Goal: Task Accomplishment & Management: Manage account settings

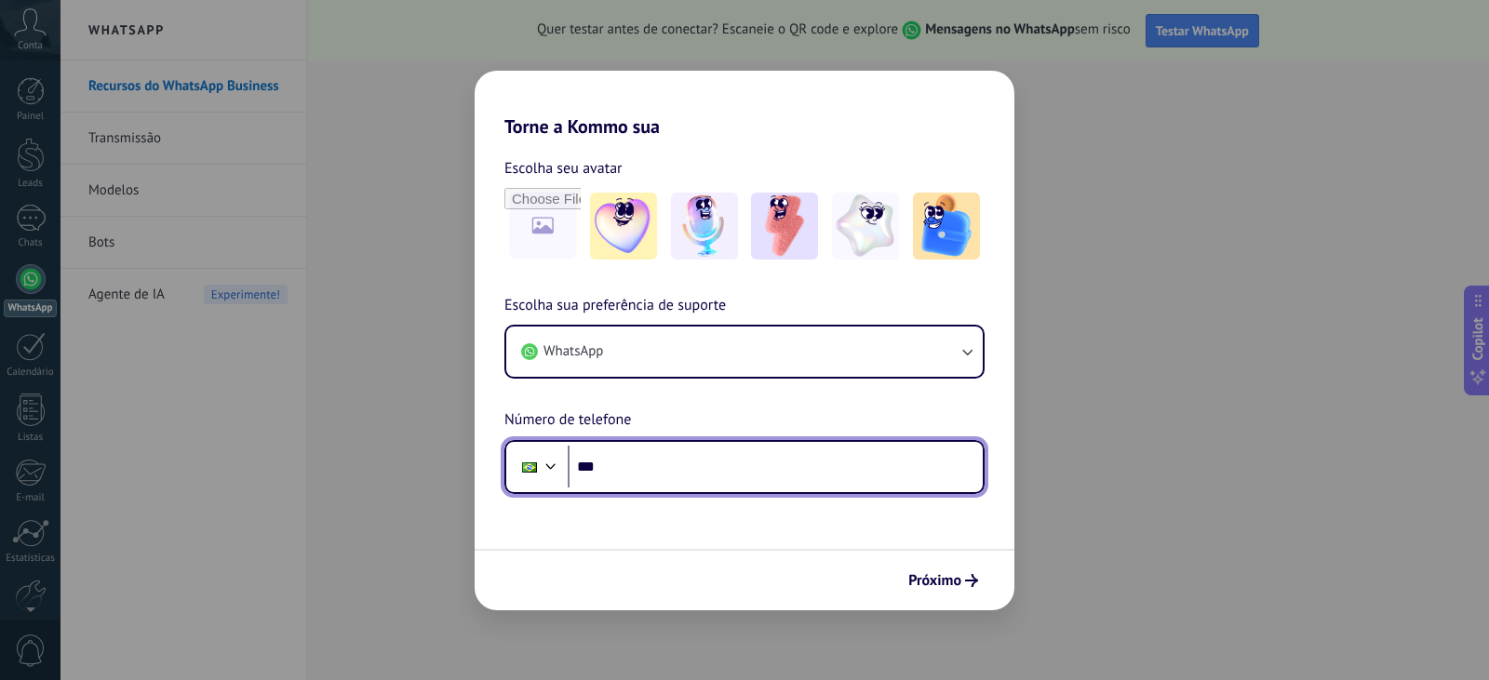
click at [768, 449] on input "***" at bounding box center [775, 467] width 415 height 43
type input "**********"
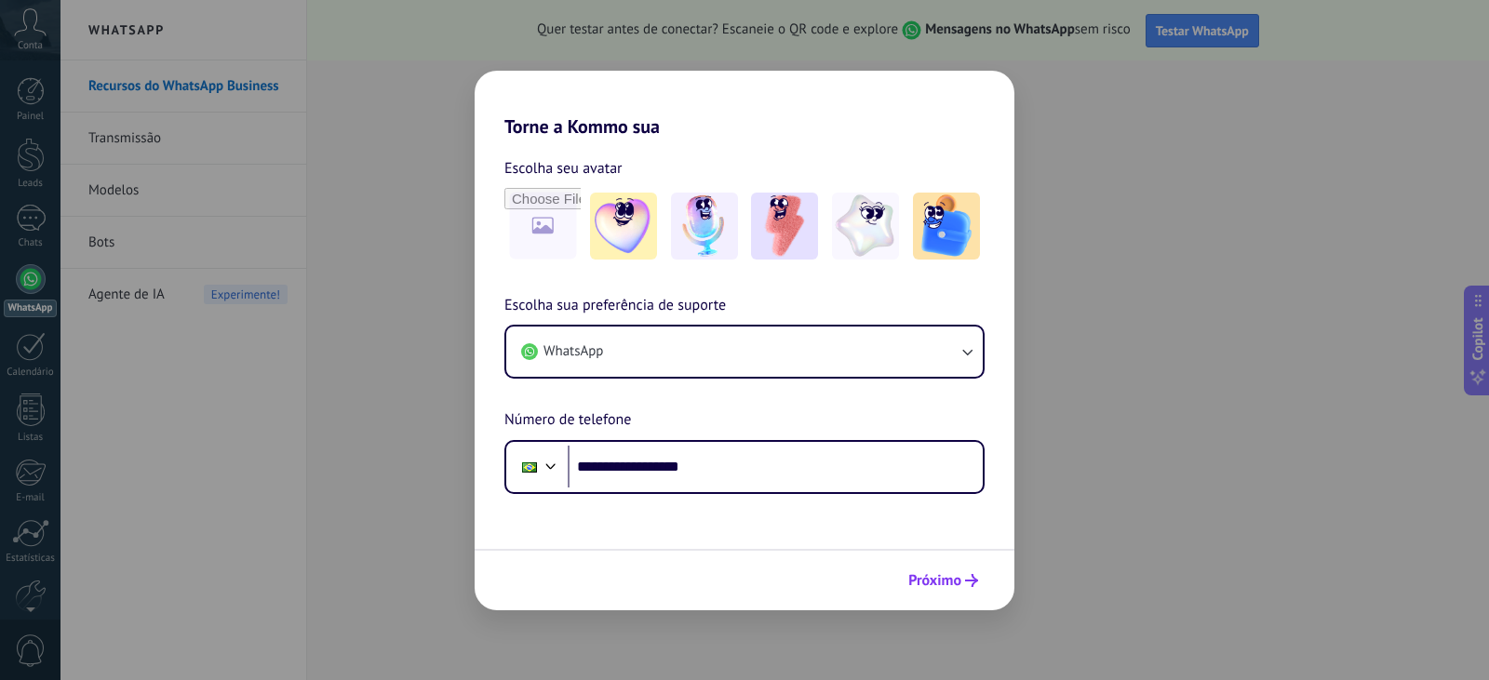
click at [915, 574] on span "Próximo" at bounding box center [934, 580] width 53 height 13
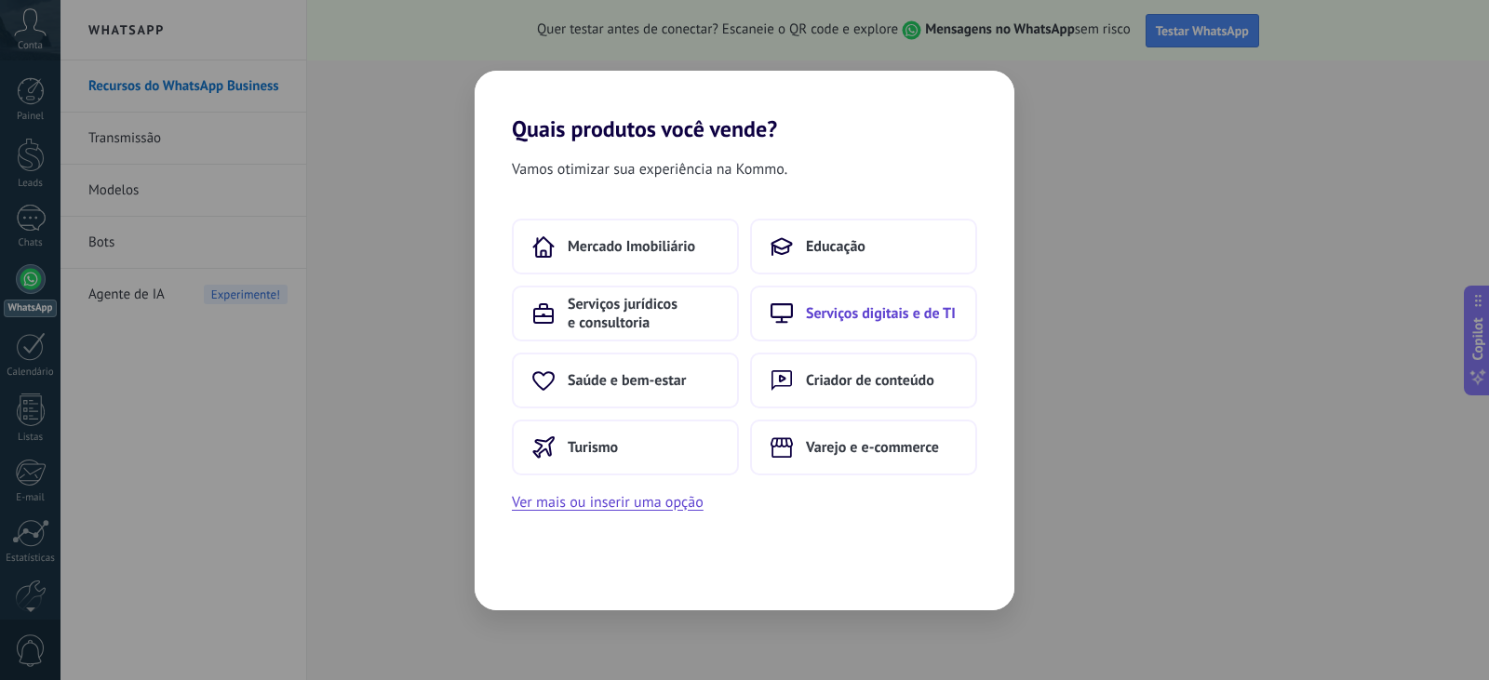
click at [810, 310] on span "Serviços digitais e de TI" at bounding box center [881, 313] width 150 height 19
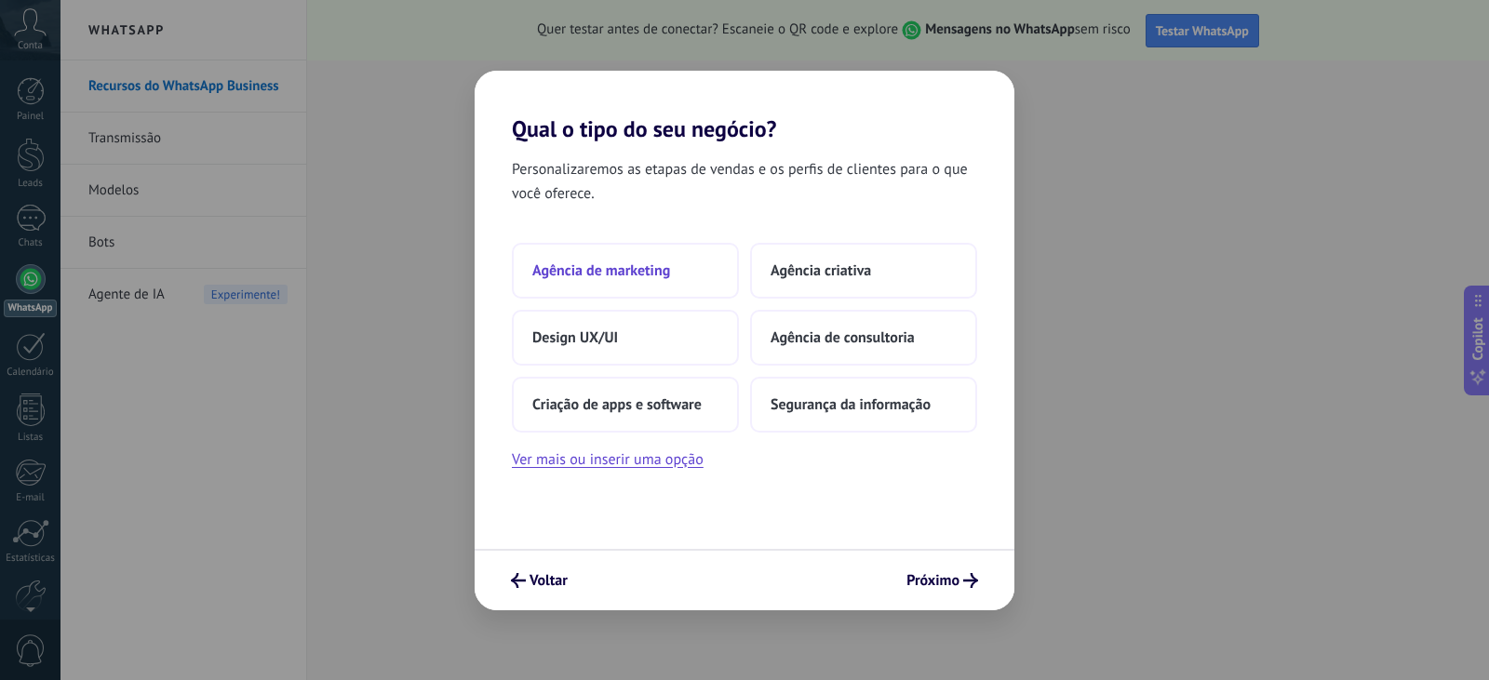
click at [624, 272] on span "Agência de marketing" at bounding box center [601, 270] width 138 height 19
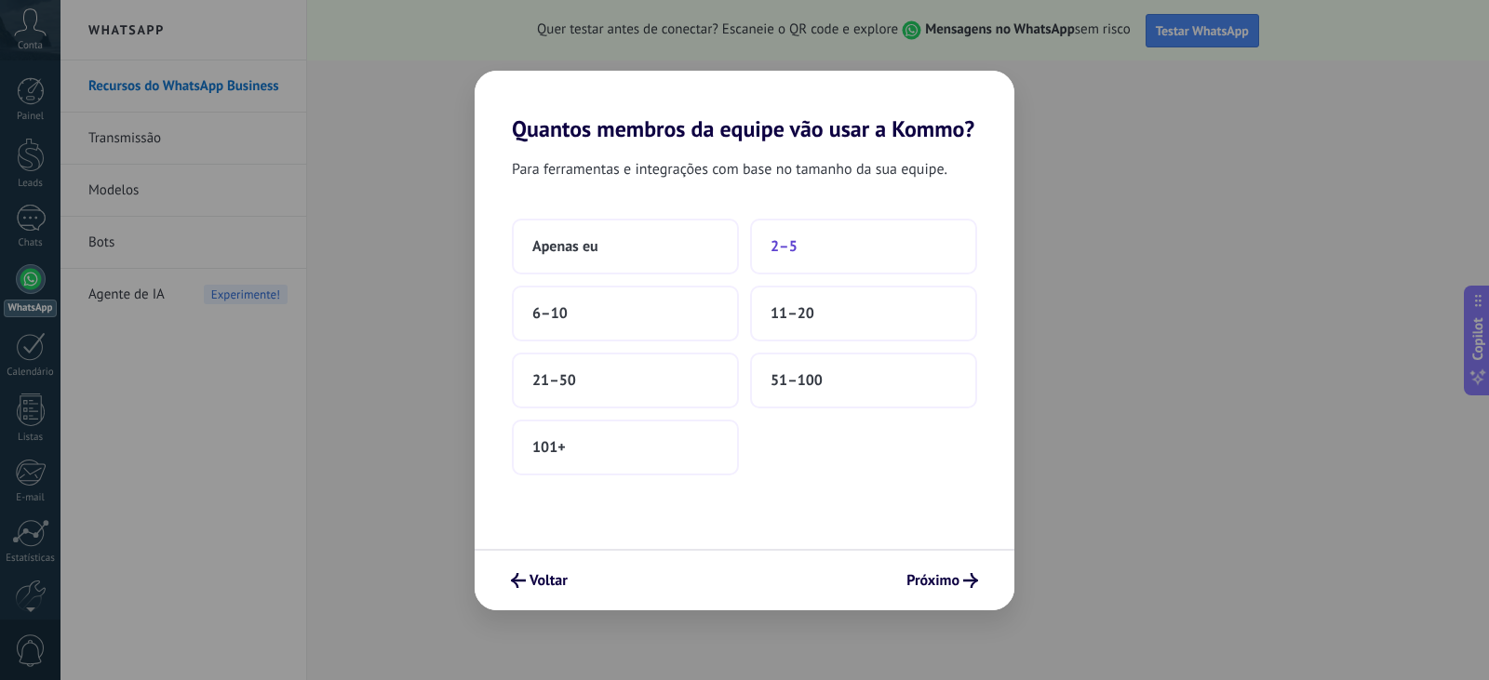
click at [886, 241] on button "2–5" at bounding box center [863, 247] width 227 height 56
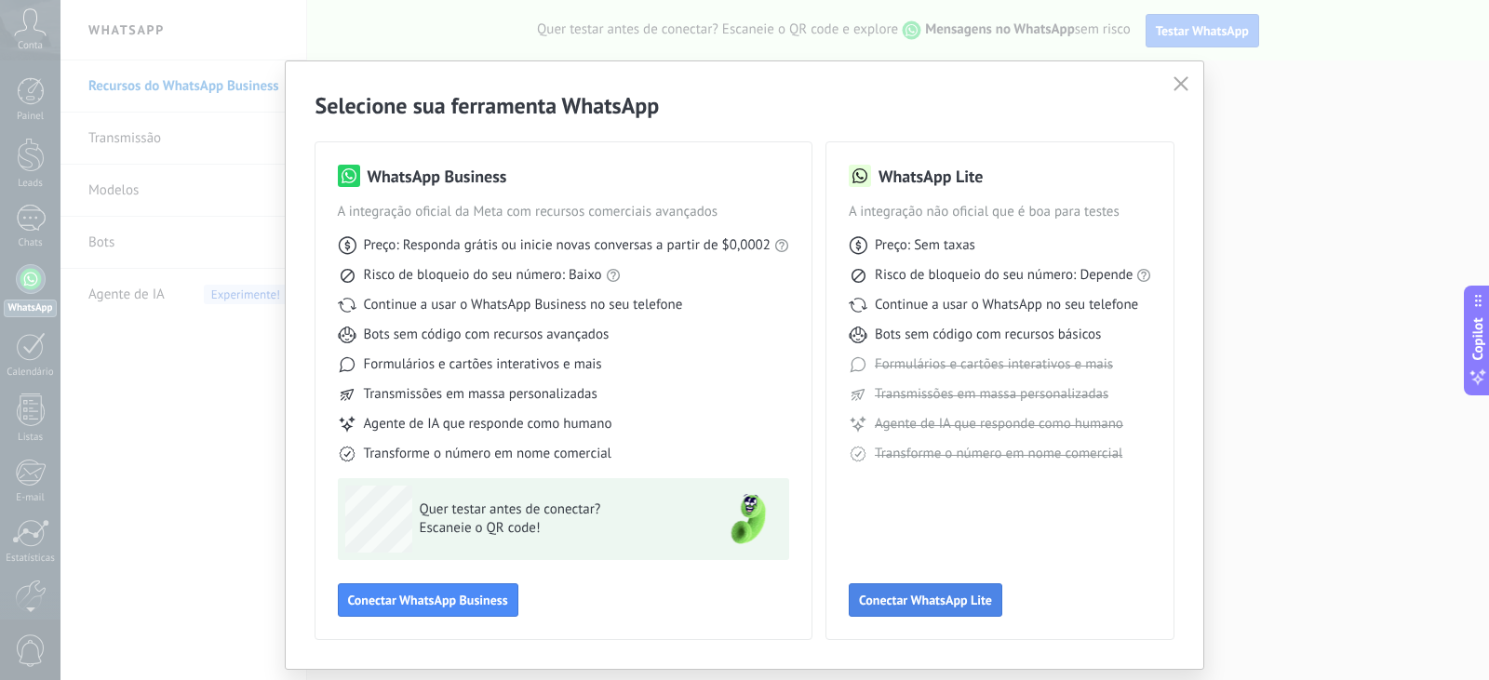
click at [915, 592] on button "Conectar WhatsApp Lite" at bounding box center [925, 599] width 154 height 33
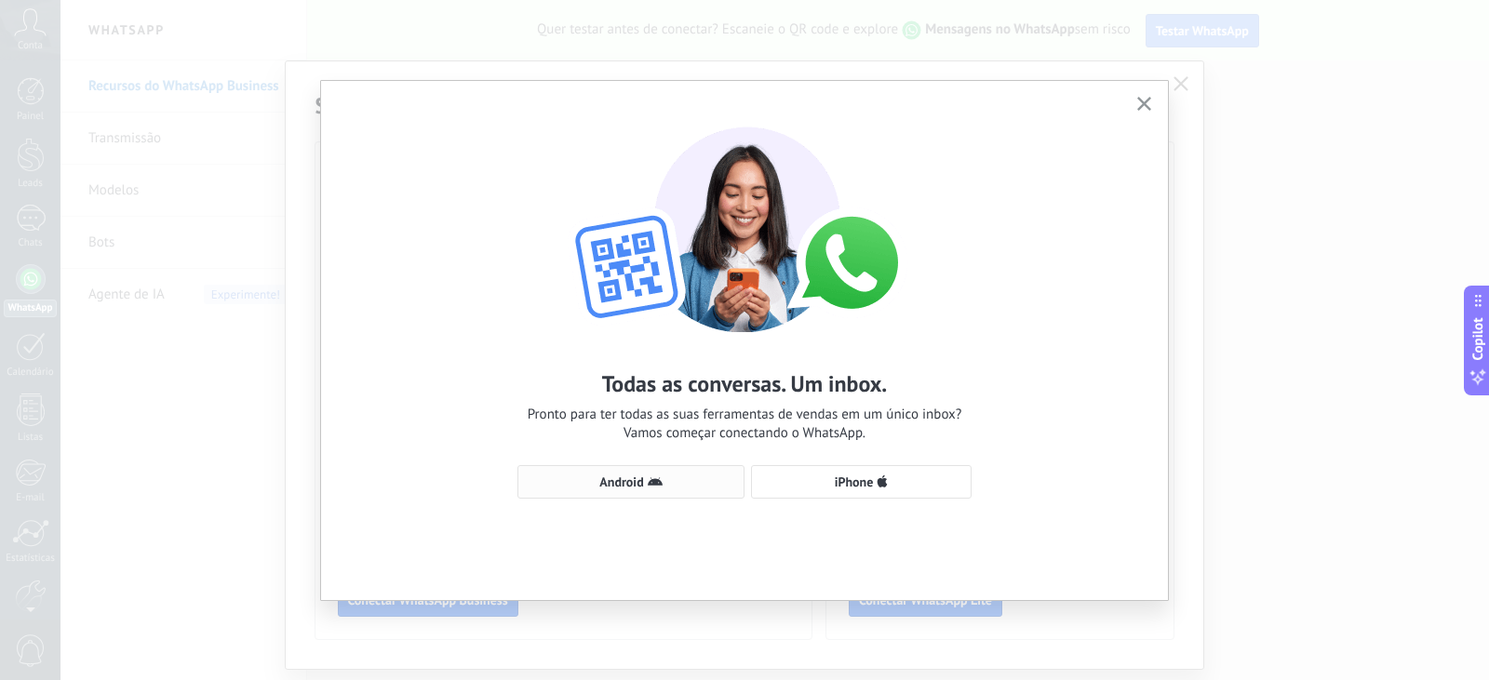
click at [686, 485] on span "Android" at bounding box center [631, 481] width 207 height 15
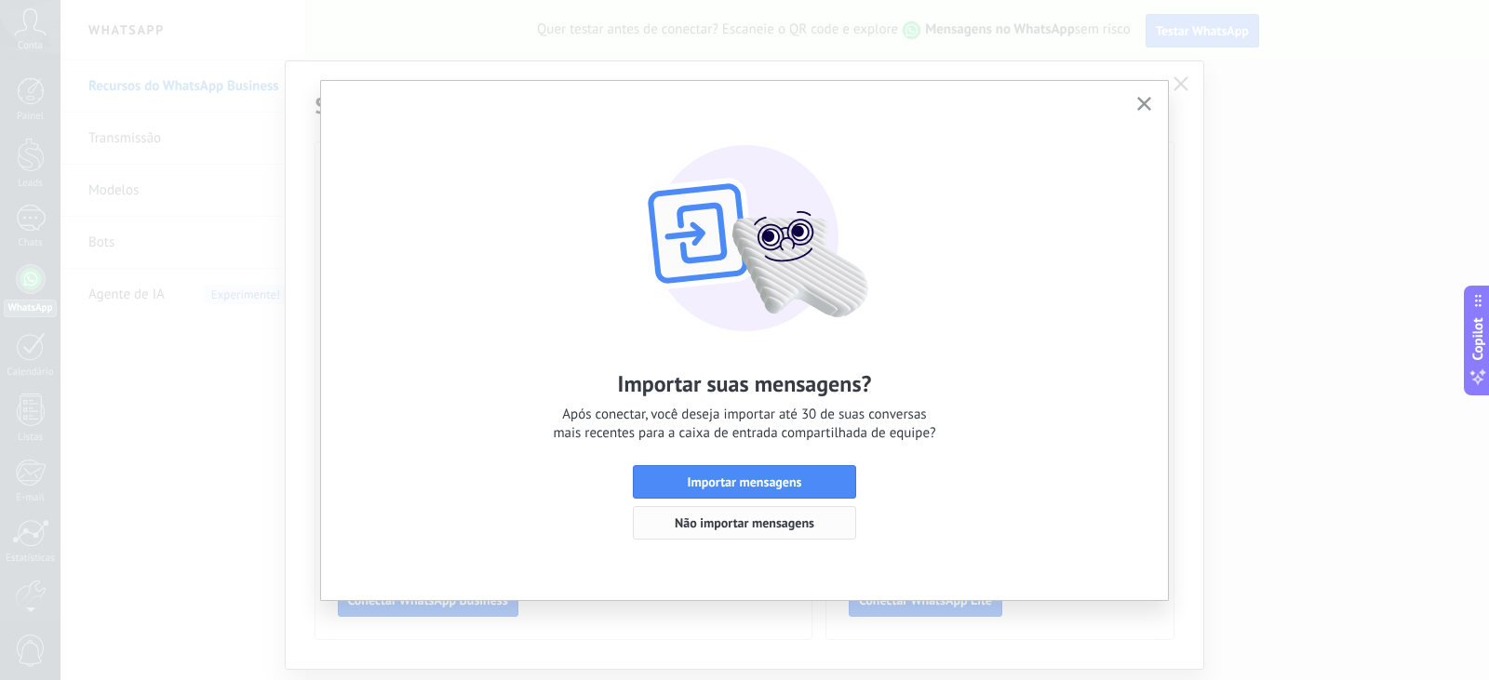
click at [757, 523] on span "Não importar mensagens" at bounding box center [745, 522] width 140 height 13
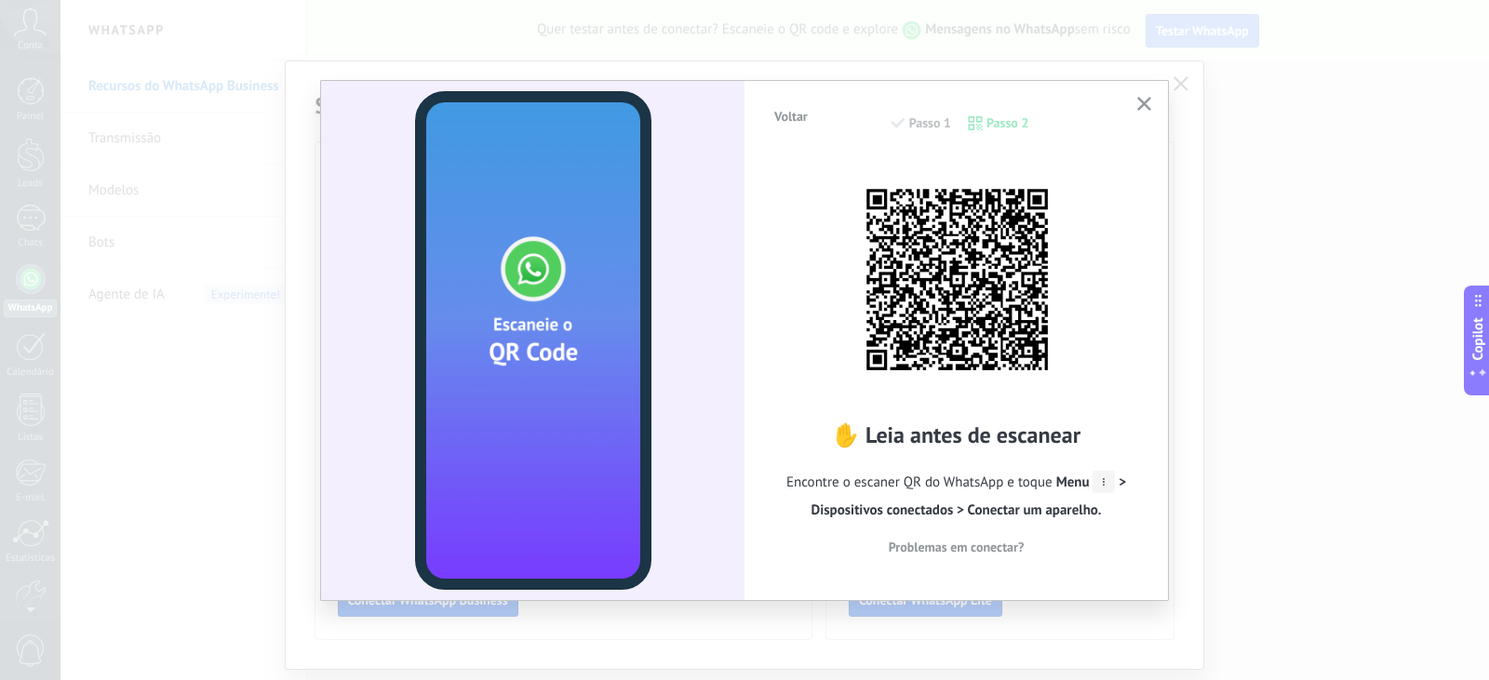
click at [1232, 181] on div "Voltar Passo 1 Passo 2 ✋ Leia antes de escanear Encontre o escaner QR do WhatsA…" at bounding box center [744, 340] width 1489 height 680
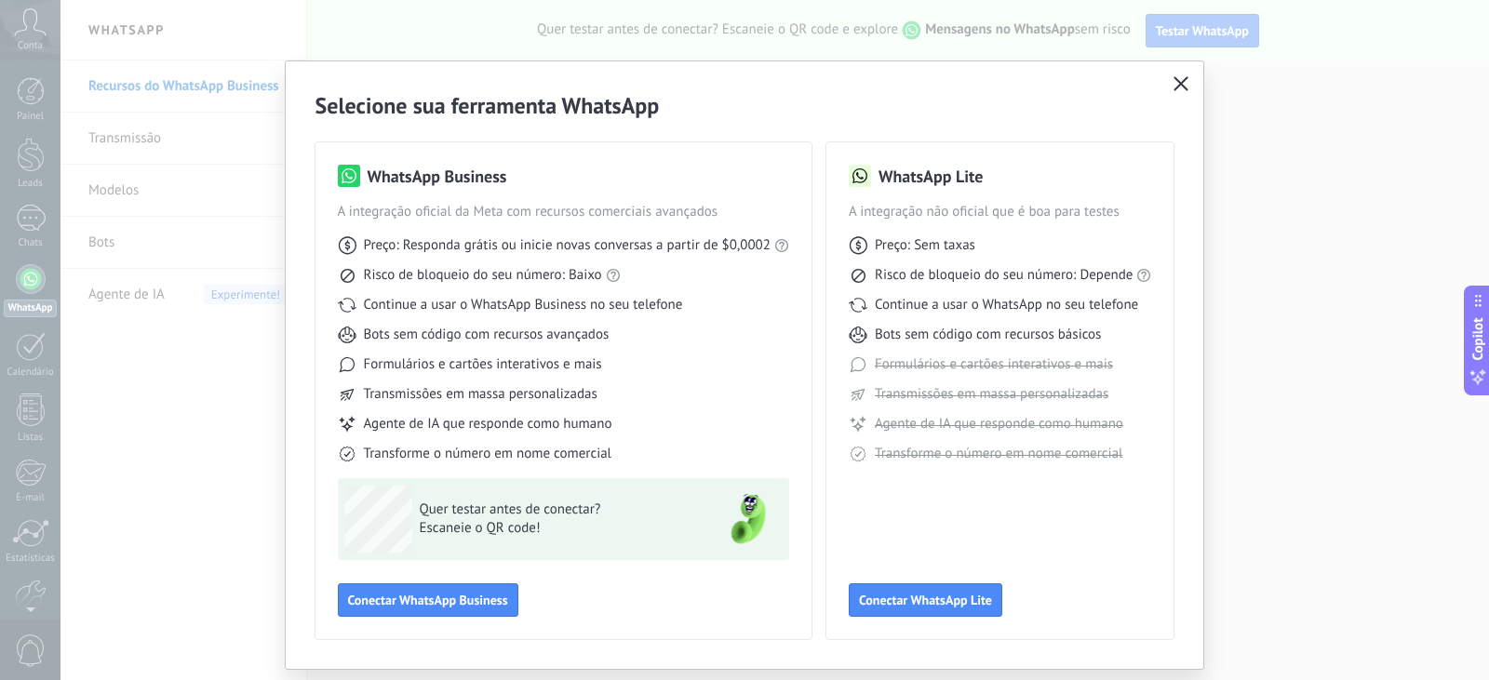
click at [1176, 81] on icon "button" at bounding box center [1180, 83] width 15 height 15
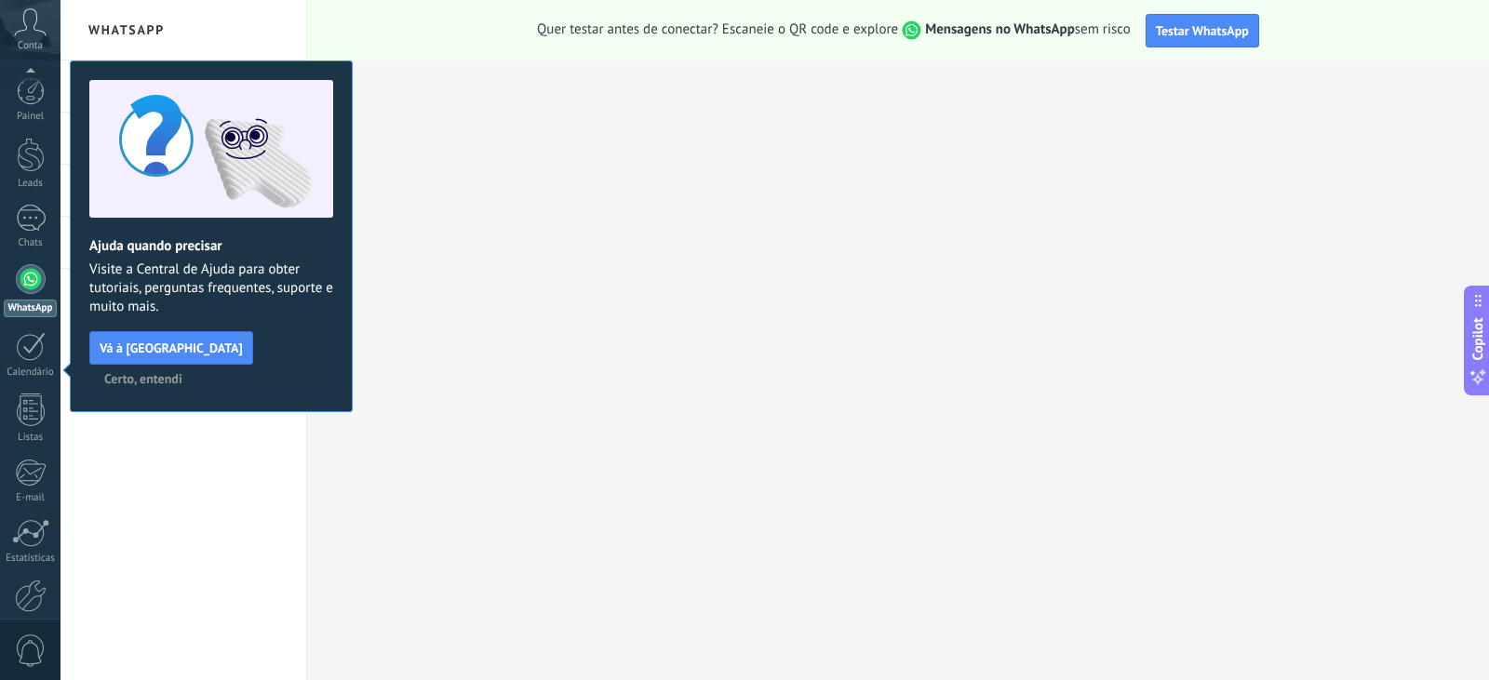
scroll to position [94, 0]
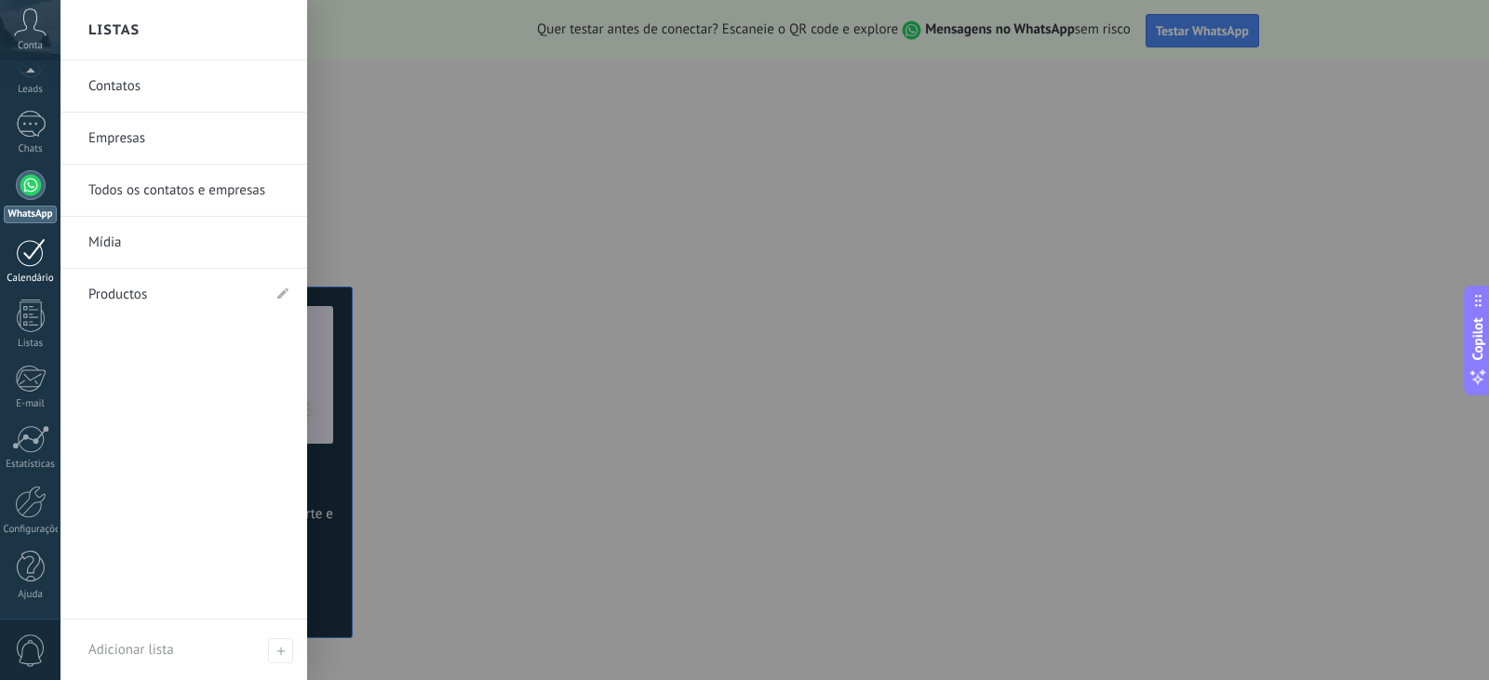
click at [26, 263] on div at bounding box center [31, 252] width 30 height 29
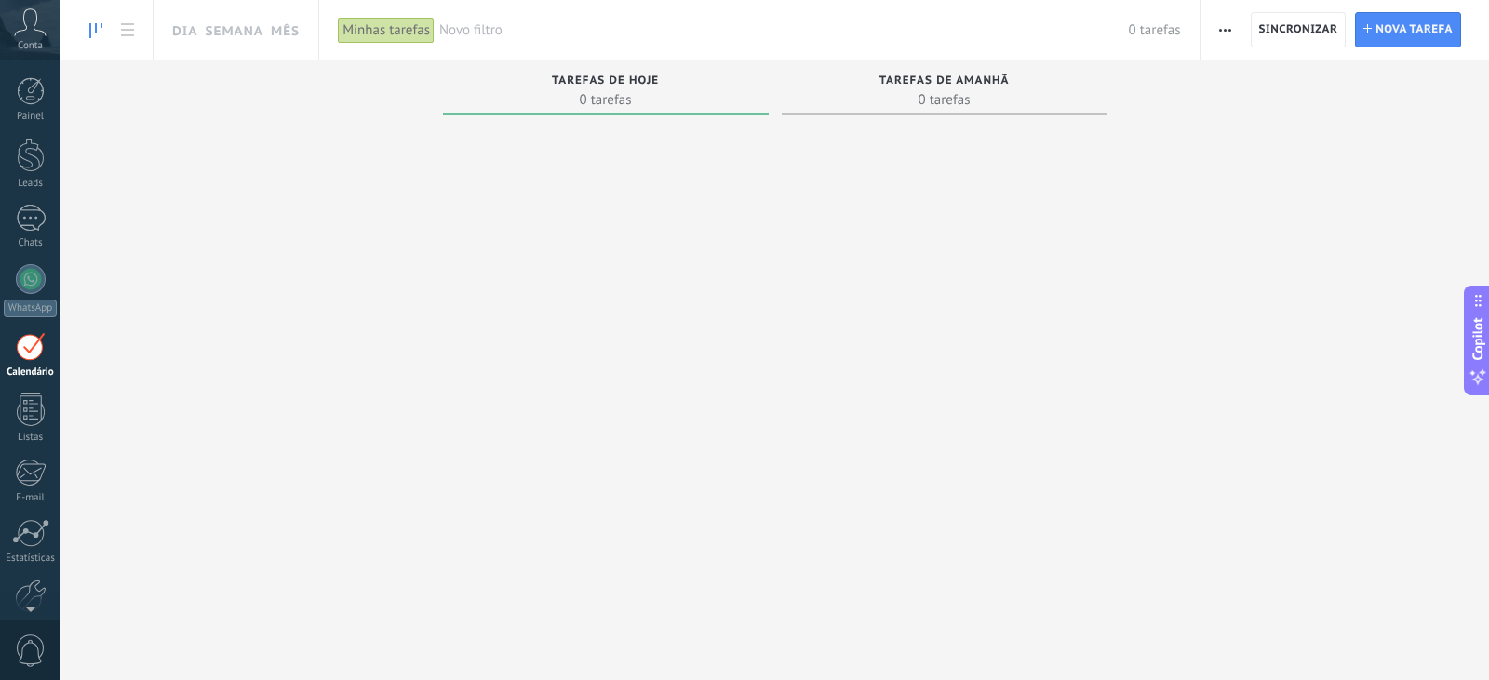
click at [33, 354] on div at bounding box center [31, 346] width 30 height 29
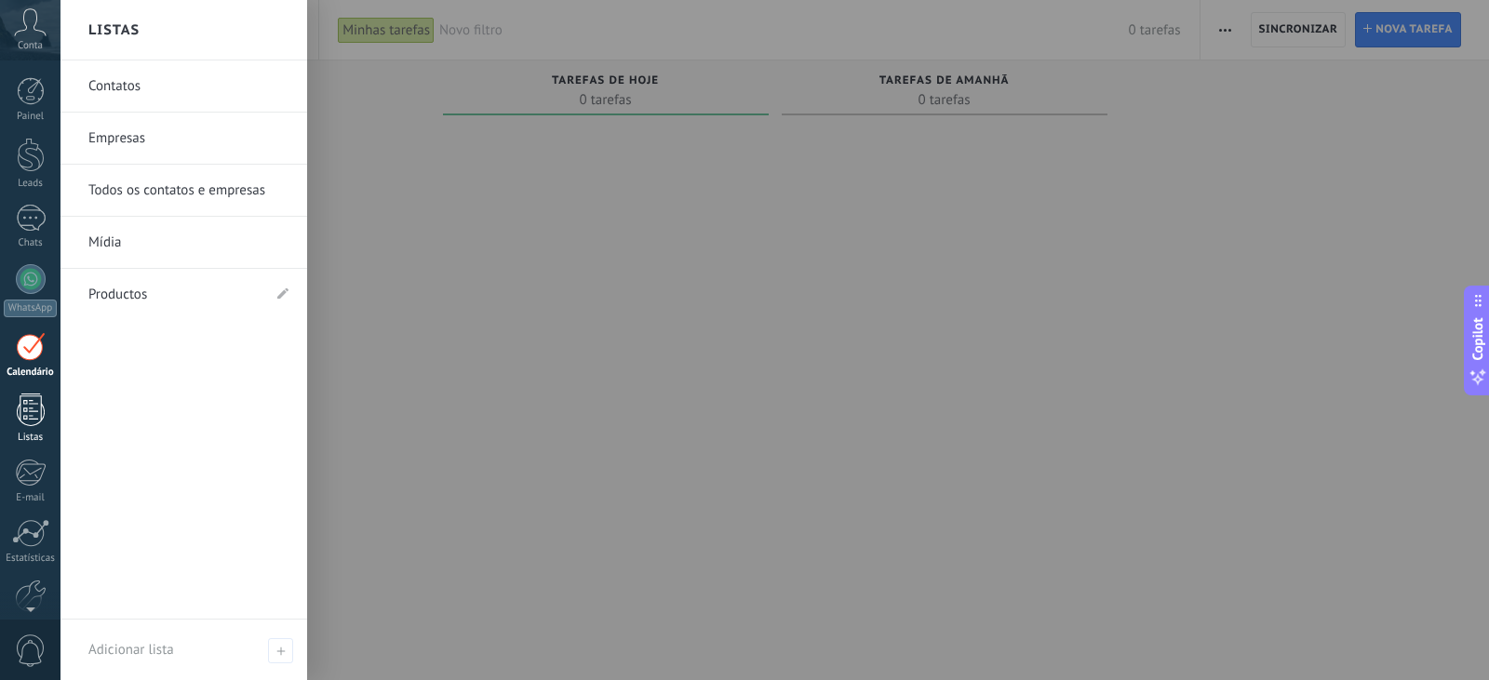
click at [24, 407] on div at bounding box center [31, 410] width 28 height 33
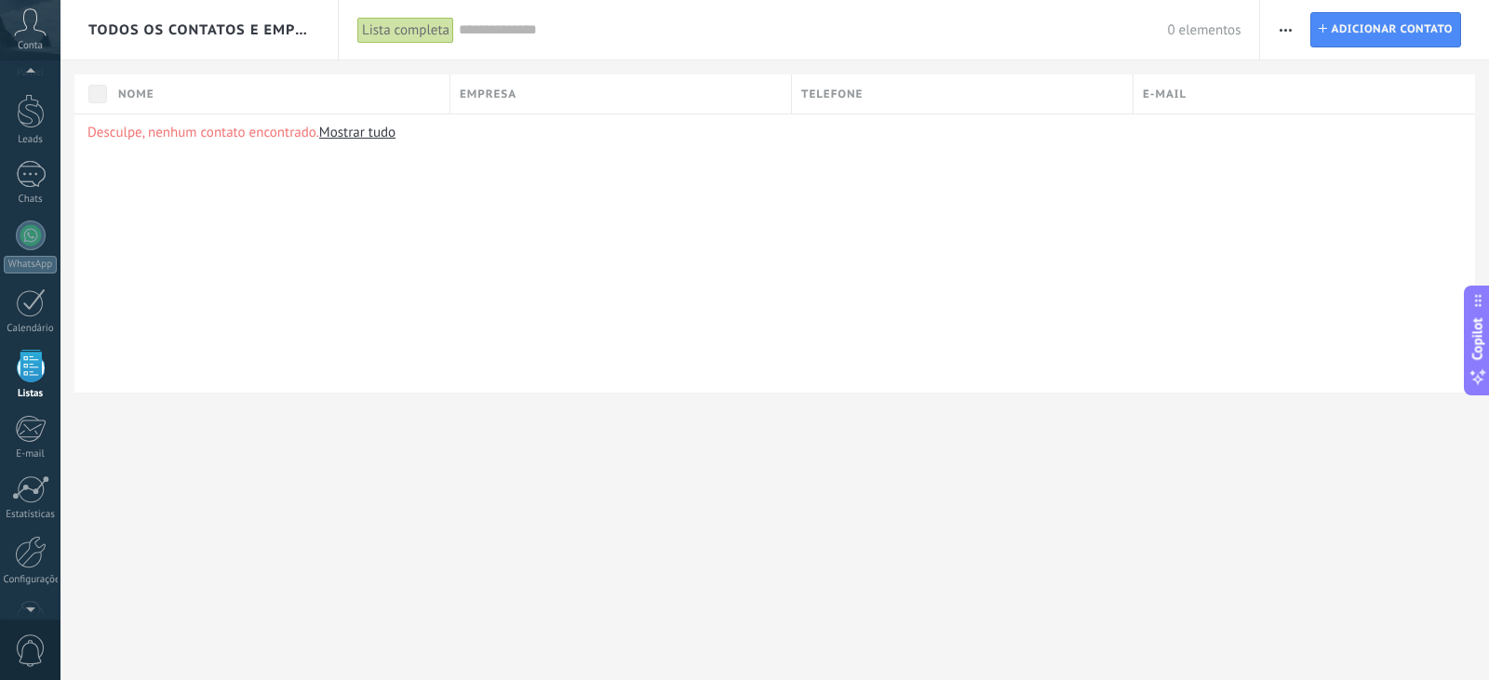
scroll to position [48, 0]
click at [419, 268] on div "Desculpe, nenhum contato encontrado. Mostrar tudo" at bounding box center [774, 253] width 1400 height 279
click at [26, 240] on div at bounding box center [31, 231] width 30 height 30
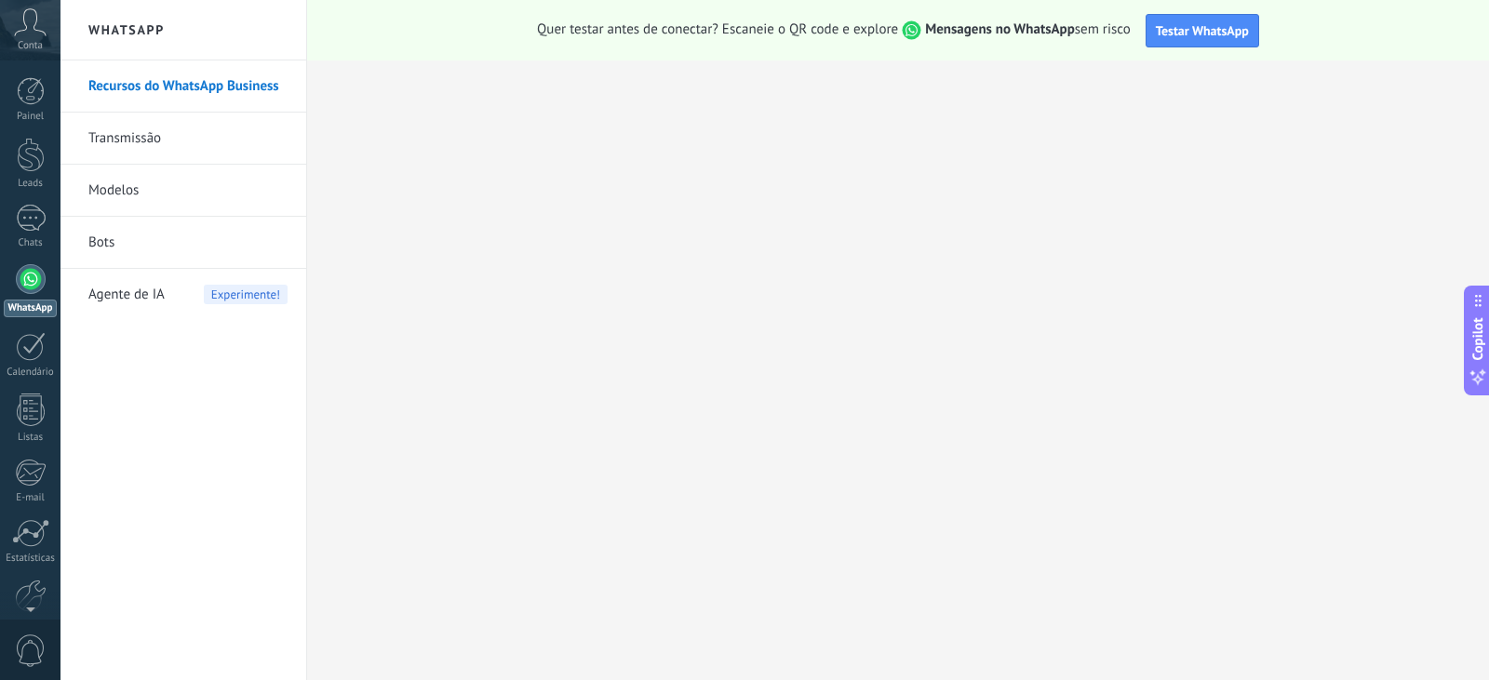
click at [204, 131] on link "Transmissão" at bounding box center [187, 139] width 199 height 52
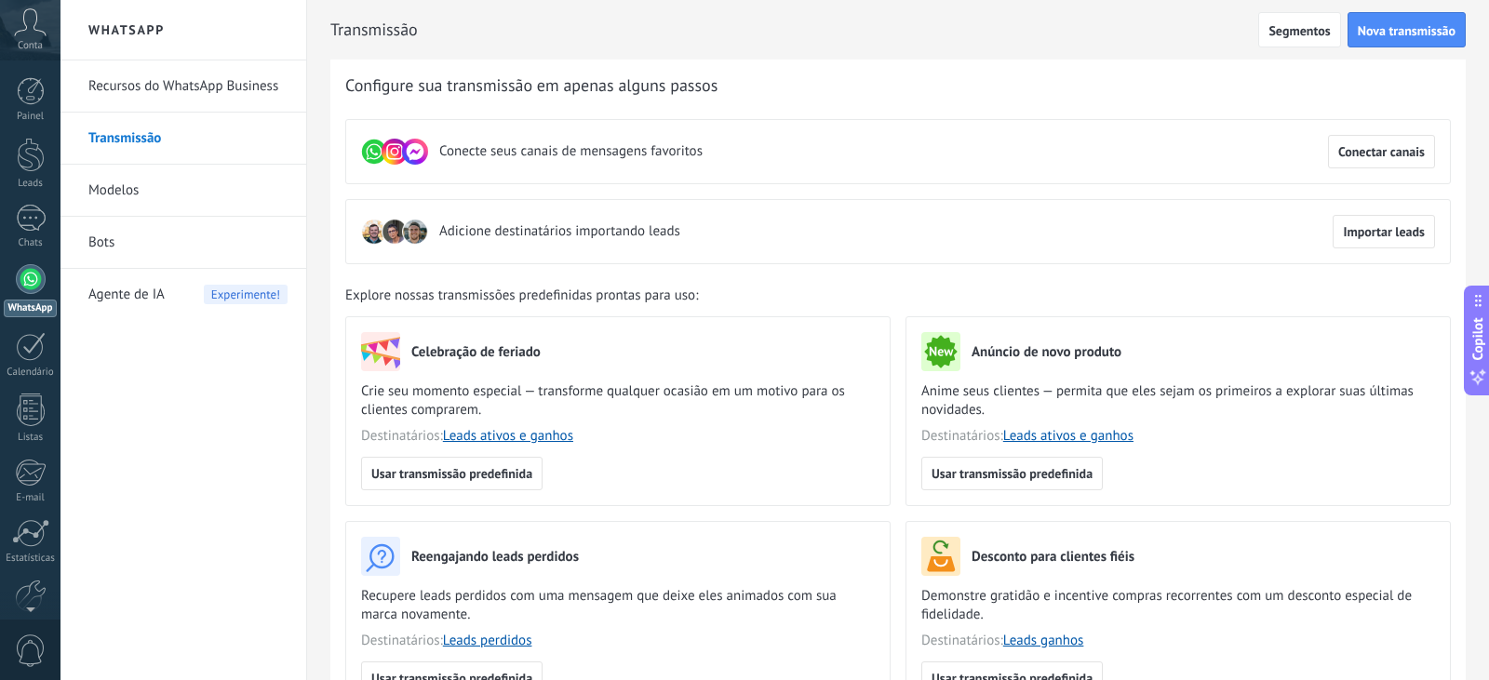
click at [202, 176] on link "Modelos" at bounding box center [187, 191] width 199 height 52
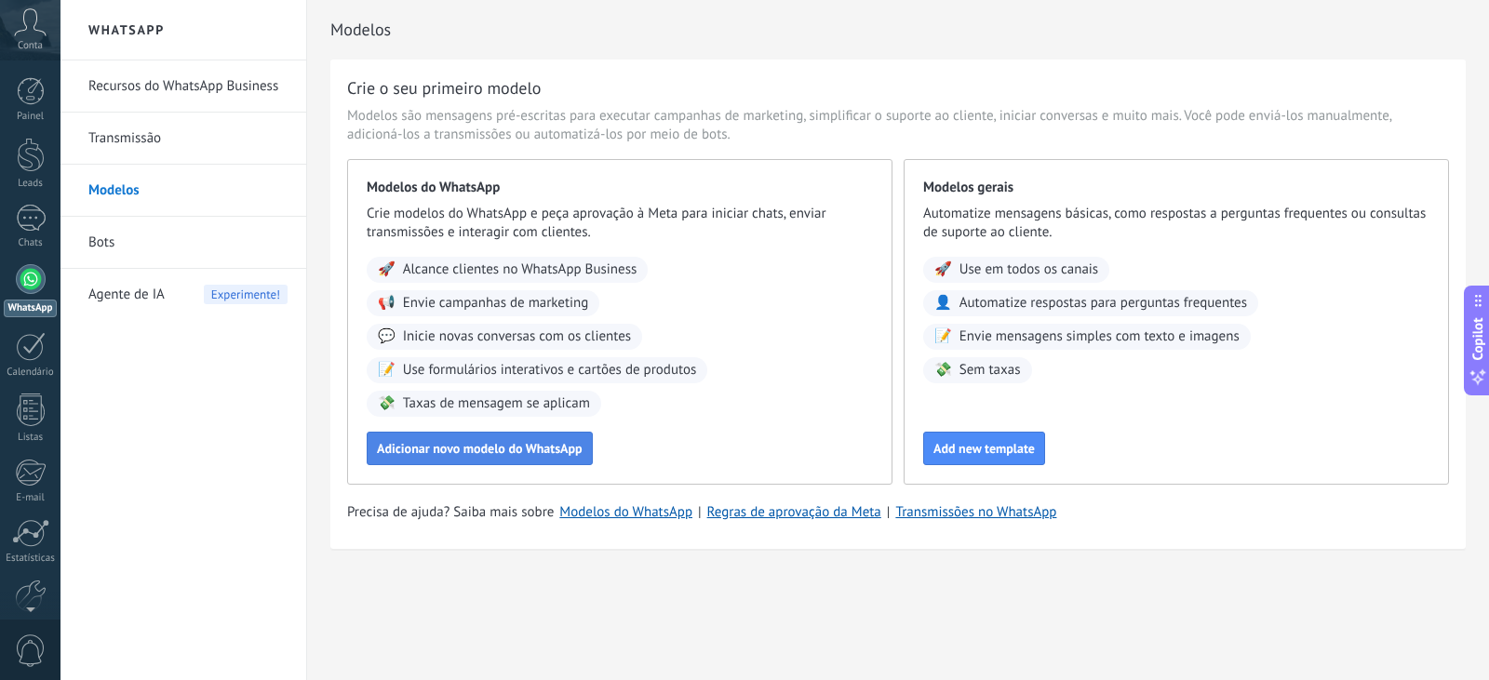
click at [514, 455] on span "Adicionar novo modelo do WhatsApp" at bounding box center [480, 448] width 206 height 13
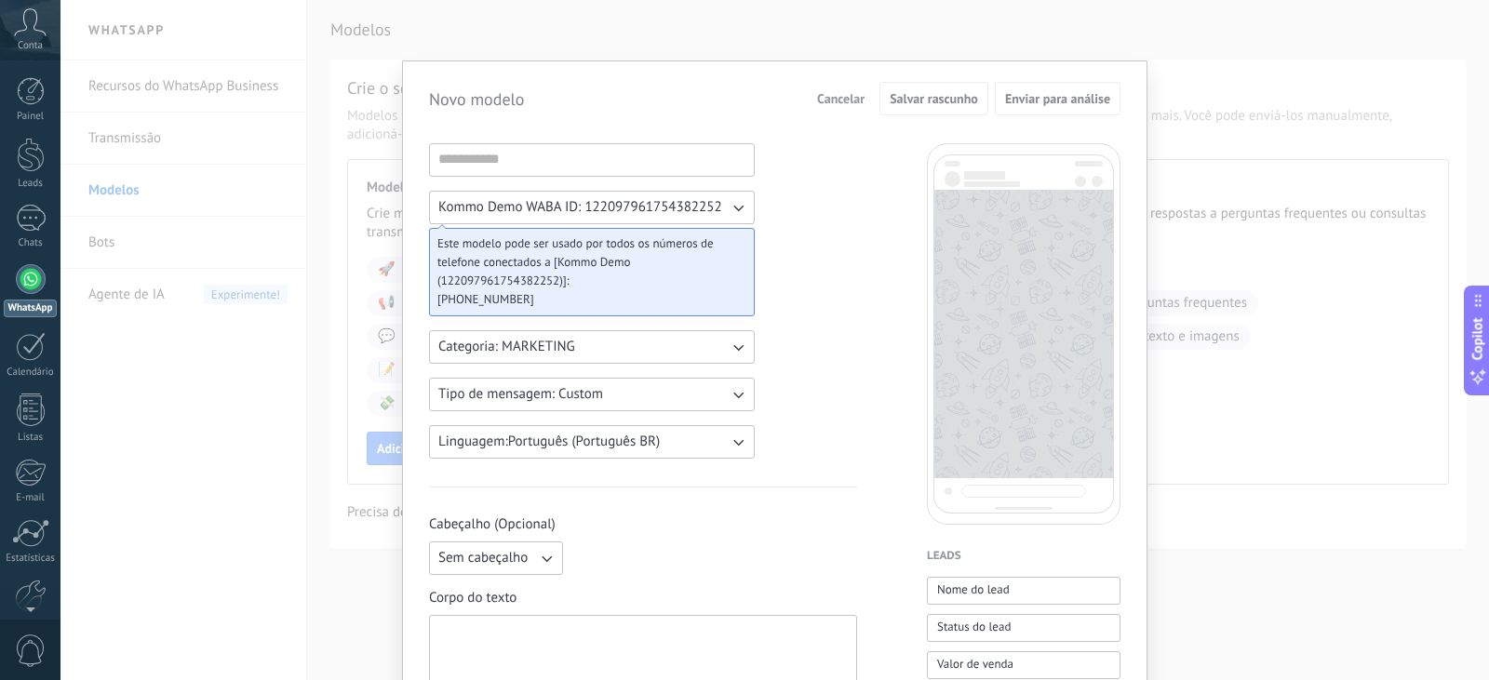
click at [1204, 140] on div "Novo modelo Cancelar Salvar rascunho Enviar para análise Kommo Demo WABA ID: 12…" at bounding box center [774, 340] width 1428 height 680
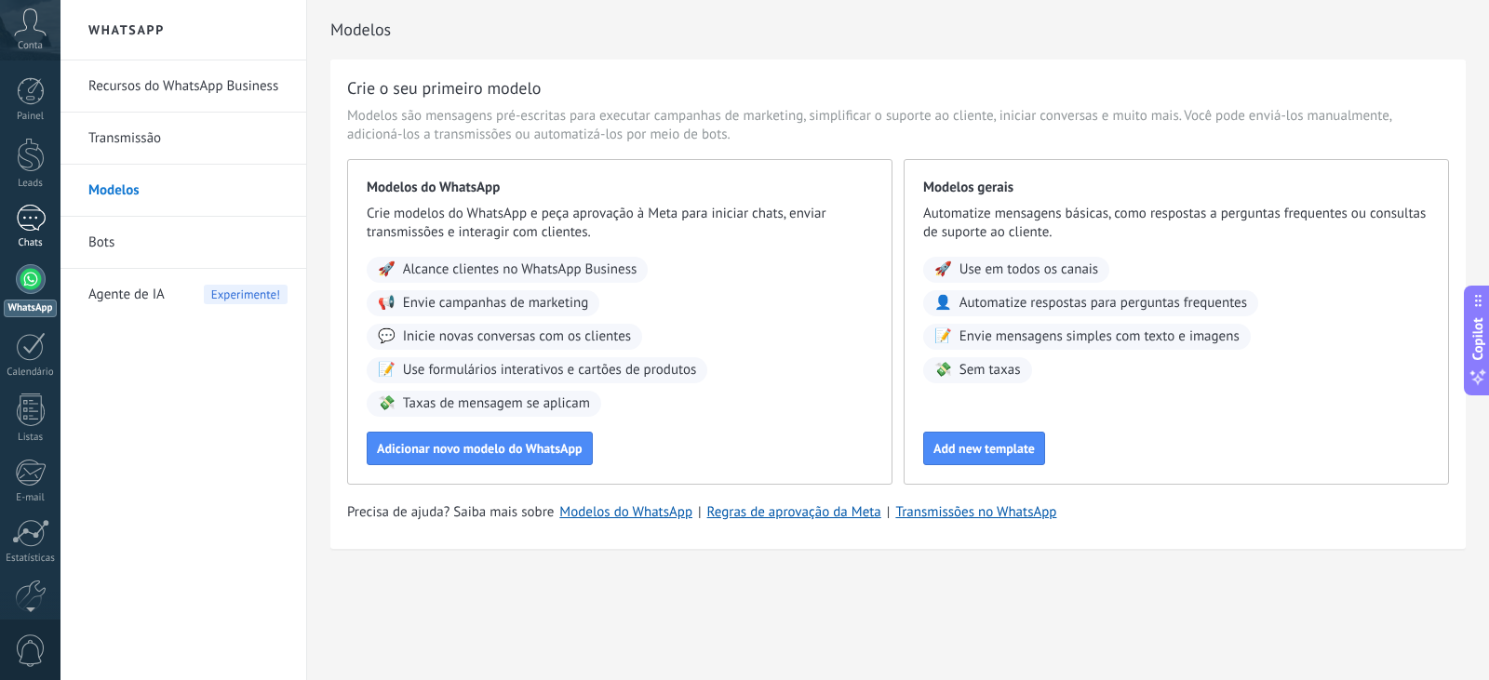
click at [36, 215] on div at bounding box center [31, 218] width 30 height 27
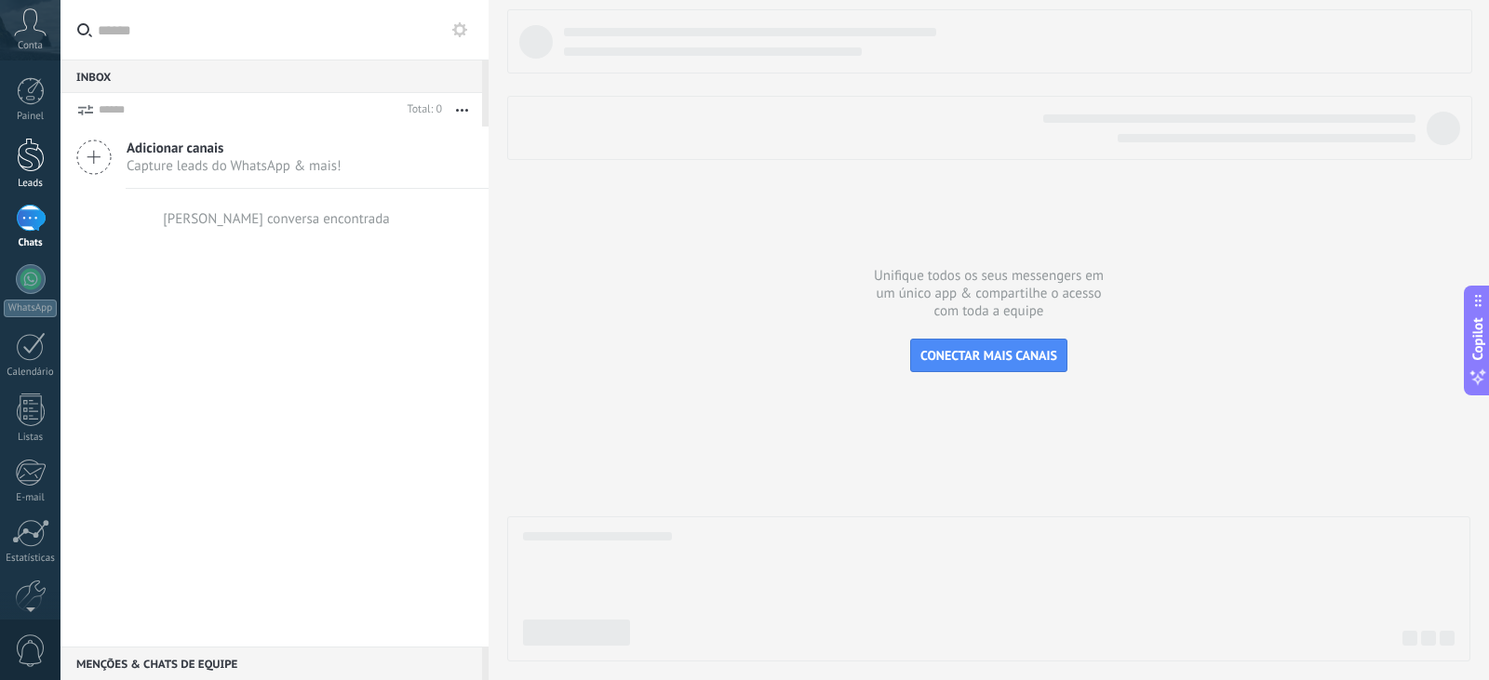
click at [25, 157] on div at bounding box center [31, 155] width 28 height 34
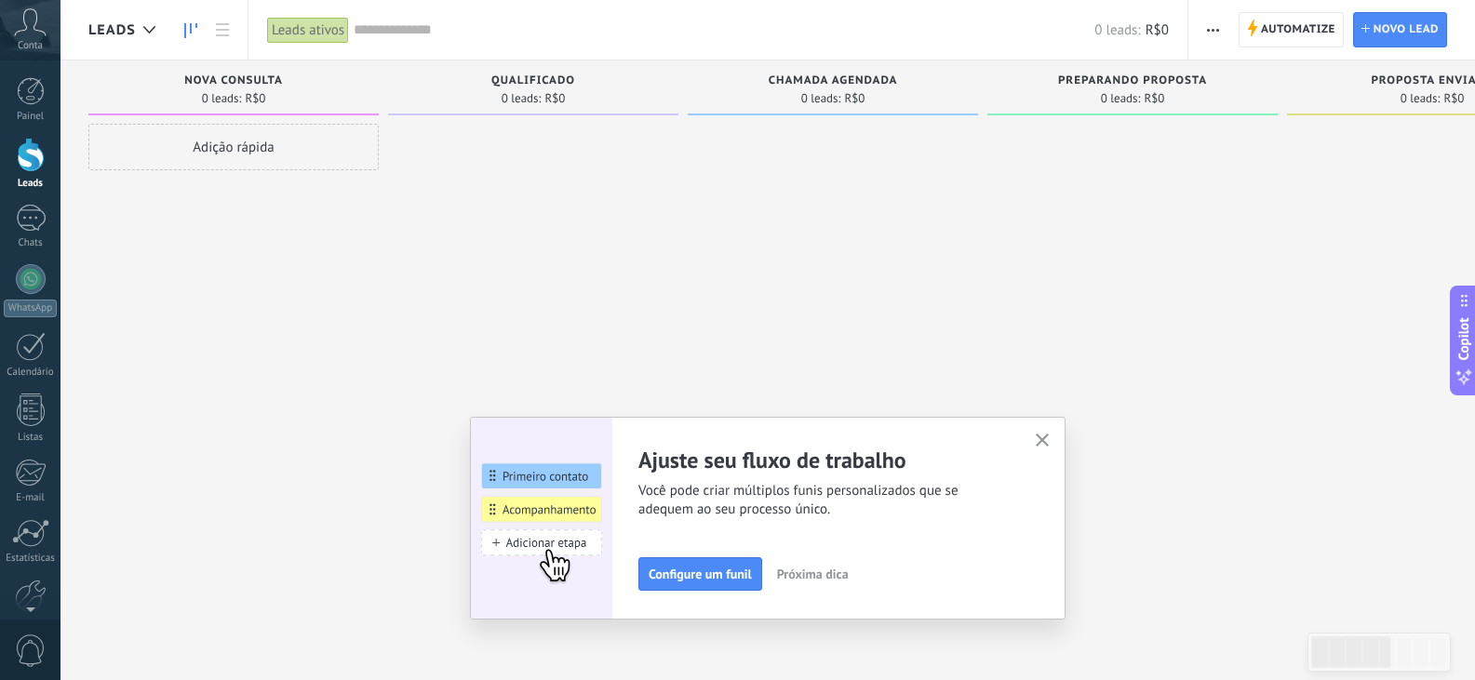
click at [296, 135] on div "Adição rápida" at bounding box center [233, 147] width 290 height 47
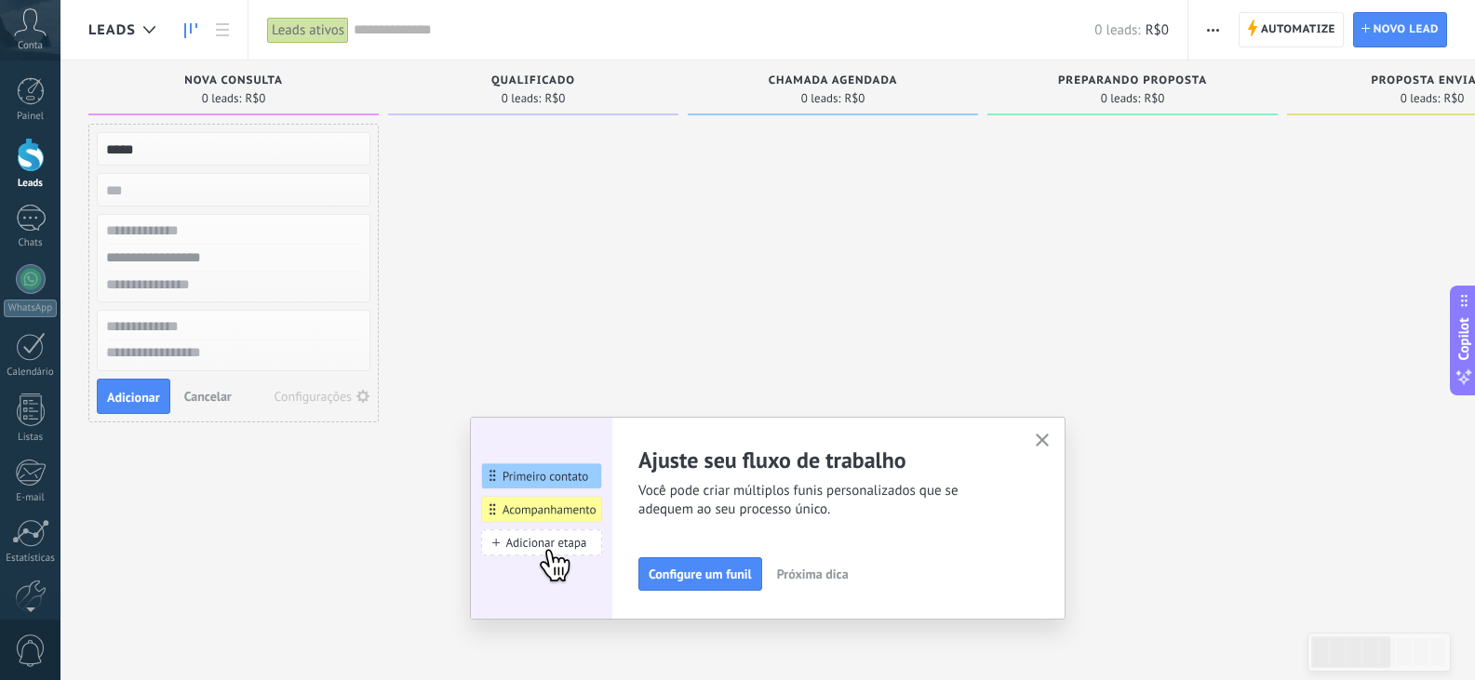
type input "*****"
click at [322, 177] on input "numeric" at bounding box center [232, 190] width 272 height 26
type input "**"
click at [140, 388] on button "Adicionar" at bounding box center [133, 396] width 73 height 35
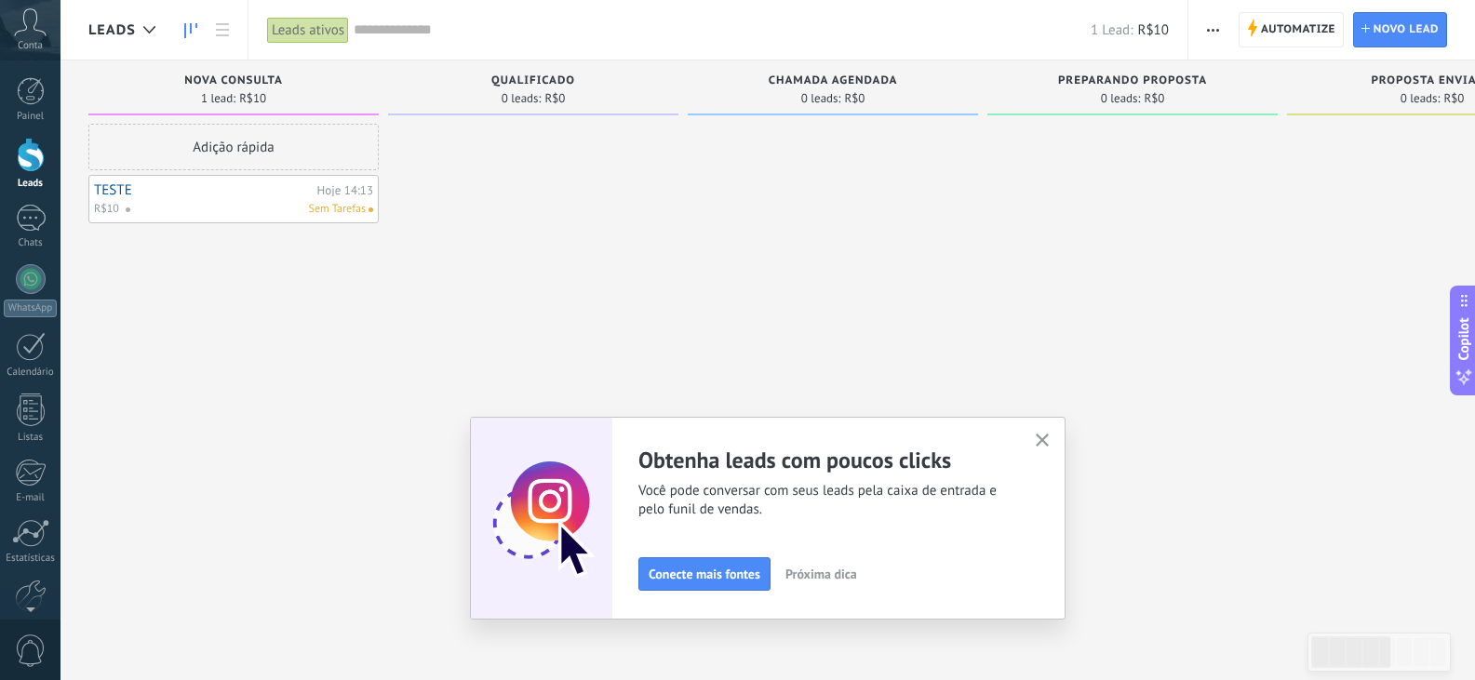
click at [269, 89] on div "Nova consulta" at bounding box center [234, 82] width 272 height 16
drag, startPoint x: 261, startPoint y: 79, endPoint x: 368, endPoint y: 72, distance: 108.2
click at [394, 73] on div "Etapa de leads de entrada solicitações: 0 0 0 0 0 Nova consulta 1 lead: R$10 Ad…" at bounding box center [1295, 310] width 2415 height 501
click at [279, 68] on div "Nova consulta 1 lead: R$10" at bounding box center [233, 87] width 290 height 55
click at [531, 98] on span "0 leads:" at bounding box center [521, 98] width 40 height 11
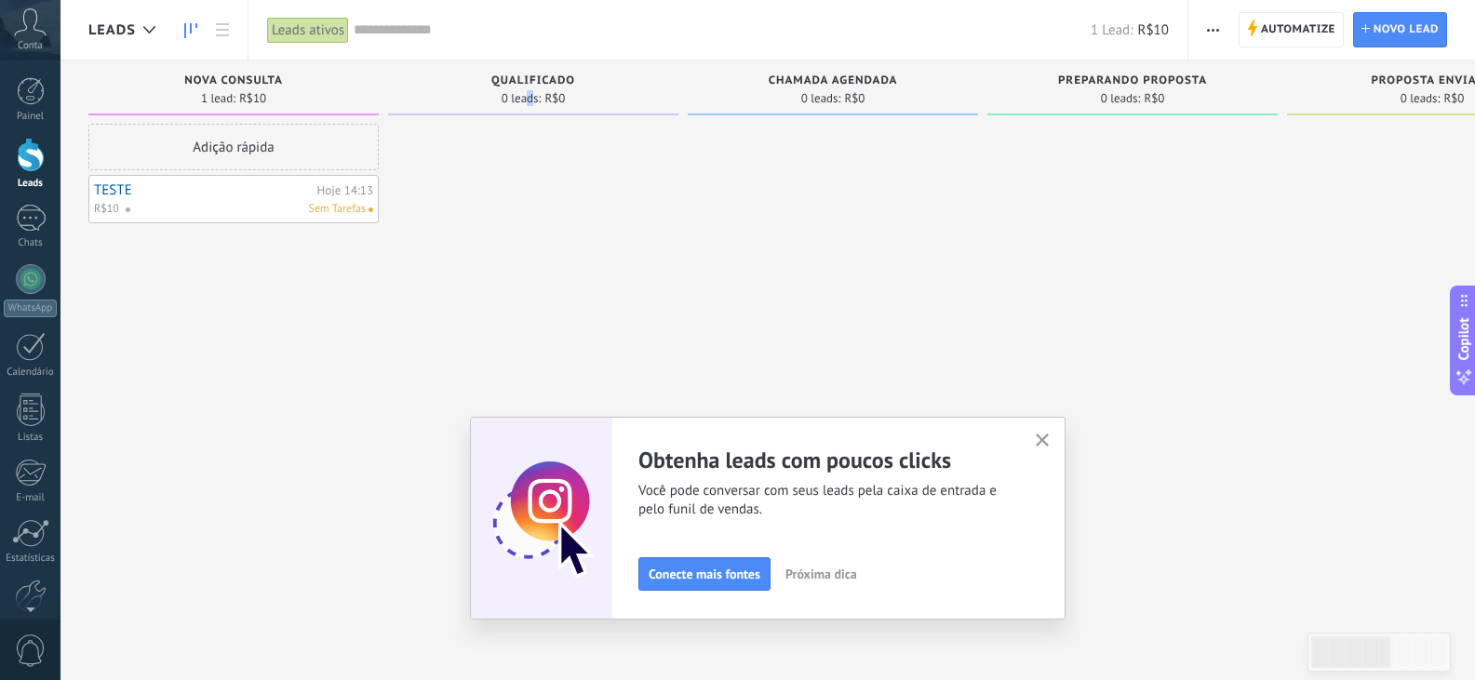
click at [748, 96] on div "0 leads: R$0" at bounding box center [833, 98] width 272 height 16
click at [1049, 437] on icon "button" at bounding box center [1043, 441] width 14 height 14
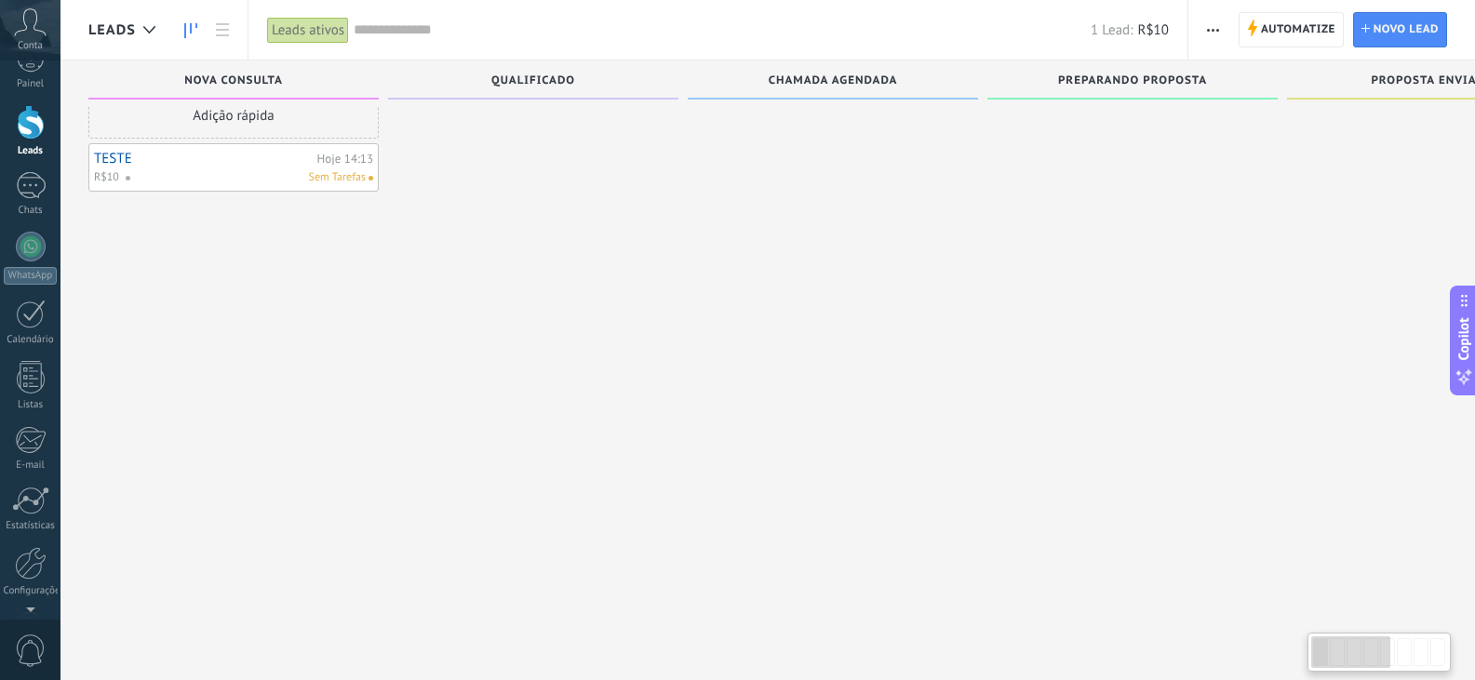
scroll to position [94, 0]
click at [32, 506] on div at bounding box center [31, 502] width 32 height 33
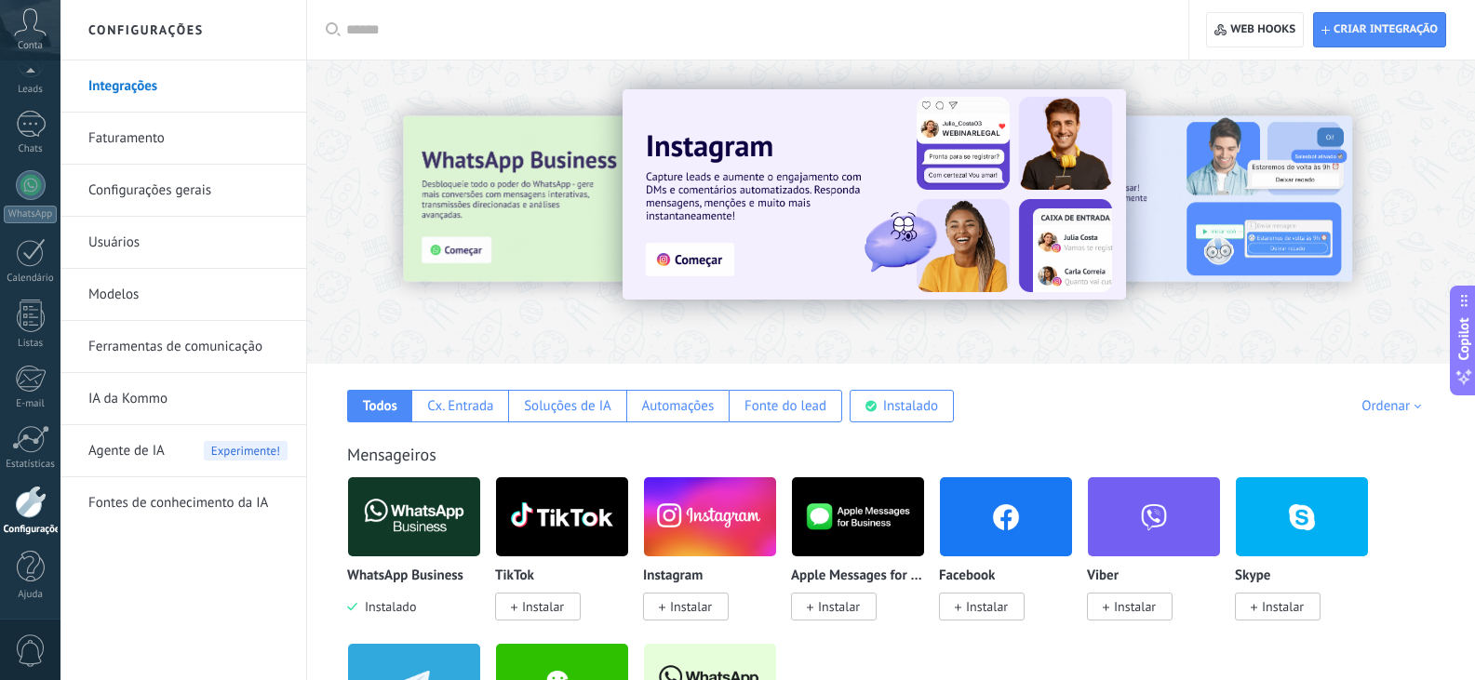
click at [159, 448] on span "Agente de IA" at bounding box center [126, 451] width 76 height 52
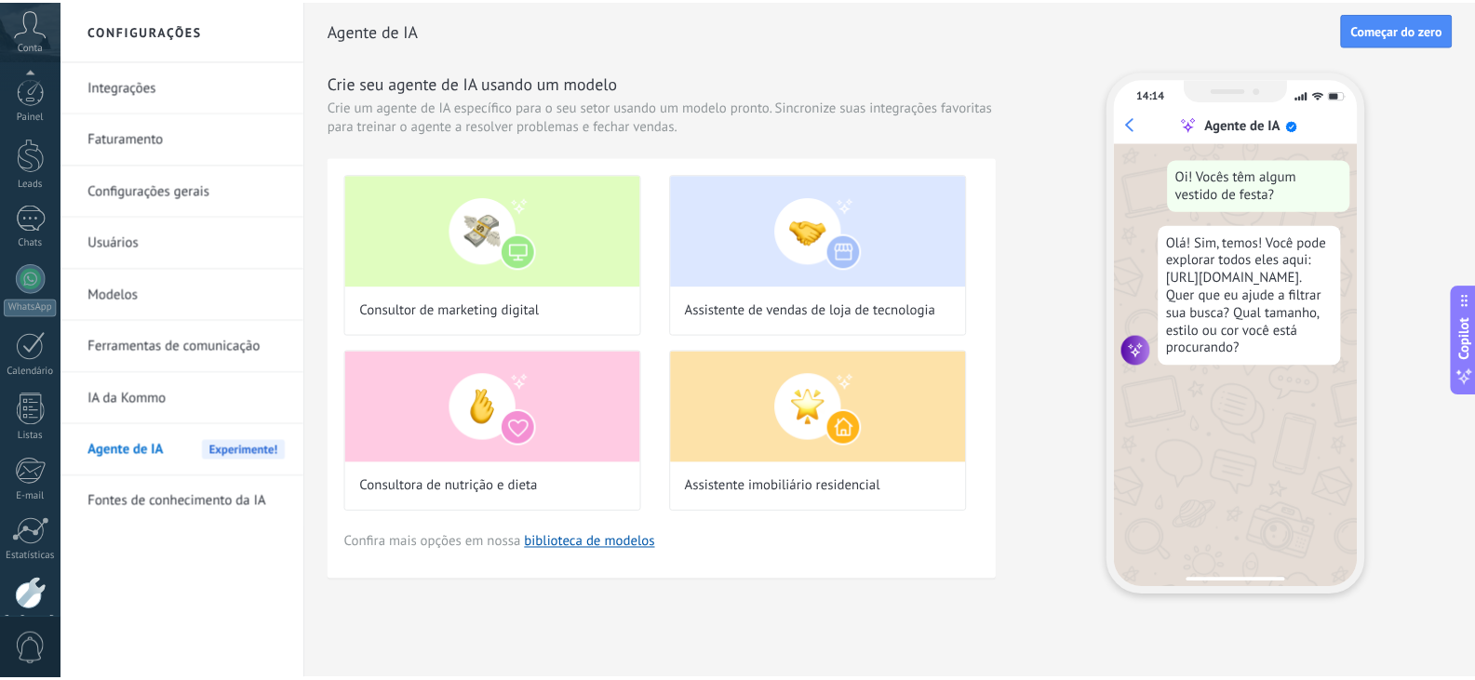
scroll to position [94, 0]
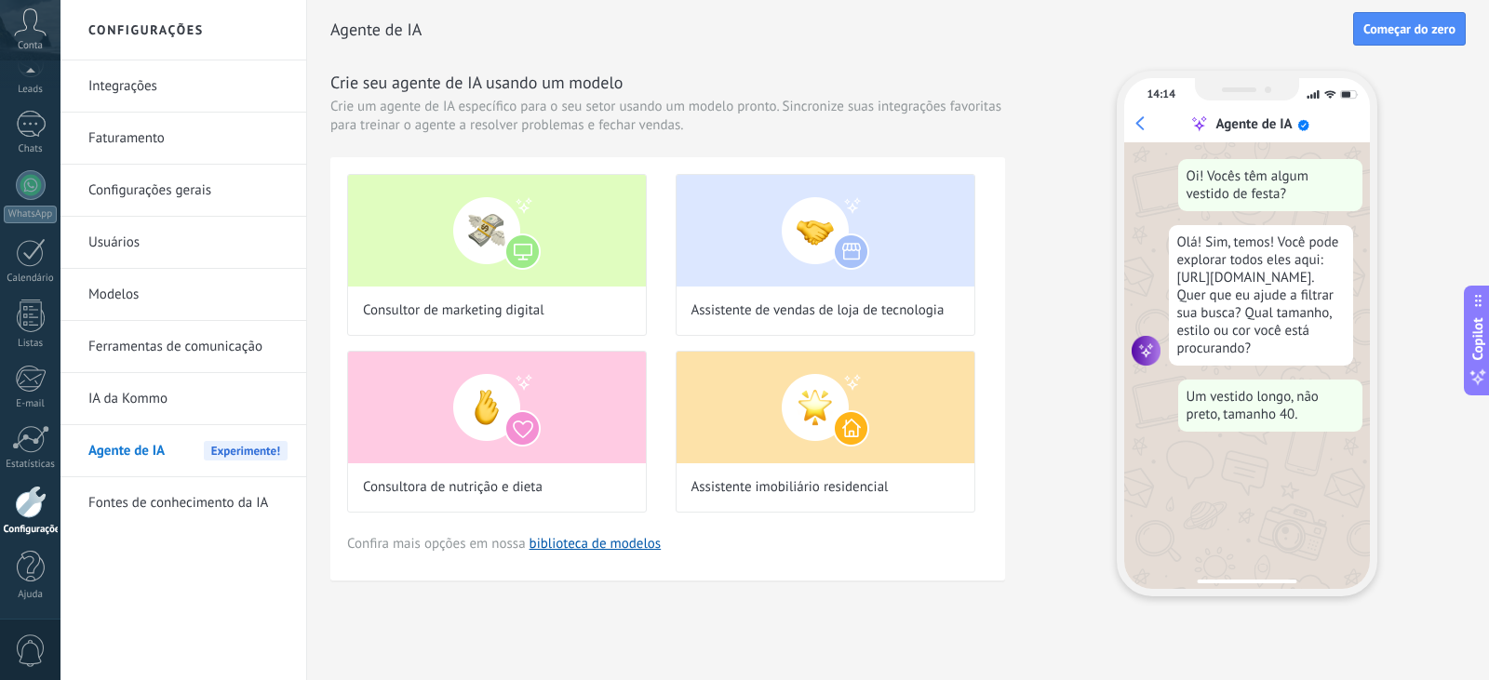
click at [161, 195] on link "Configurações gerais" at bounding box center [187, 191] width 199 height 52
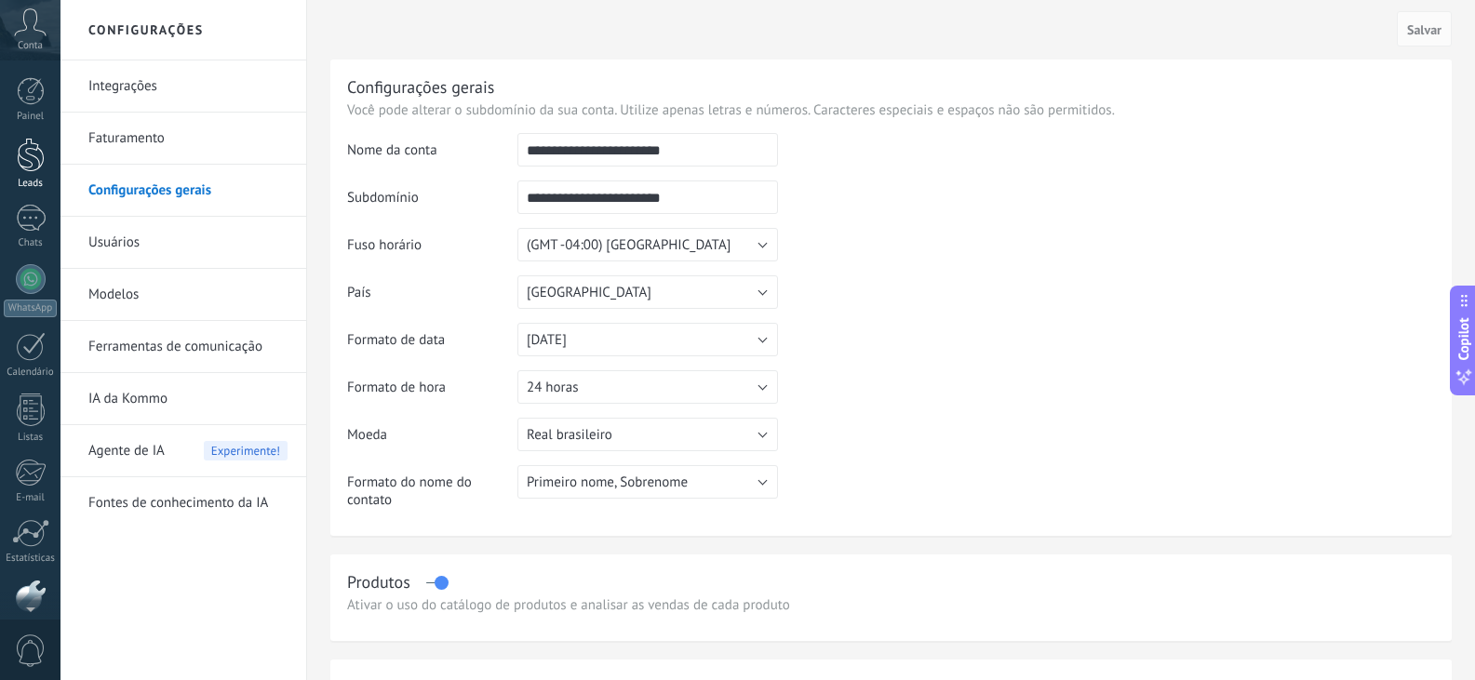
click at [19, 154] on div at bounding box center [31, 155] width 28 height 34
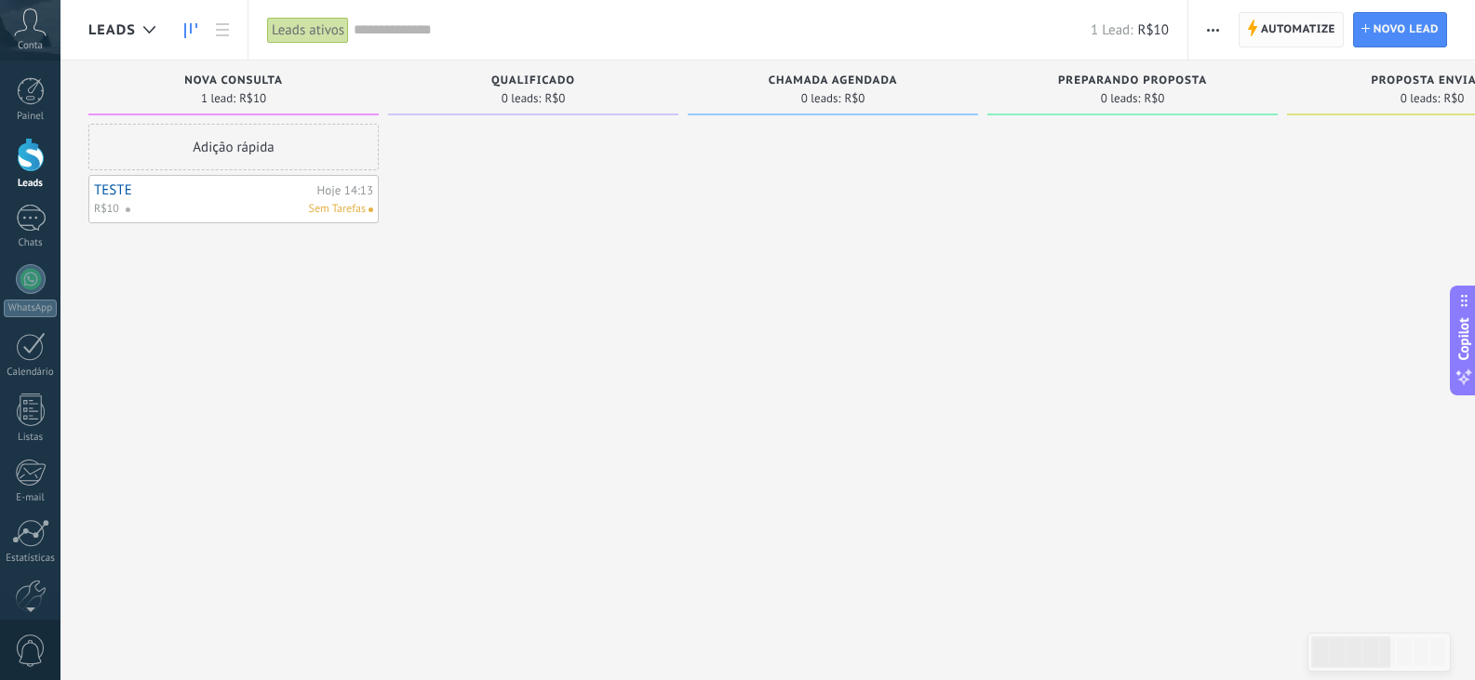
click at [1282, 28] on span "Automatize" at bounding box center [1298, 29] width 74 height 33
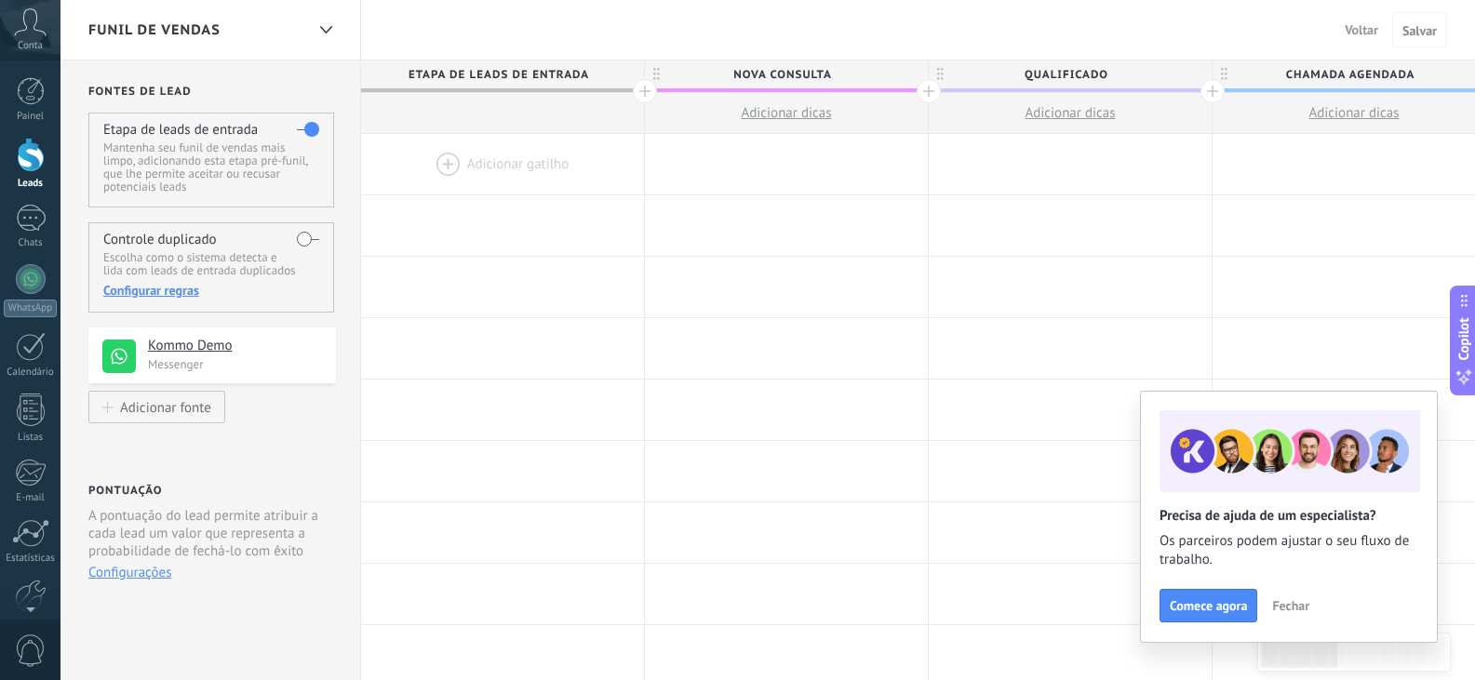
click at [434, 159] on div at bounding box center [502, 164] width 283 height 60
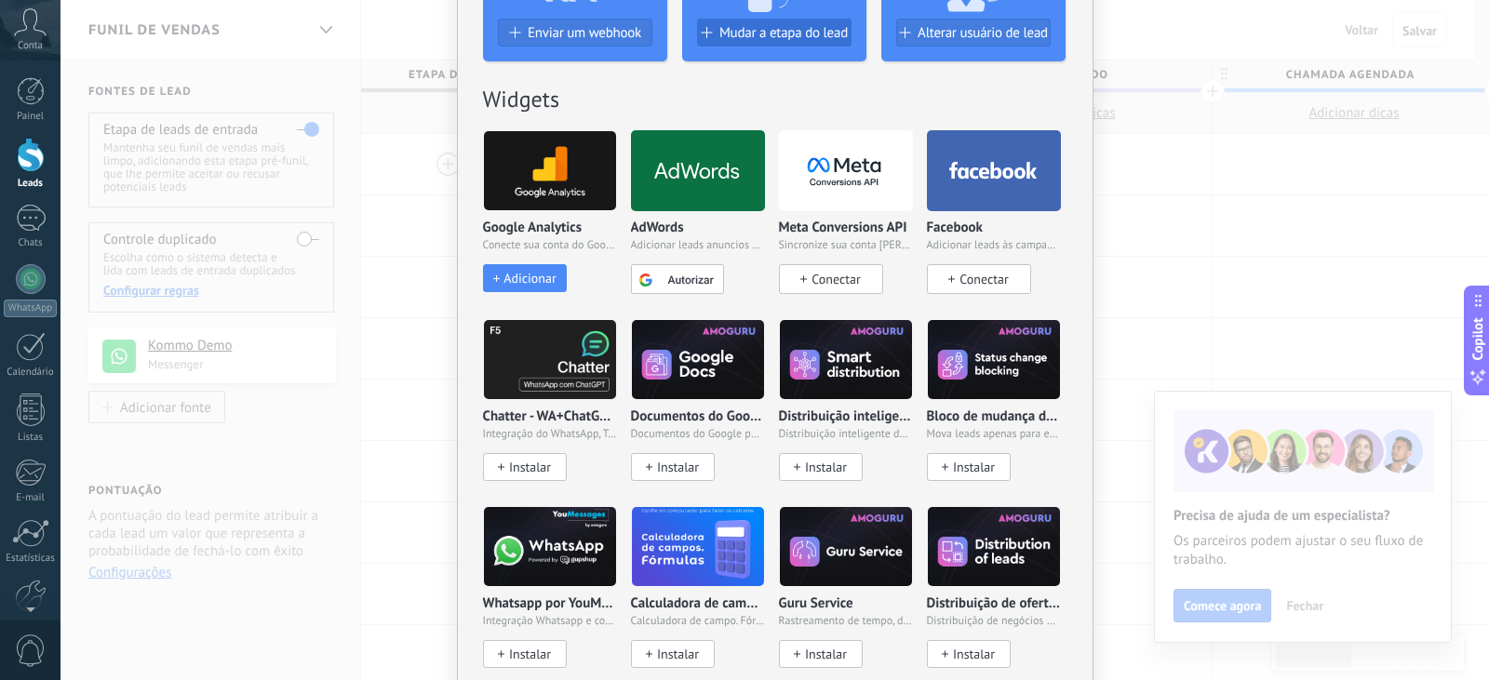
scroll to position [186, 0]
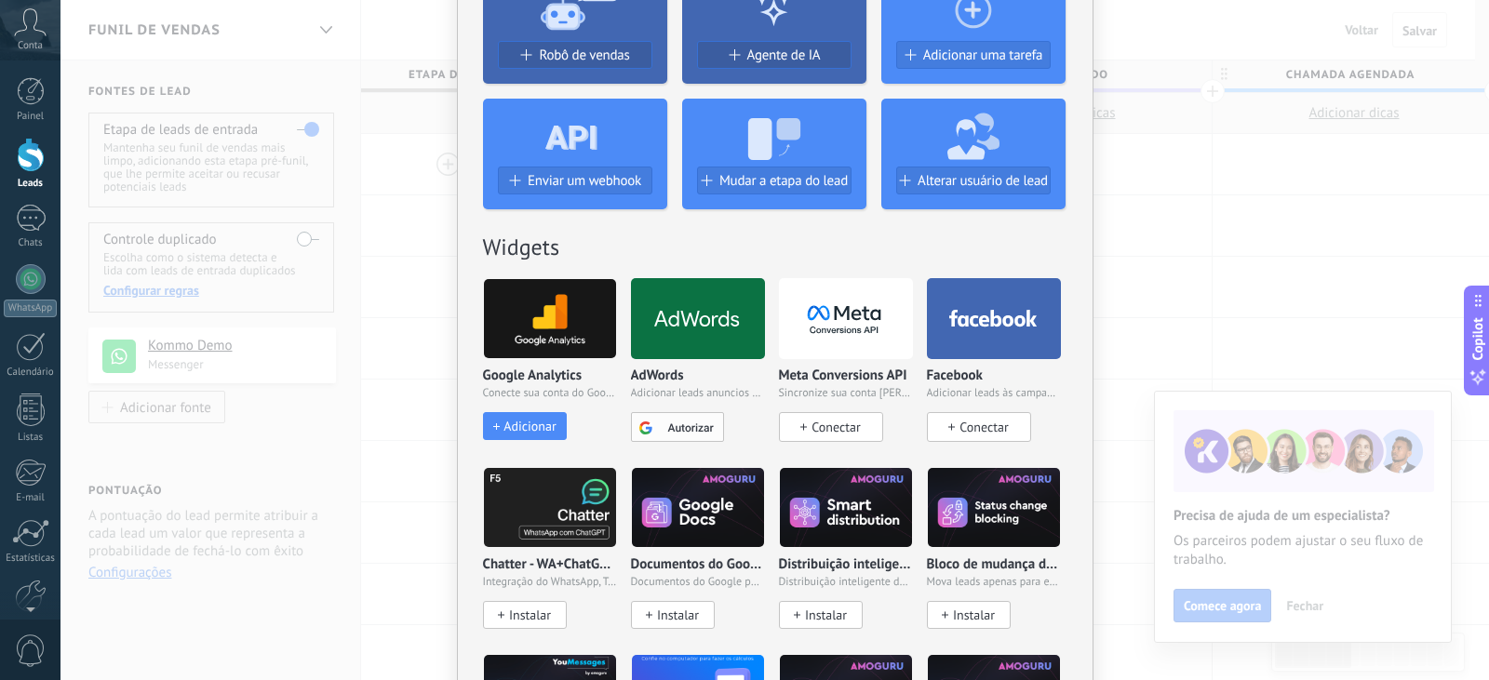
click at [699, 434] on div "Autorizar" at bounding box center [677, 427] width 93 height 30
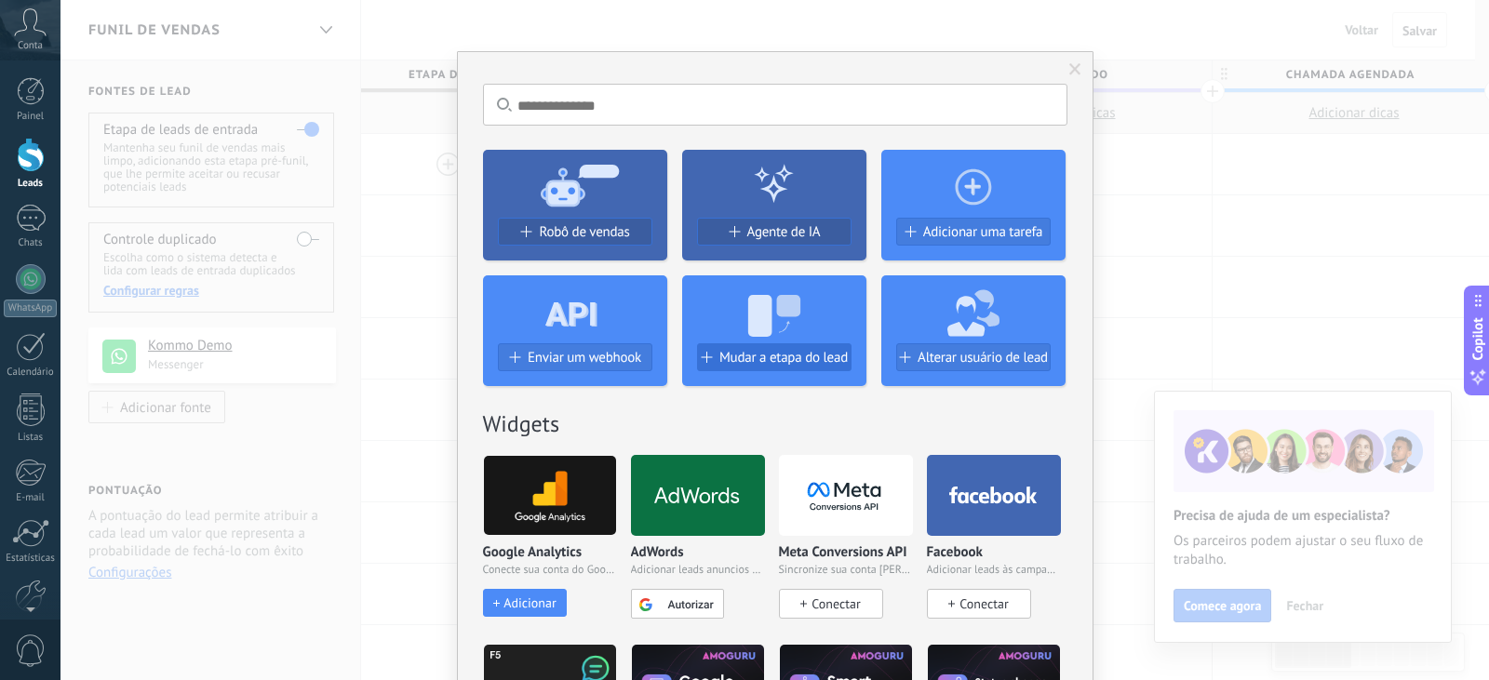
scroll to position [0, 0]
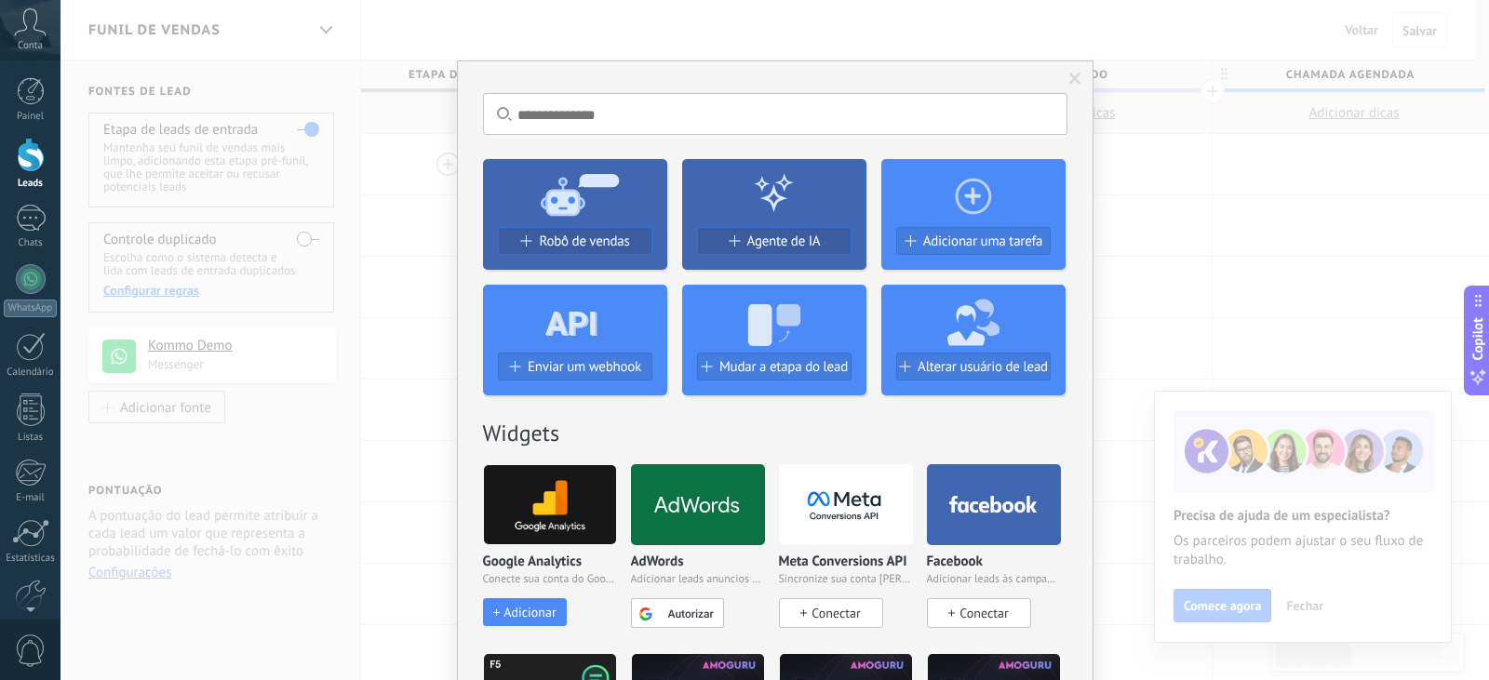
click at [403, 266] on div "Sem resultados. Robô de vendas Agente de IA Adicionar uma tarefa Enviar um webh…" at bounding box center [774, 340] width 1428 height 680
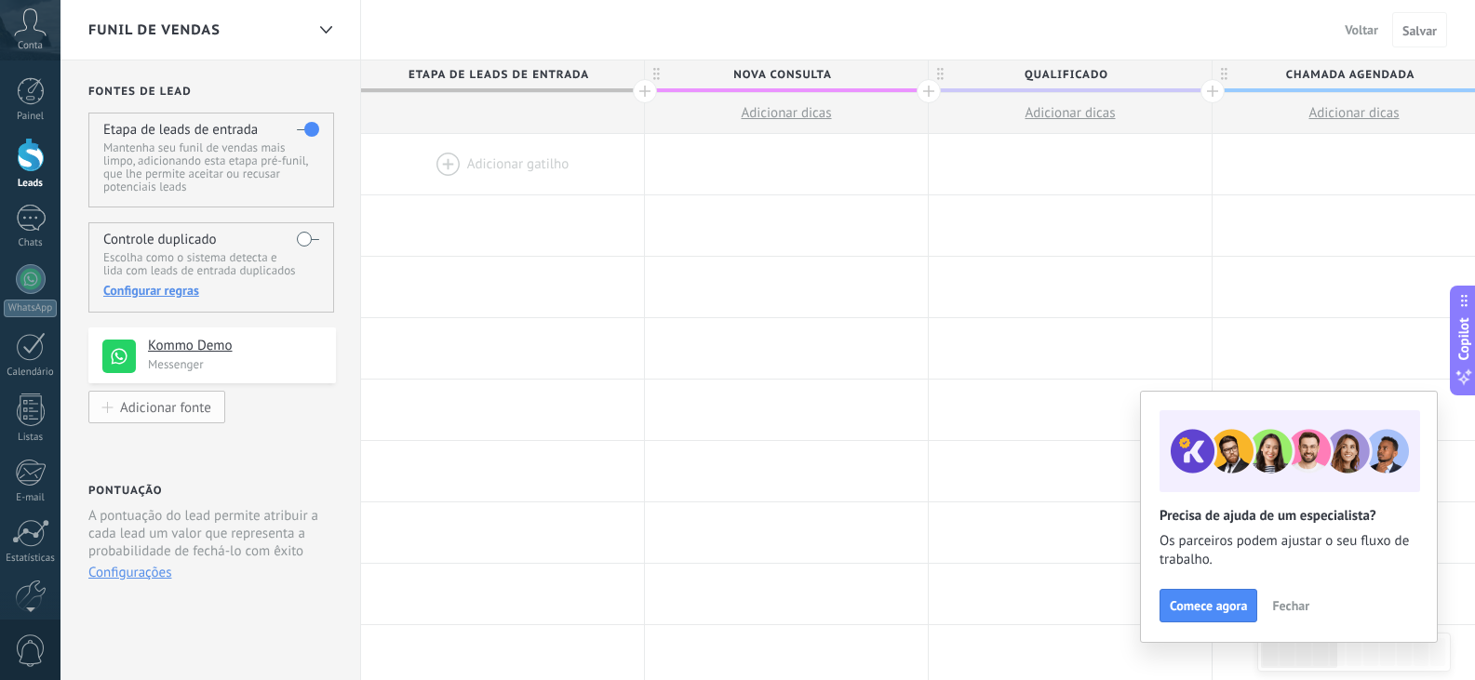
click at [173, 410] on div "Adicionar fonte" at bounding box center [165, 407] width 91 height 16
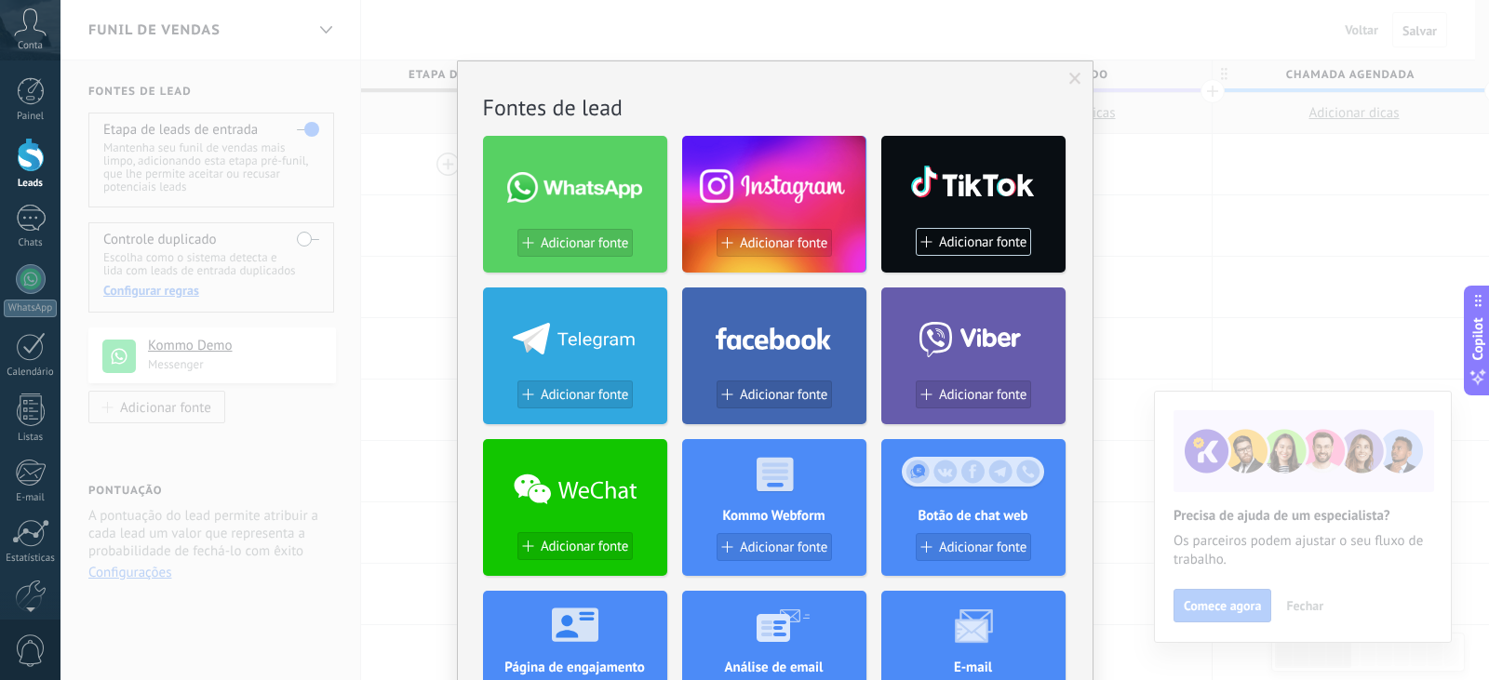
click at [446, 140] on div "Sem resultados. Fontes de lead Adicionar fonte Adicionar fonte Adicionar fonte …" at bounding box center [774, 340] width 1428 height 680
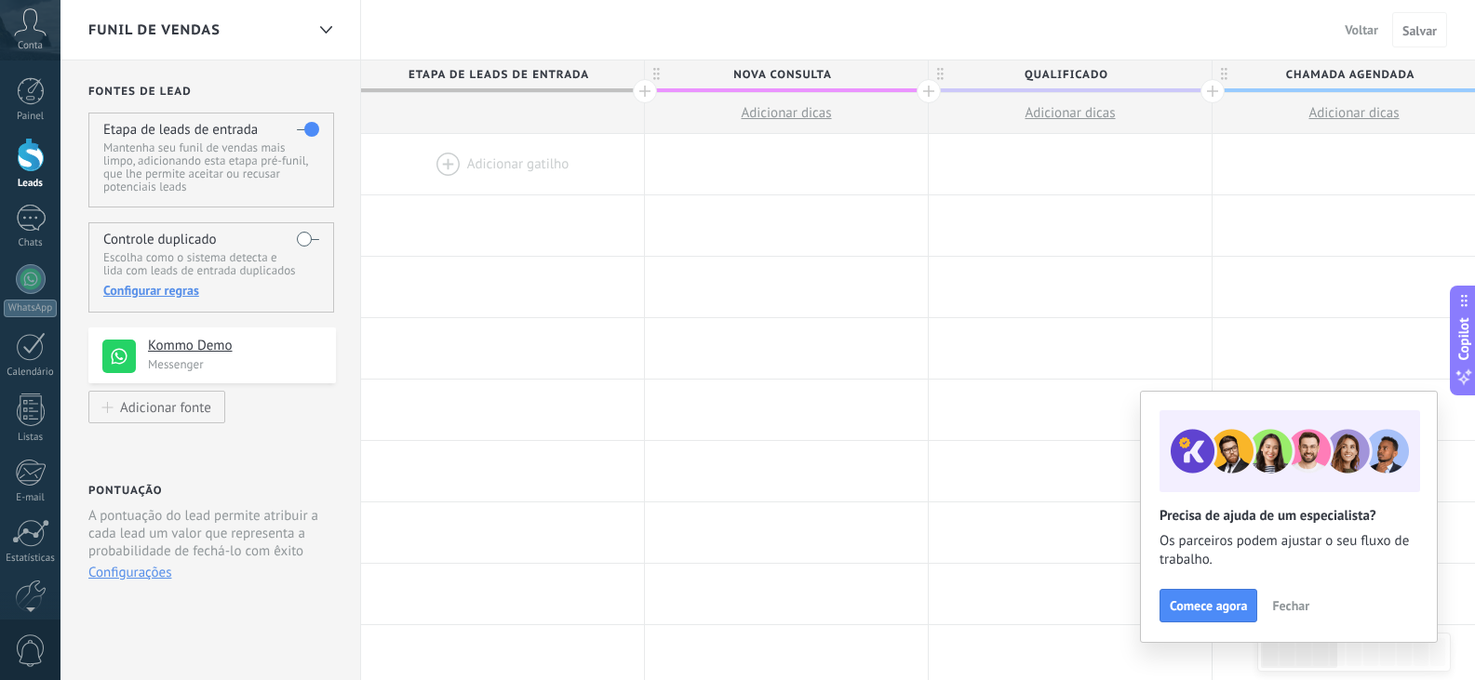
click at [574, 89] on span at bounding box center [502, 90] width 283 height 4
click at [557, 70] on span "Etapa de leads de entrada" at bounding box center [498, 74] width 274 height 29
click at [735, 71] on span "Nova consulta" at bounding box center [782, 74] width 274 height 29
click at [742, 79] on input "**********" at bounding box center [782, 74] width 247 height 28
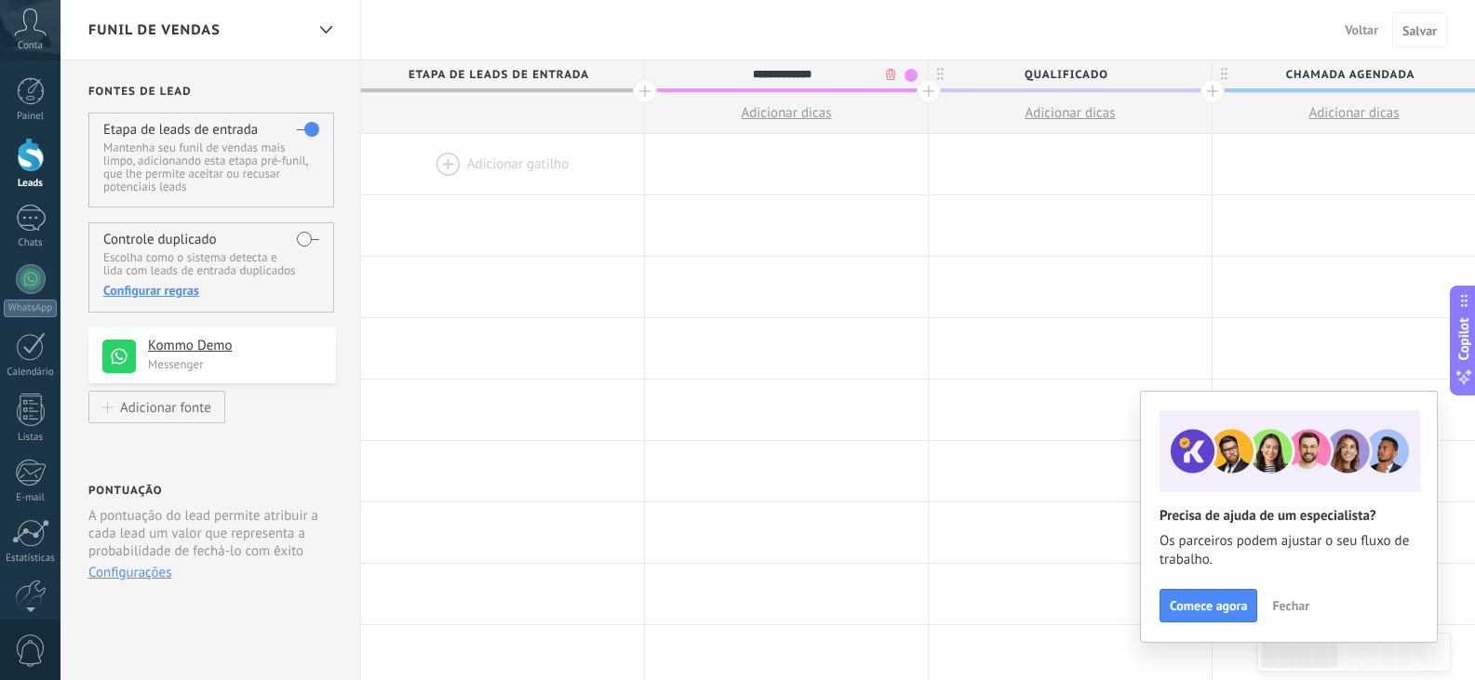
click at [911, 73] on span at bounding box center [910, 75] width 13 height 13
click at [782, 137] on div at bounding box center [786, 164] width 283 height 60
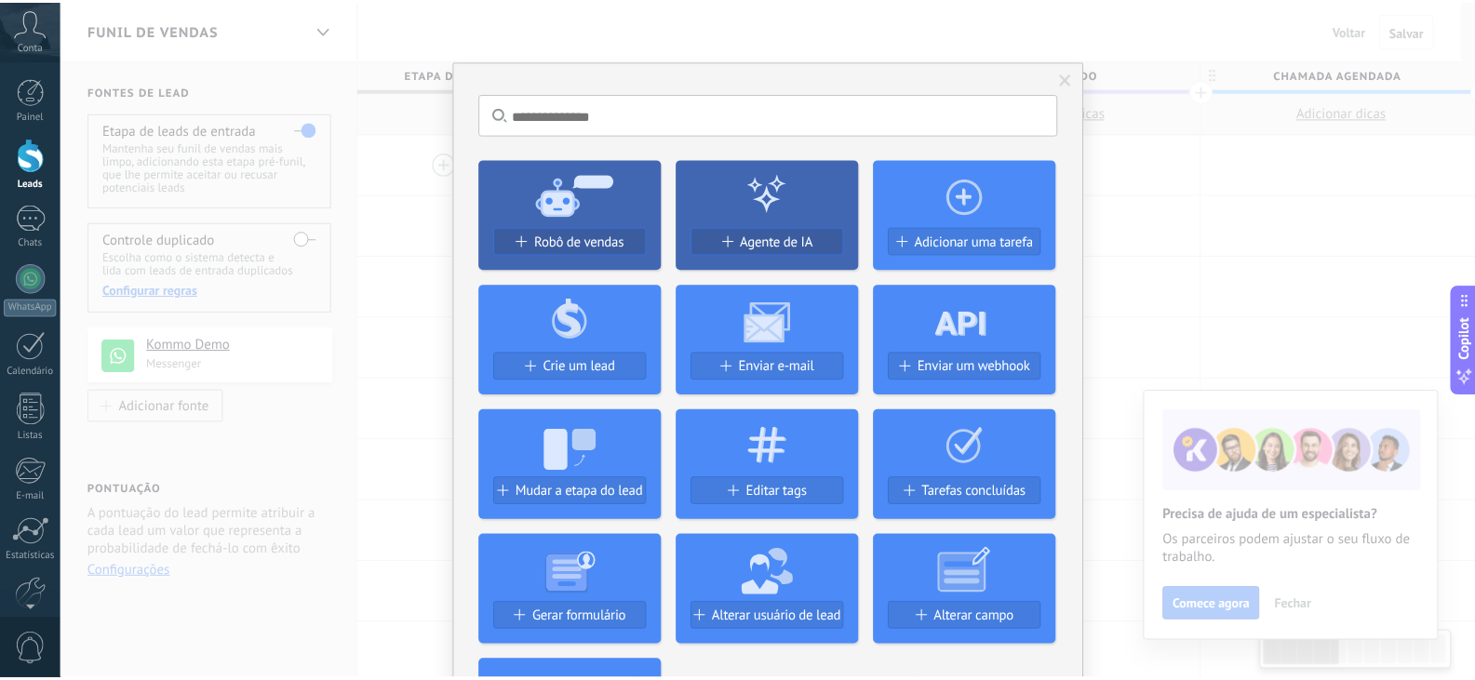
scroll to position [0, 1]
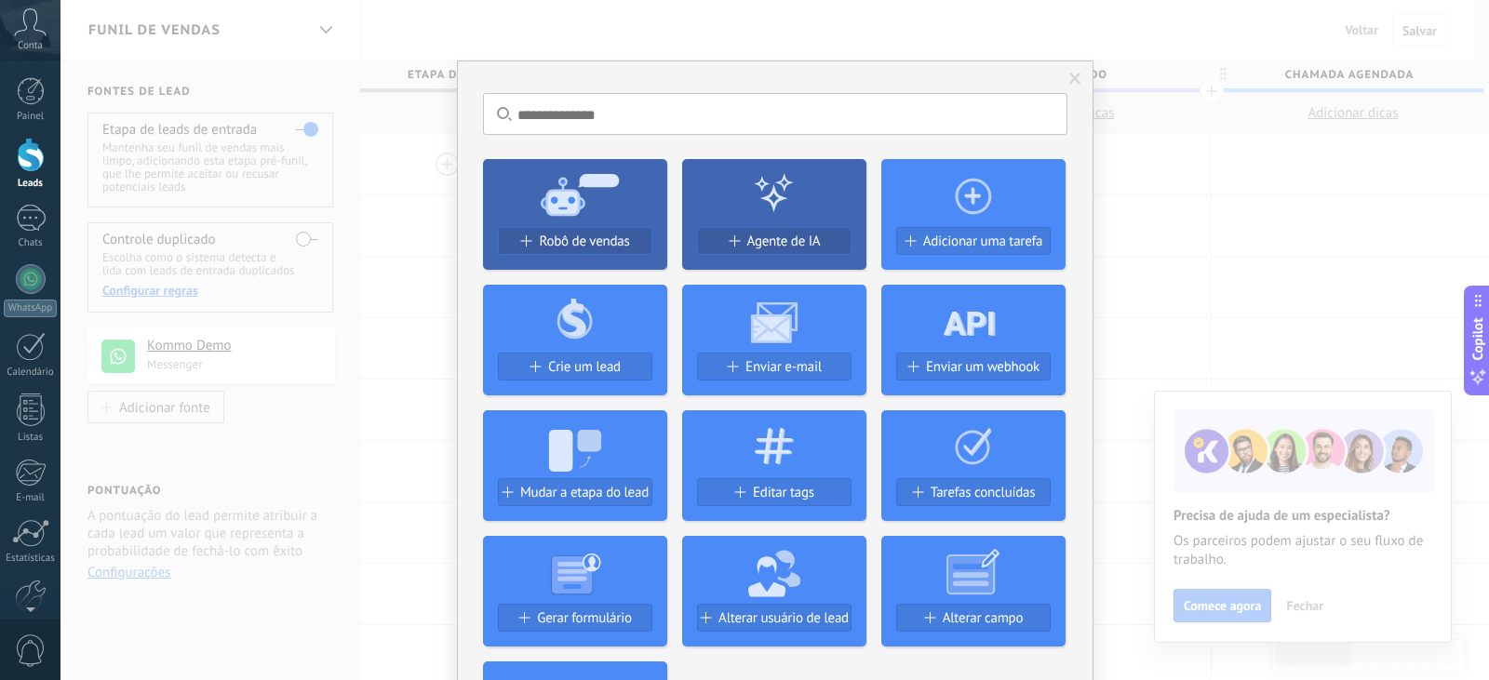
click at [1158, 161] on div "Sem resultados. Robô de vendas Agente de IA Adicionar uma tarefa Crie um lead E…" at bounding box center [774, 340] width 1428 height 680
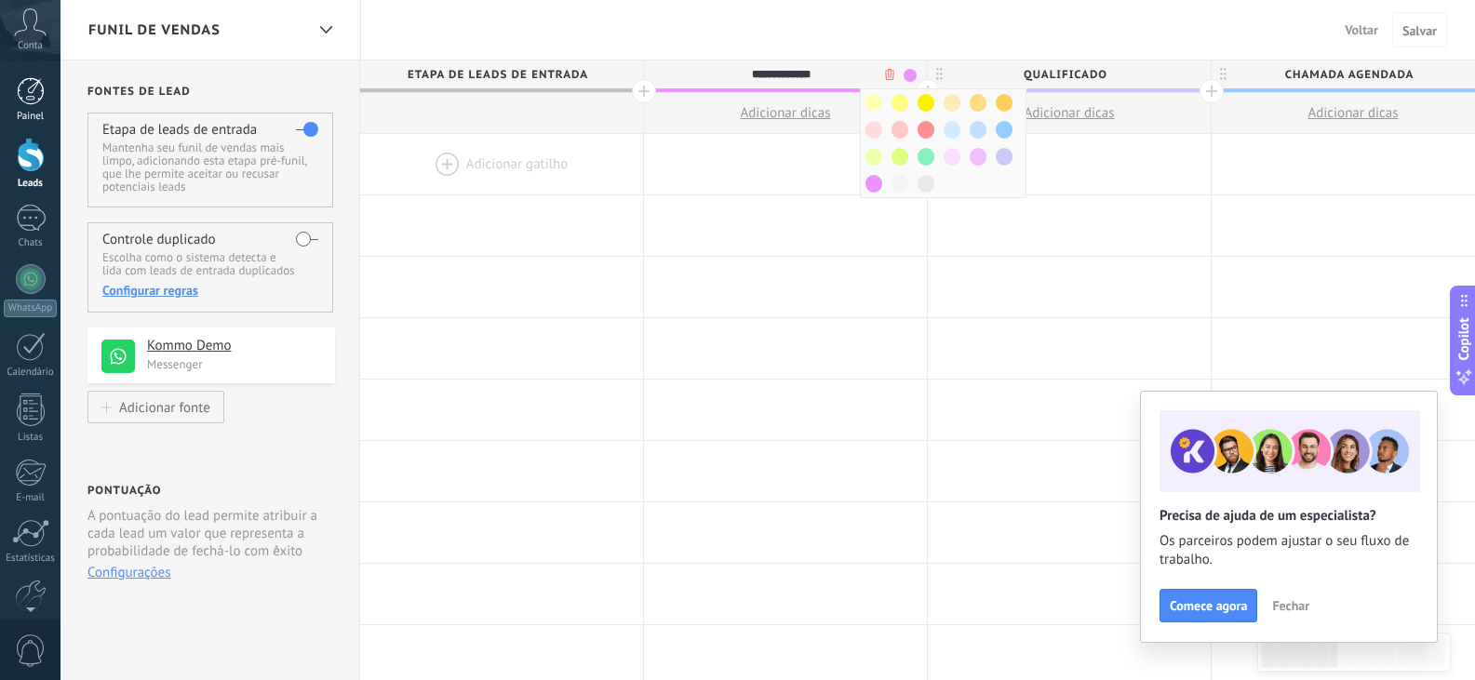
click at [23, 102] on div at bounding box center [31, 91] width 28 height 28
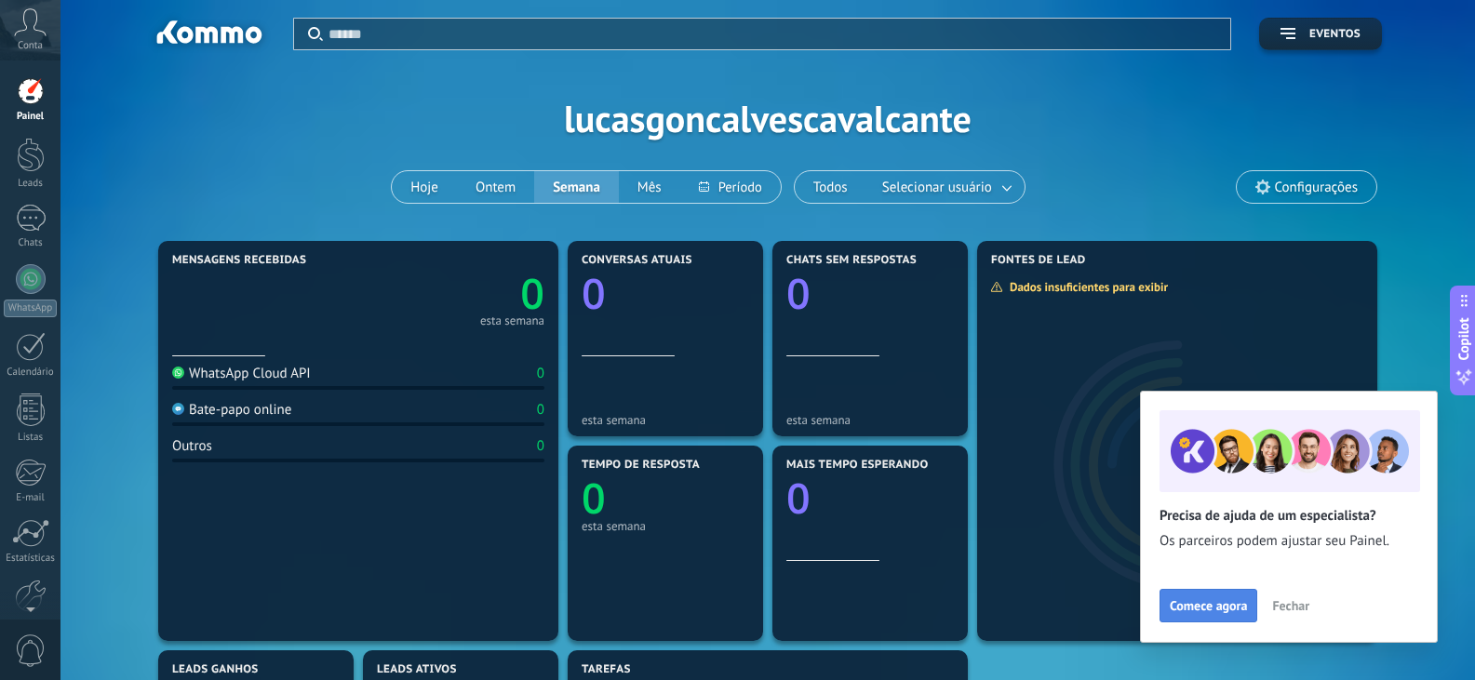
click at [1232, 604] on span "Comece agora" at bounding box center [1207, 605] width 77 height 13
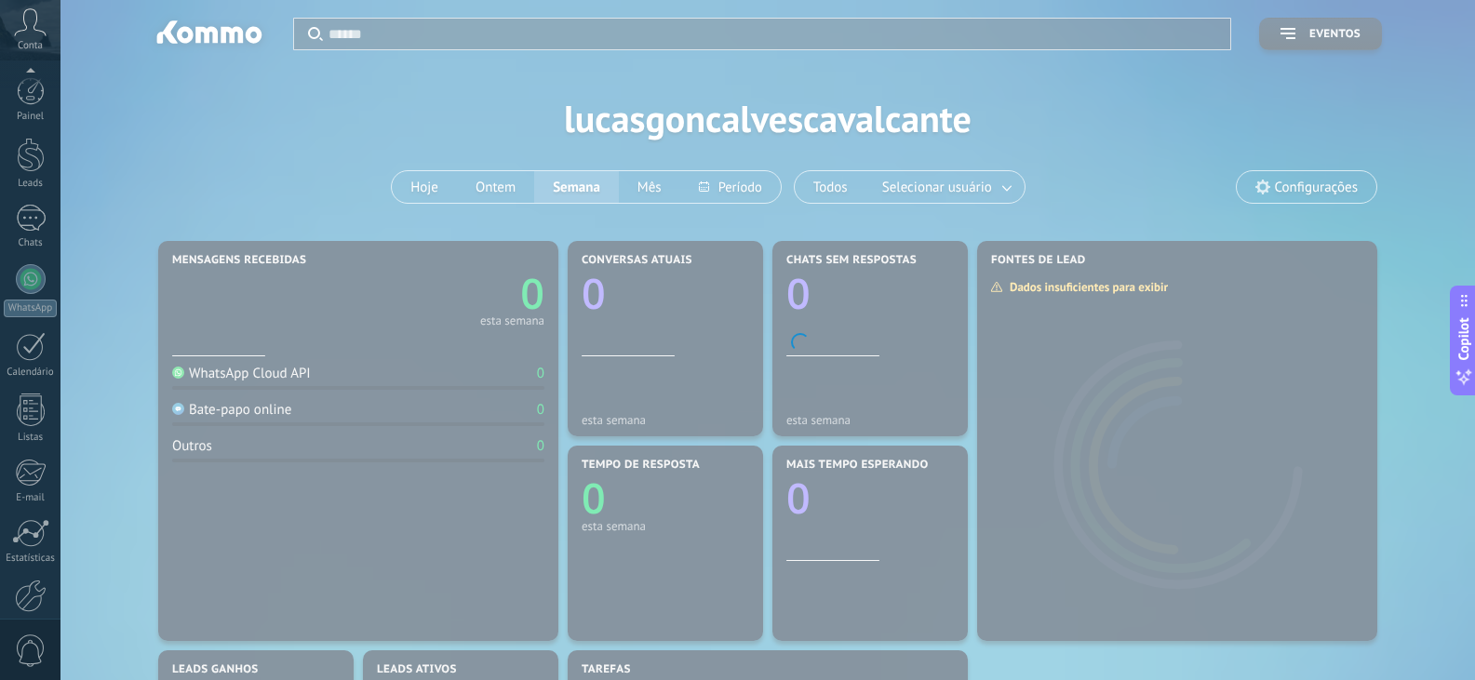
scroll to position [94, 0]
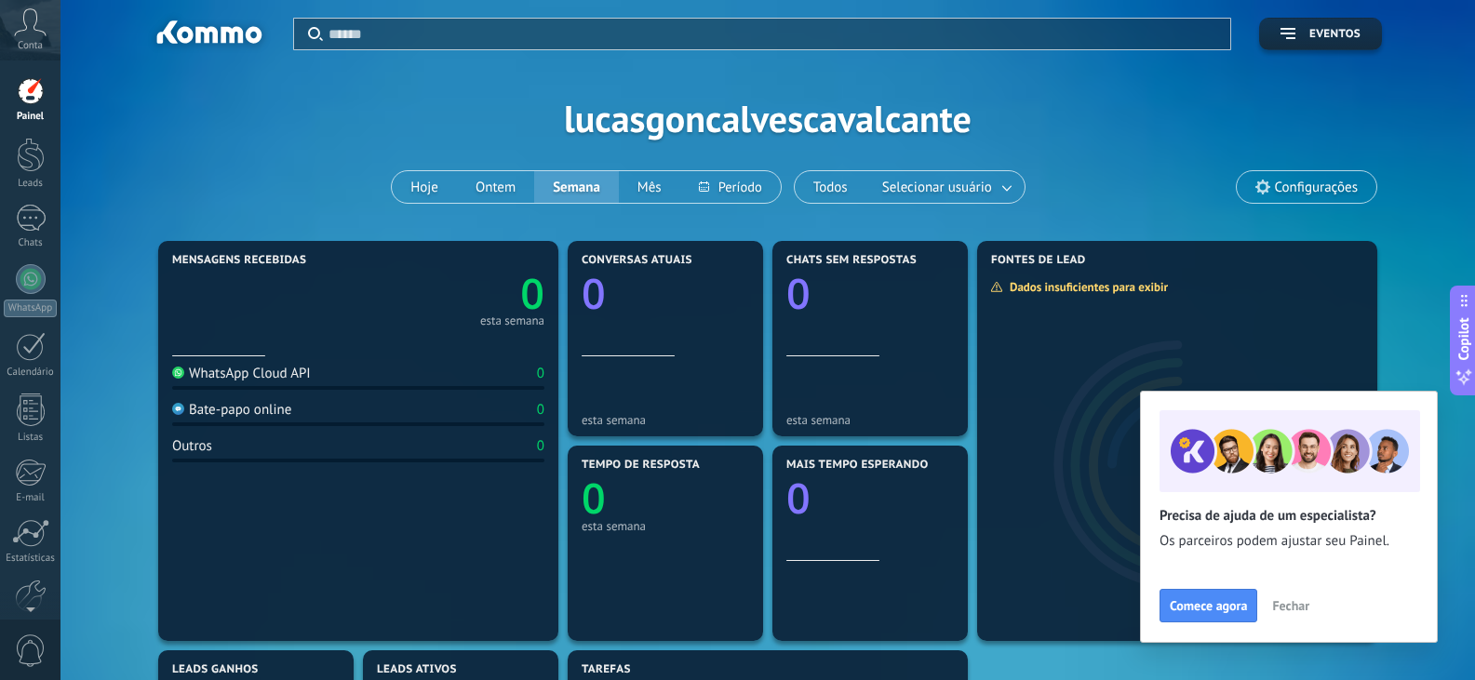
click at [1297, 596] on button "Fechar" at bounding box center [1290, 606] width 54 height 28
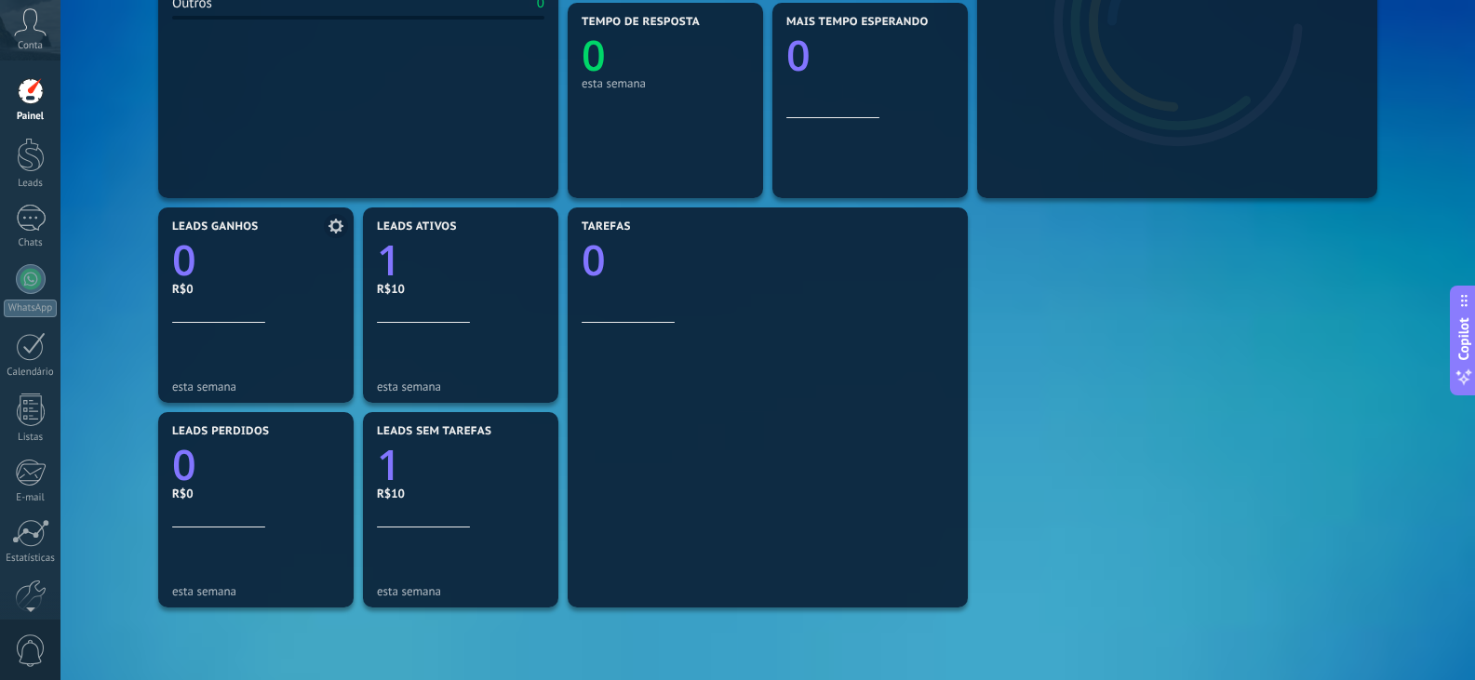
scroll to position [465, 0]
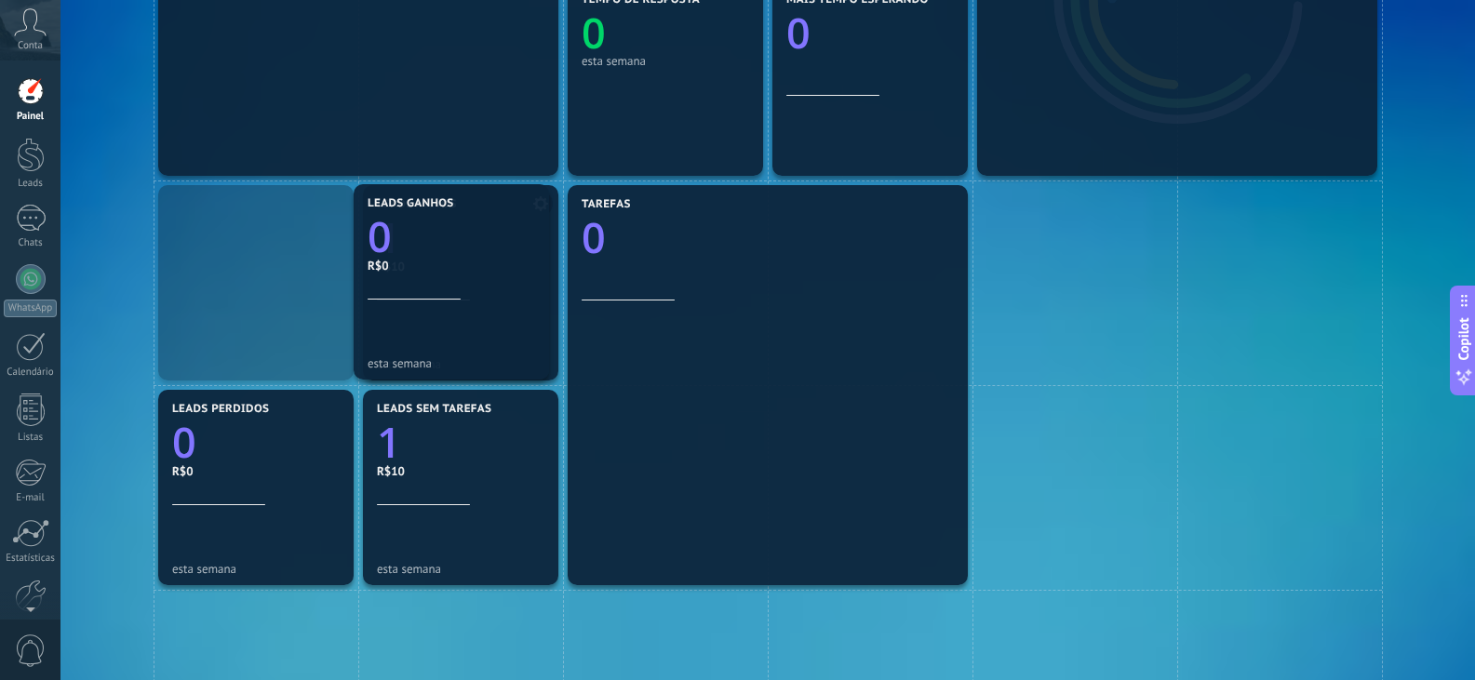
drag, startPoint x: 244, startPoint y: 312, endPoint x: 468, endPoint y: 307, distance: 224.3
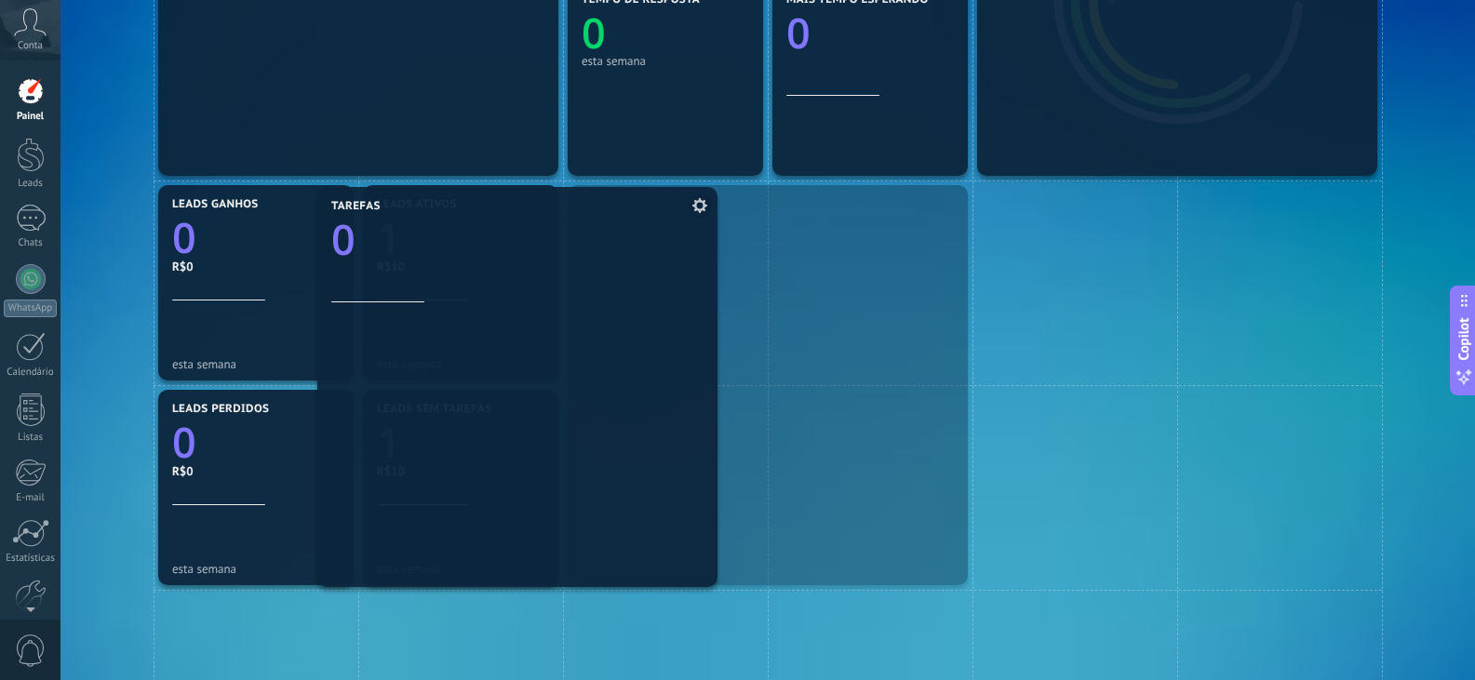
drag, startPoint x: 685, startPoint y: 349, endPoint x: 415, endPoint y: 346, distance: 269.8
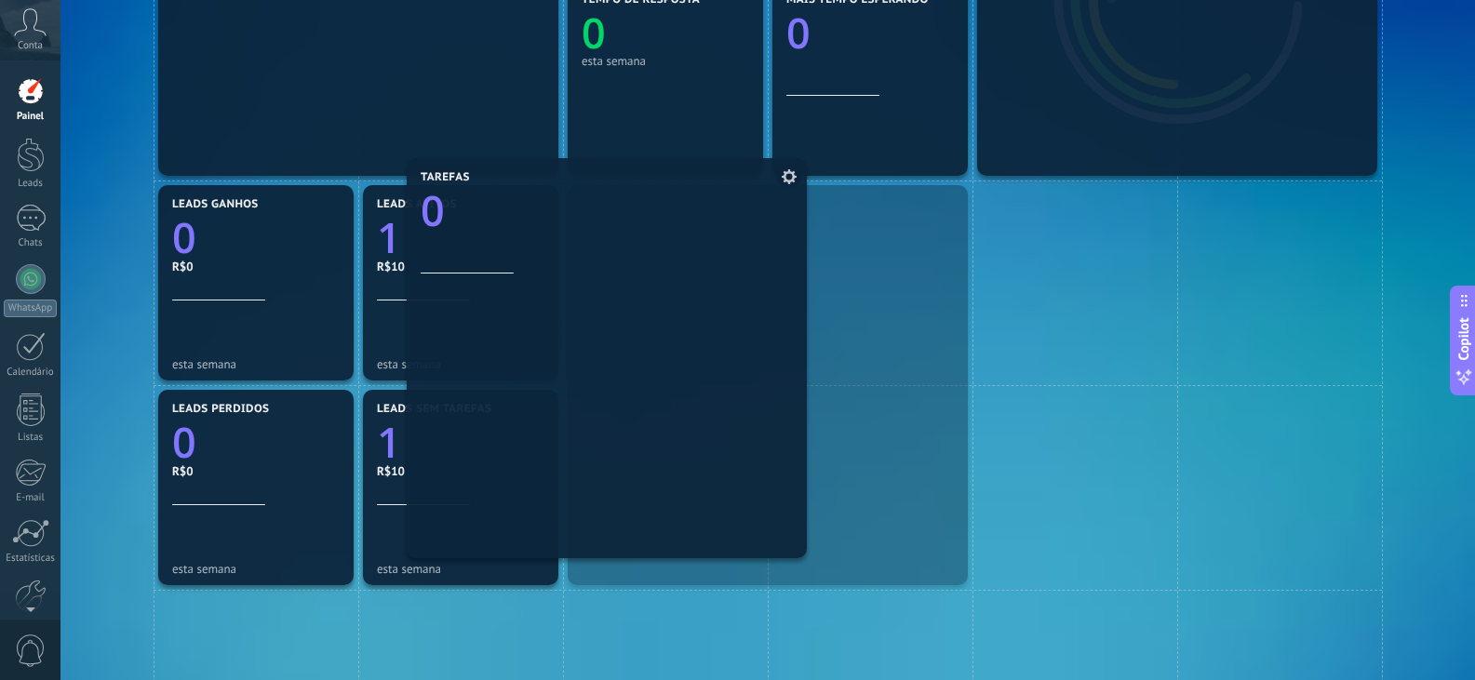
drag, startPoint x: 661, startPoint y: 312, endPoint x: 395, endPoint y: 266, distance: 269.0
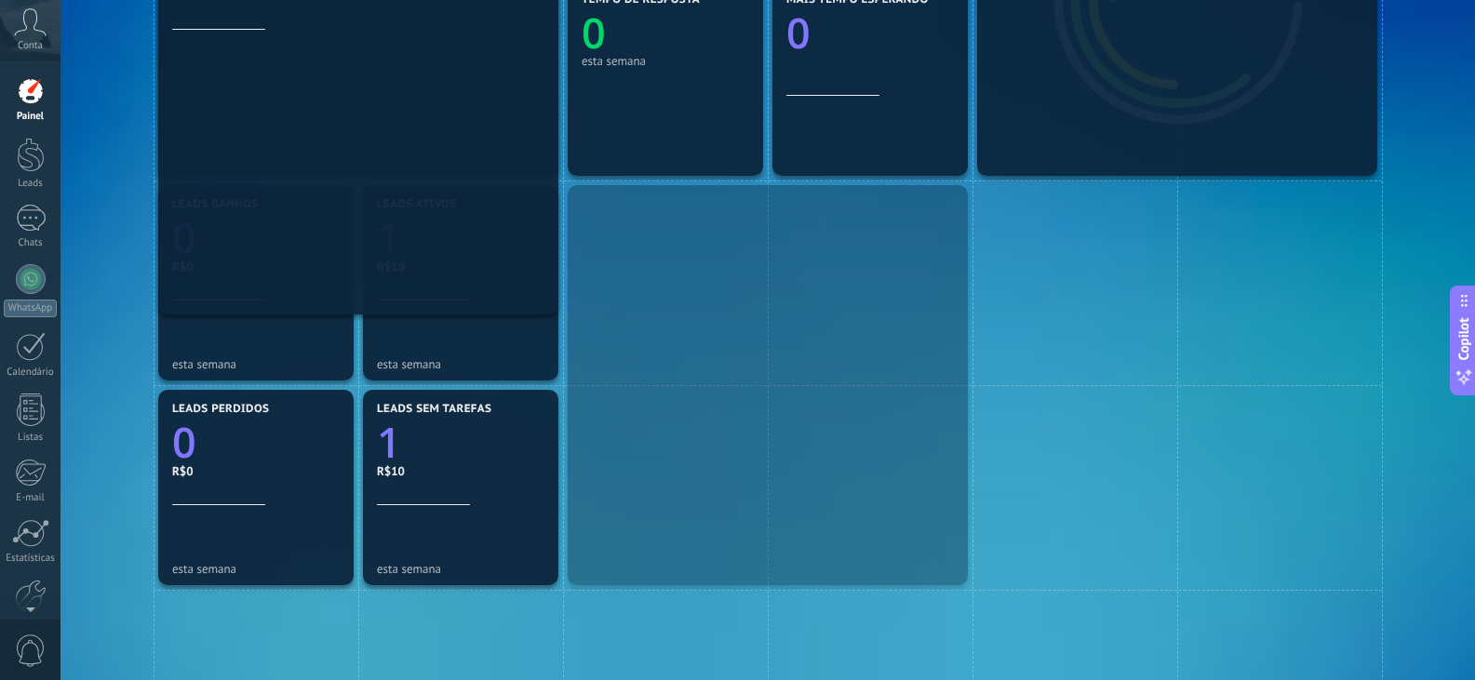
drag, startPoint x: 768, startPoint y: 343, endPoint x: 331, endPoint y: 43, distance: 530.6
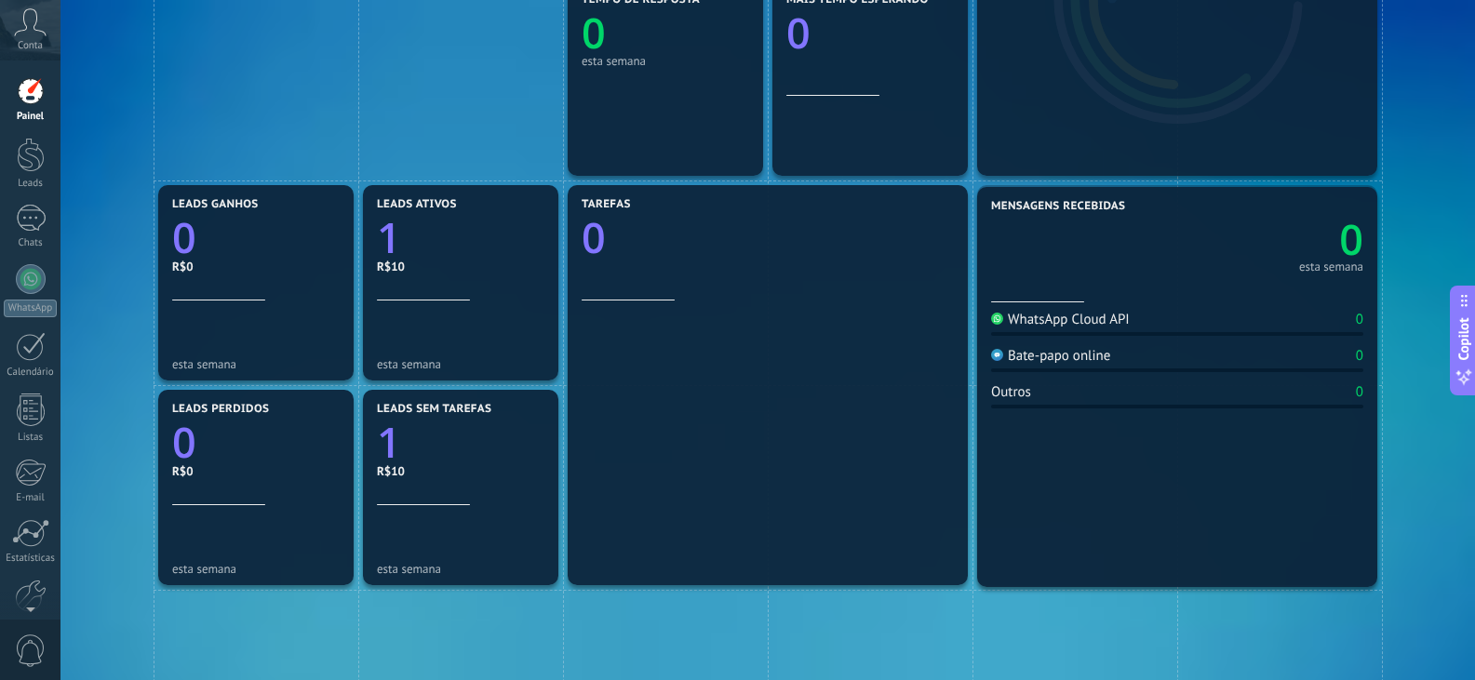
drag, startPoint x: 372, startPoint y: 112, endPoint x: 1317, endPoint y: 523, distance: 1030.8
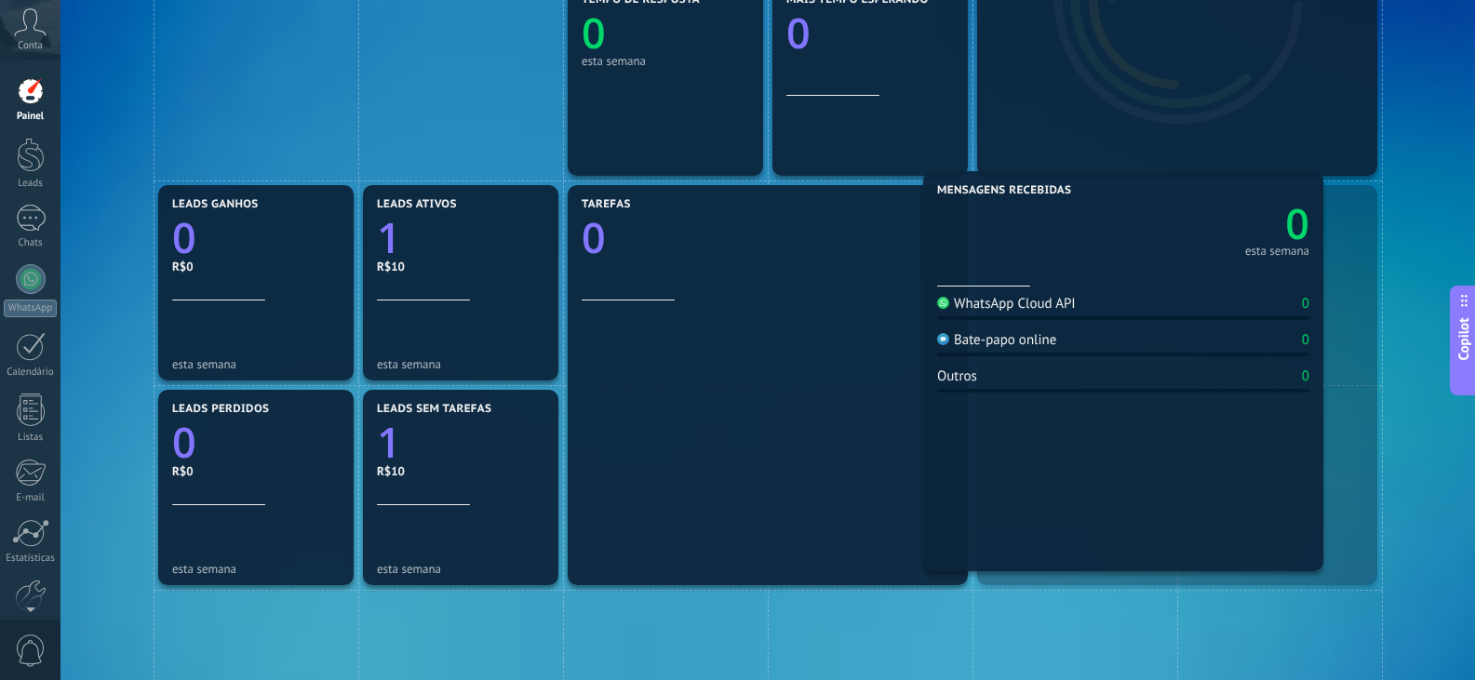
drag, startPoint x: 1180, startPoint y: 432, endPoint x: 1192, endPoint y: 439, distance: 14.2
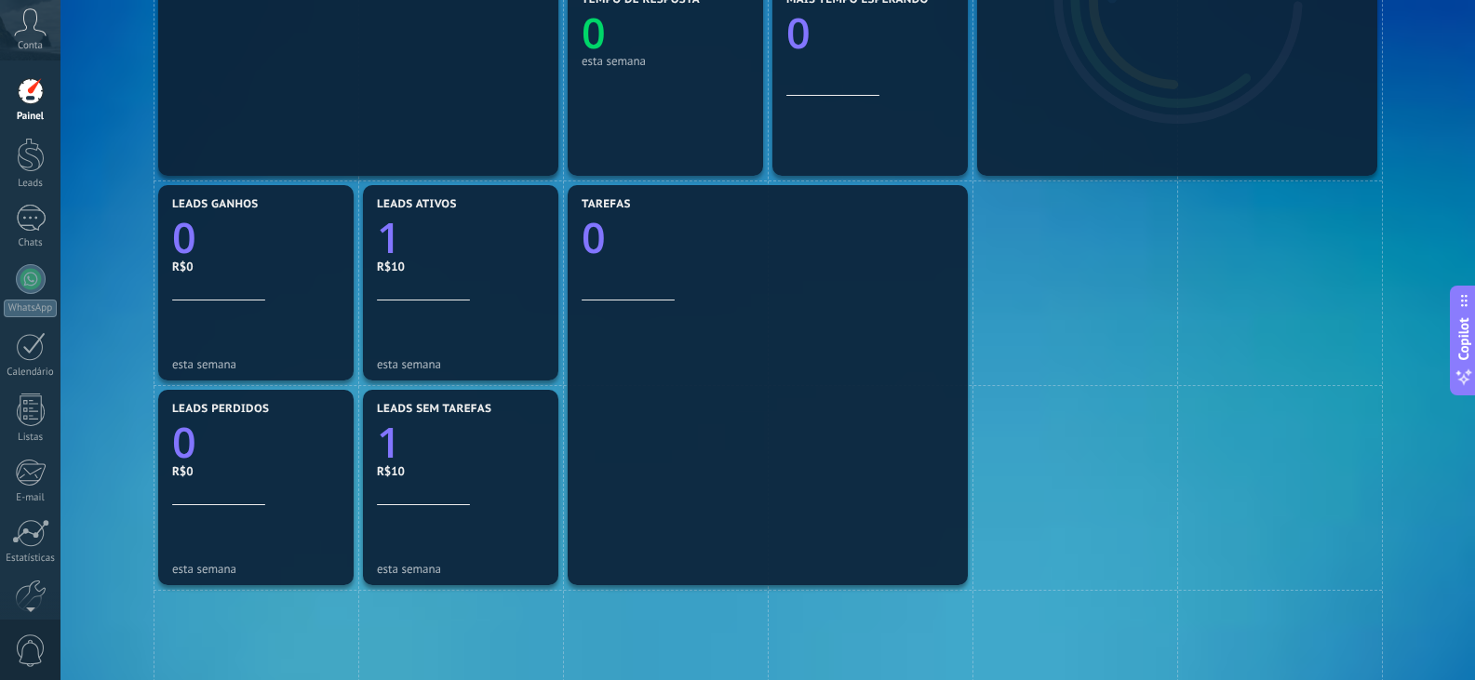
drag, startPoint x: 1353, startPoint y: 562, endPoint x: 530, endPoint y: 114, distance: 936.8
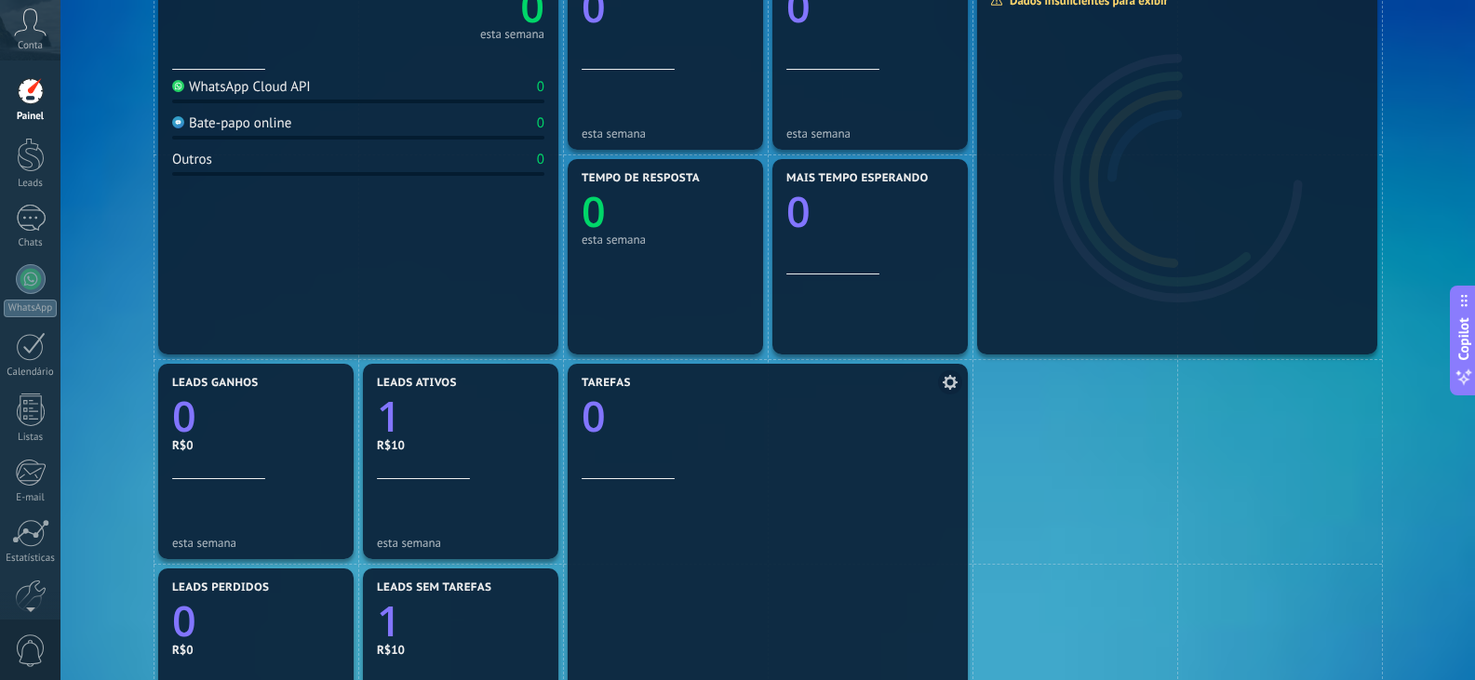
scroll to position [279, 0]
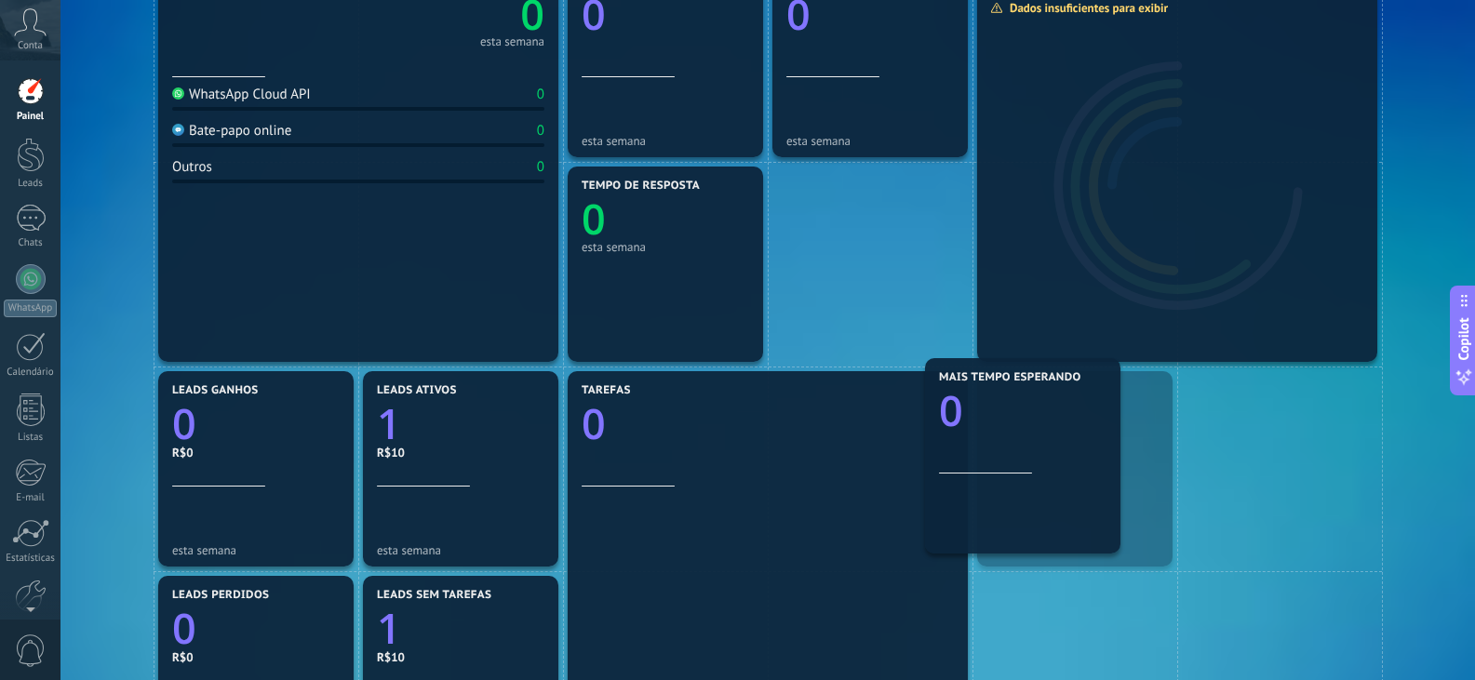
drag, startPoint x: 886, startPoint y: 258, endPoint x: 1071, endPoint y: 480, distance: 289.3
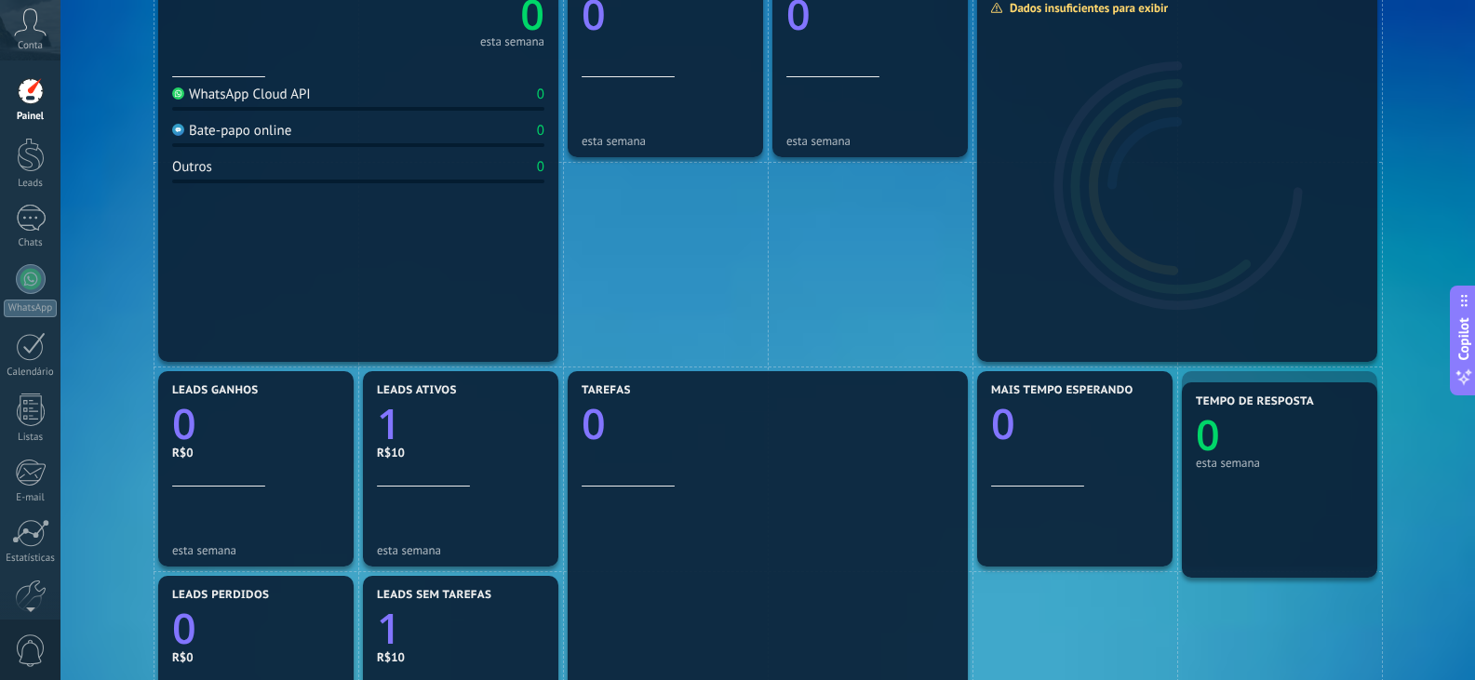
drag, startPoint x: 672, startPoint y: 279, endPoint x: 1383, endPoint y: 493, distance: 742.3
click at [1383, 493] on div "Mensagens recebidas 0 esta semana WhatsApp Cloud API 0 Bate-papo online 0 Outro…" at bounding box center [767, 673] width 1358 height 1433
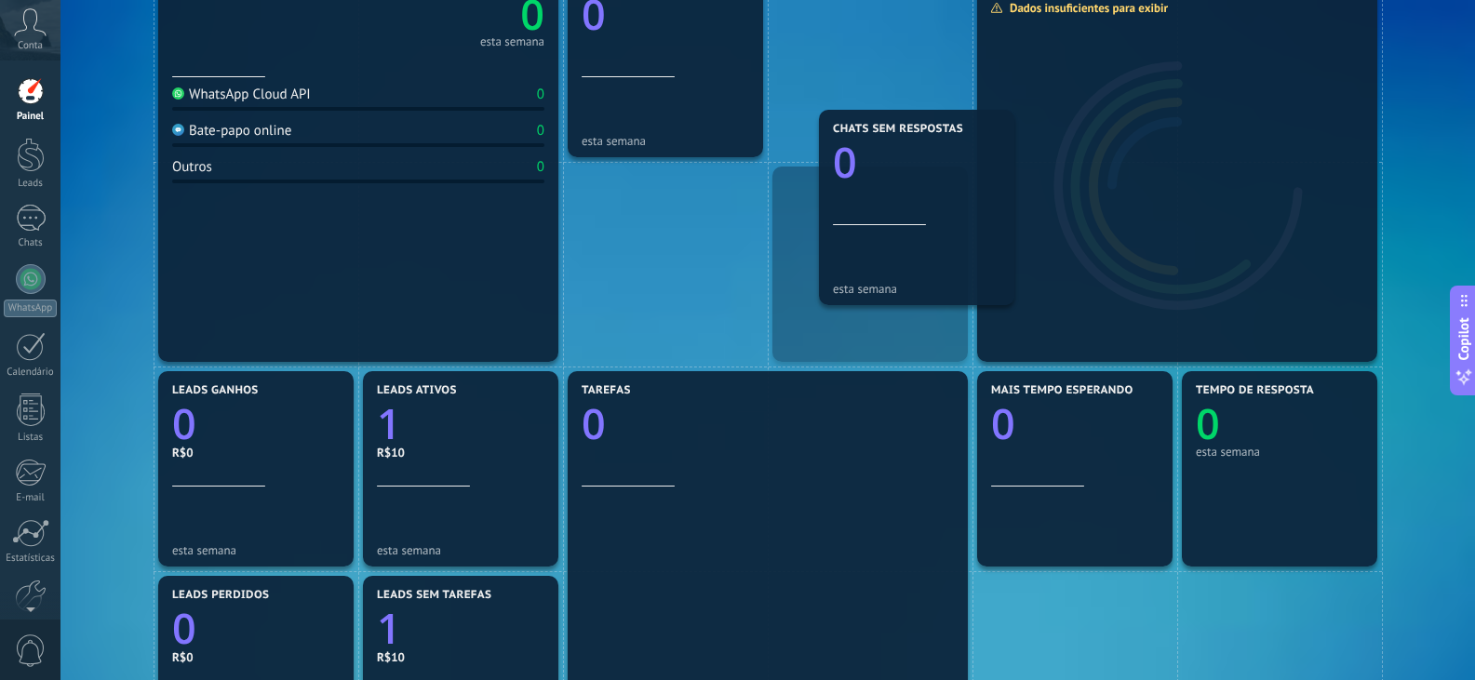
drag, startPoint x: 814, startPoint y: 89, endPoint x: 821, endPoint y: 100, distance: 12.9
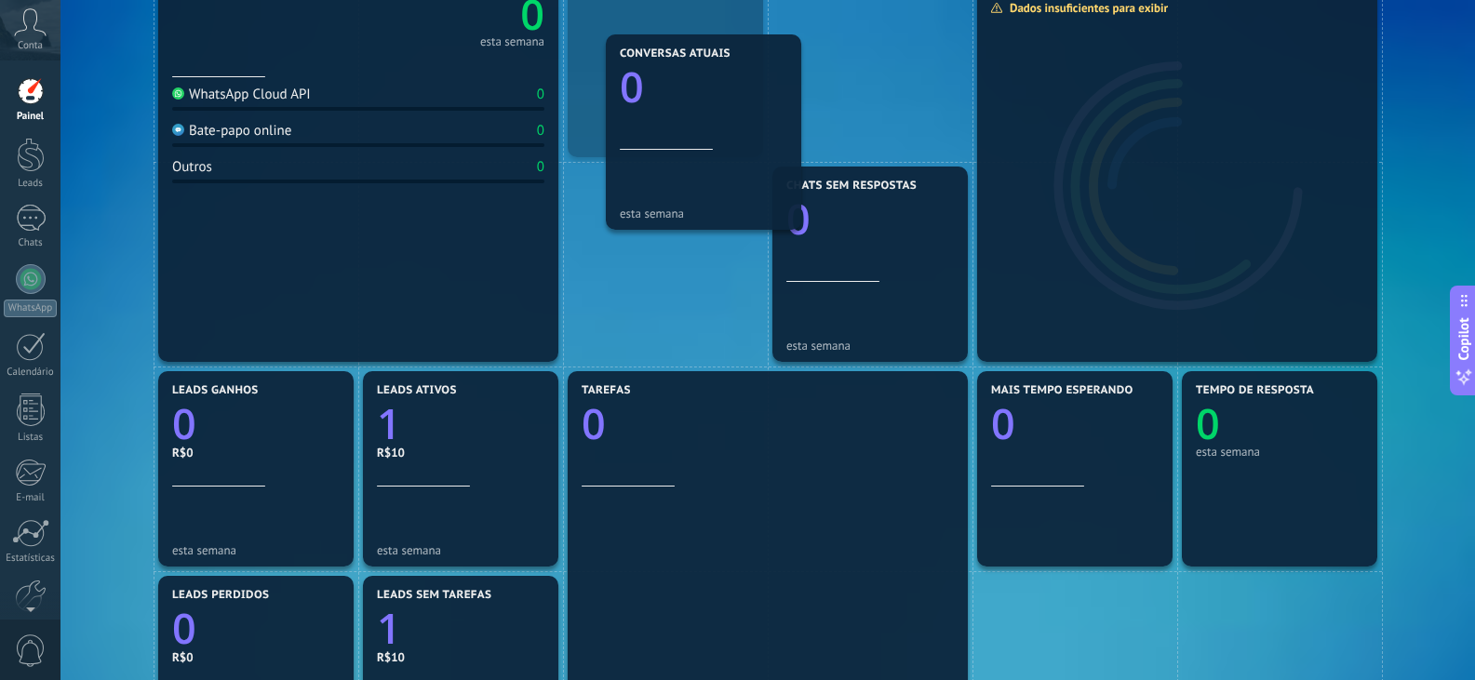
drag, startPoint x: 688, startPoint y: 108, endPoint x: 729, endPoint y: 233, distance: 131.5
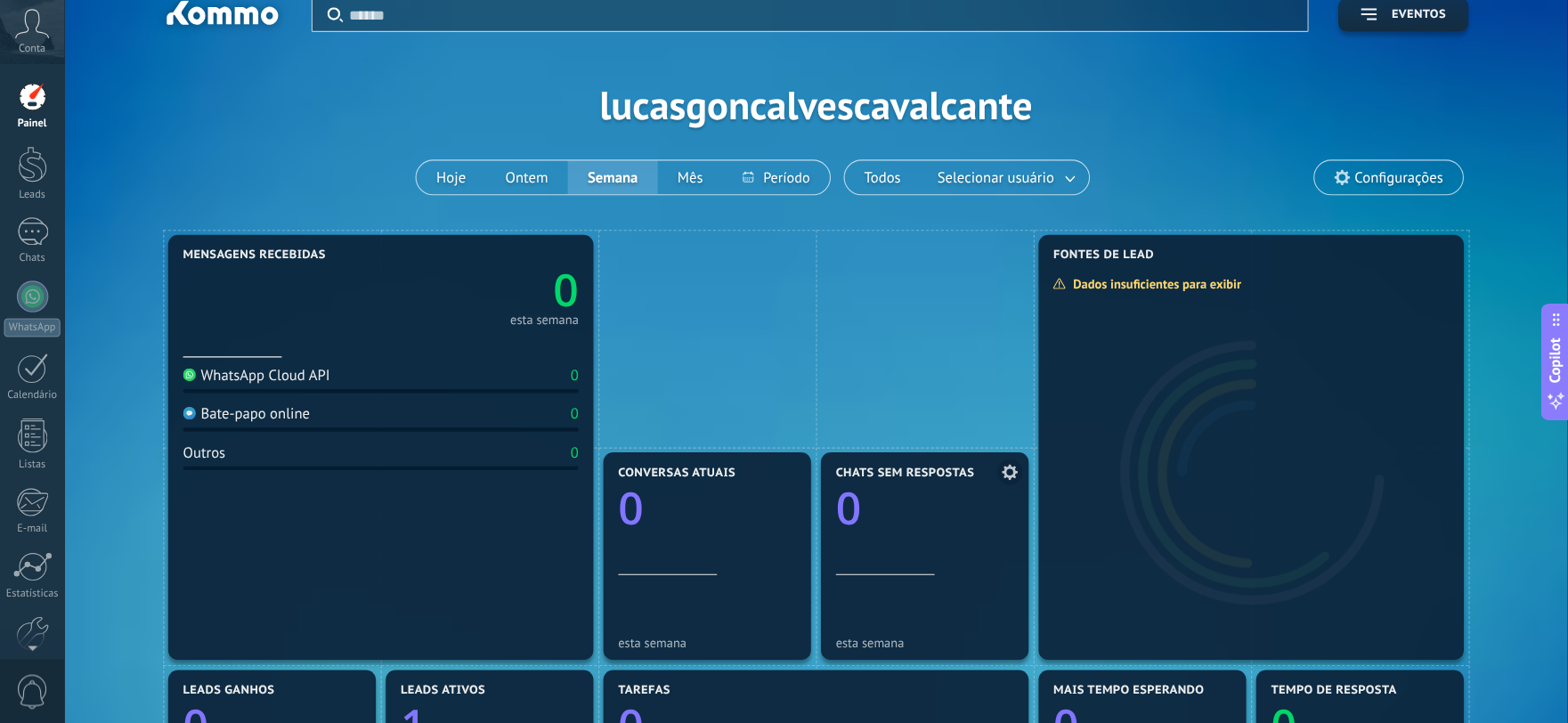
scroll to position [0, 0]
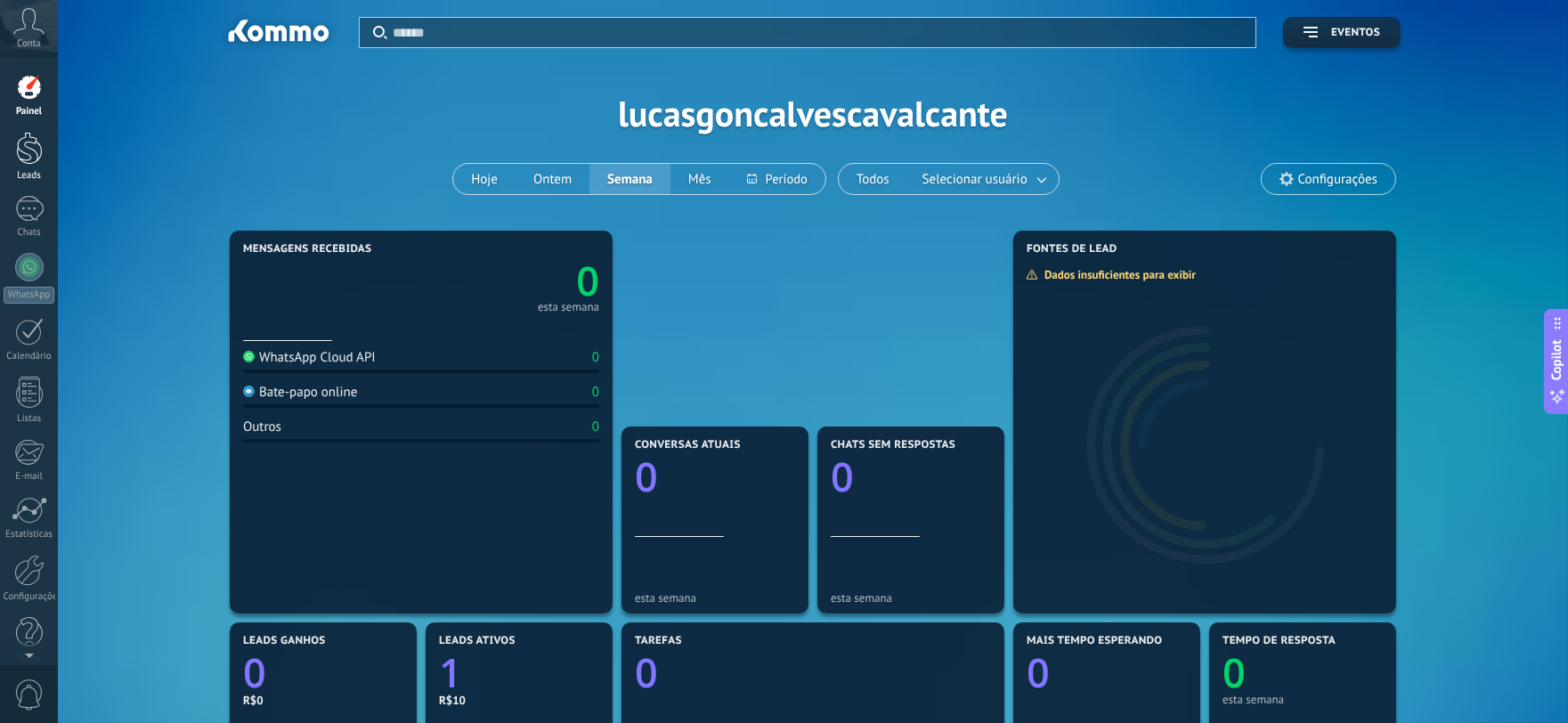
click at [14, 168] on link "Leads" at bounding box center [29, 157] width 57 height 50
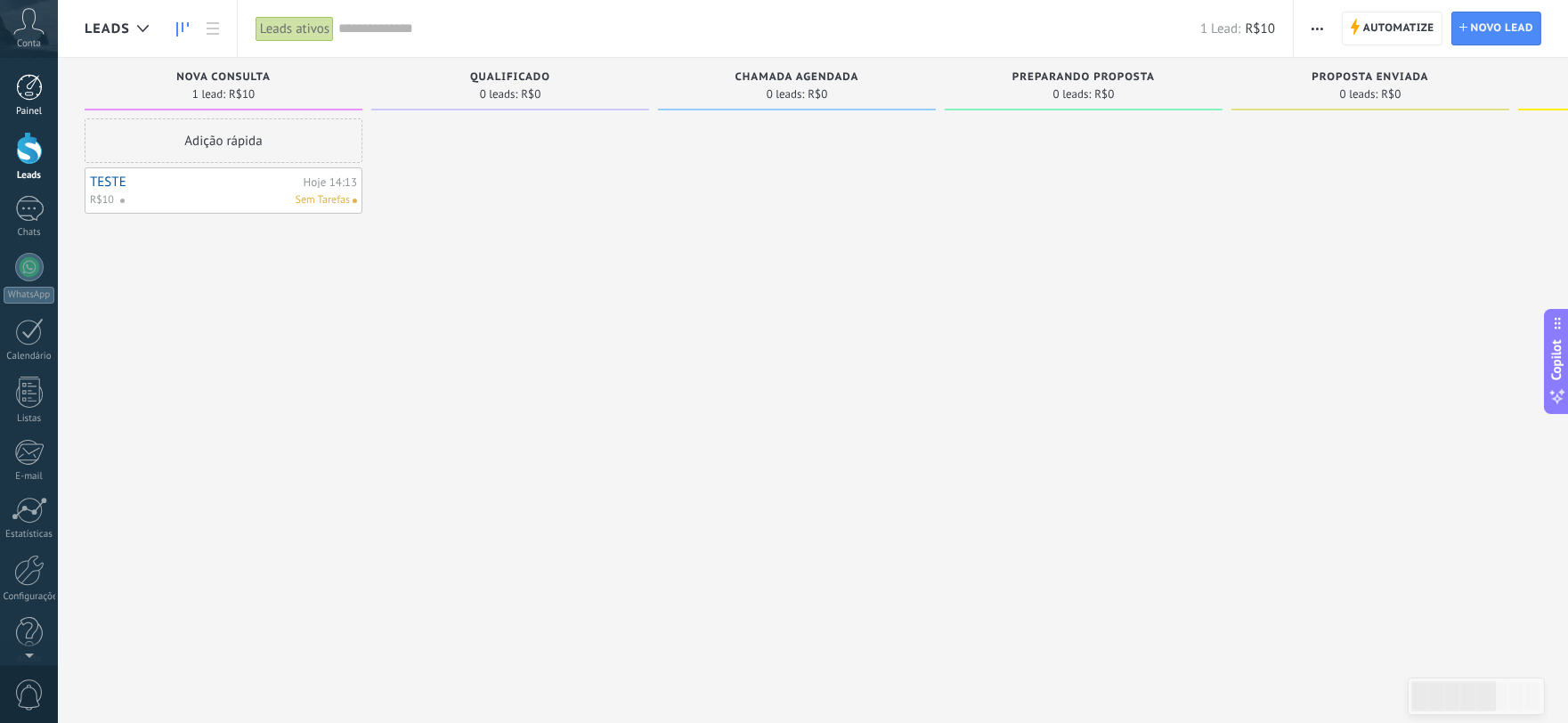
click at [29, 83] on div at bounding box center [30, 87] width 27 height 27
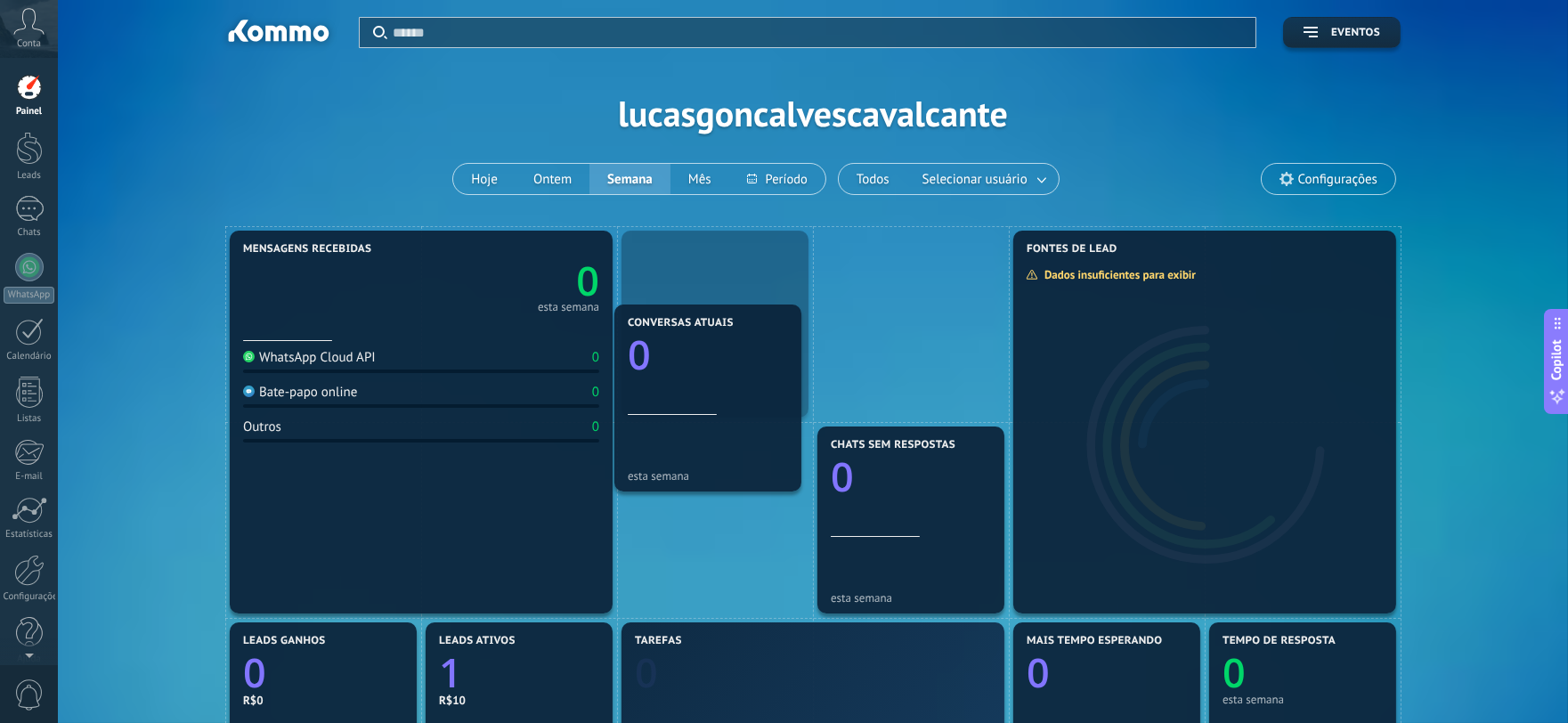
drag, startPoint x: 749, startPoint y: 515, endPoint x: 728, endPoint y: 374, distance: 142.6
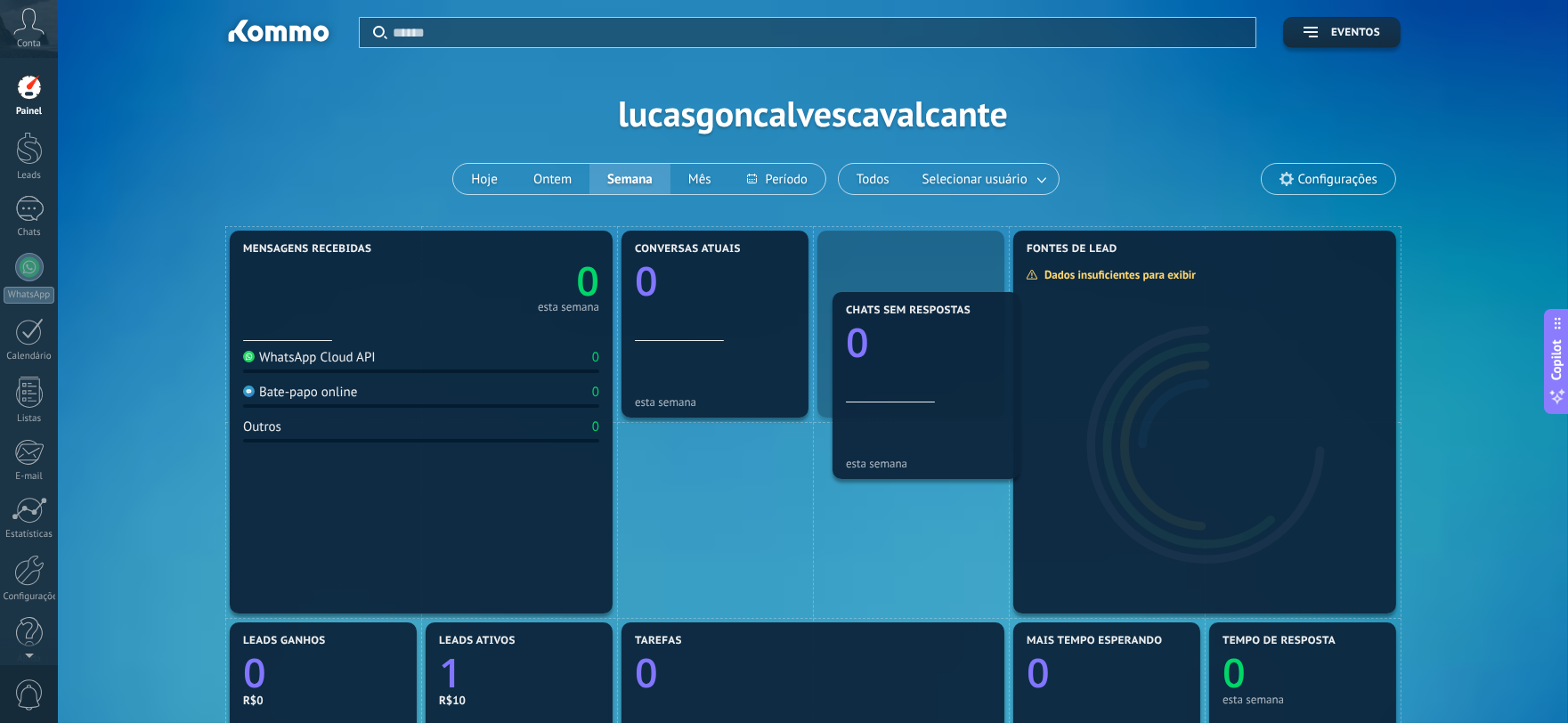
drag, startPoint x: 864, startPoint y: 509, endPoint x: 886, endPoint y: 374, distance: 136.8
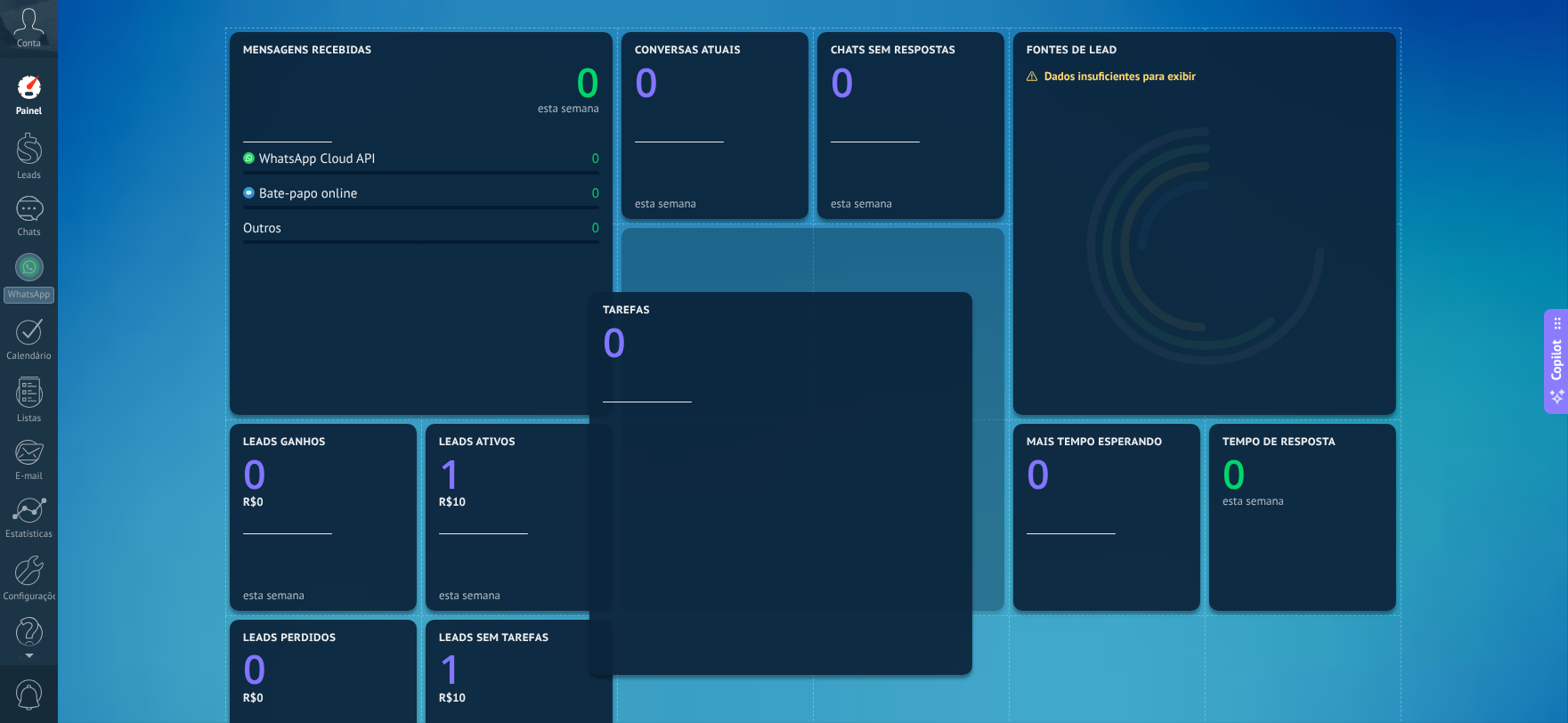
drag, startPoint x: 879, startPoint y: 455, endPoint x: 839, endPoint y: 306, distance: 154.3
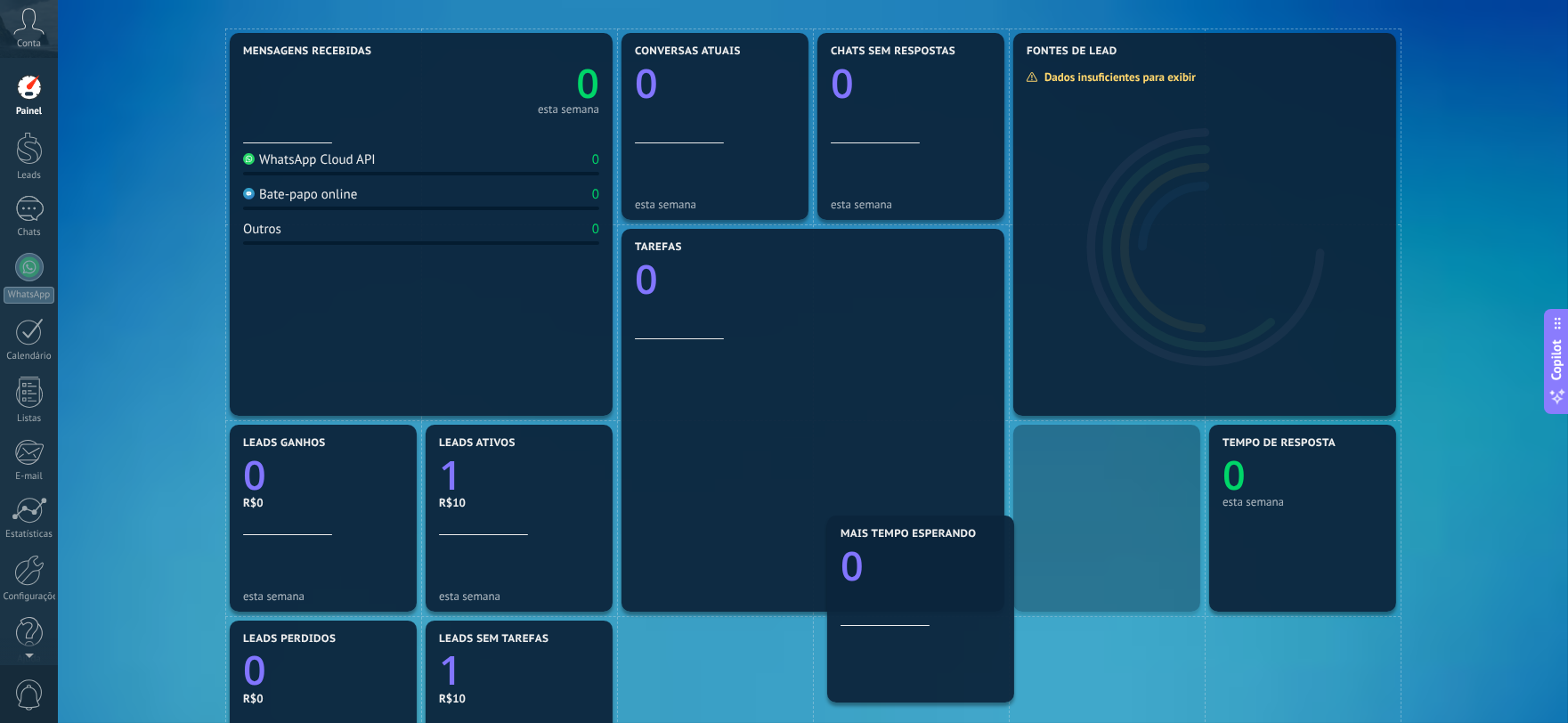
drag, startPoint x: 1168, startPoint y: 555, endPoint x: 955, endPoint y: 667, distance: 240.7
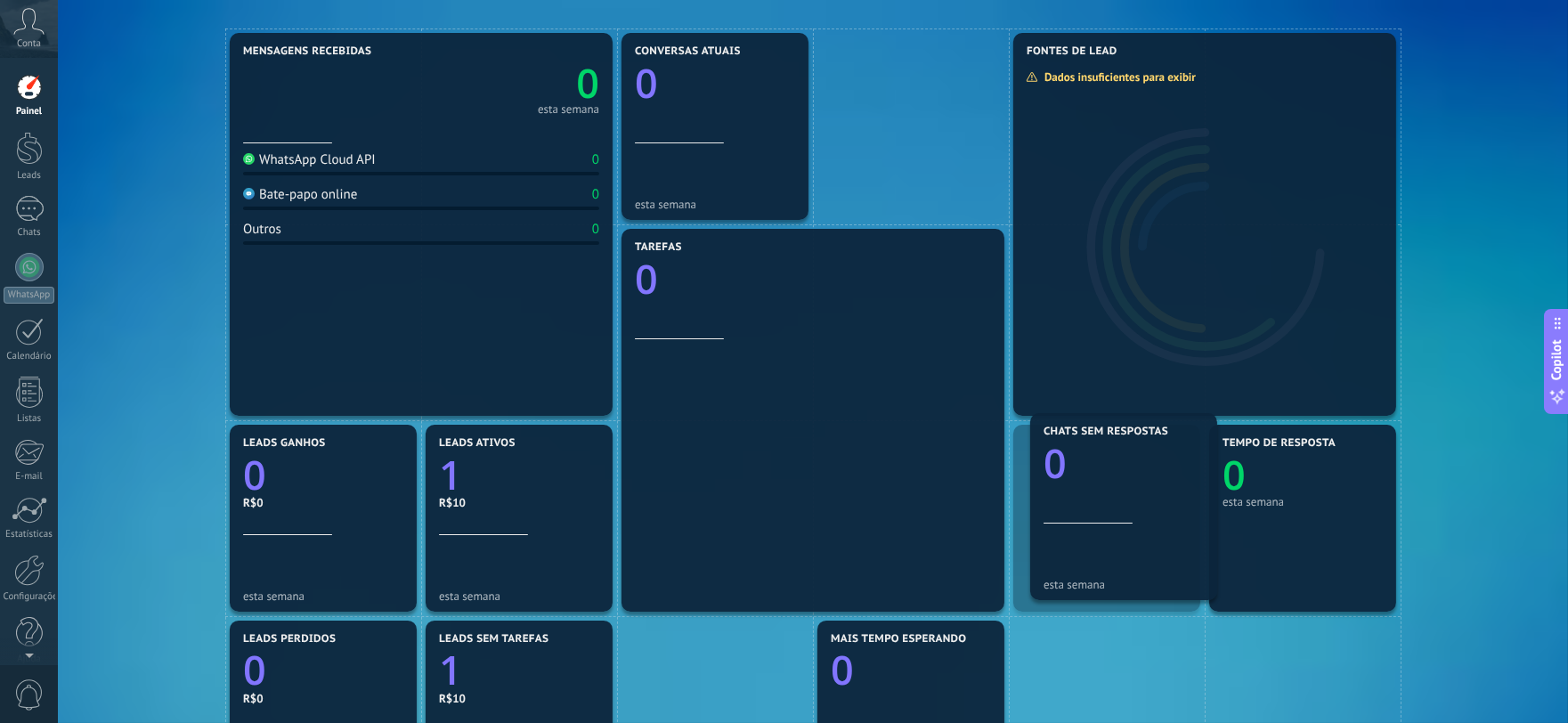
drag, startPoint x: 857, startPoint y: 102, endPoint x: 1013, endPoint y: 439, distance: 371.4
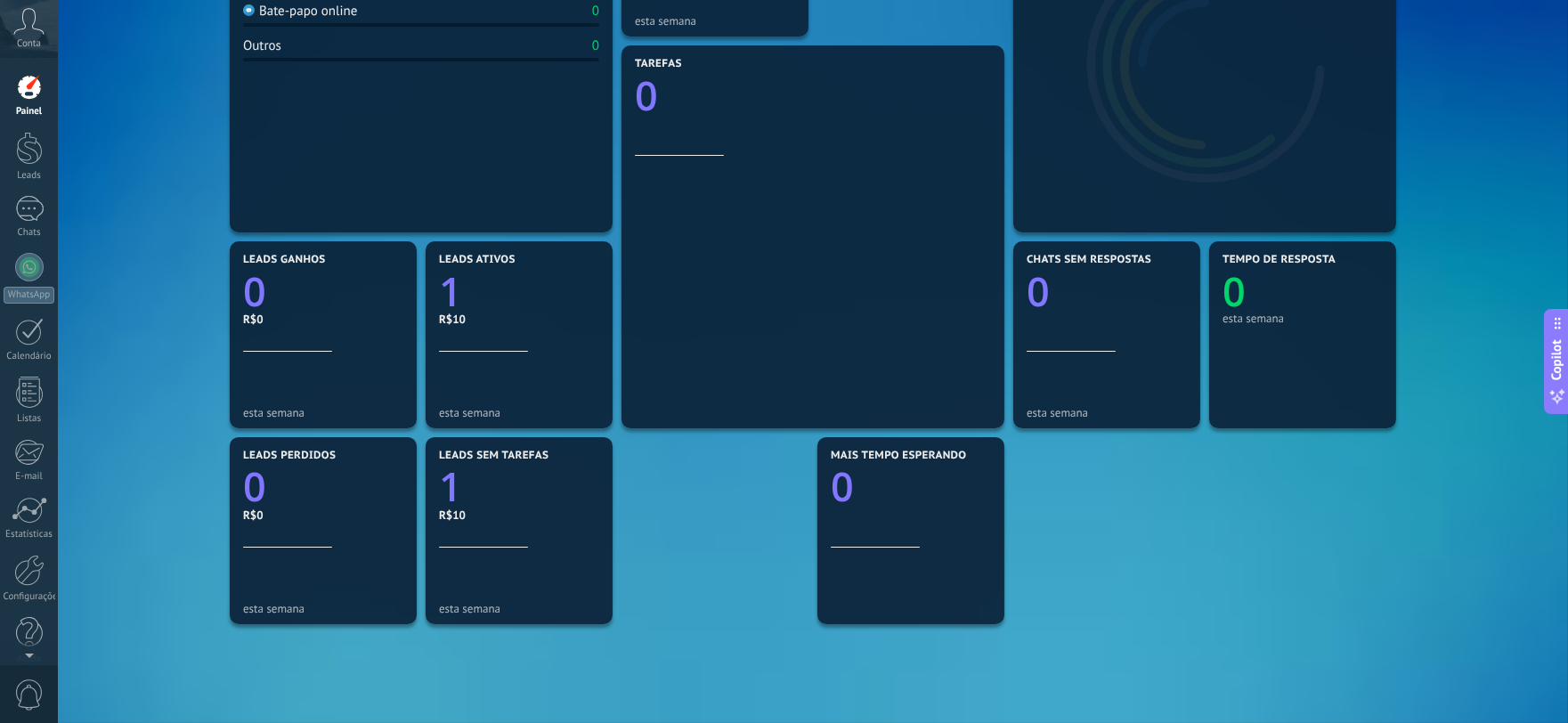
scroll to position [494, 0]
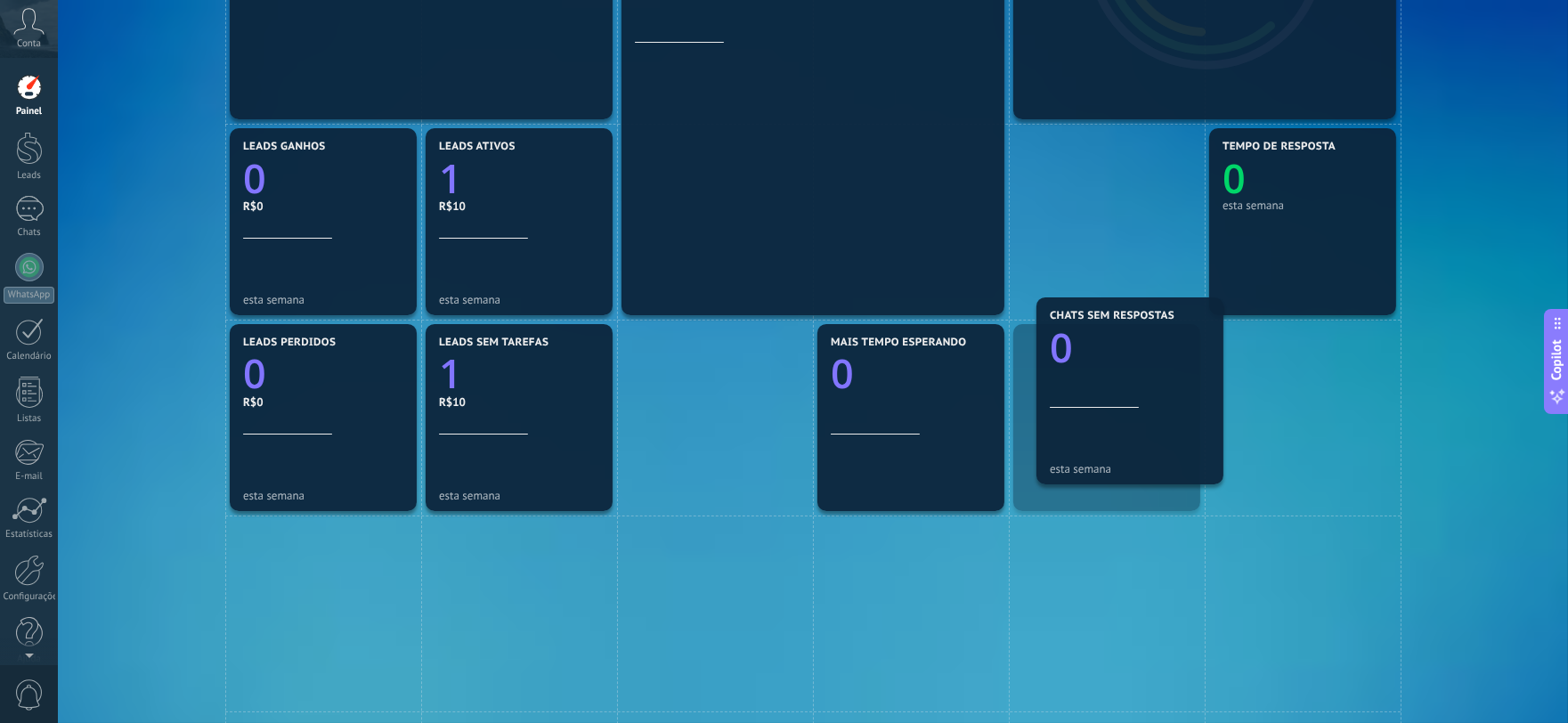
drag, startPoint x: 1140, startPoint y: 228, endPoint x: 1288, endPoint y: 283, distance: 157.9
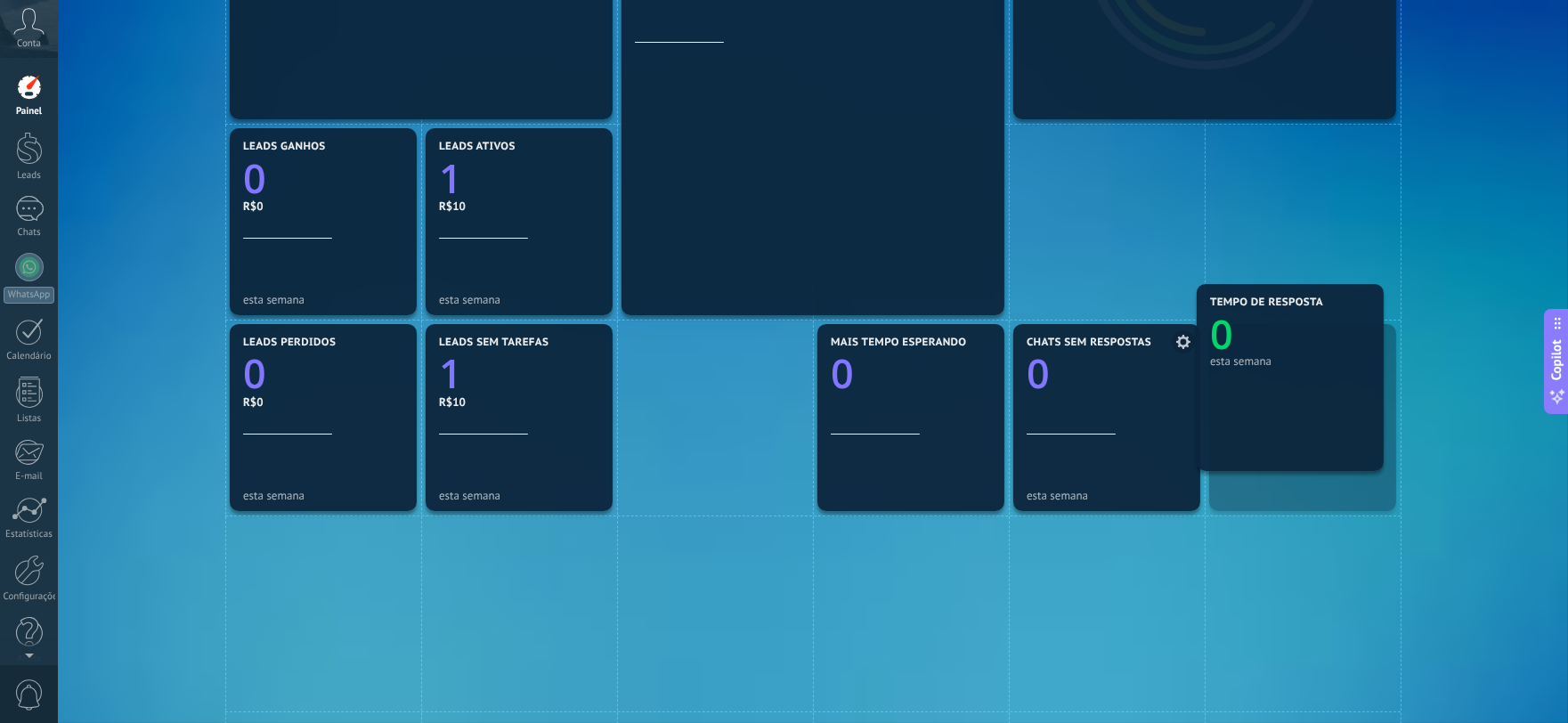
drag, startPoint x: 1318, startPoint y: 244, endPoint x: 1156, endPoint y: 367, distance: 203.4
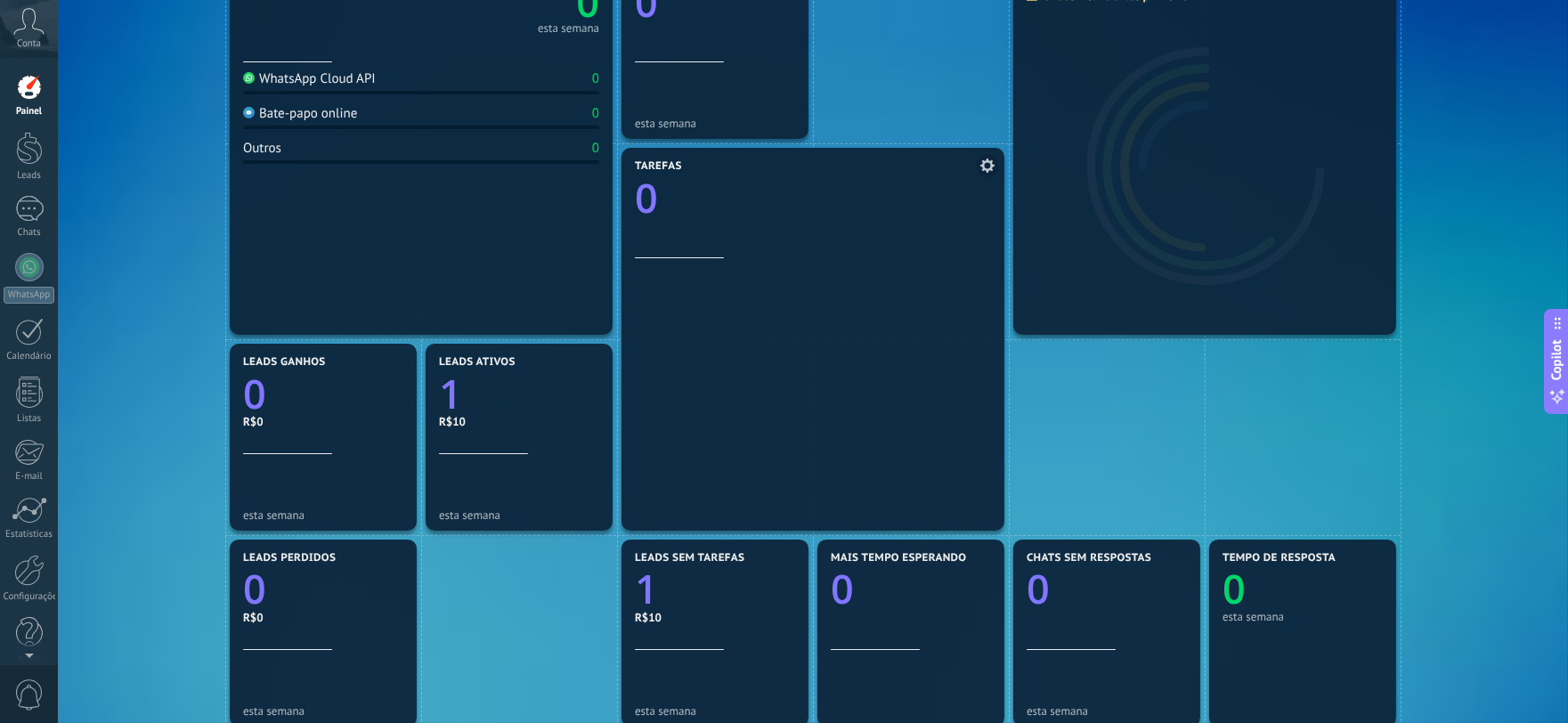
scroll to position [0, 0]
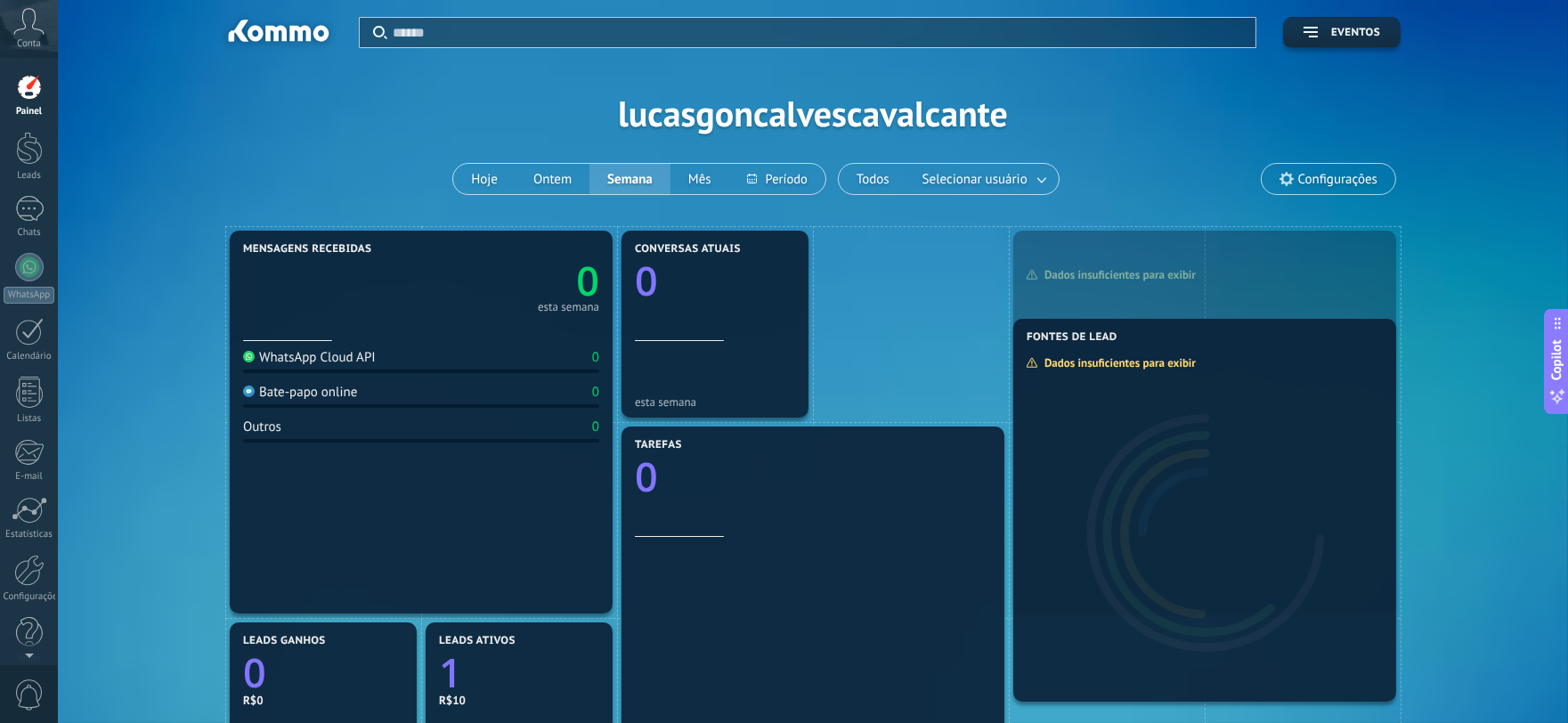
drag, startPoint x: 1064, startPoint y: 345, endPoint x: 1086, endPoint y: 464, distance: 121.0
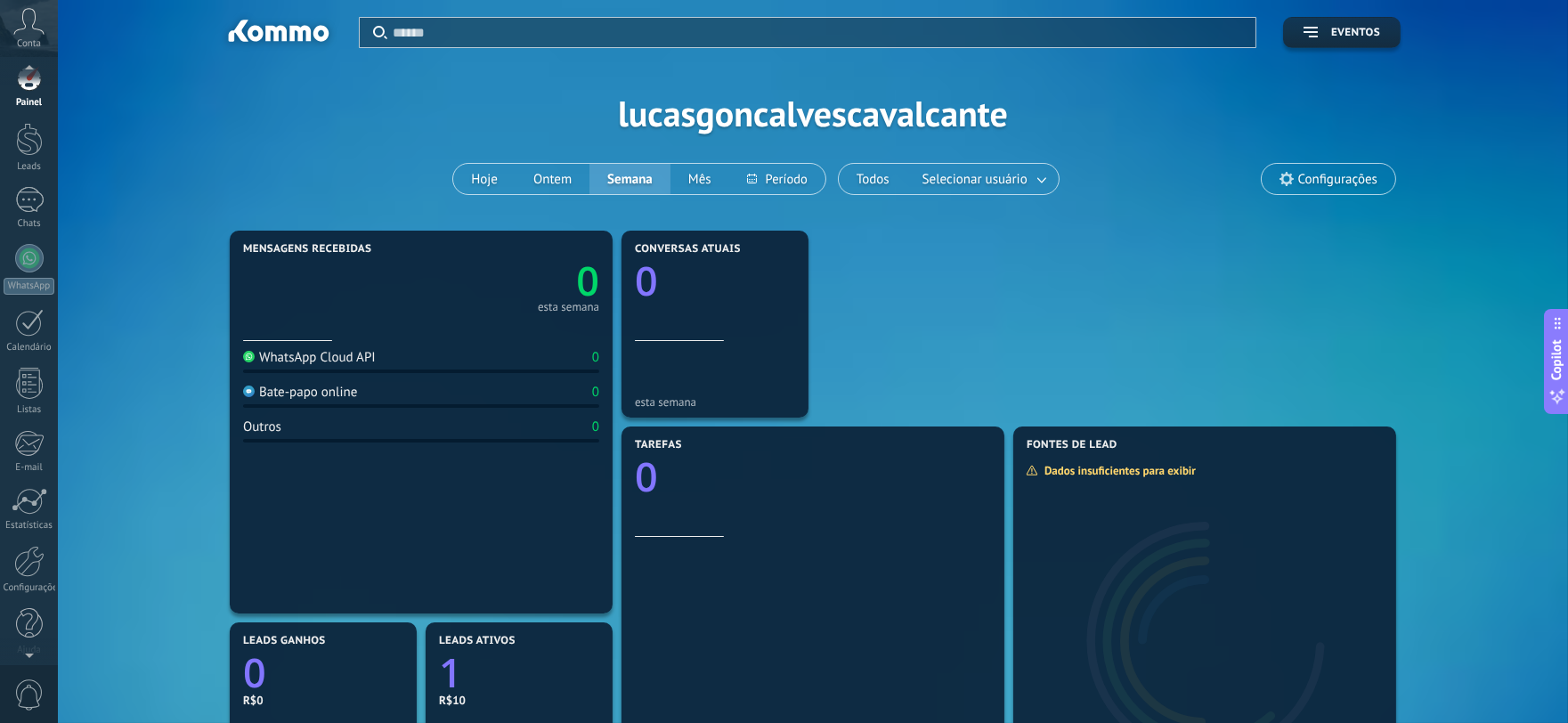
scroll to position [18, 0]
click at [39, 565] on div at bounding box center [30, 553] width 31 height 32
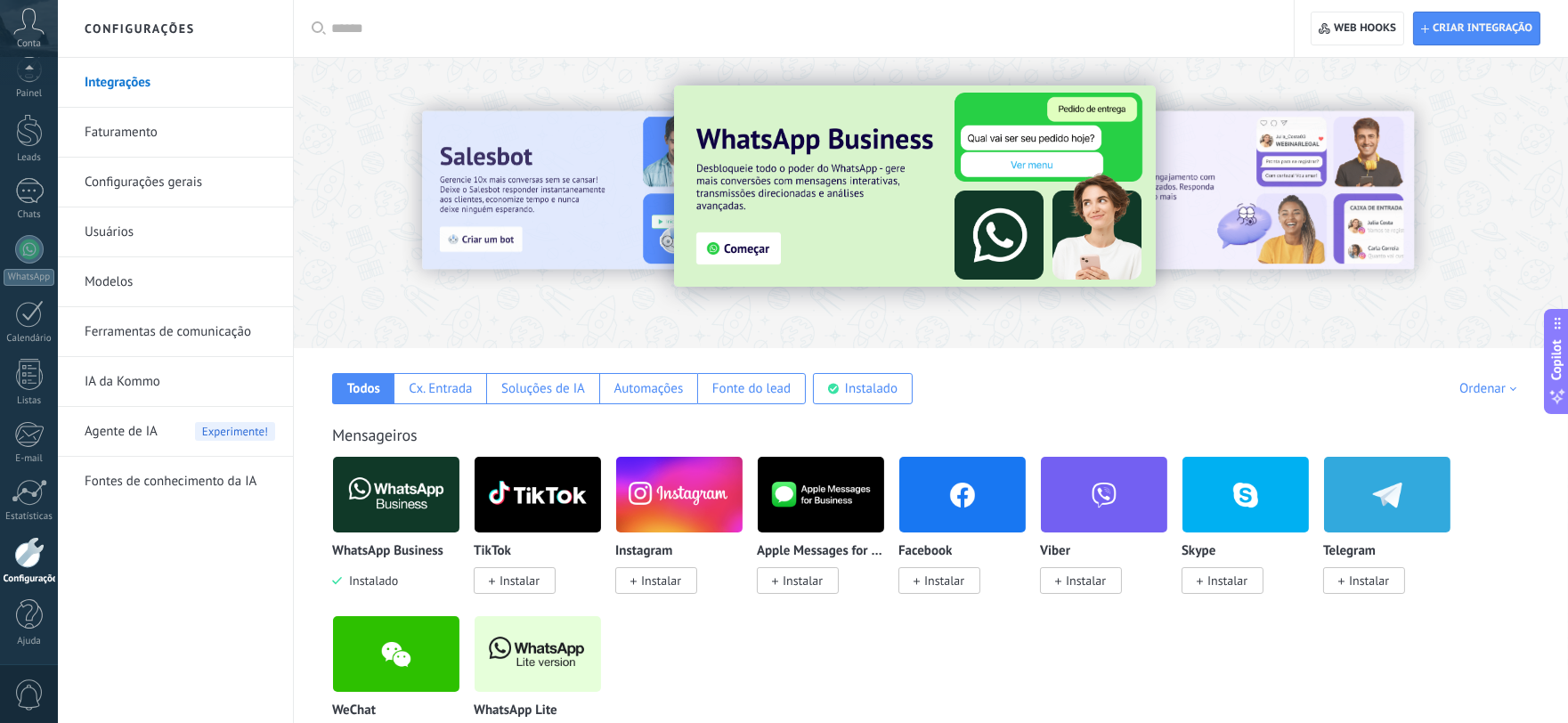
drag, startPoint x: 565, startPoint y: 212, endPoint x: 895, endPoint y: 212, distance: 330.0
click at [895, 212] on div at bounding box center [930, 197] width 1274 height 256
click at [35, 126] on div at bounding box center [30, 130] width 27 height 33
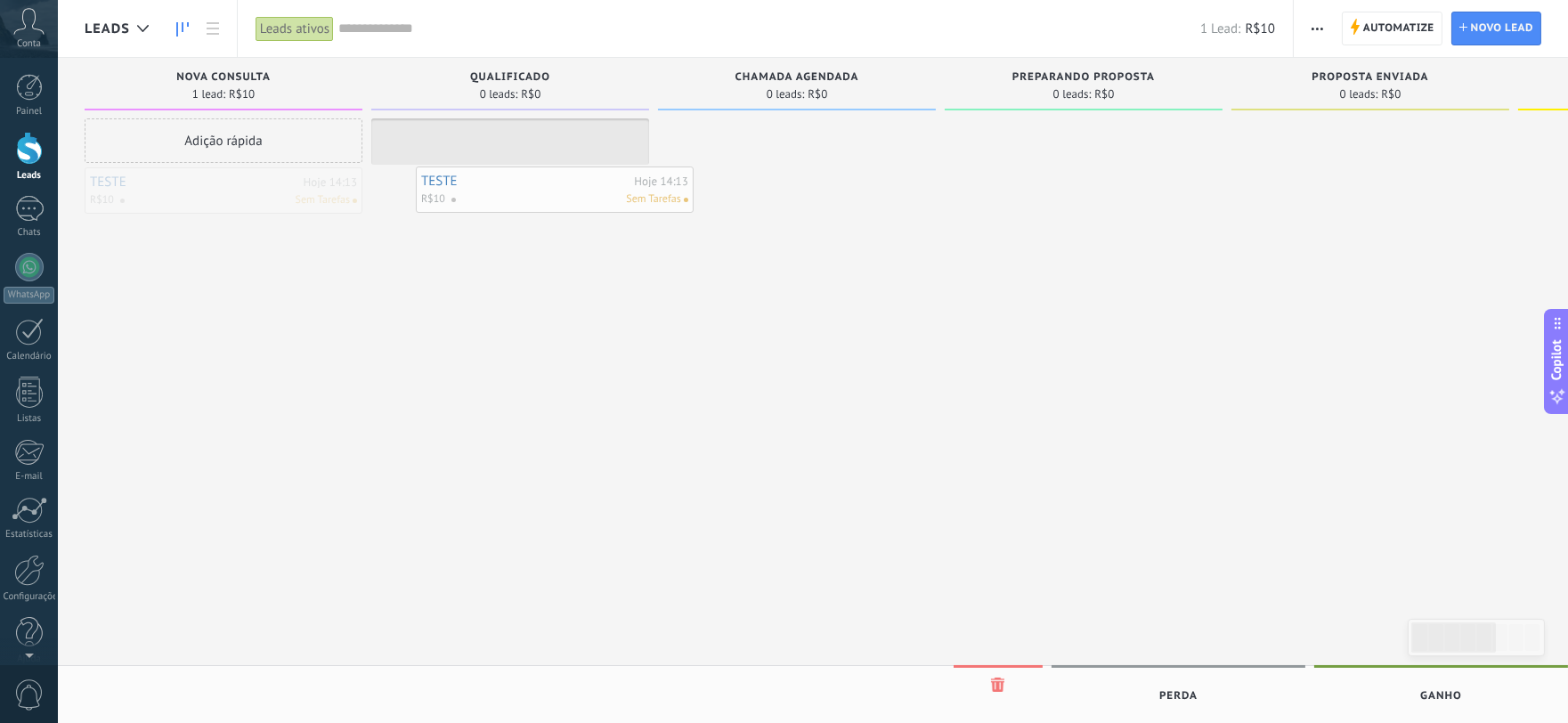
drag, startPoint x: 229, startPoint y: 192, endPoint x: 562, endPoint y: 190, distance: 333.0
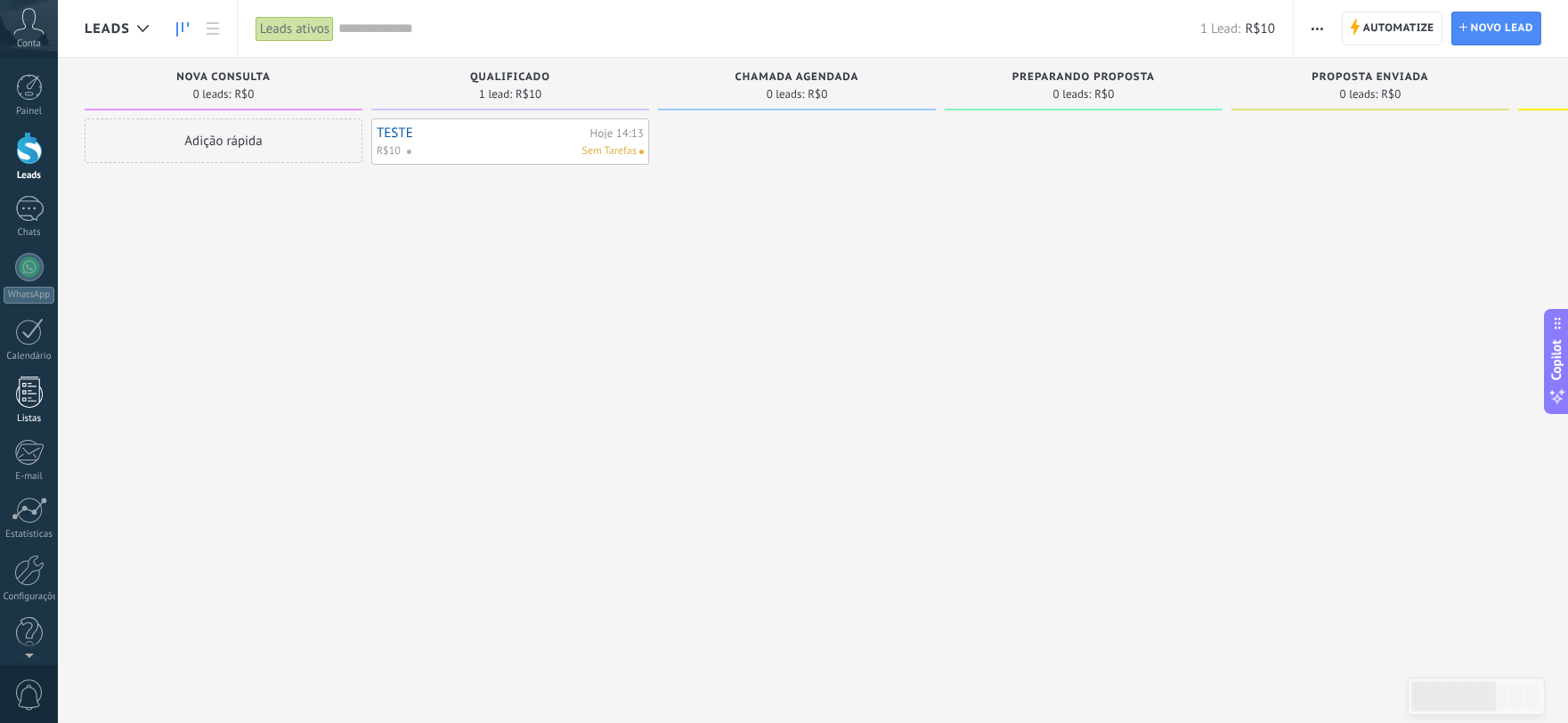
click at [38, 383] on div at bounding box center [30, 393] width 27 height 32
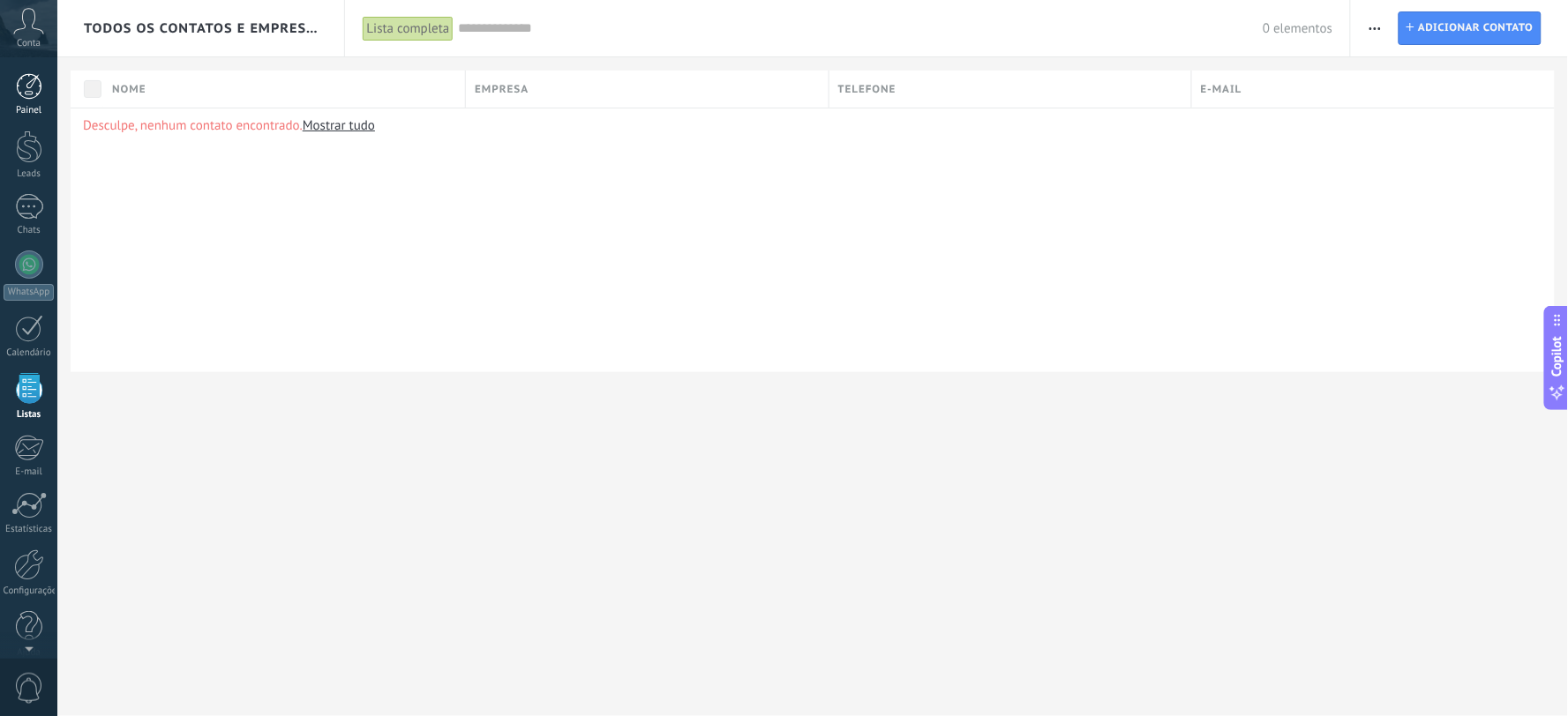
click at [30, 86] on div at bounding box center [29, 86] width 27 height 27
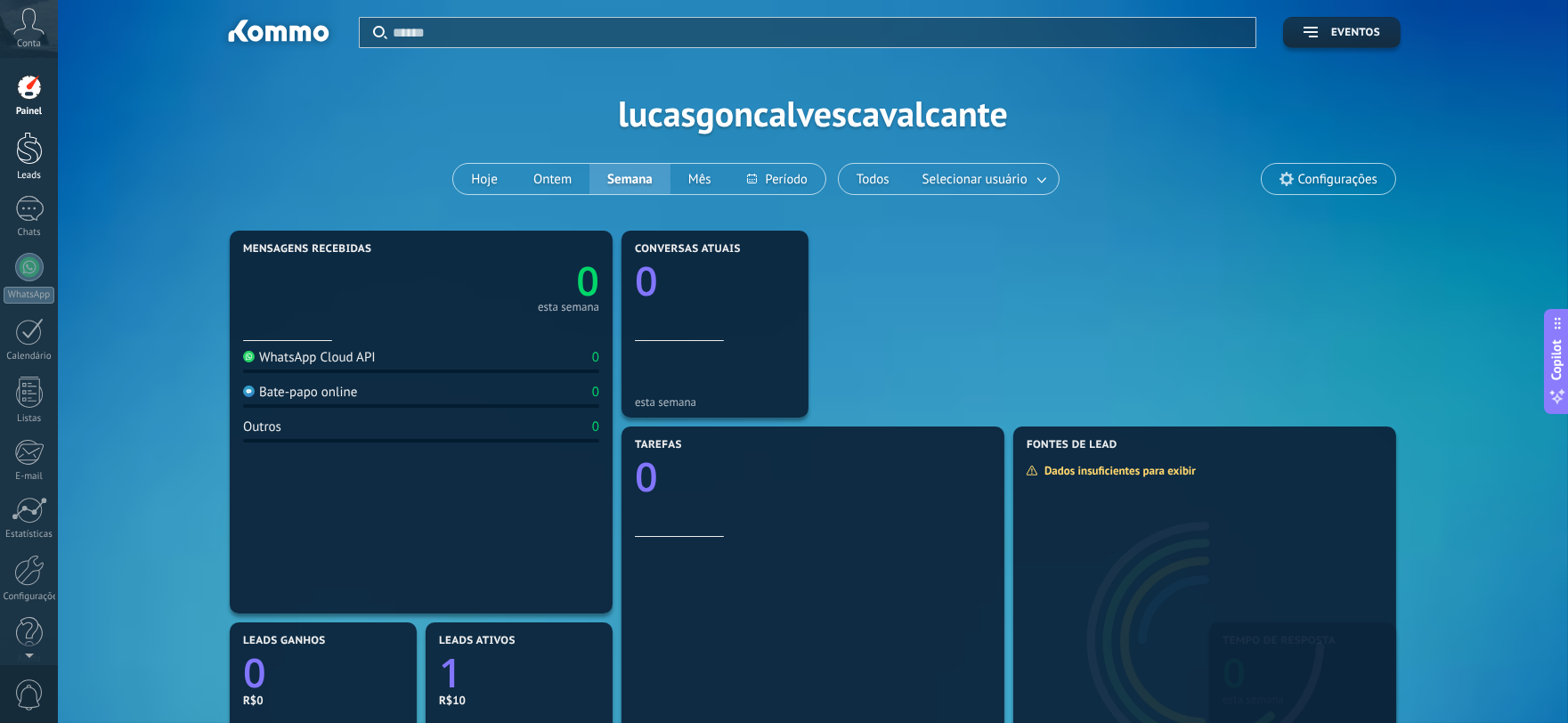
click at [47, 149] on link "Leads" at bounding box center [29, 157] width 57 height 50
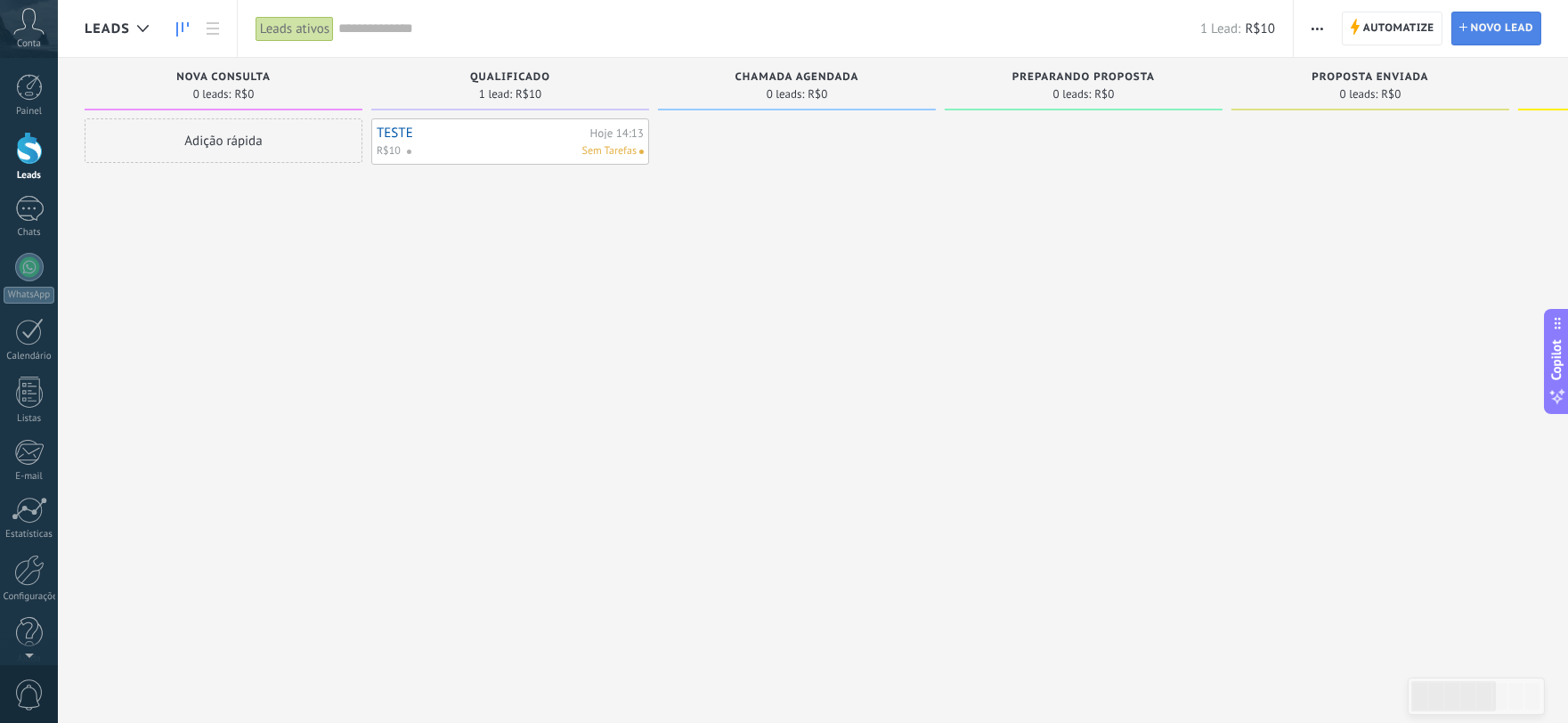
click at [1424, 31] on span "Novo lead" at bounding box center [1502, 28] width 62 height 32
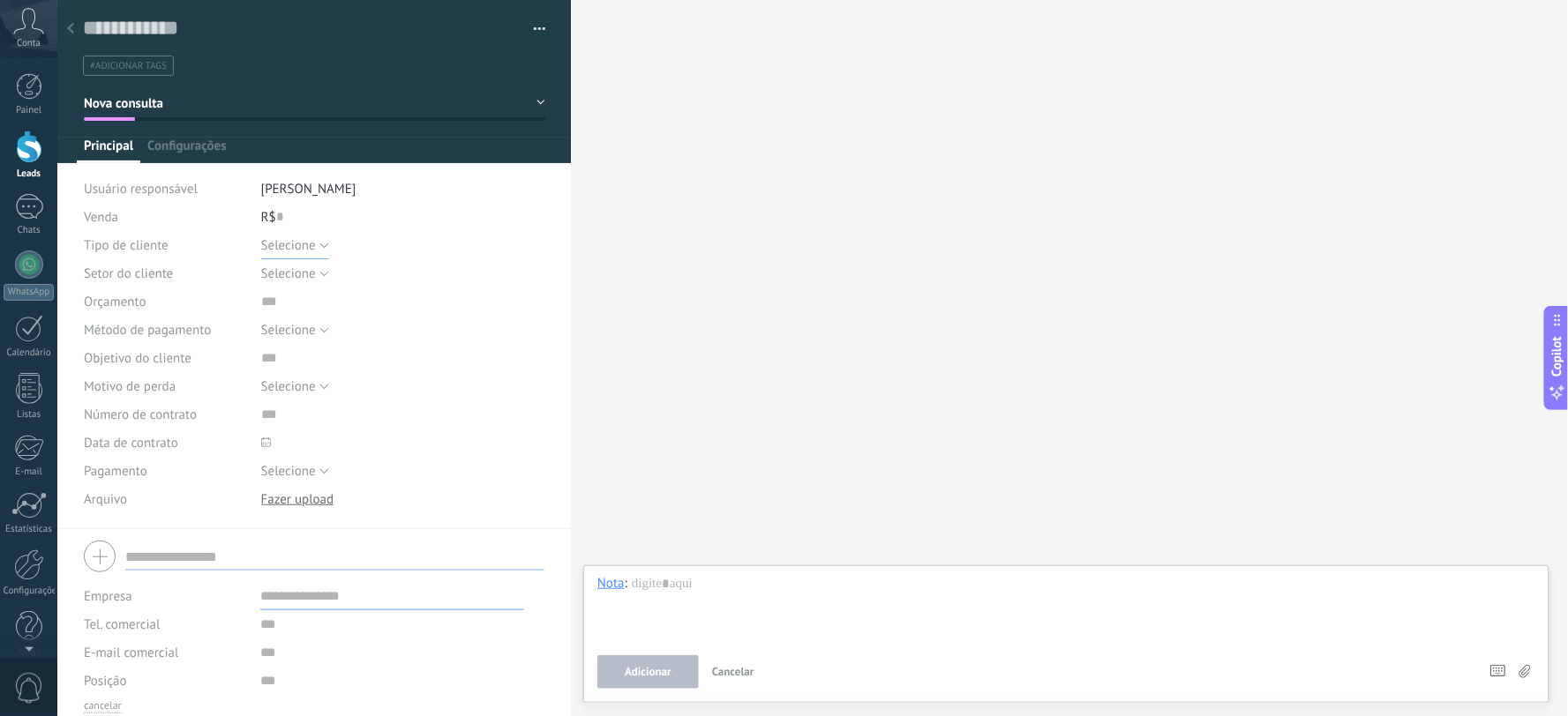
click at [306, 241] on span "Selecione" at bounding box center [288, 246] width 55 height 17
click at [314, 270] on span "Individual" at bounding box center [386, 276] width 288 height 17
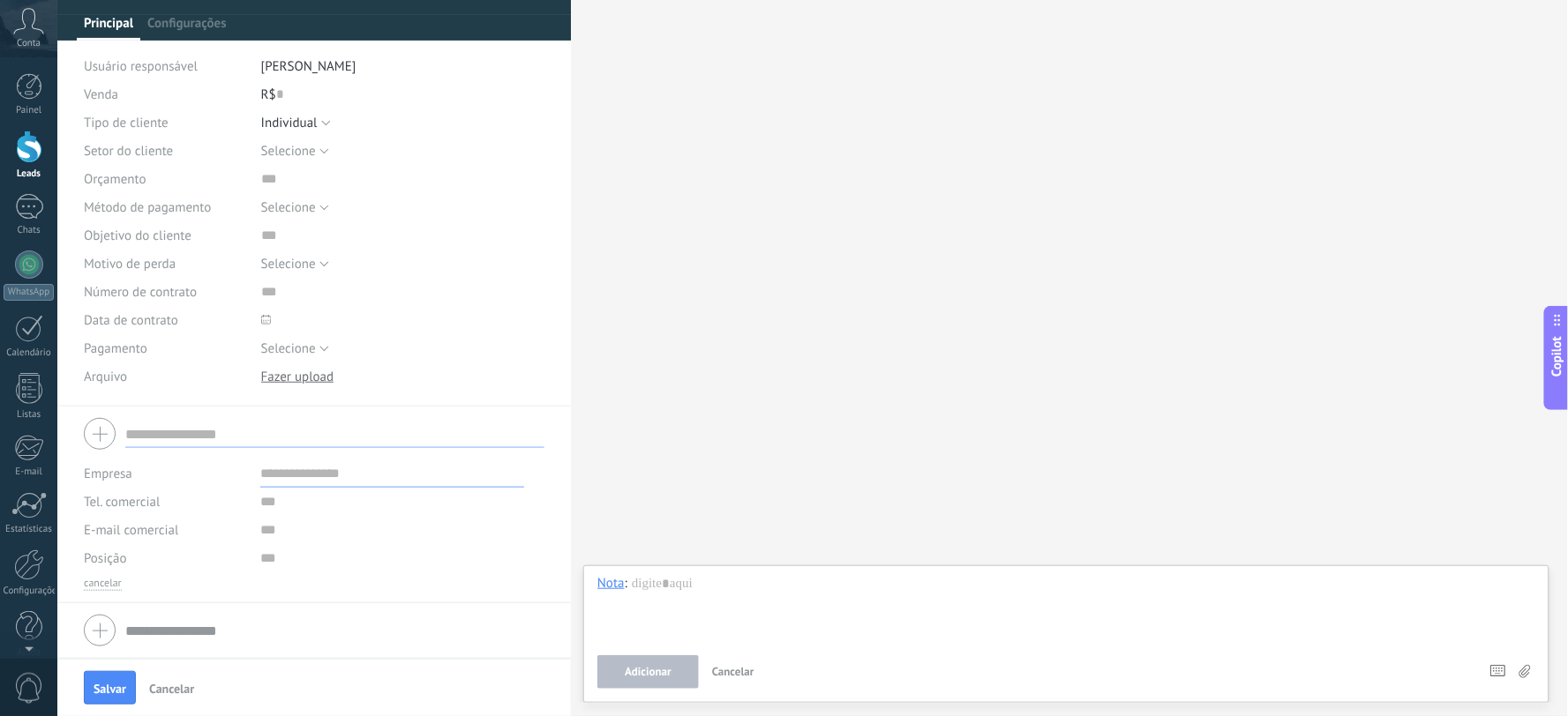
click at [107, 435] on div at bounding box center [314, 433] width 461 height 45
click at [173, 435] on input "text" at bounding box center [335, 434] width 419 height 28
type input "******"
click at [120, 644] on span "Salvar" at bounding box center [110, 688] width 32 height 12
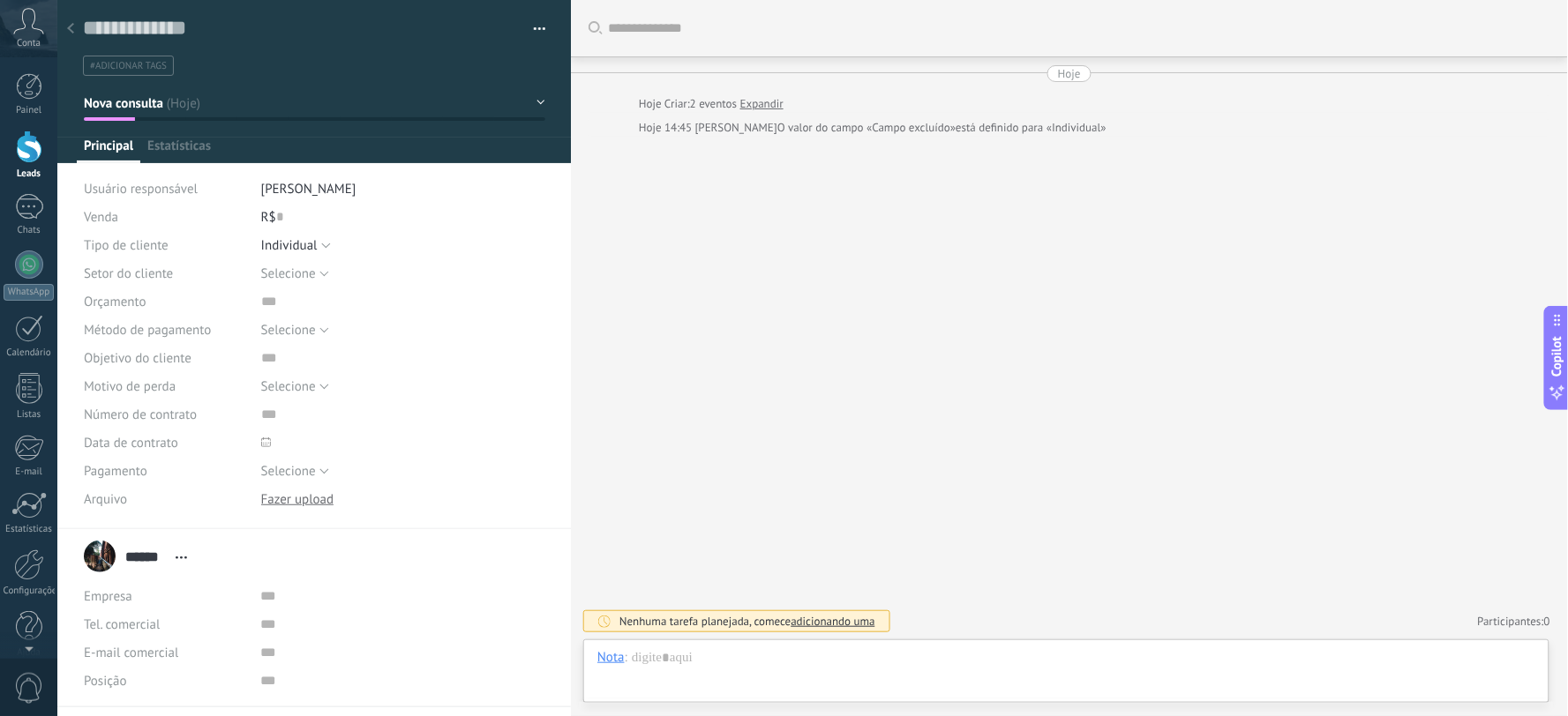
scroll to position [27, 0]
click at [31, 83] on div at bounding box center [29, 86] width 27 height 27
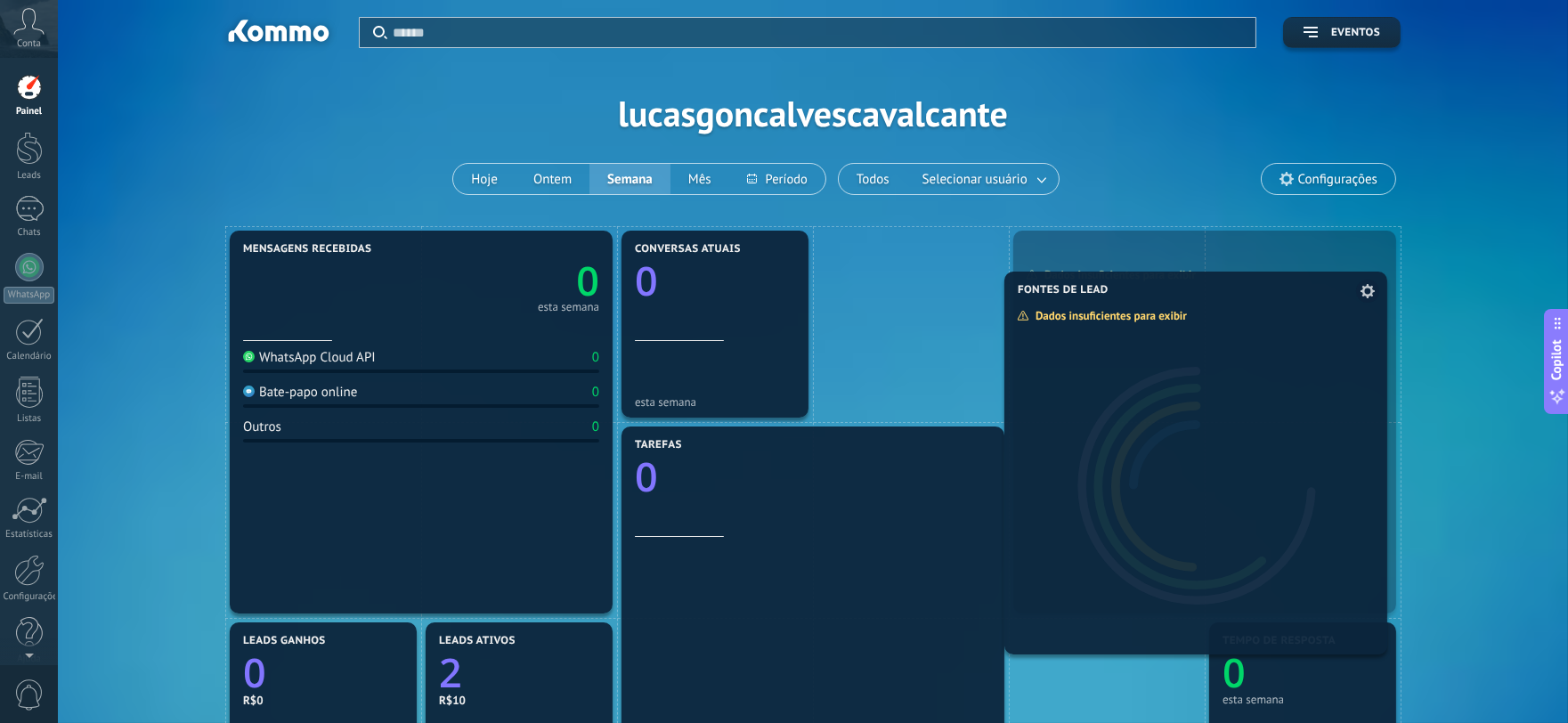
drag, startPoint x: 1169, startPoint y: 600, endPoint x: 1159, endPoint y: 445, distance: 155.3
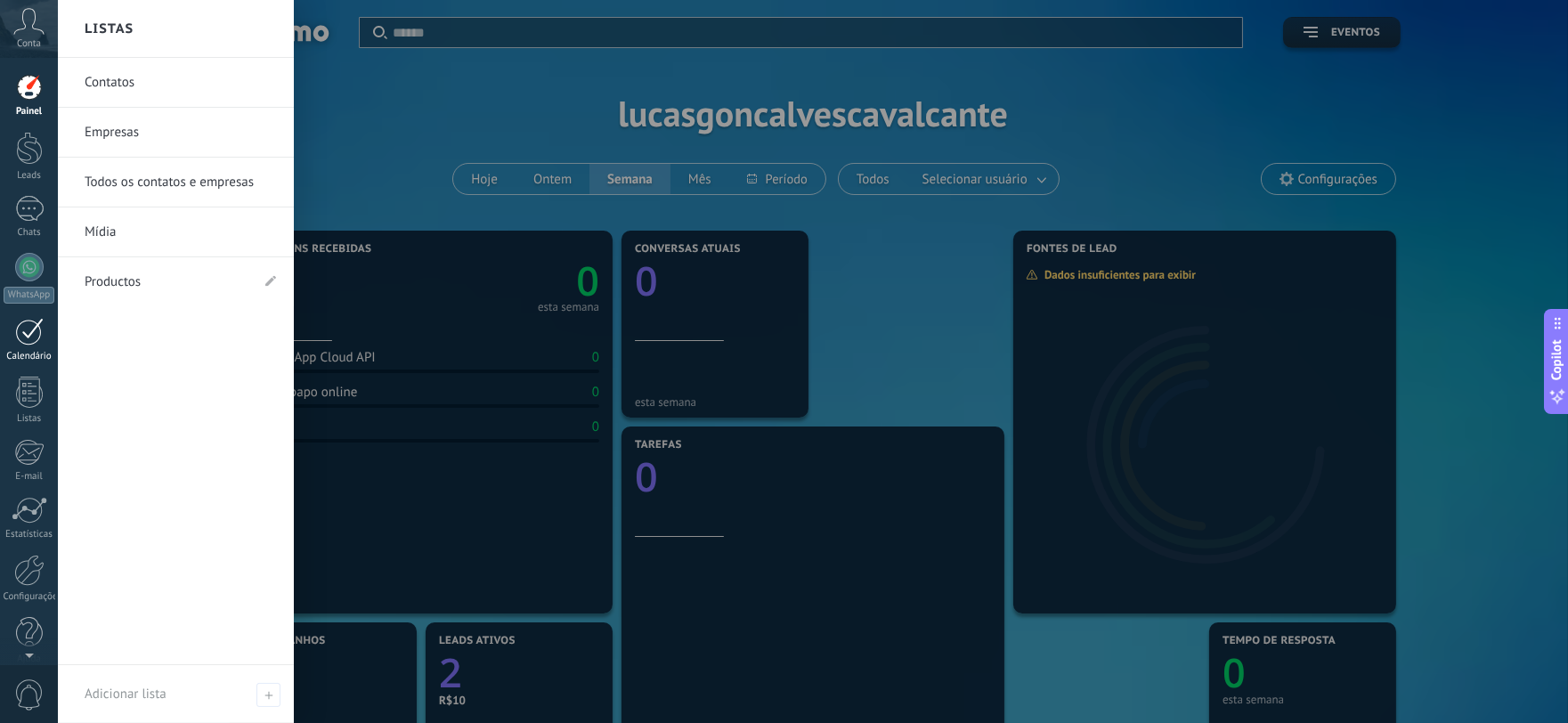
click at [29, 332] on div at bounding box center [30, 331] width 29 height 28
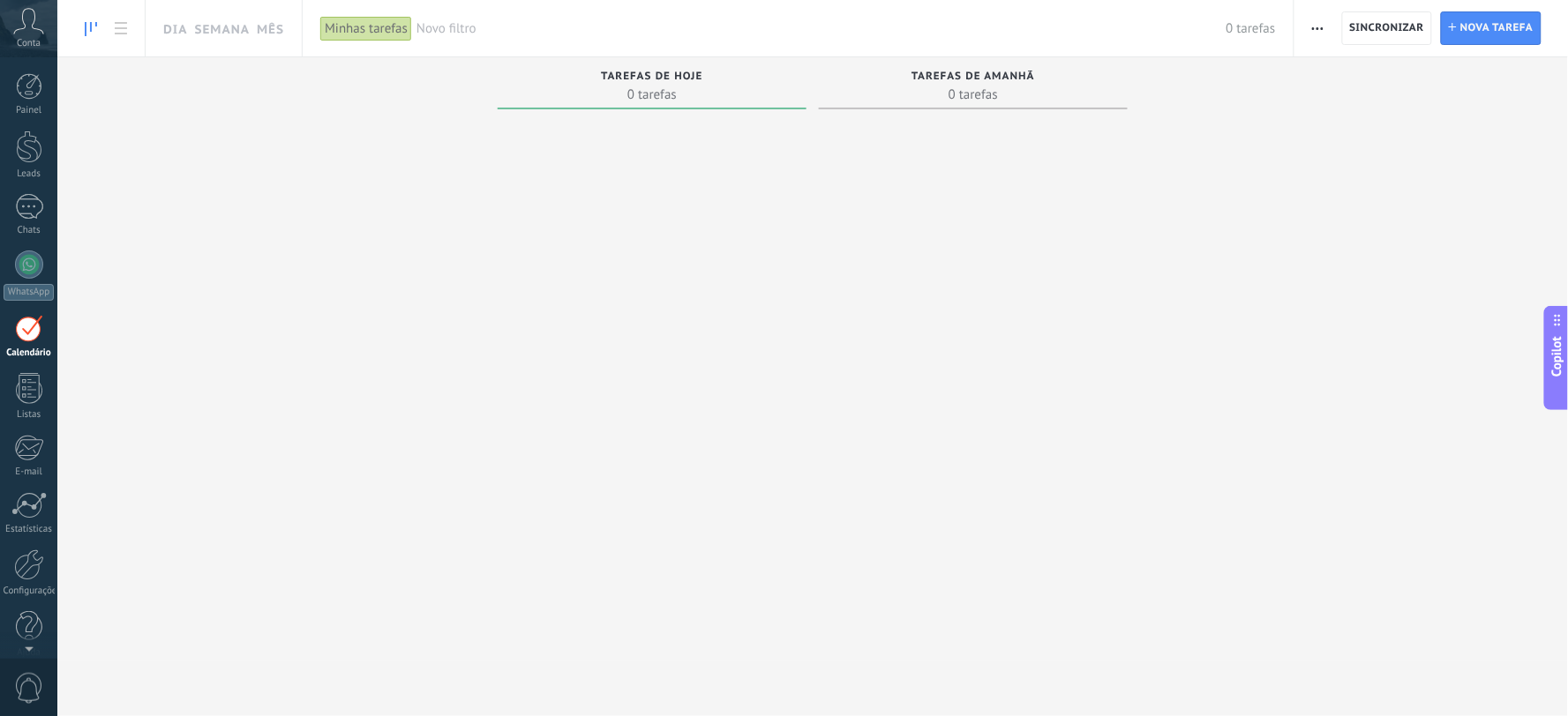
drag, startPoint x: 698, startPoint y: 77, endPoint x: 888, endPoint y: 46, distance: 192.5
click at [888, 46] on div "Dia Semana Mês Exportar Gerenciar tipos de tarefas Sincronizar Vista do cartão …" at bounding box center [812, 339] width 1511 height 677
drag, startPoint x: 959, startPoint y: 82, endPoint x: 391, endPoint y: 134, distance: 570.4
click at [750, 134] on div "Tarefas concluídas 0 tarefas Tarefas atrasadas 0 tarefas Tarefas de hoje 0 tare…" at bounding box center [812, 329] width 1511 height 545
click at [29, 223] on link "Chats" at bounding box center [28, 215] width 57 height 43
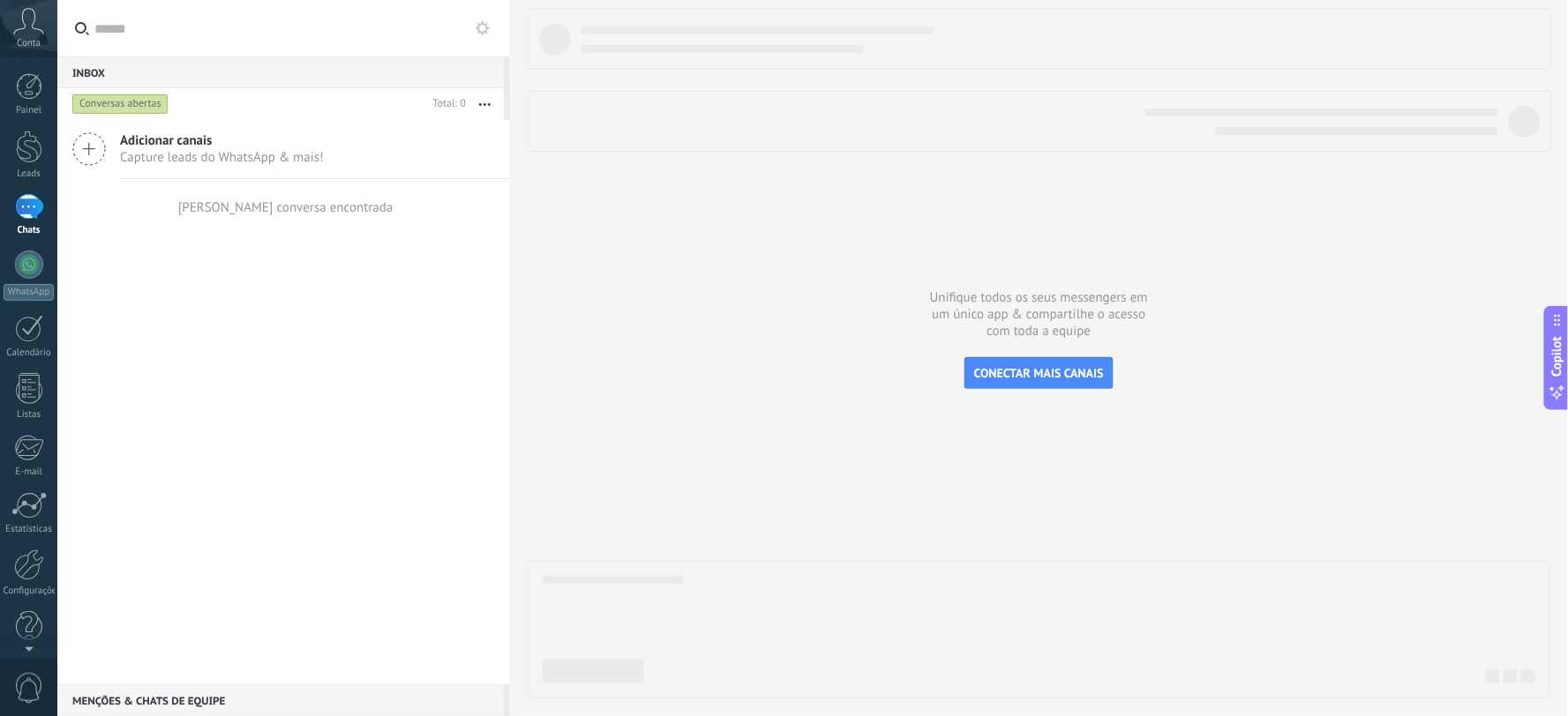
click at [205, 141] on span "Adicionar canais" at bounding box center [222, 141] width 204 height 17
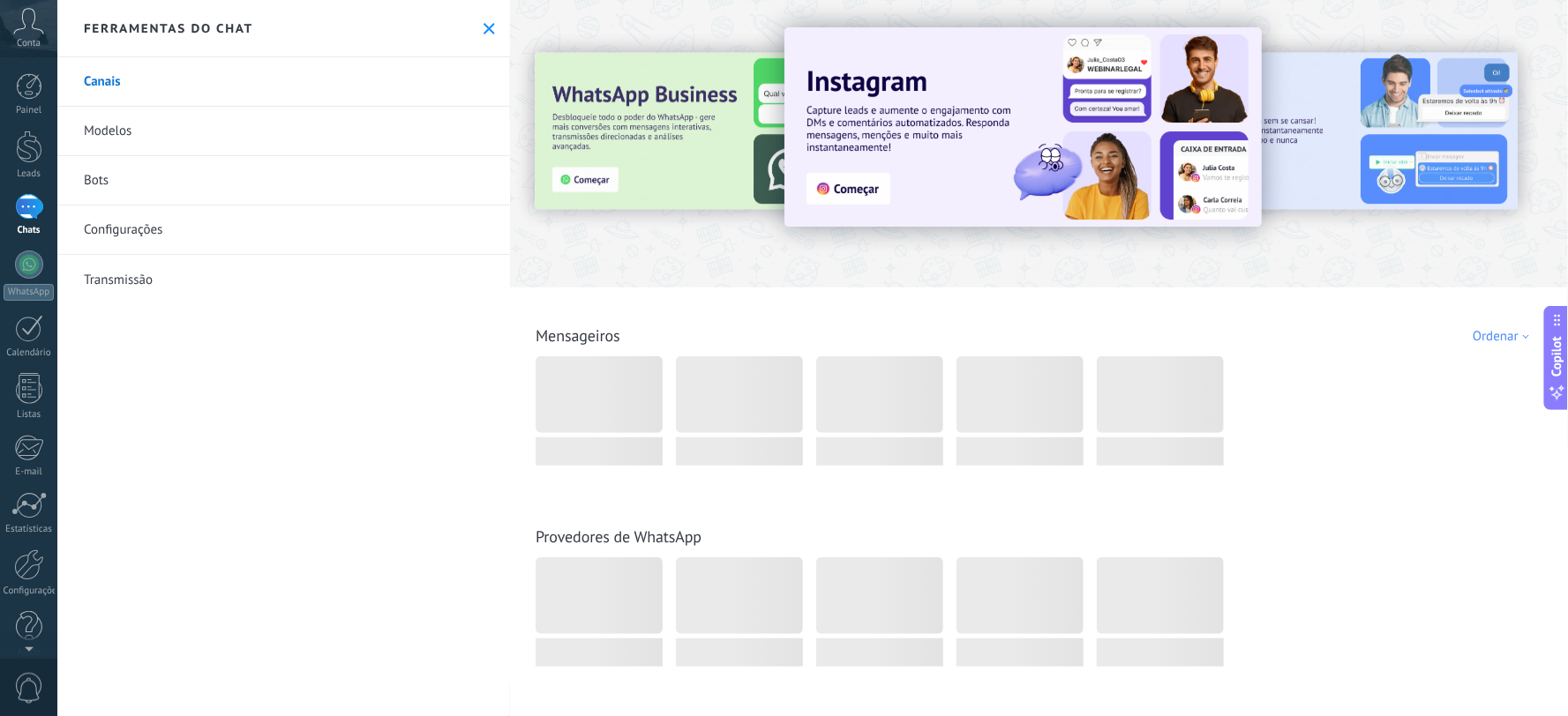
click at [115, 83] on link "Canais" at bounding box center [283, 82] width 452 height 49
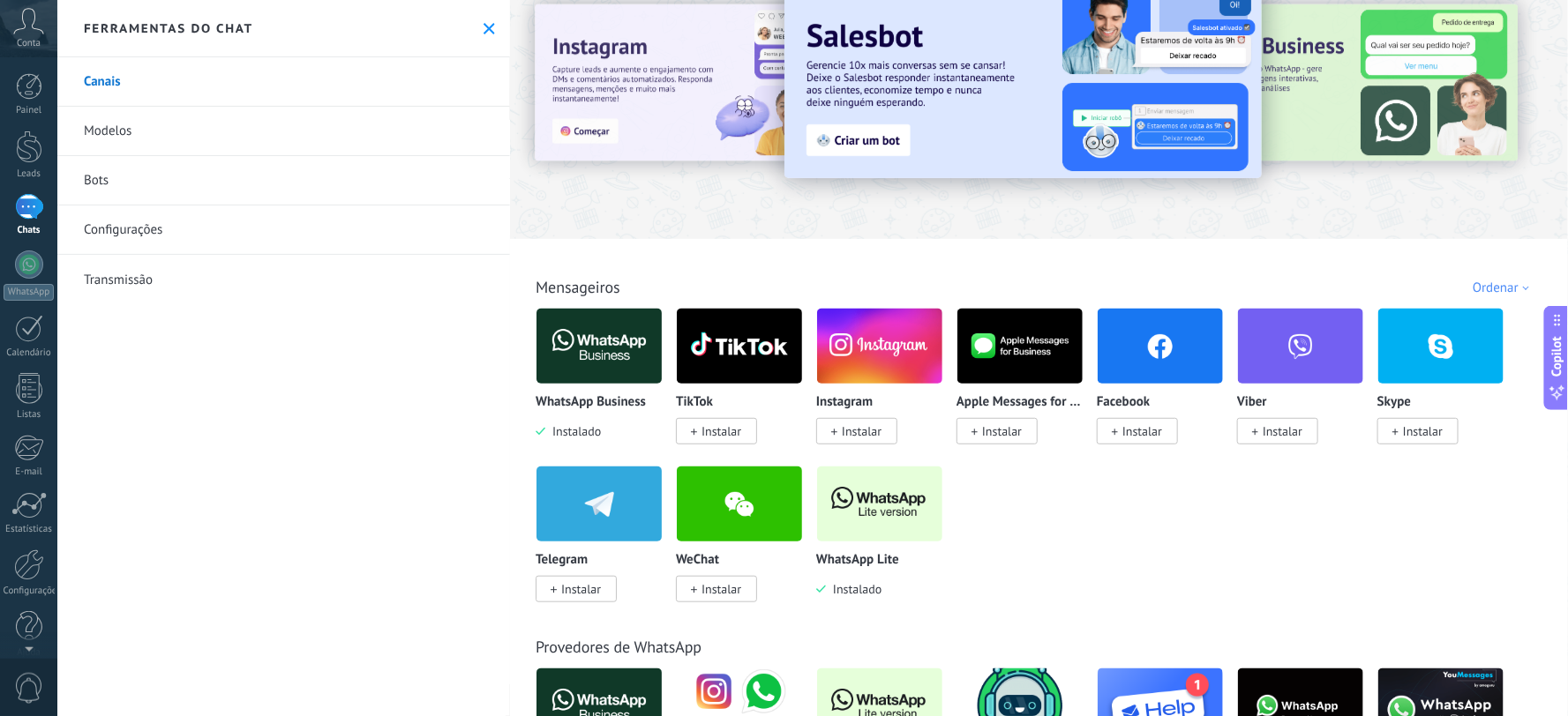
scroll to position [196, 0]
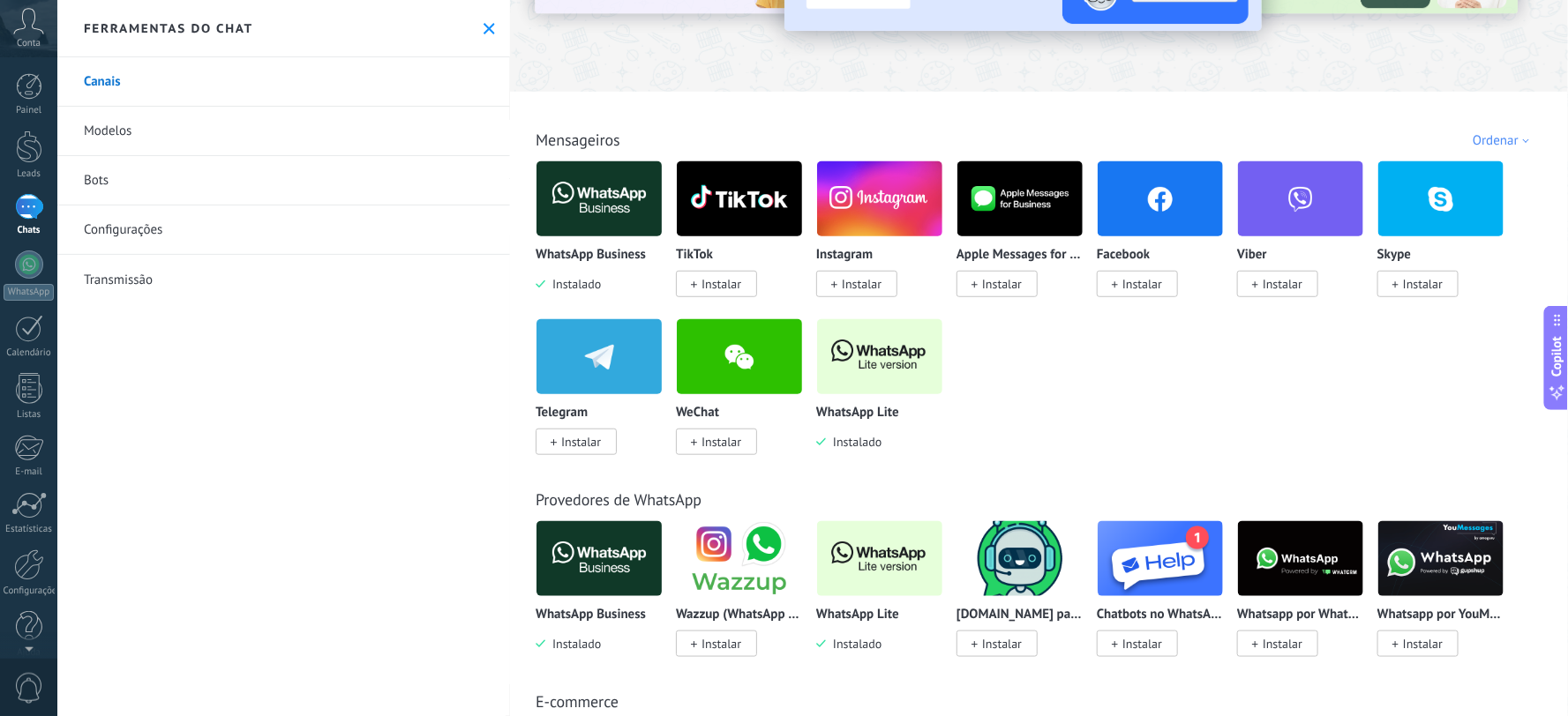
click at [877, 424] on div "WhatsApp Lite Instalado" at bounding box center [880, 428] width 127 height 45
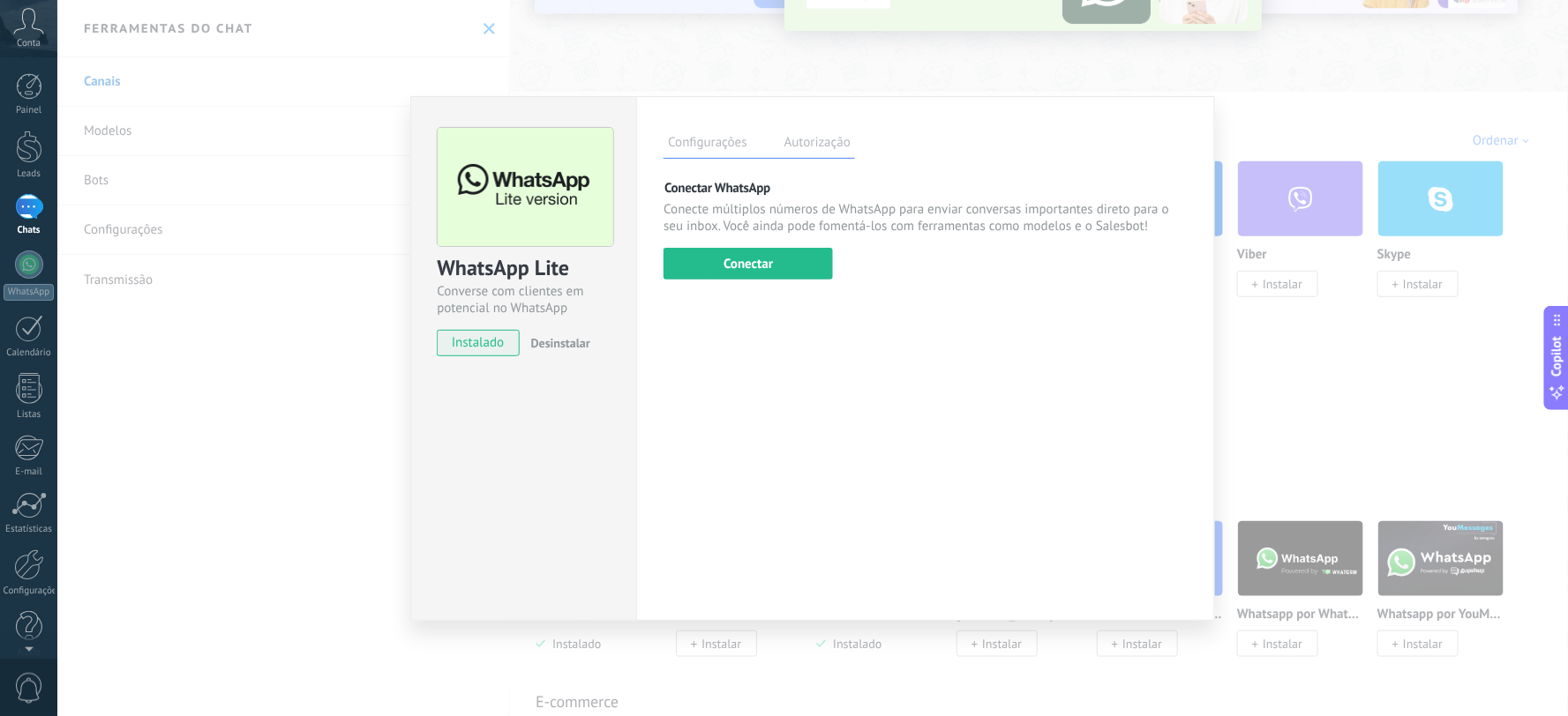
click at [726, 285] on div "Configurações Autorização Esta aba registra os usuários que permitiram acesso à…" at bounding box center [926, 358] width 579 height 525
click at [730, 273] on button "Conectar" at bounding box center [748, 263] width 170 height 31
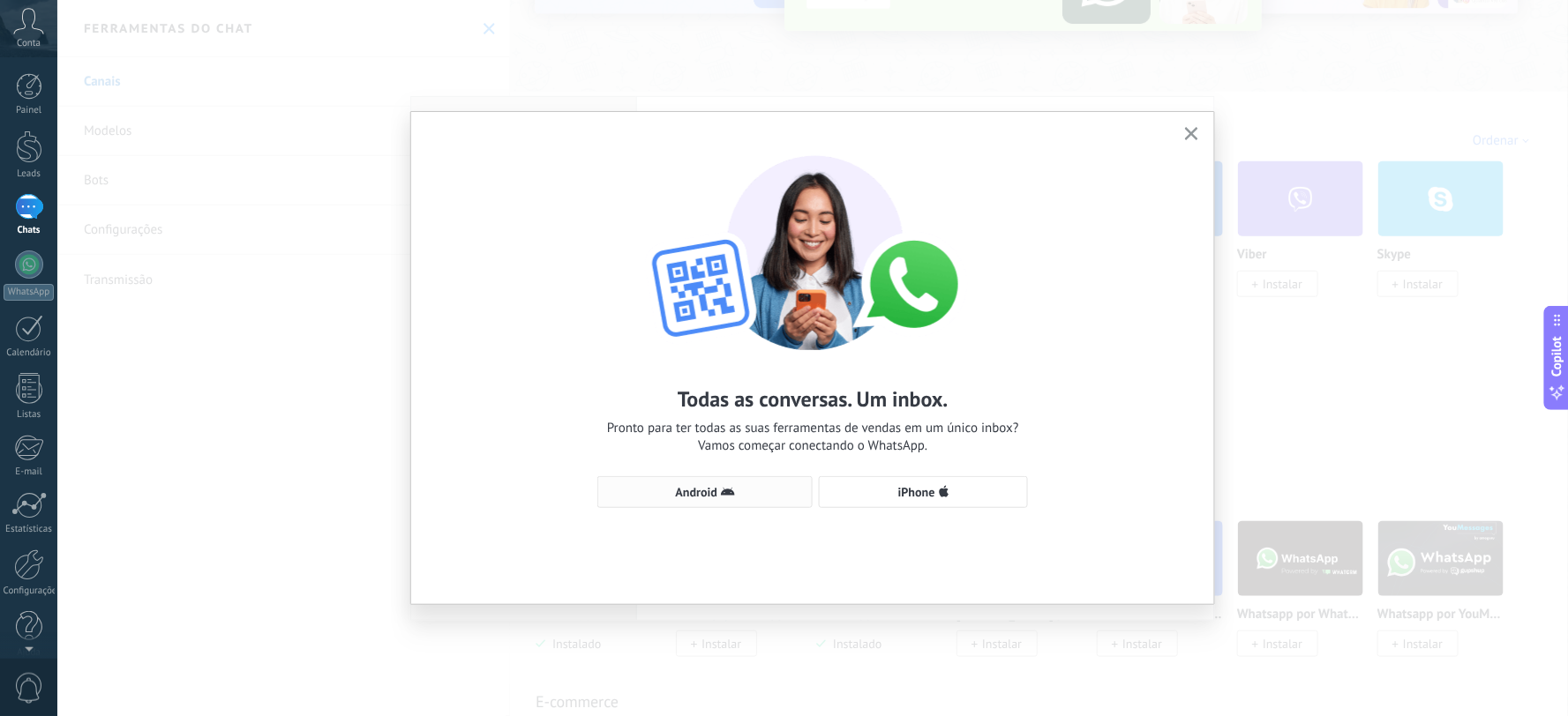
click at [760, 490] on span "Android" at bounding box center [705, 492] width 196 height 14
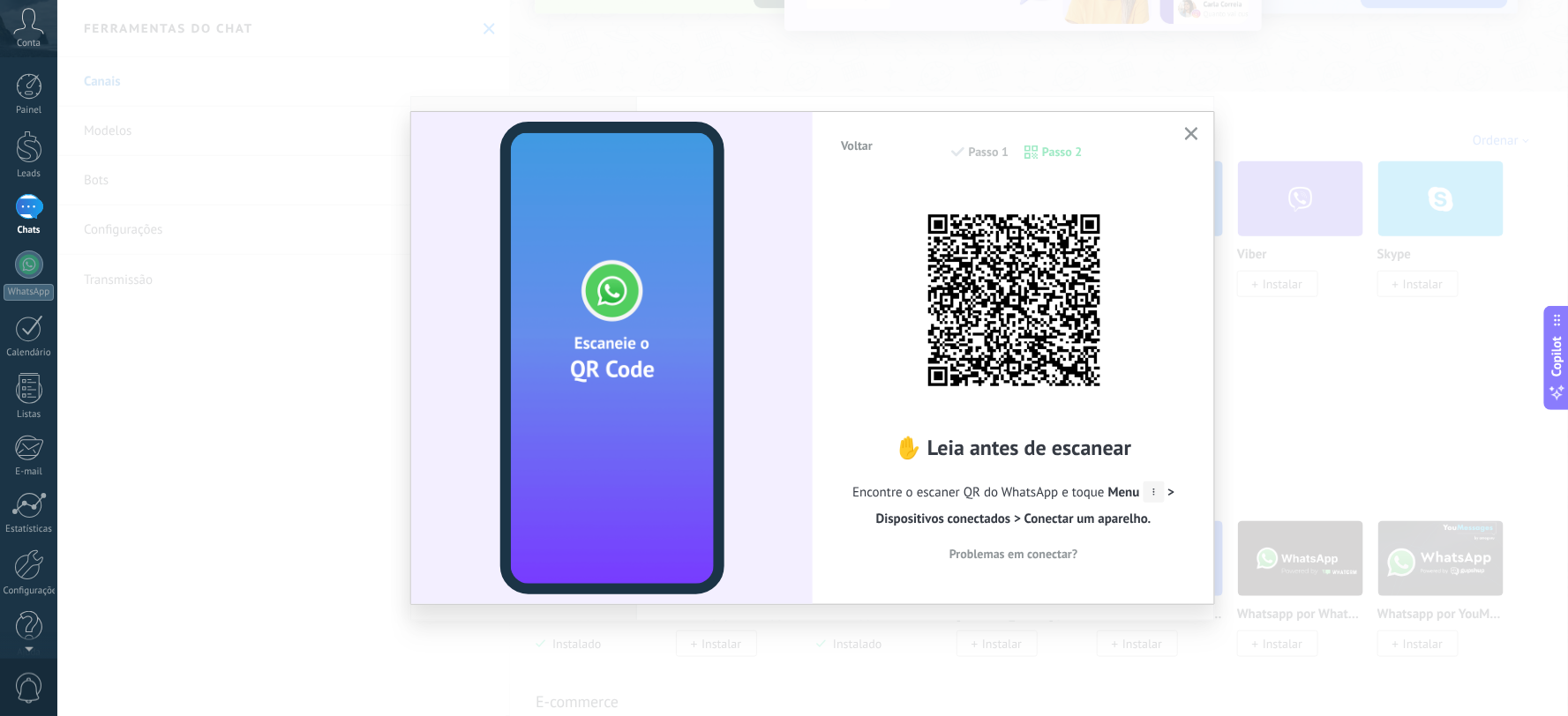
click at [621, 279] on video at bounding box center [613, 358] width 224 height 473
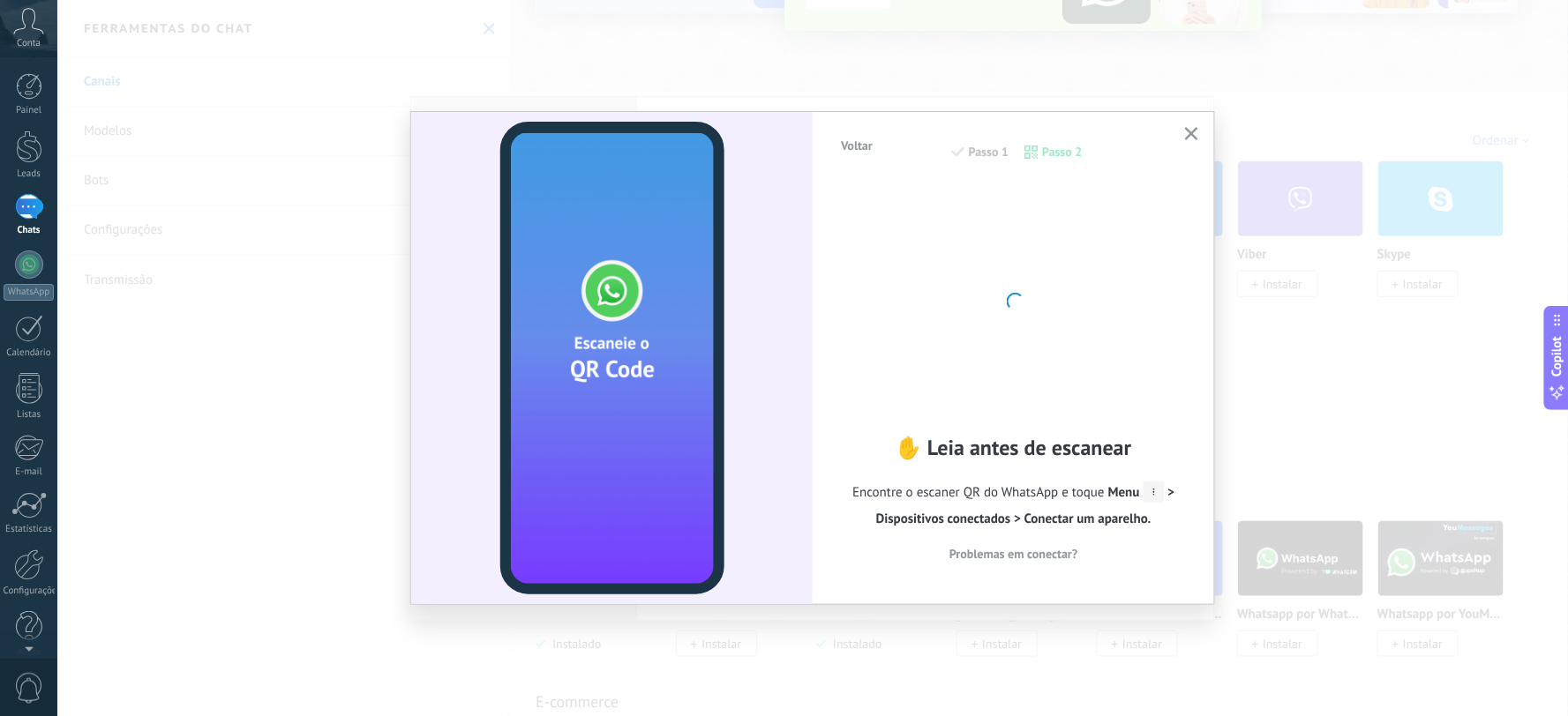
click at [1028, 452] on h2 "✋ Leia antes de escanear" at bounding box center [1013, 448] width 348 height 28
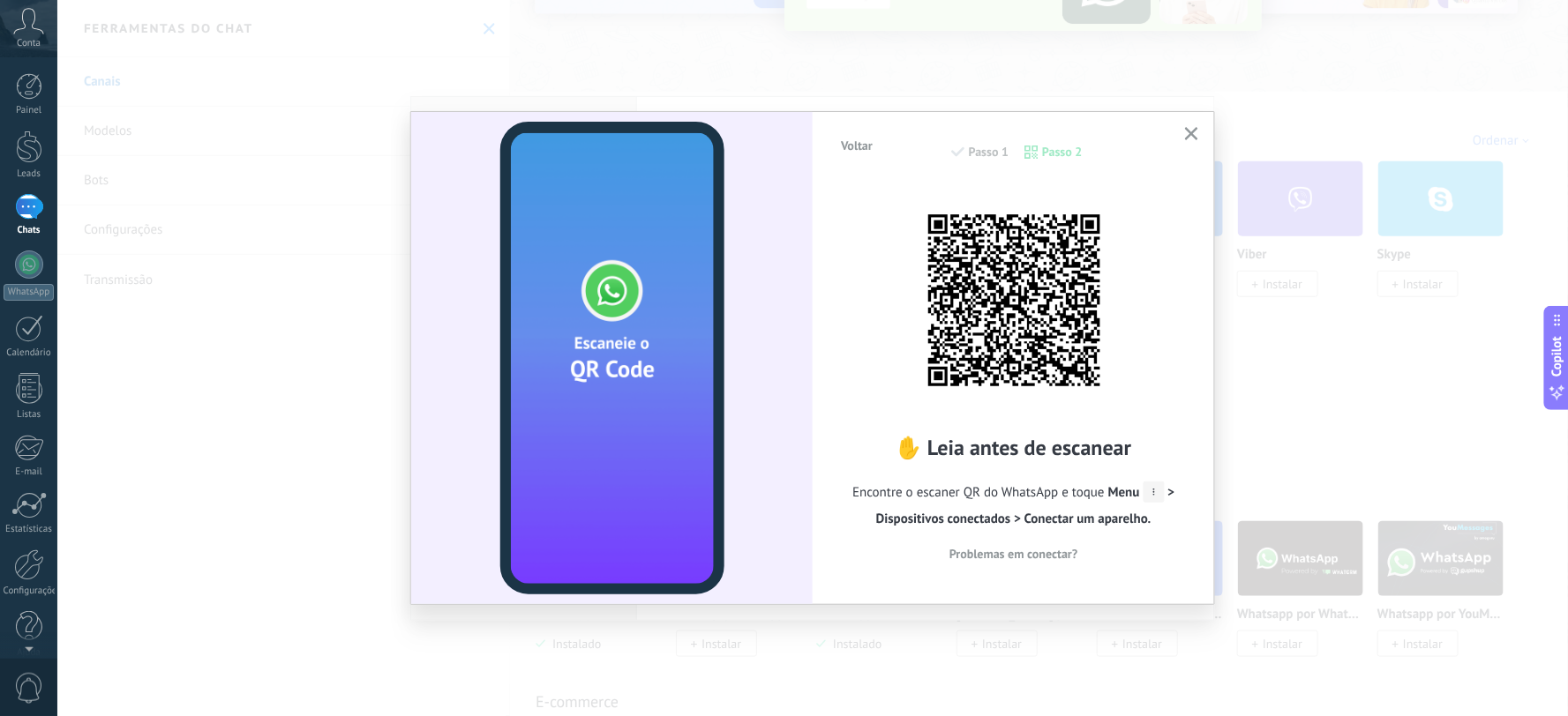
click at [1047, 145] on div "Voltar Passo 1 Passo 2" at bounding box center [1013, 160] width 348 height 45
click at [1189, 128] on icon "button" at bounding box center [1191, 134] width 13 height 13
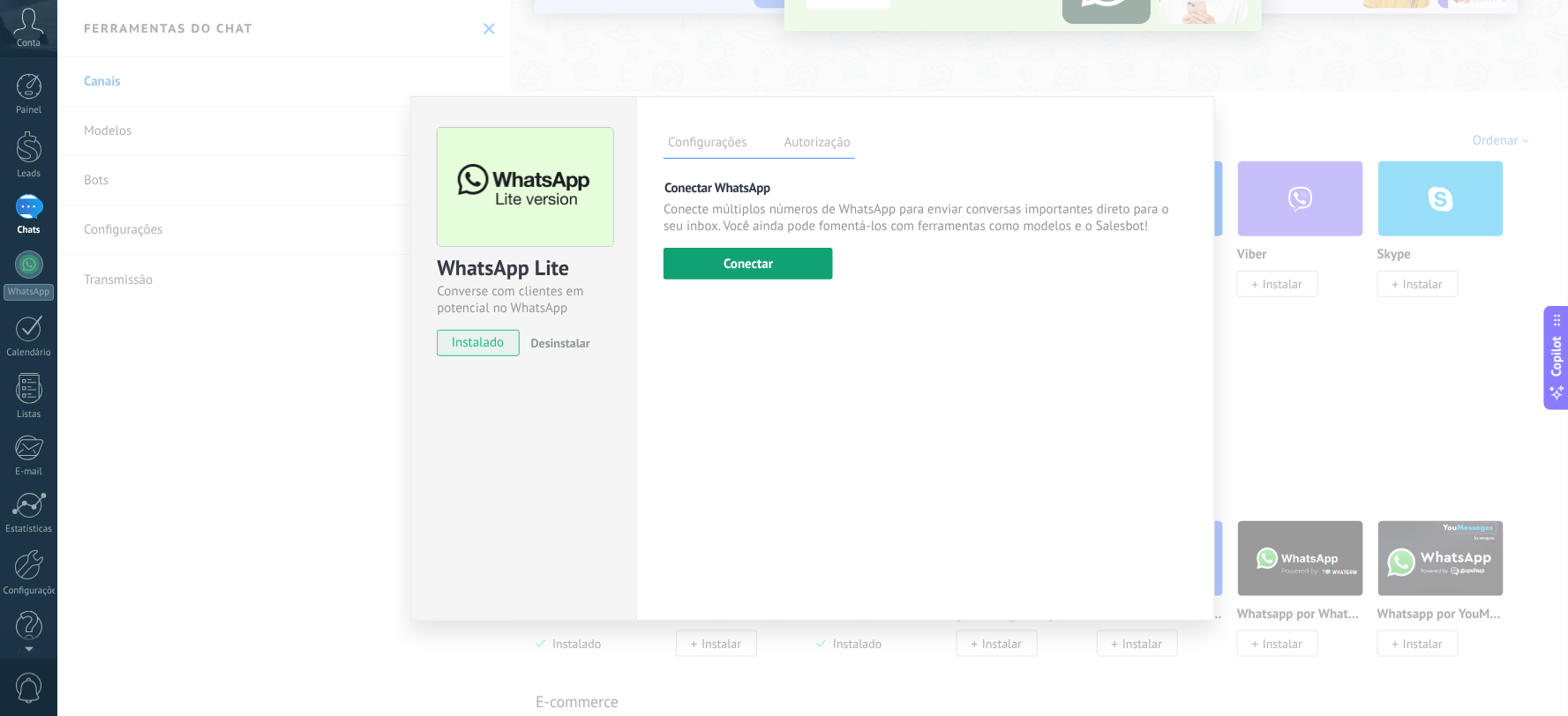
click at [755, 265] on button "Conectar" at bounding box center [748, 263] width 170 height 31
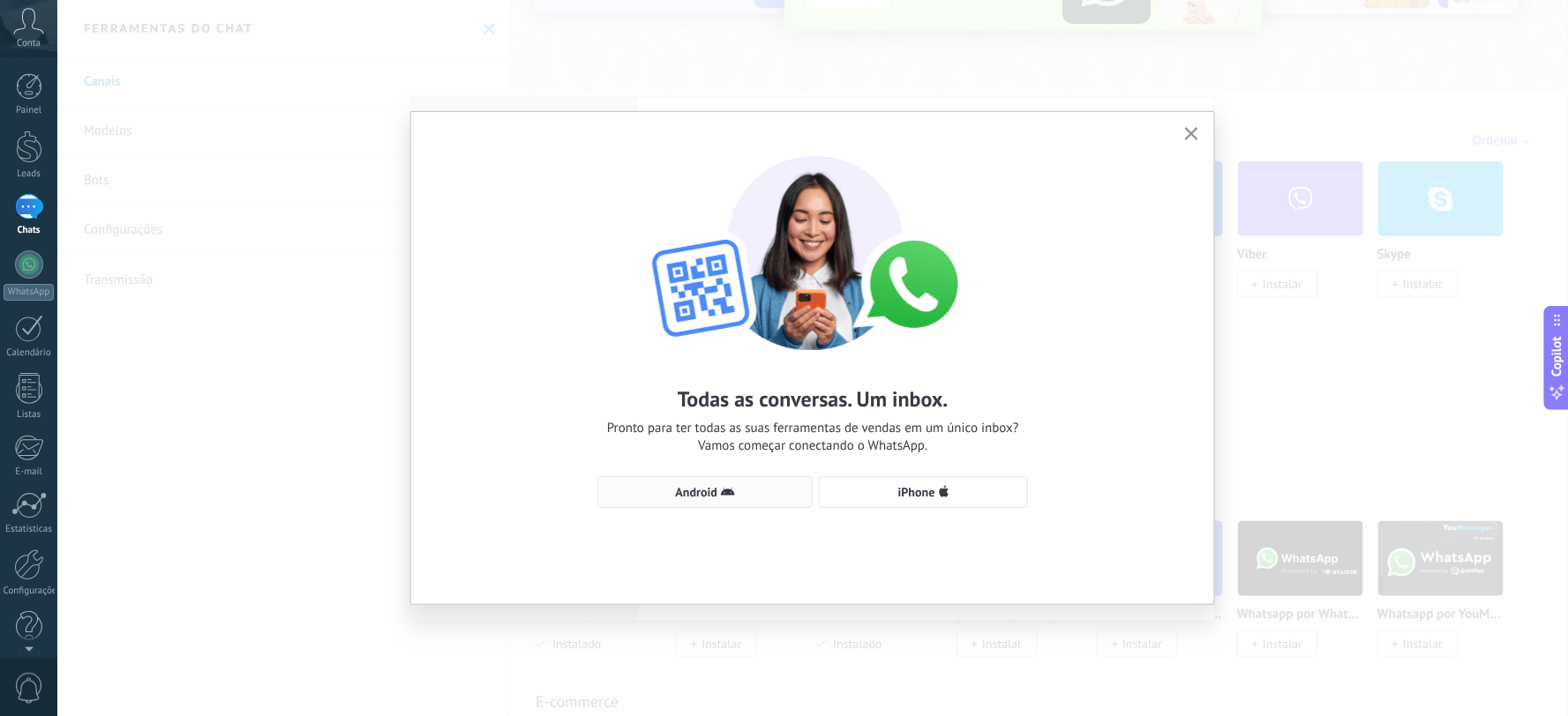
click at [713, 487] on span "Android" at bounding box center [697, 492] width 42 height 12
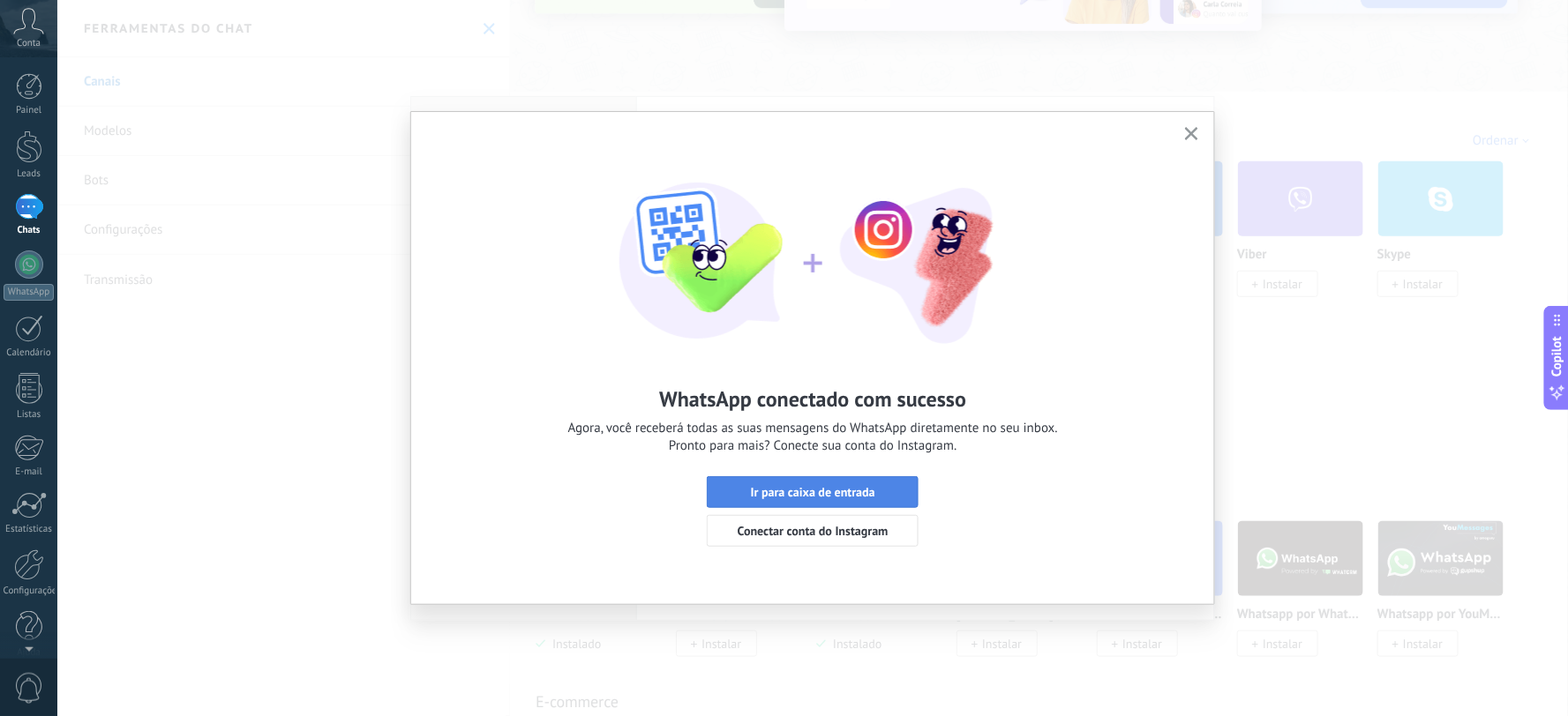
click at [902, 480] on button "Ir para caixa de entrada" at bounding box center [812, 491] width 212 height 31
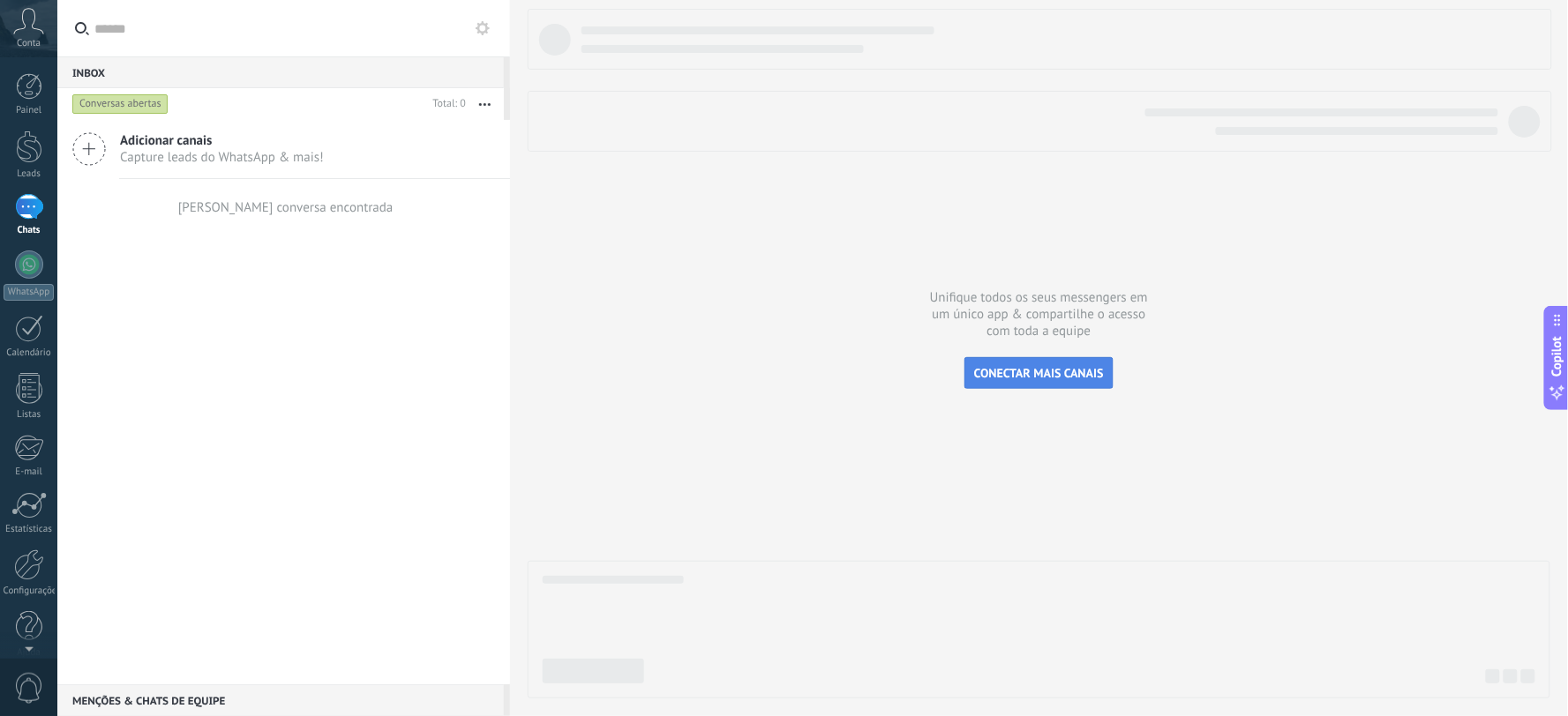
click at [1070, 365] on button "CONECTAR MAIS CANAIS" at bounding box center [1039, 373] width 149 height 31
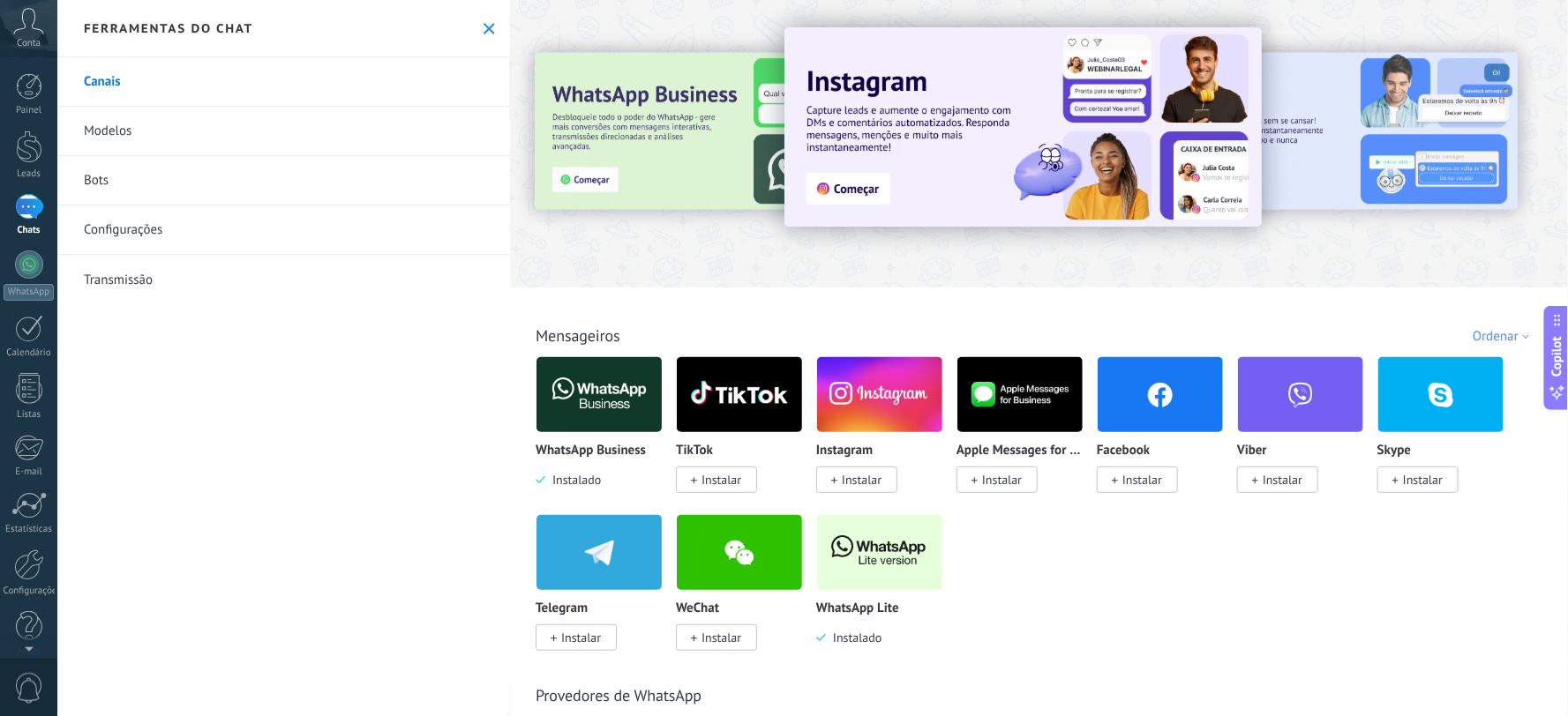
click at [867, 578] on img at bounding box center [880, 553] width 125 height 85
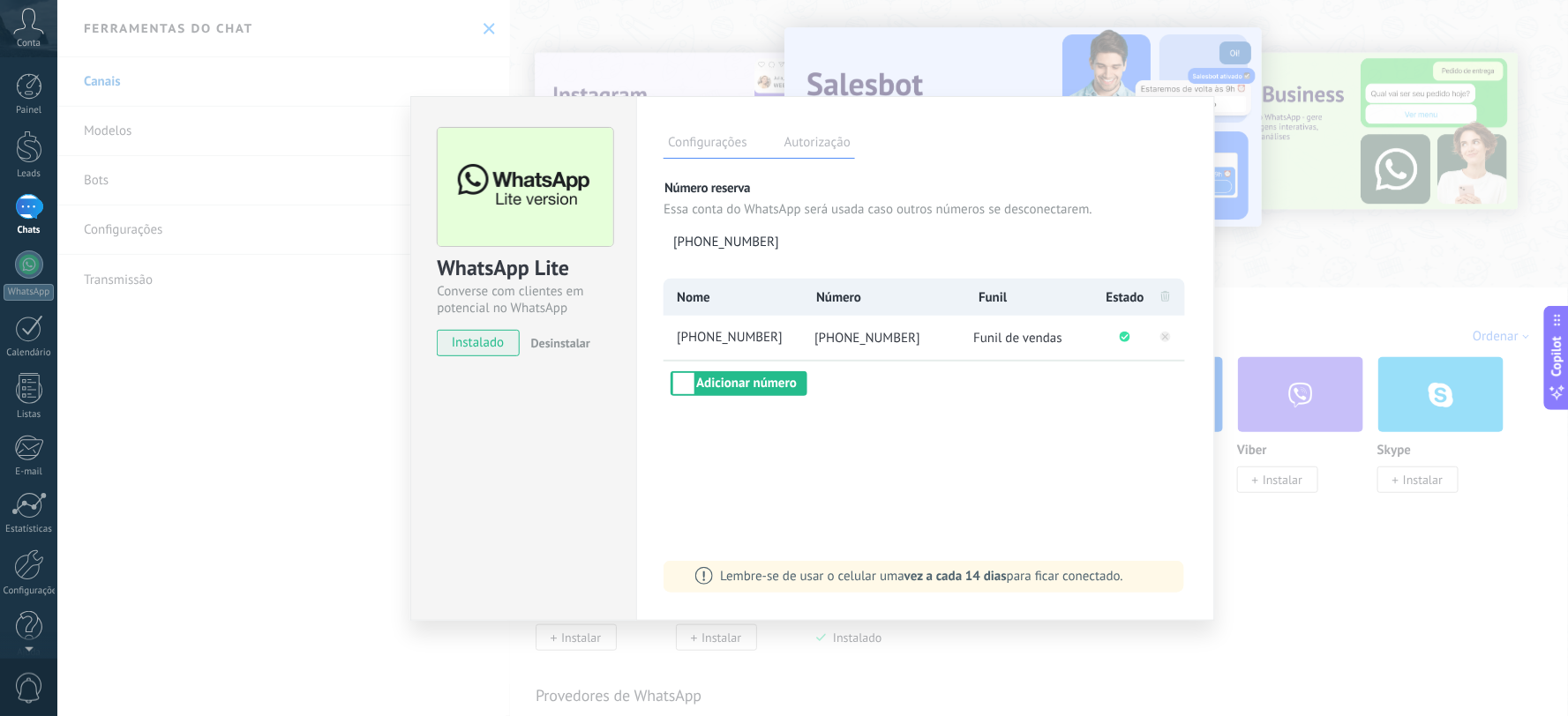
click at [1249, 271] on div "WhatsApp Lite Converse com clientes em potencial no WhatsApp instalado Desinsta…" at bounding box center [812, 358] width 1511 height 716
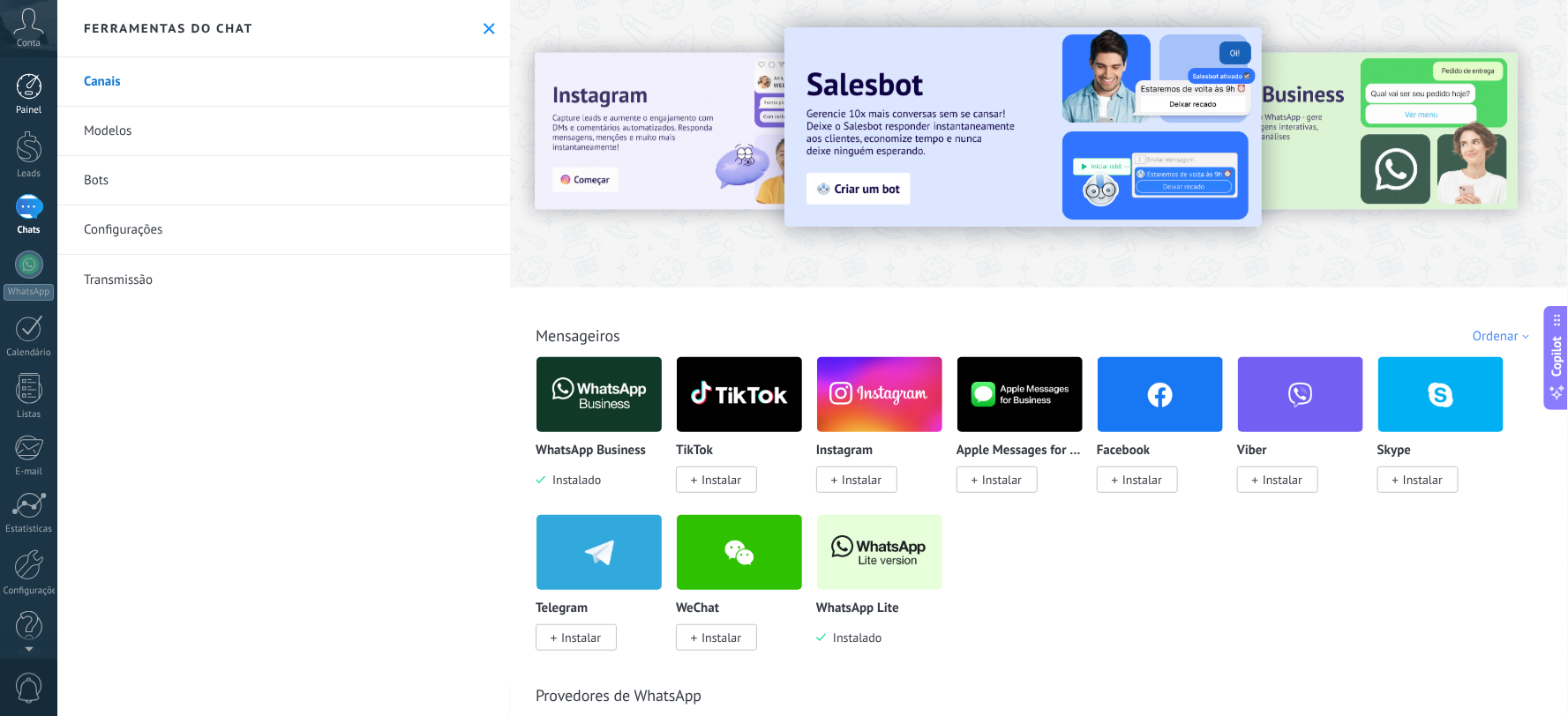
click at [16, 83] on div at bounding box center [29, 86] width 27 height 27
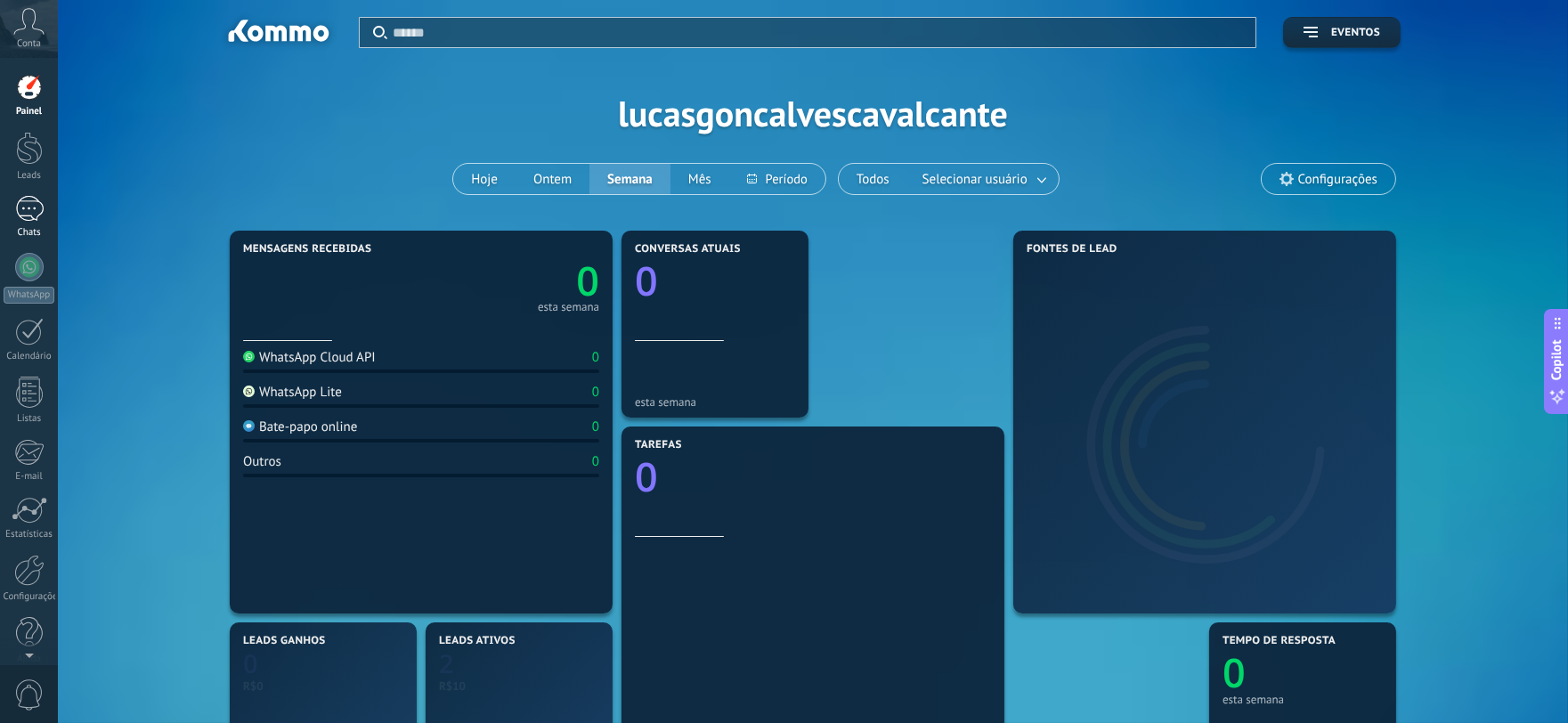
click at [45, 208] on link "Chats" at bounding box center [29, 217] width 57 height 43
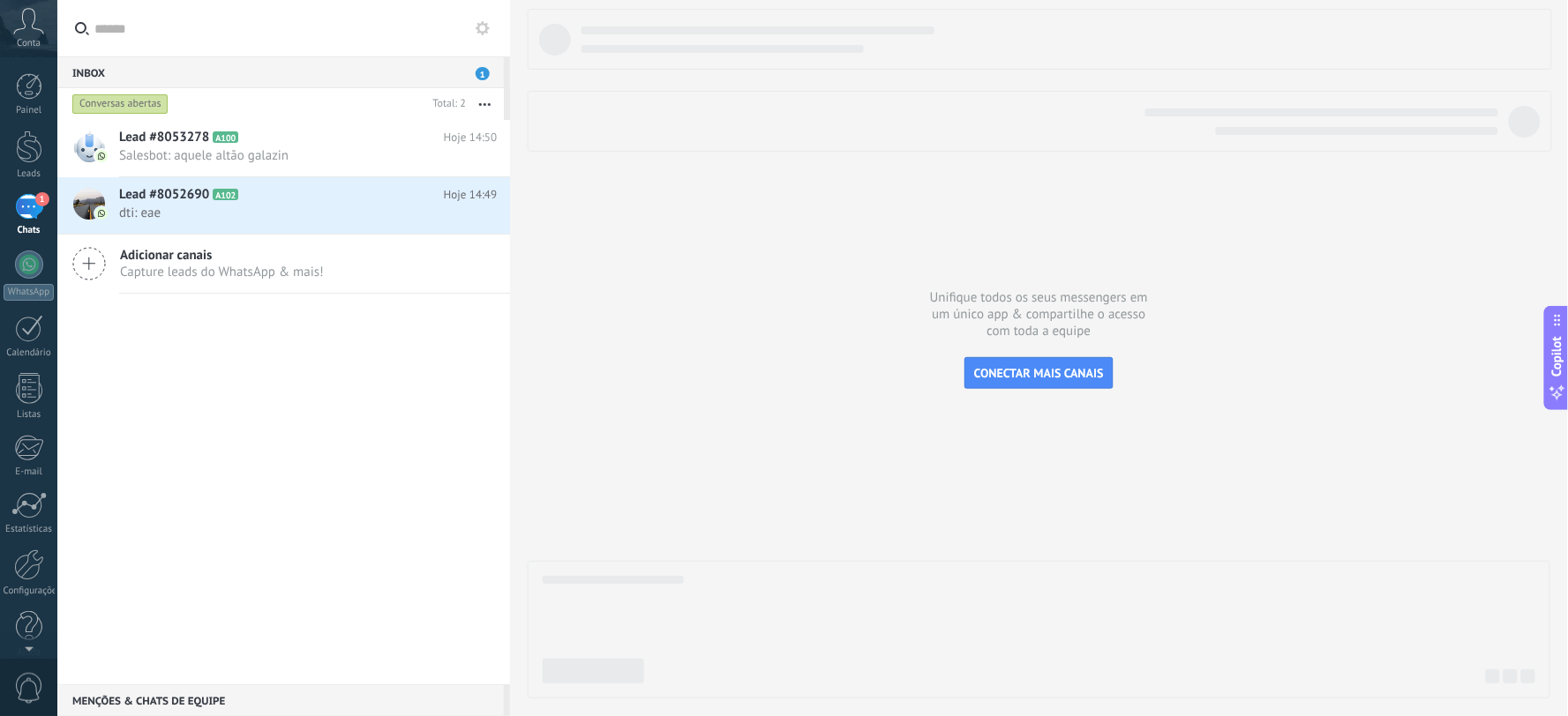
click at [341, 75] on div "Inbox 1" at bounding box center [280, 72] width 447 height 31
click at [15, 115] on div "Painel" at bounding box center [29, 111] width 51 height 11
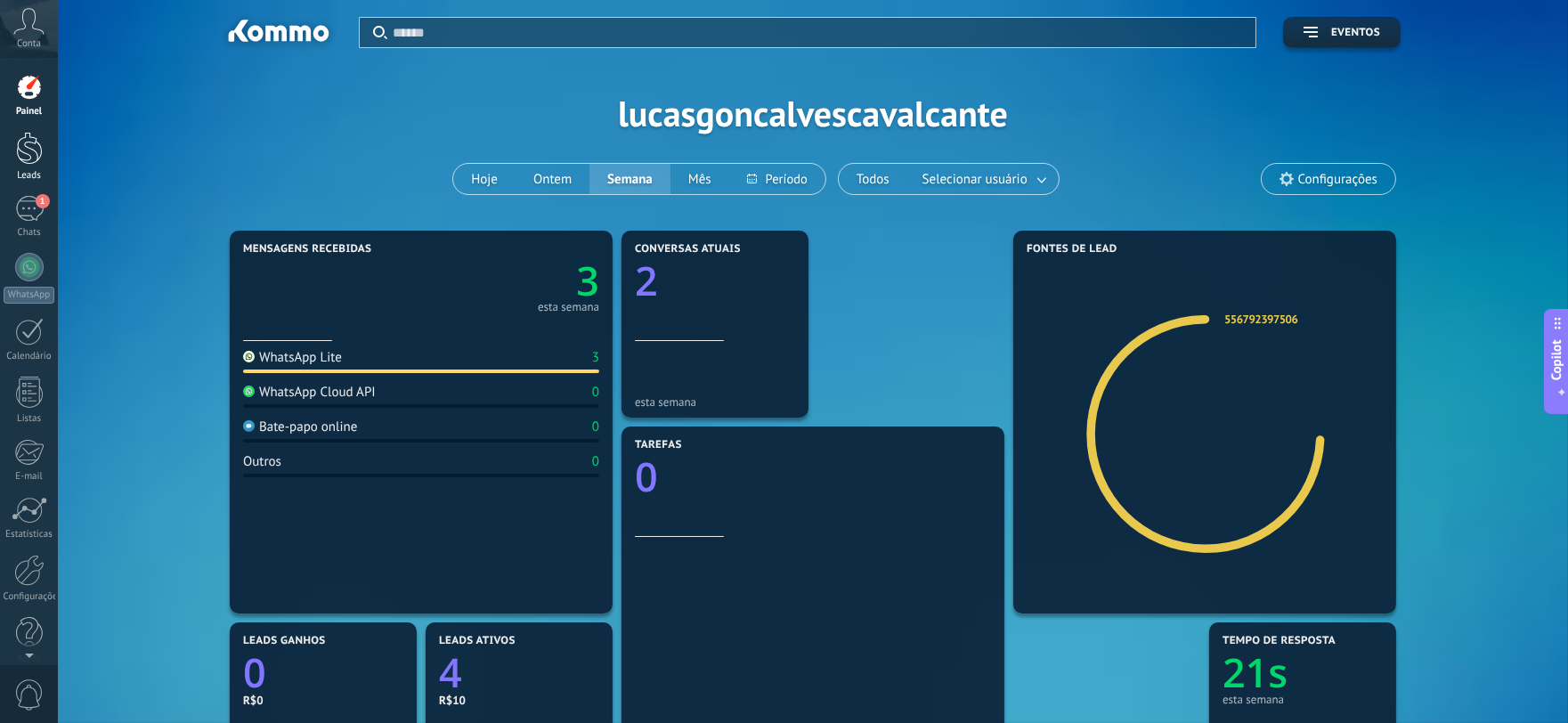
click at [28, 154] on div at bounding box center [30, 148] width 27 height 33
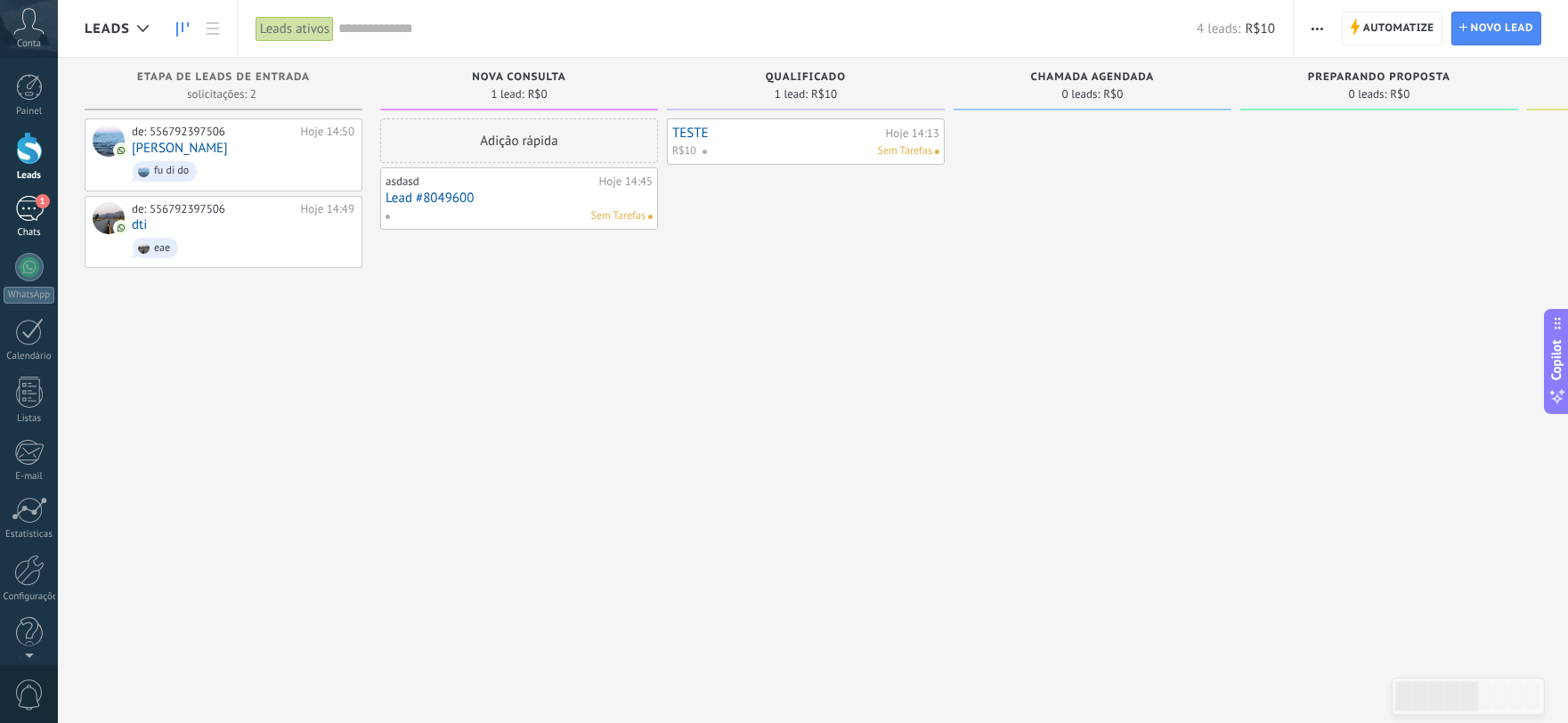
click at [27, 208] on div "1" at bounding box center [30, 209] width 29 height 26
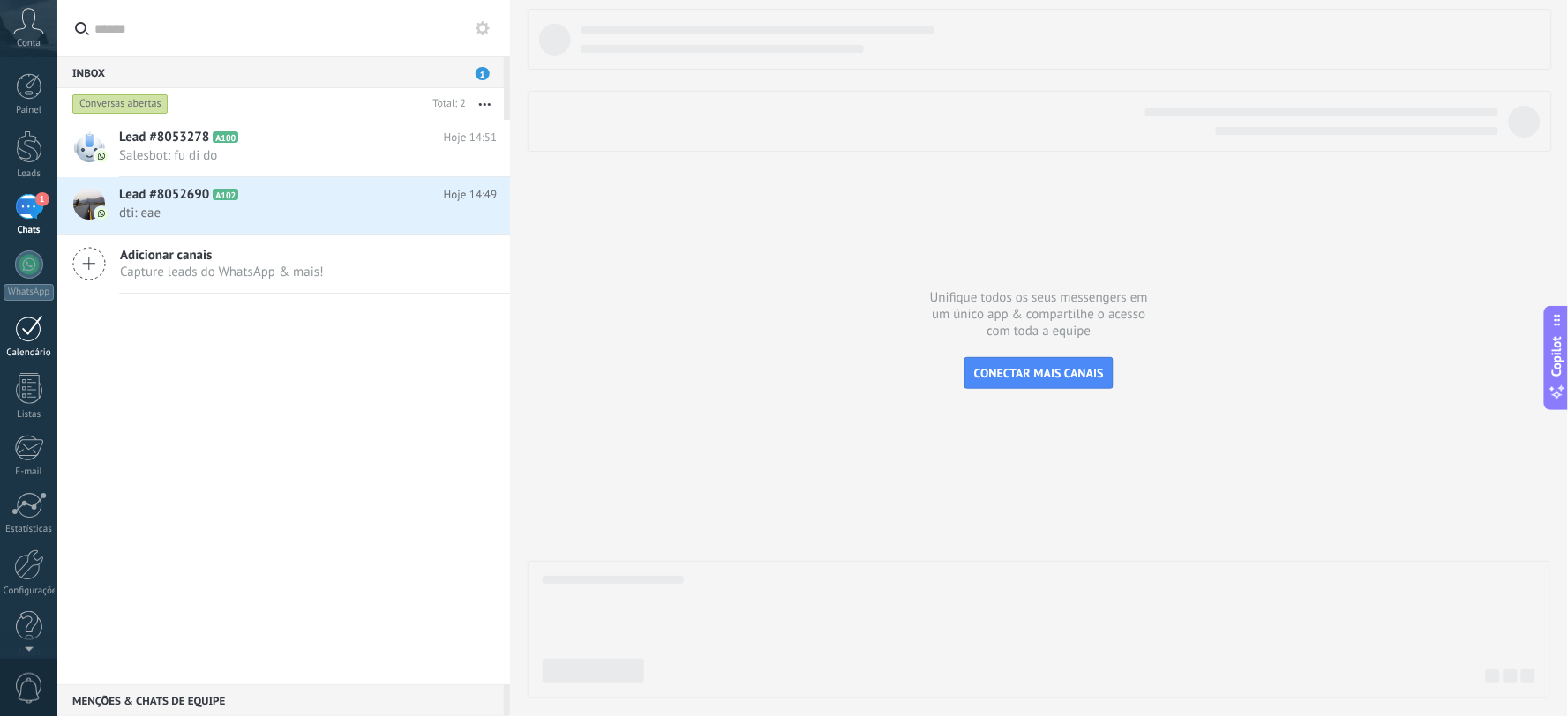
click at [27, 327] on div at bounding box center [29, 328] width 28 height 28
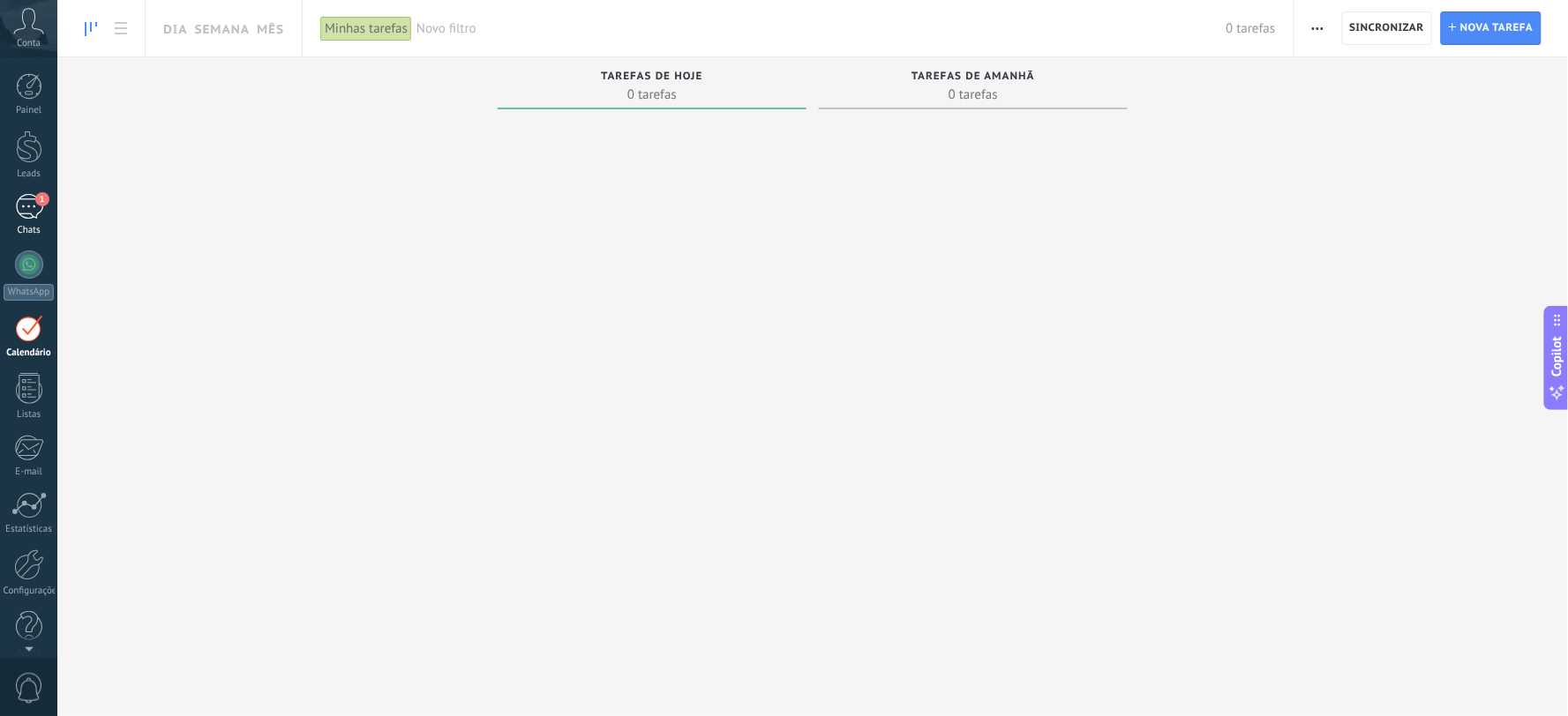
click at [43, 207] on link "1 Chats" at bounding box center [28, 215] width 57 height 43
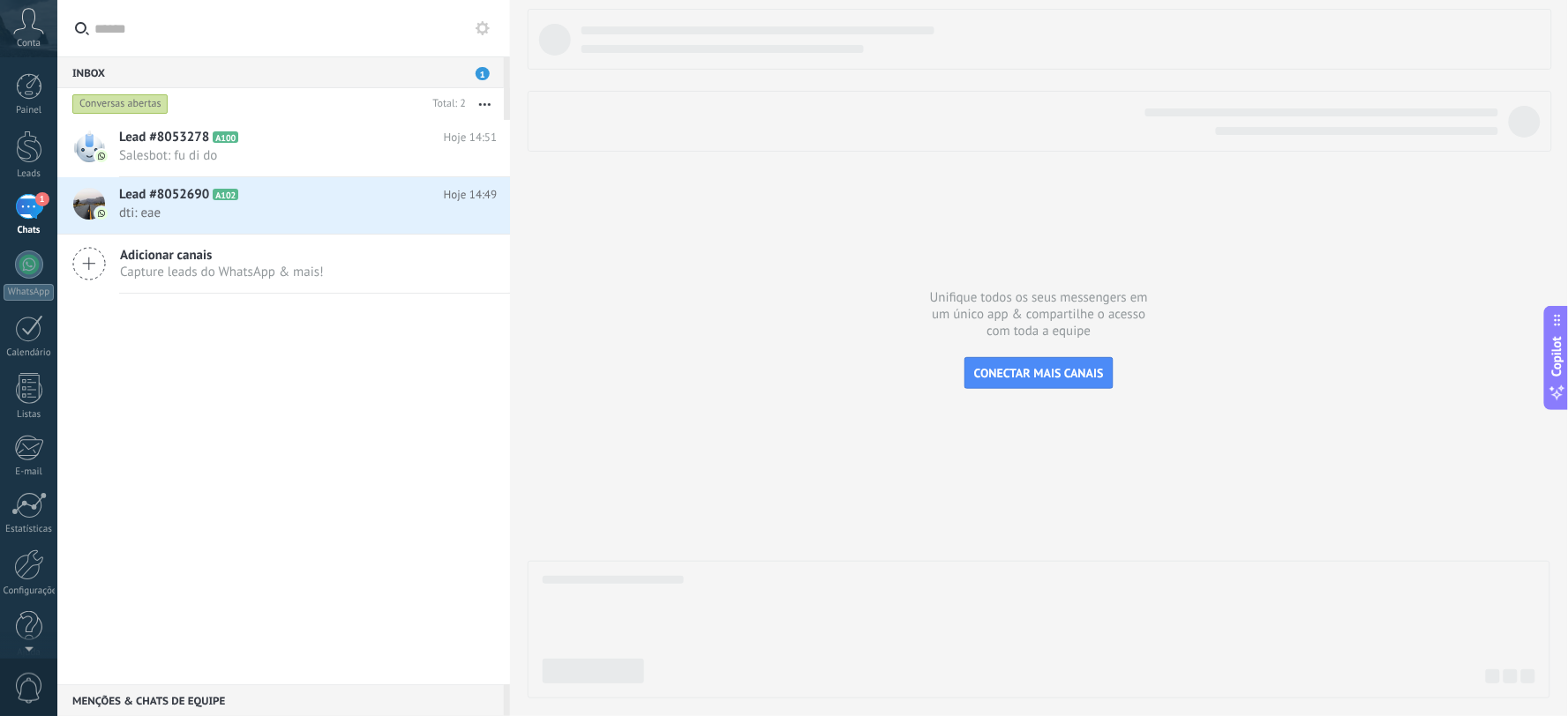
click at [484, 72] on span "1" at bounding box center [482, 74] width 14 height 13
click at [38, 165] on link "Leads" at bounding box center [28, 156] width 57 height 49
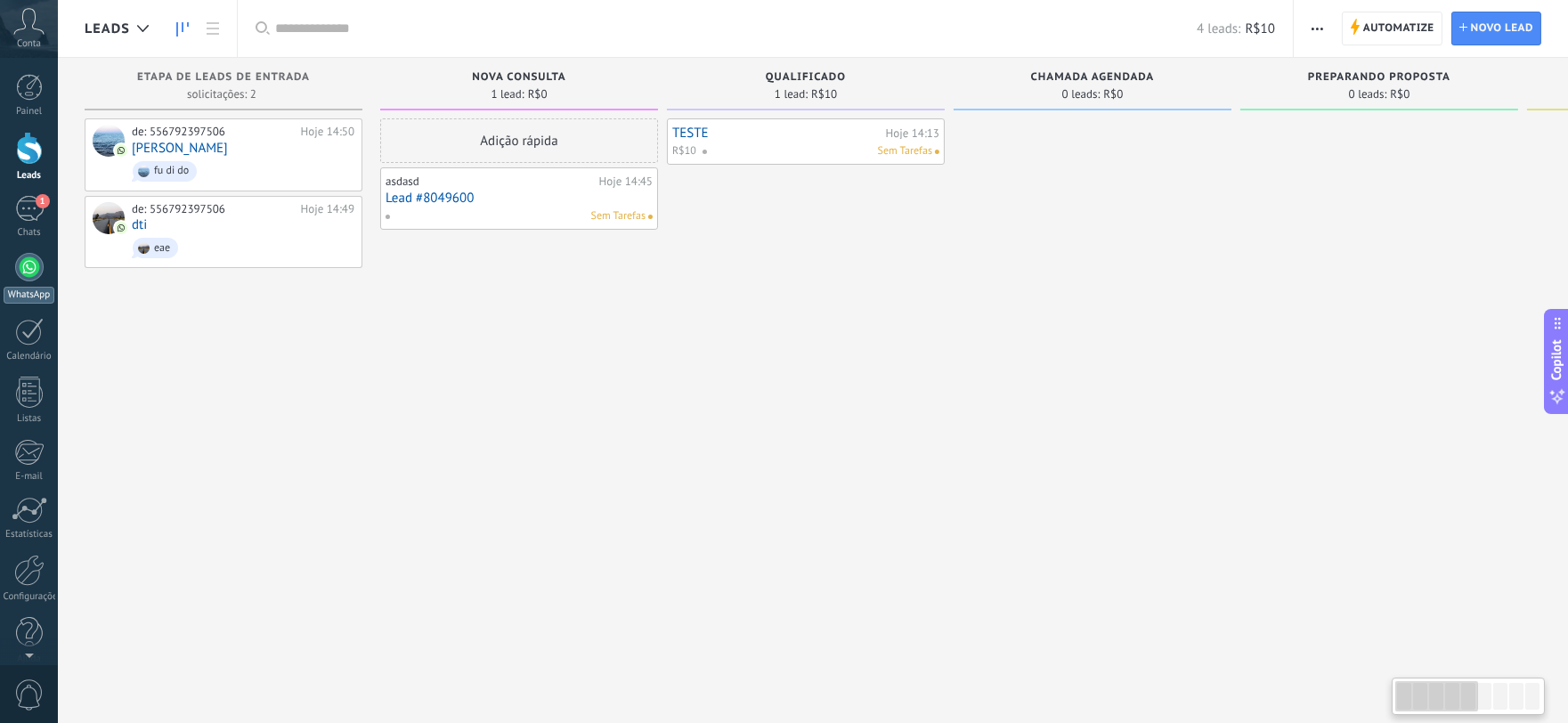
click at [35, 262] on div at bounding box center [30, 267] width 29 height 29
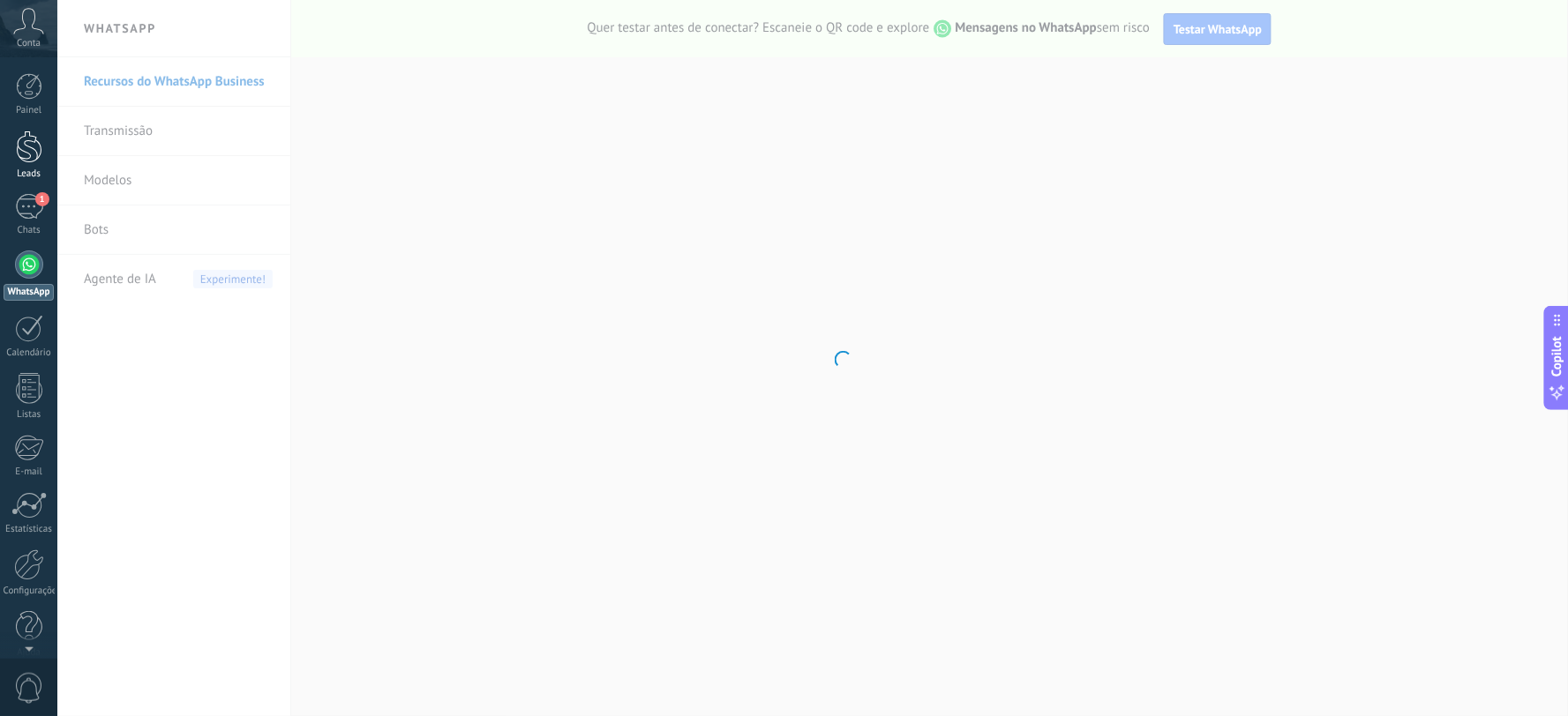
click at [38, 145] on div at bounding box center [29, 147] width 27 height 32
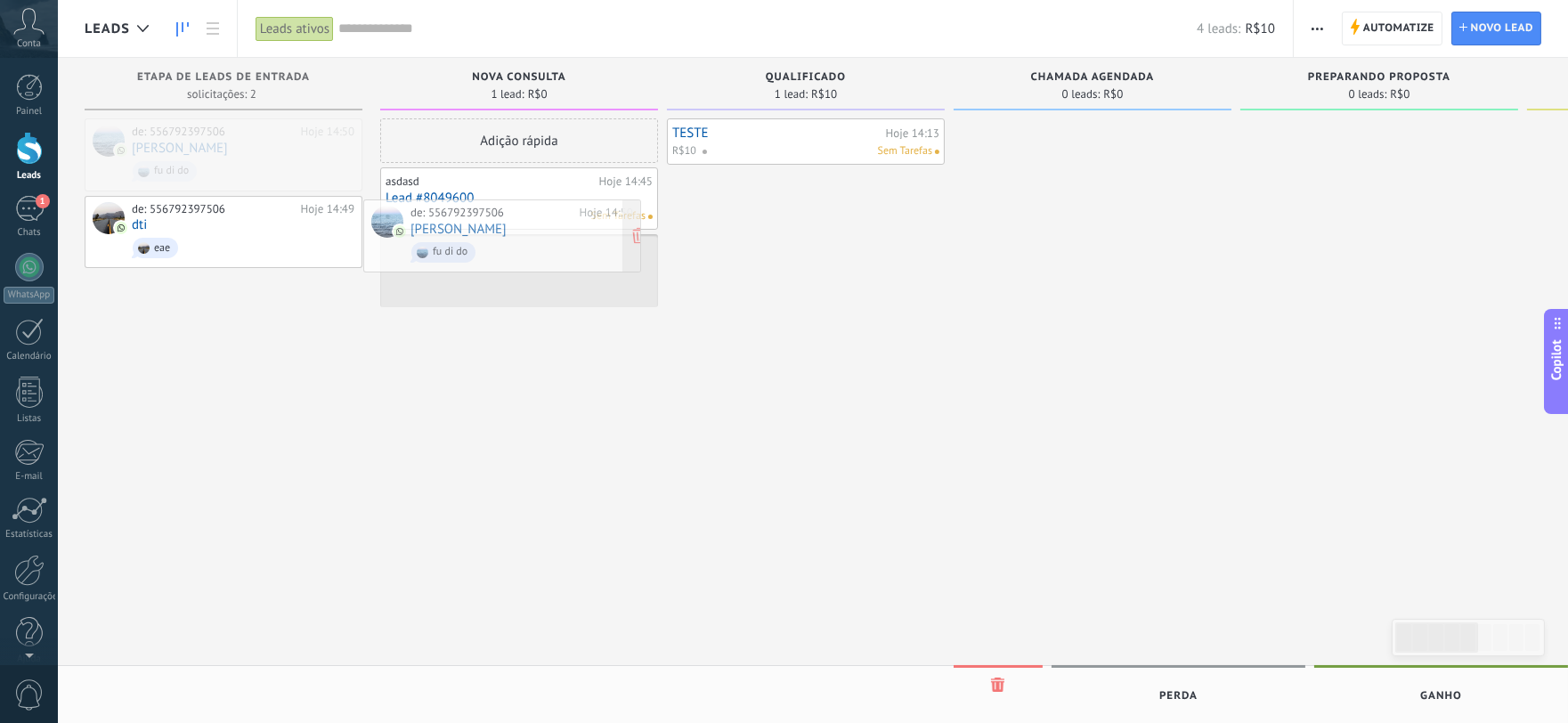
drag, startPoint x: 227, startPoint y: 160, endPoint x: 505, endPoint y: 242, distance: 289.8
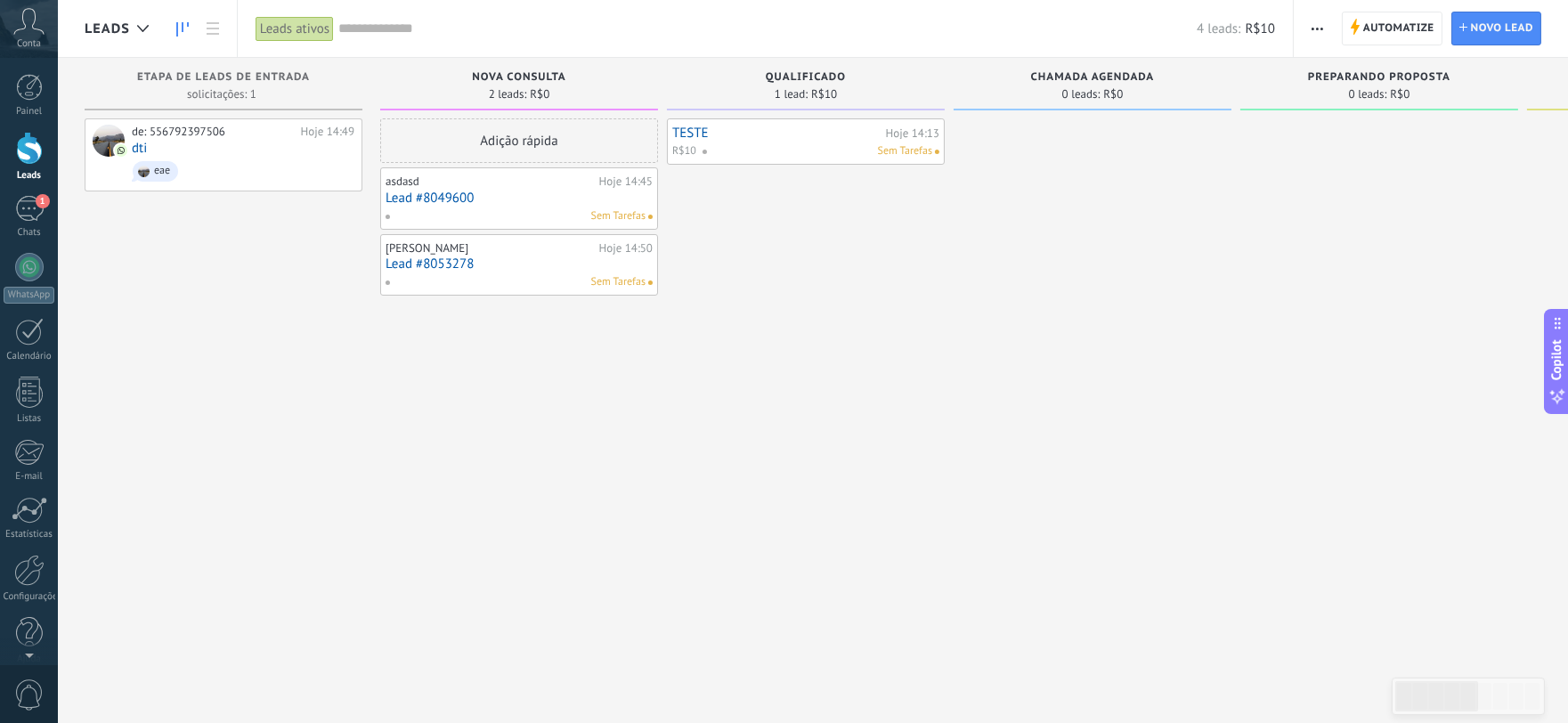
click at [491, 189] on div "asdasd Hoje 14:45 Lead #8049600 Sem Tarefas" at bounding box center [519, 198] width 267 height 52
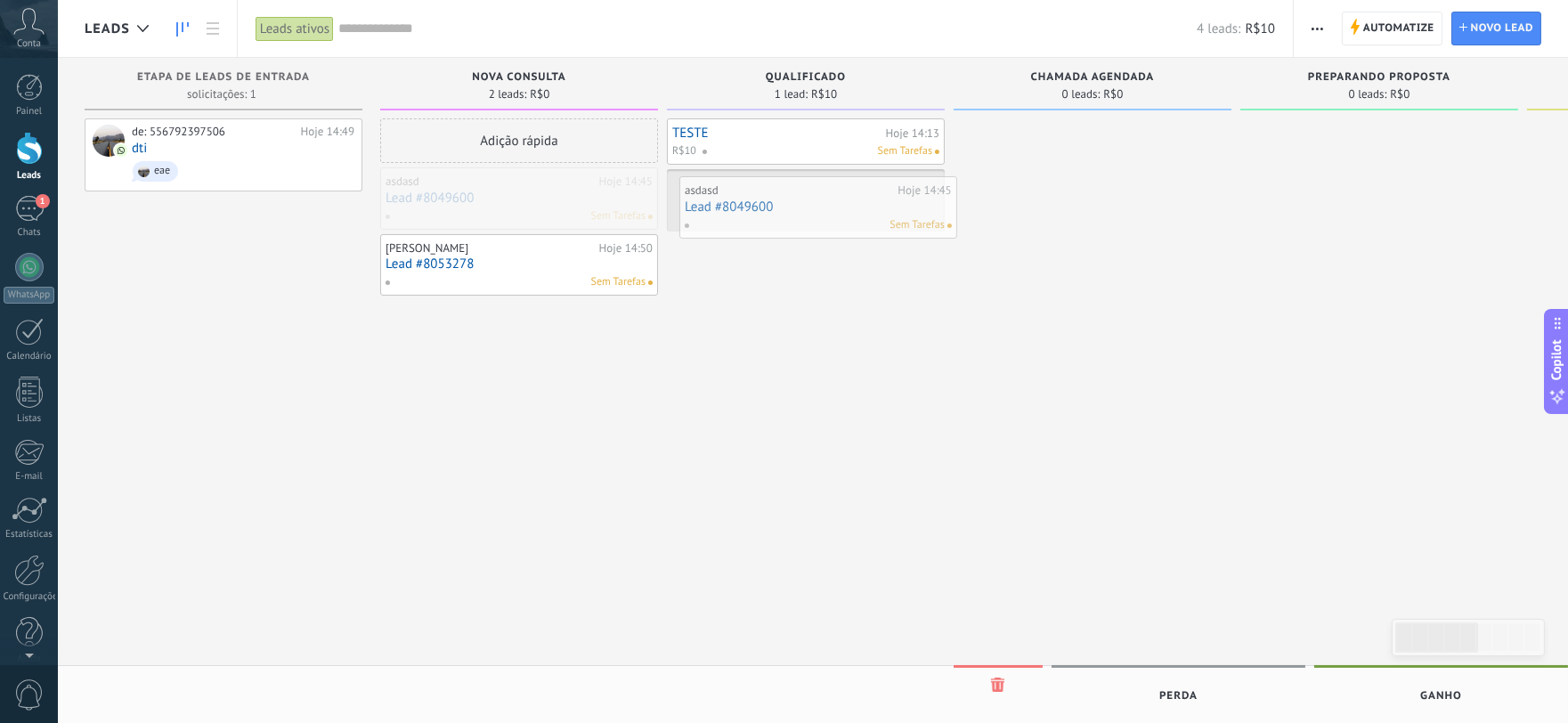
drag, startPoint x: 501, startPoint y: 187, endPoint x: 802, endPoint y: 196, distance: 301.1
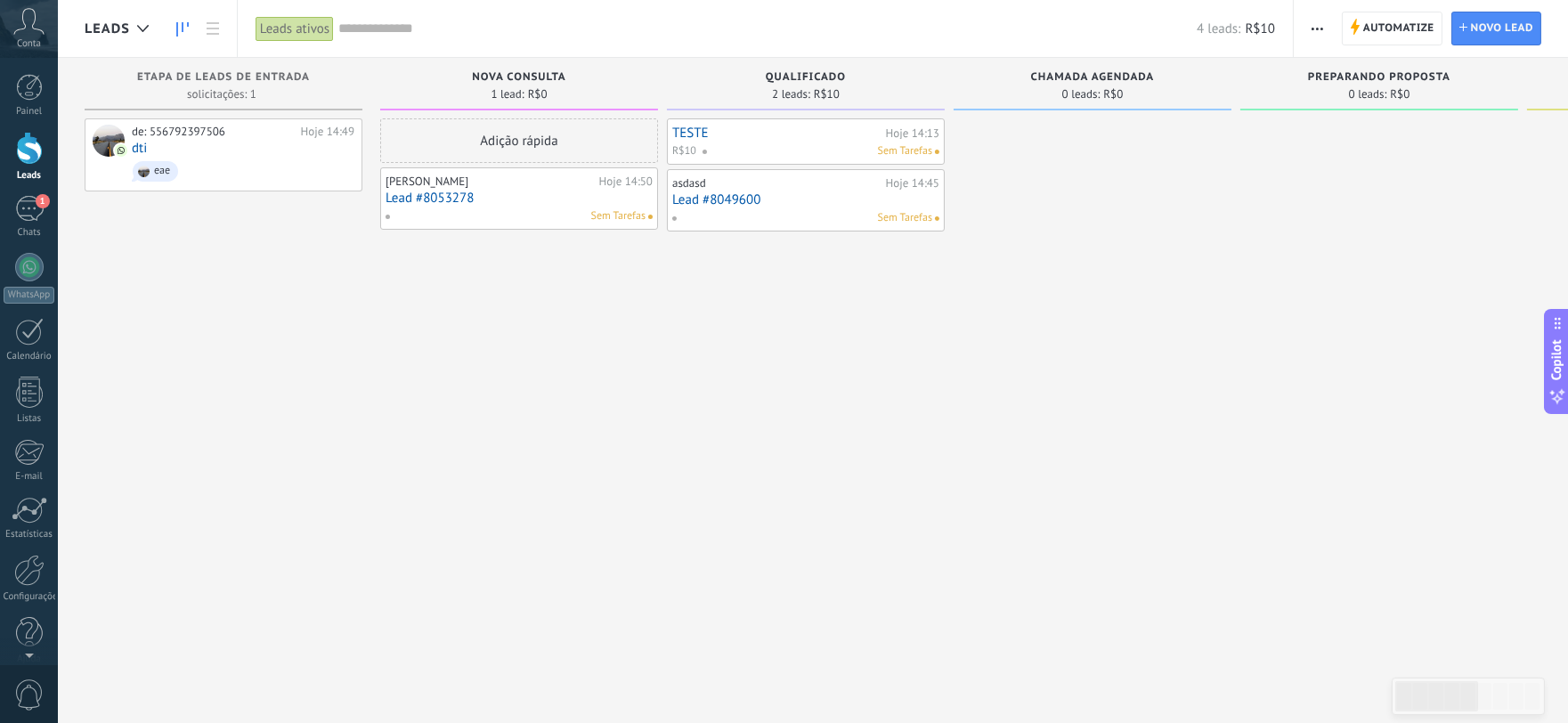
drag, startPoint x: 771, startPoint y: 191, endPoint x: 603, endPoint y: 429, distance: 291.3
click at [604, 431] on div "Adição rápida [PERSON_NAME] Hoje 14:50 Lead #8053278 Sem Tarefas" at bounding box center [519, 364] width 278 height 491
click at [785, 189] on div "asdasd" at bounding box center [776, 183] width 210 height 14
drag, startPoint x: 780, startPoint y: 184, endPoint x: 746, endPoint y: 178, distance: 34.5
click at [746, 178] on div "asdasd" at bounding box center [776, 183] width 210 height 14
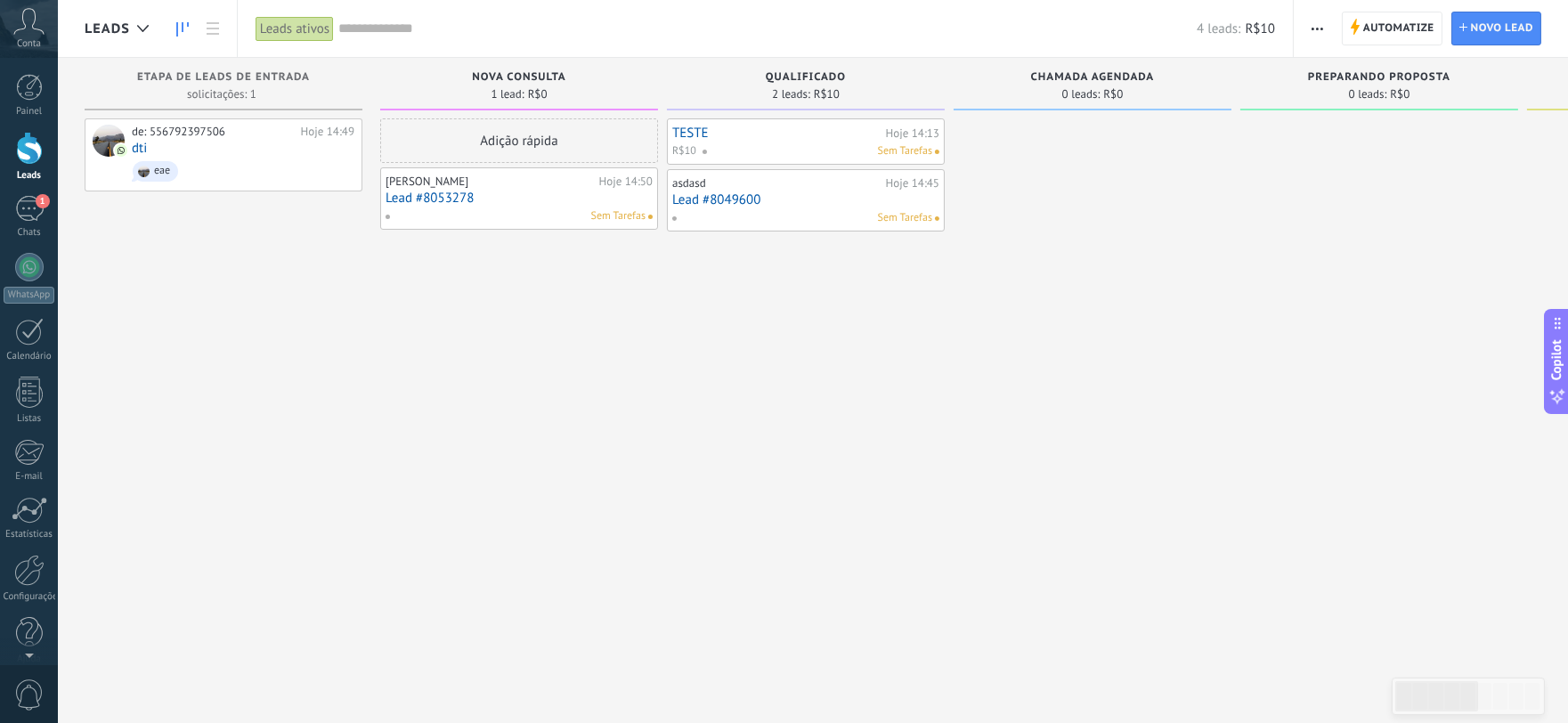
click at [32, 47] on span "Conta" at bounding box center [29, 44] width 24 height 11
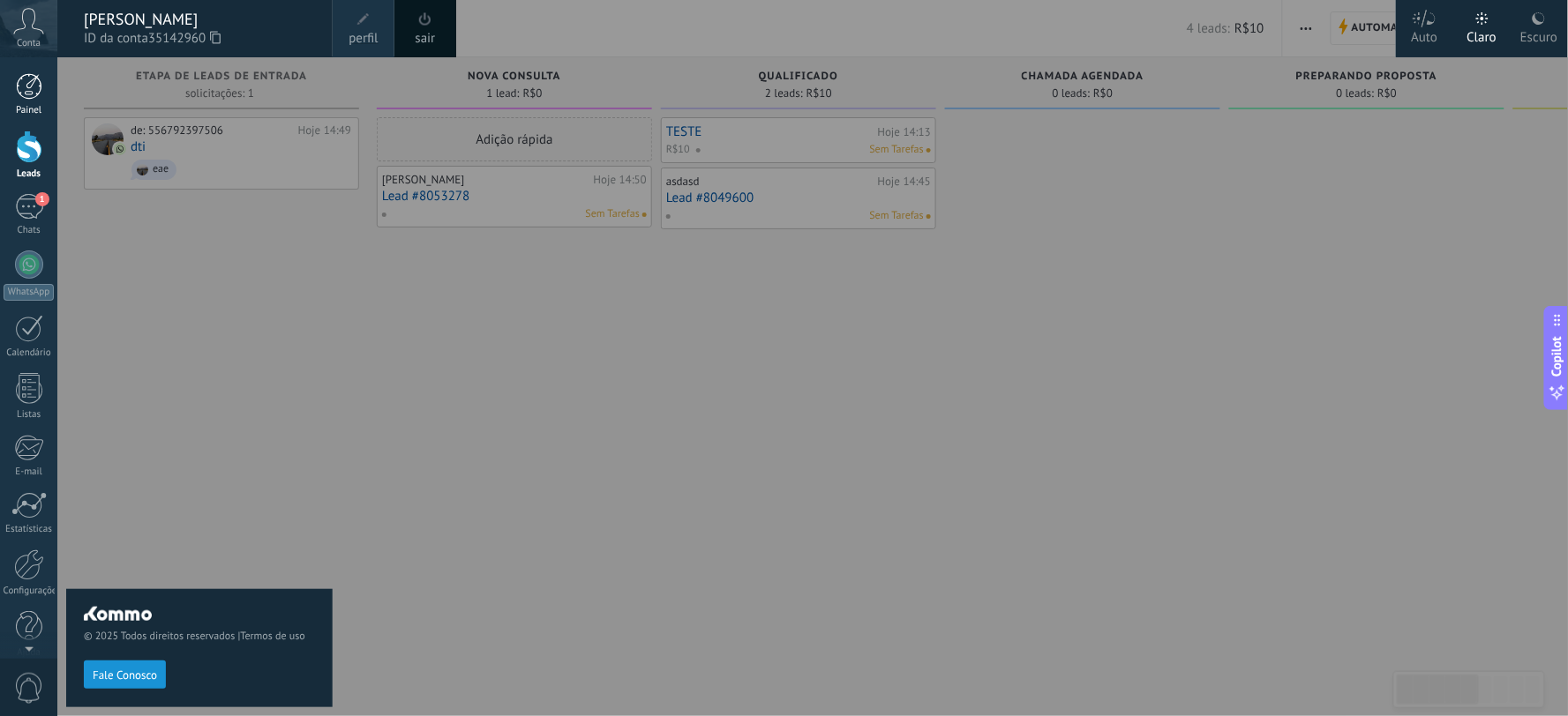
click at [28, 107] on div "Painel" at bounding box center [29, 111] width 51 height 11
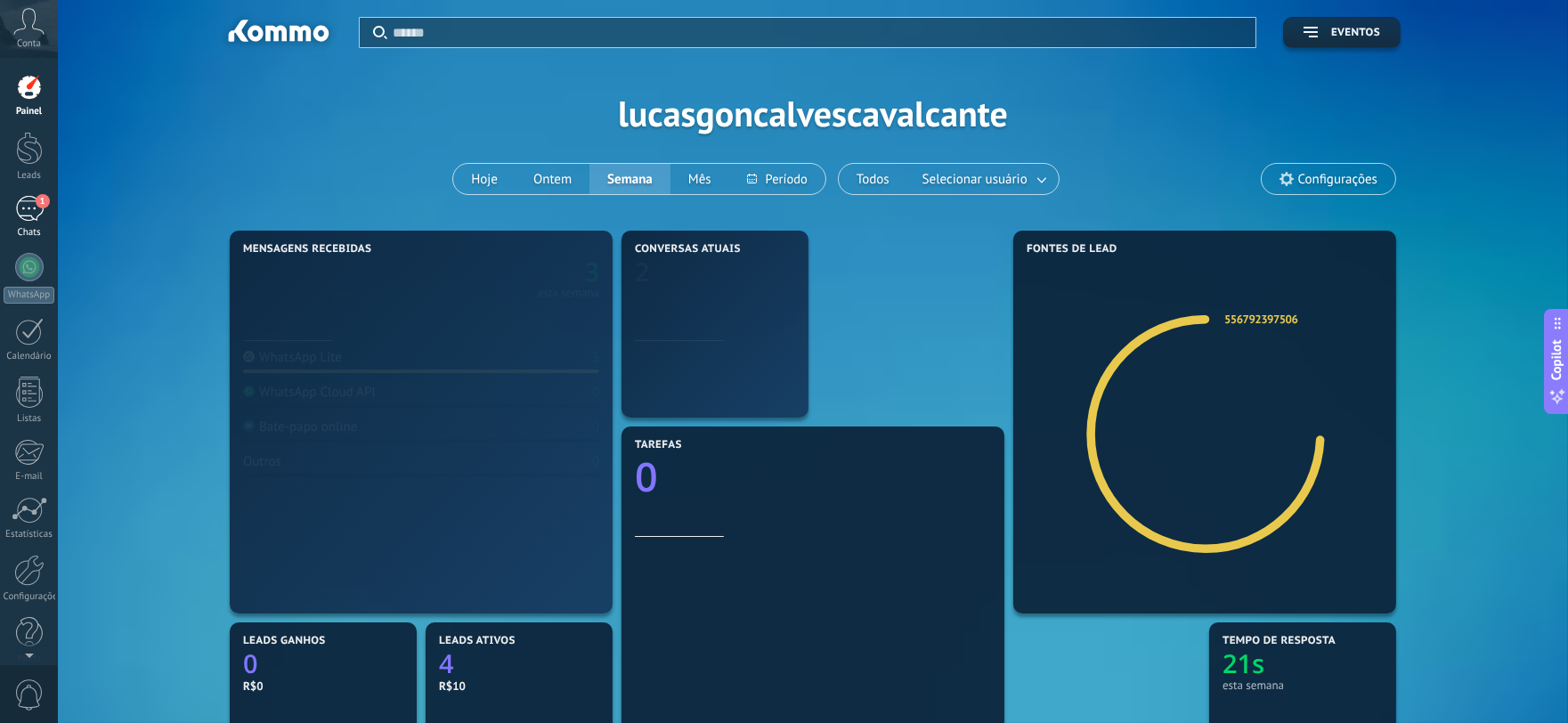
click at [45, 217] on link "1 Chats" at bounding box center [29, 217] width 57 height 43
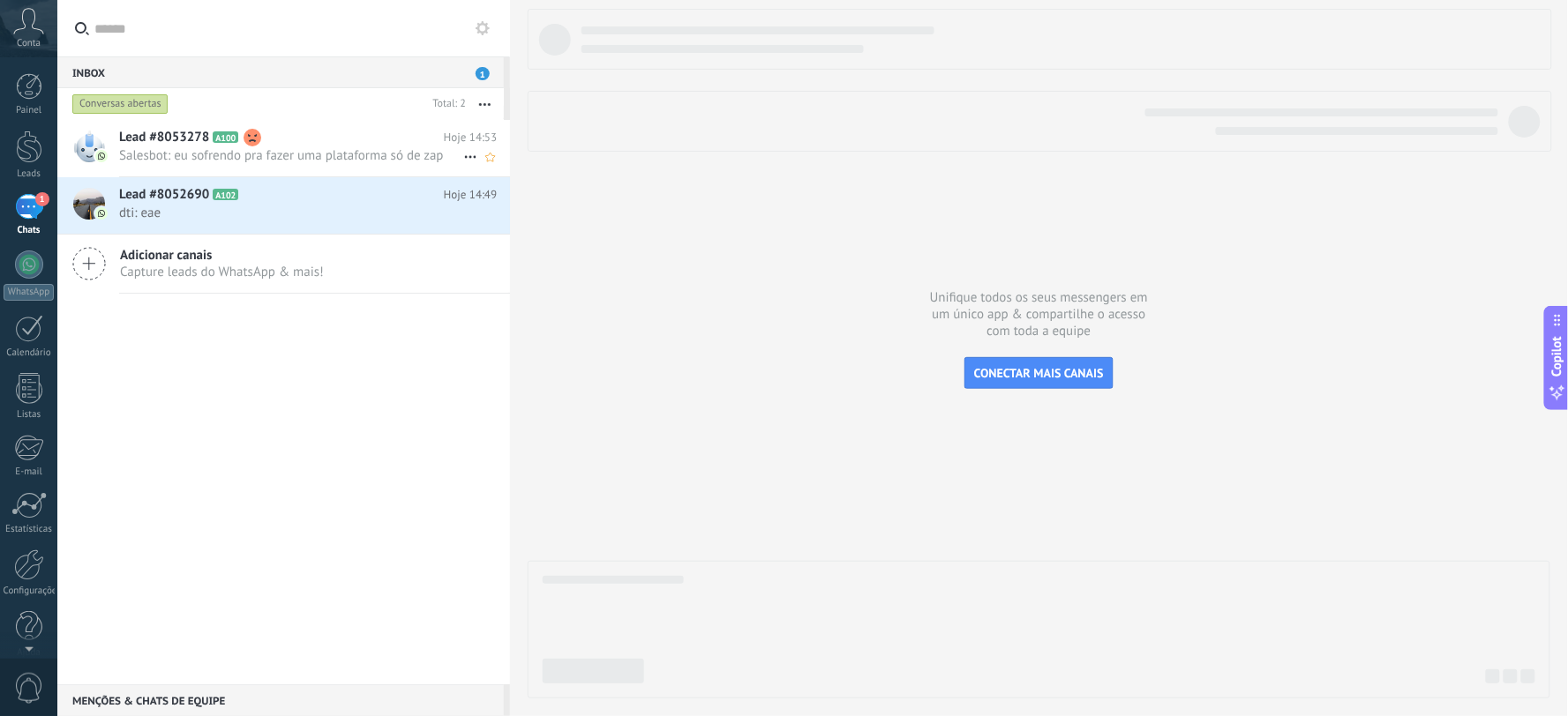
click at [256, 135] on use at bounding box center [252, 138] width 18 height 18
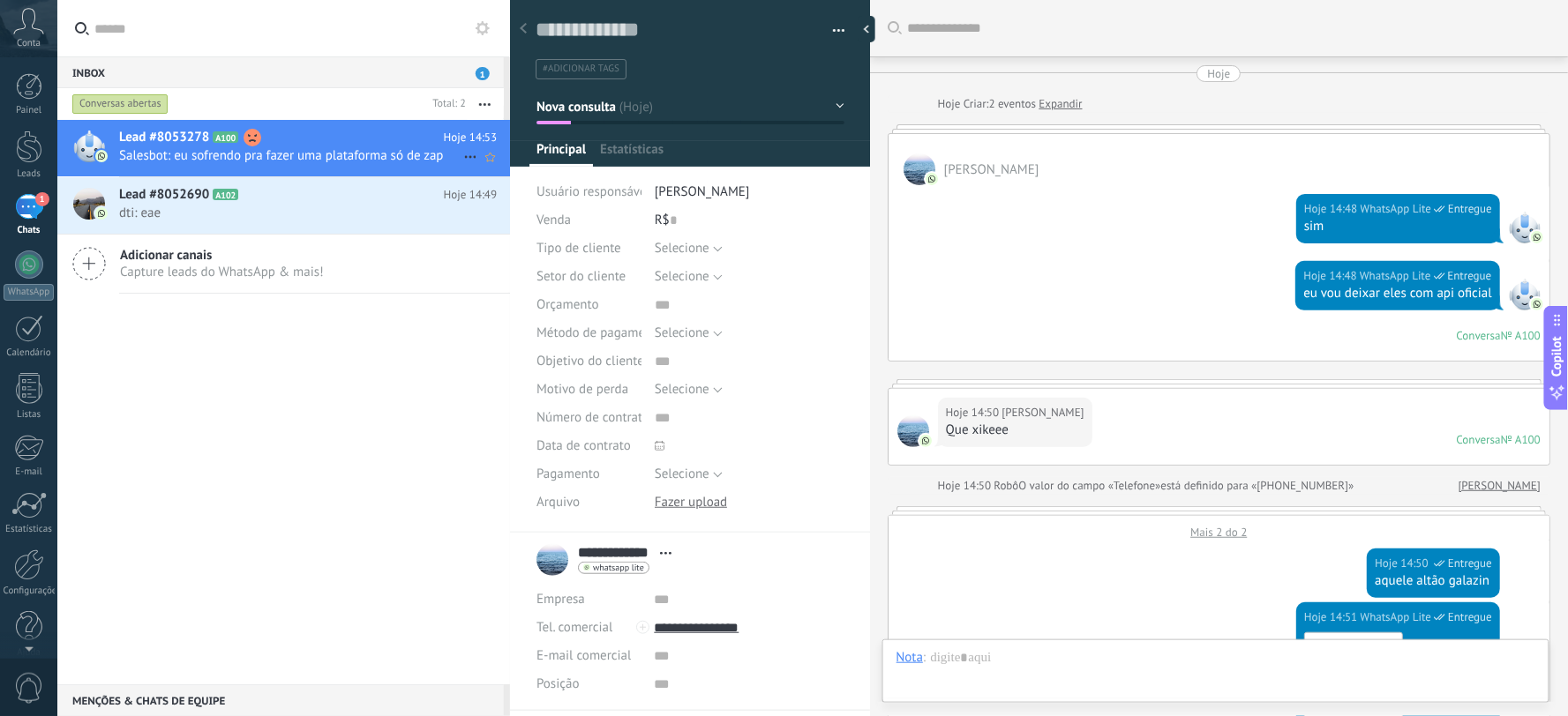
scroll to position [1906, 0]
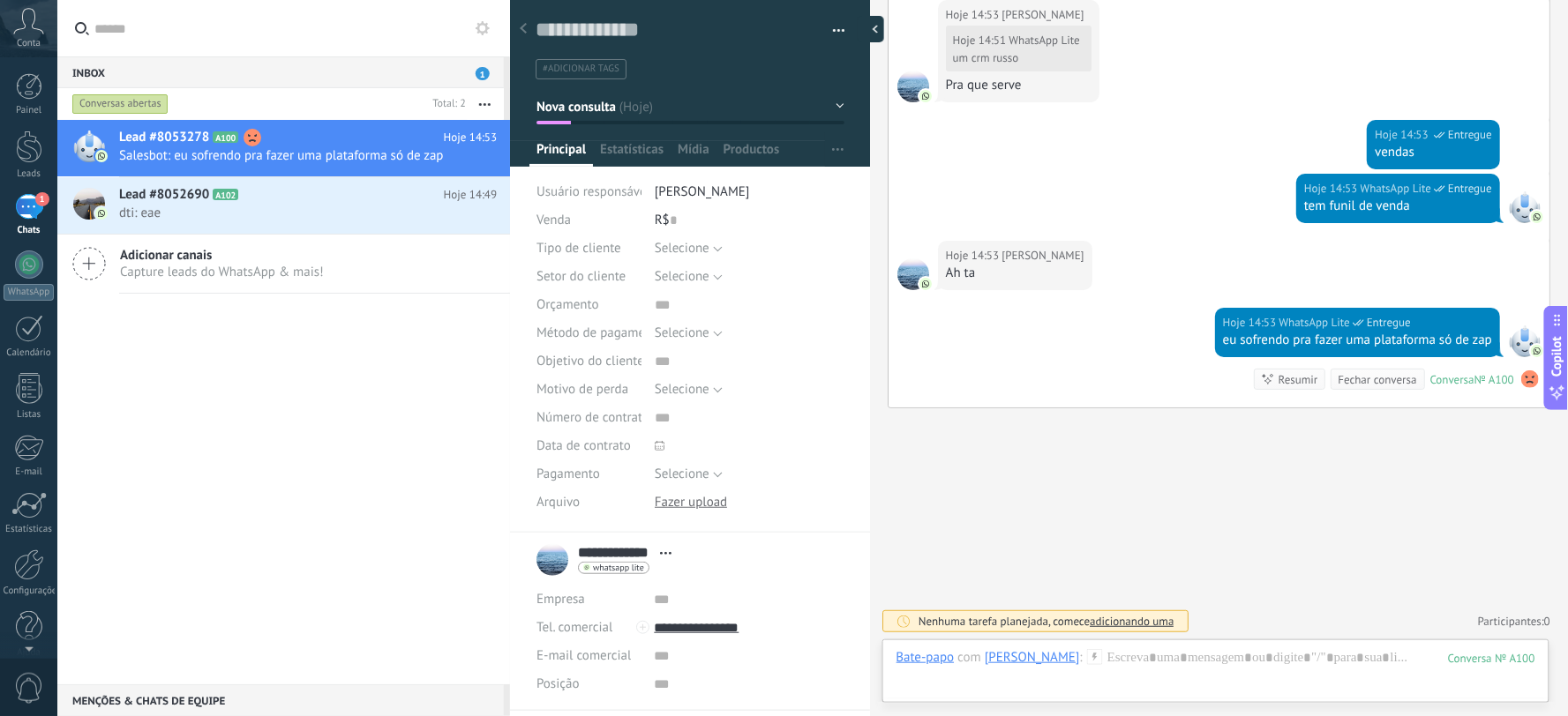
click at [876, 24] on div at bounding box center [871, 29] width 27 height 27
type textarea "**********"
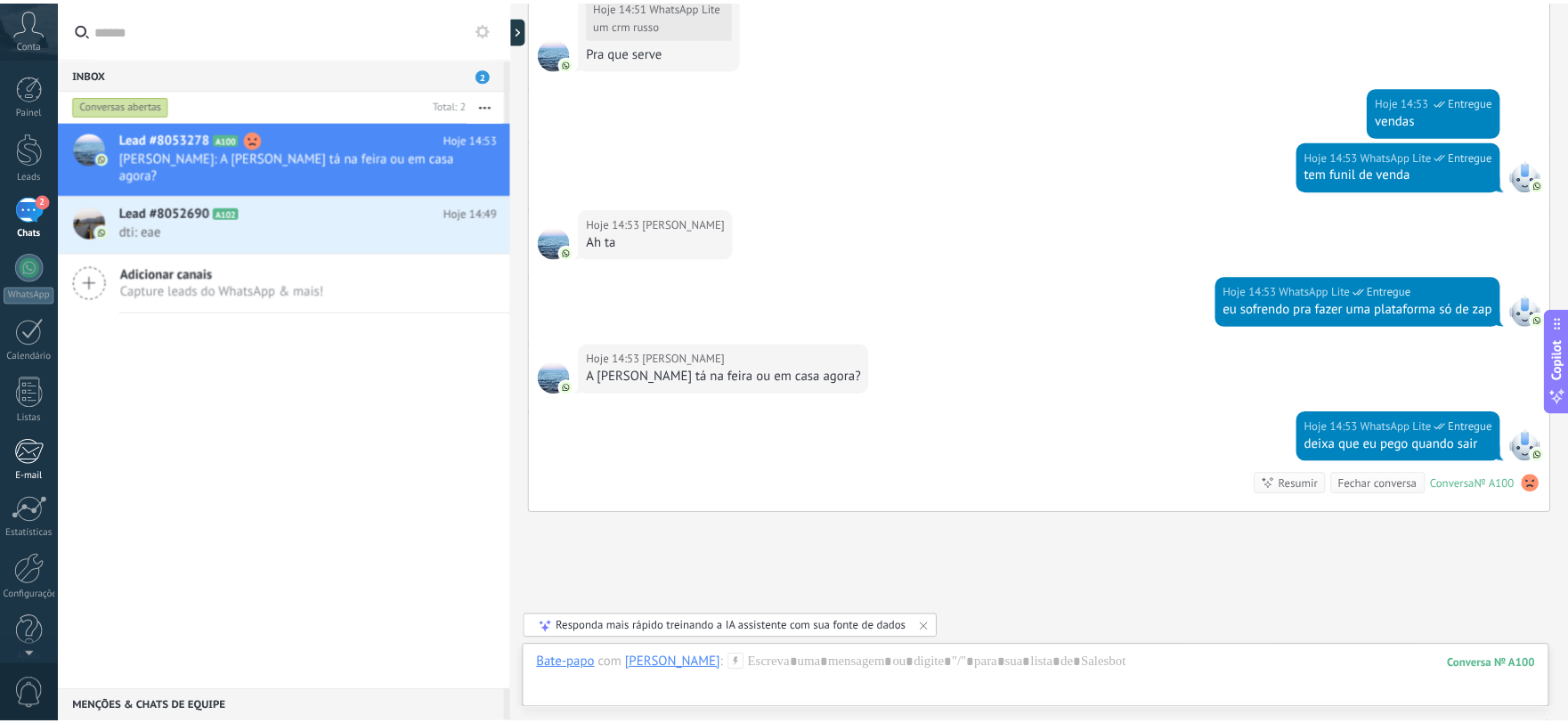
scroll to position [2060, 0]
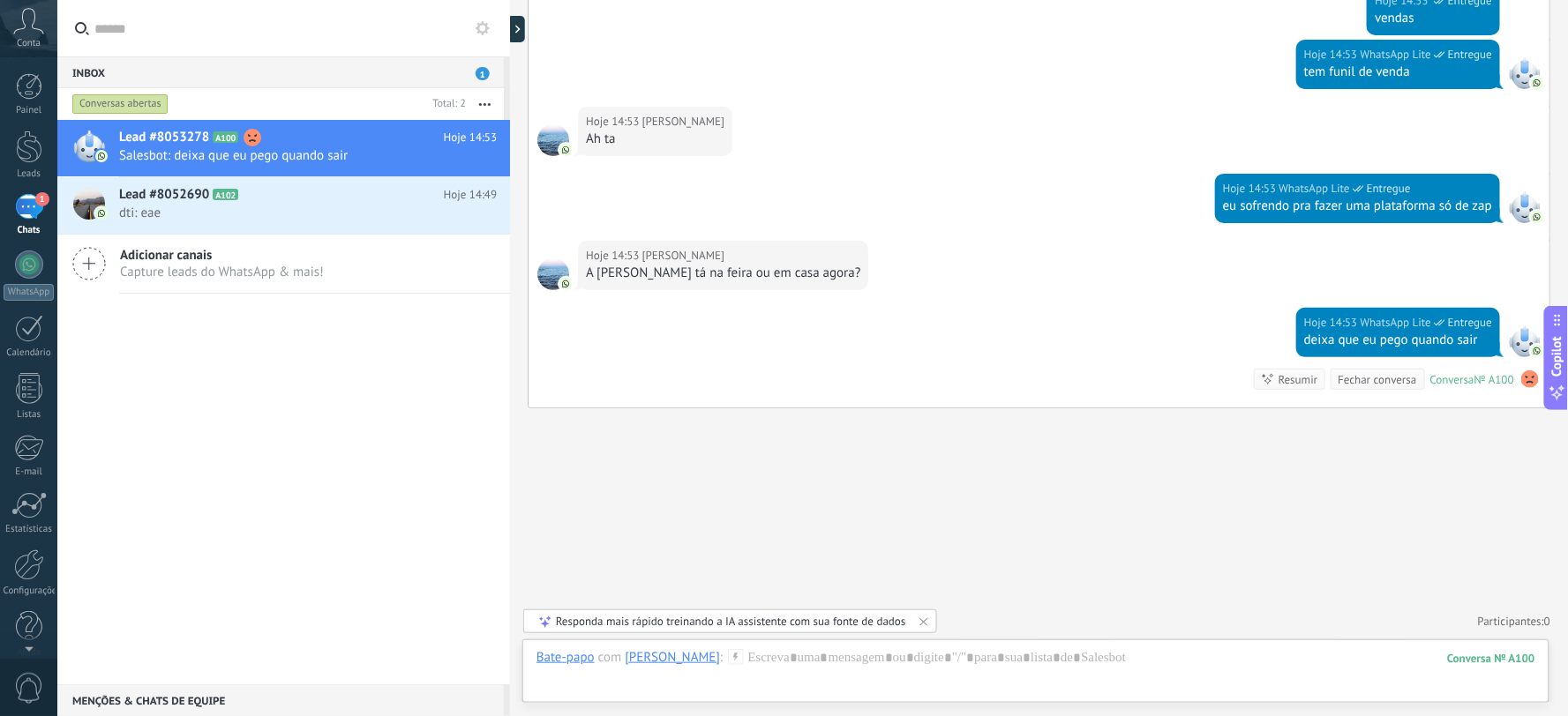
drag, startPoint x: 381, startPoint y: 165, endPoint x: 315, endPoint y: 266, distance: 120.7
click at [318, 262] on div "Adicionar canais Capture leads do WhatsApp & mais!" at bounding box center [222, 264] width 204 height 33
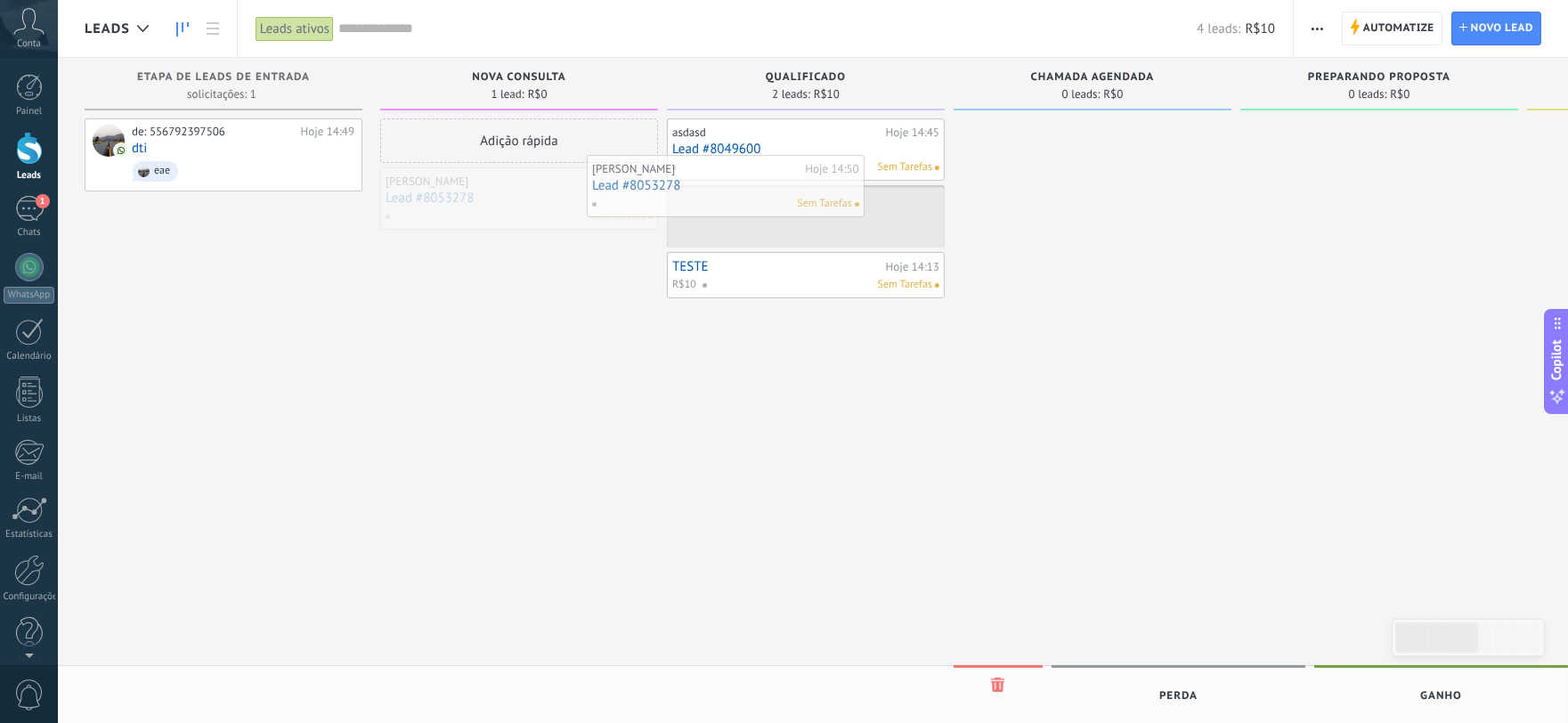
drag, startPoint x: 619, startPoint y: 197, endPoint x: 839, endPoint y: 183, distance: 220.4
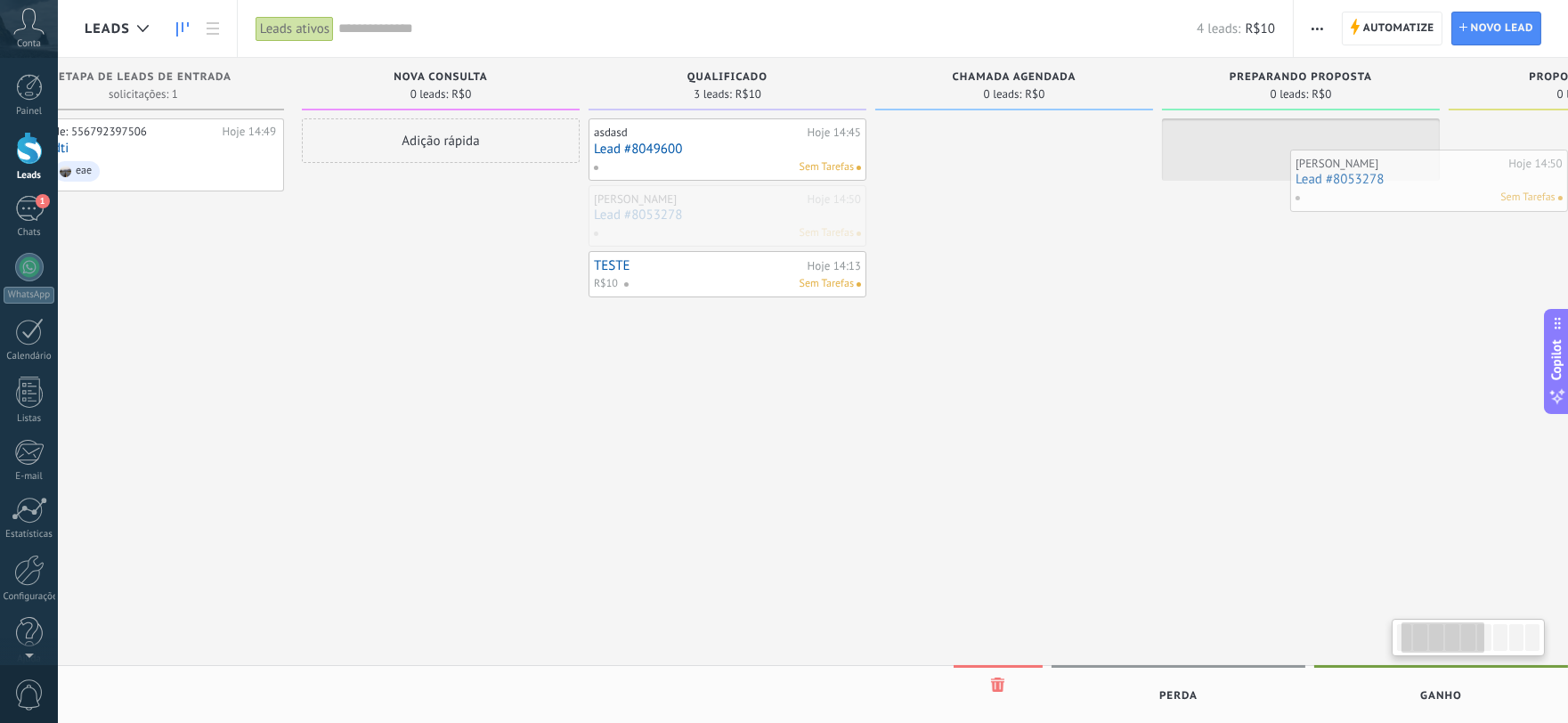
scroll to position [0, 127]
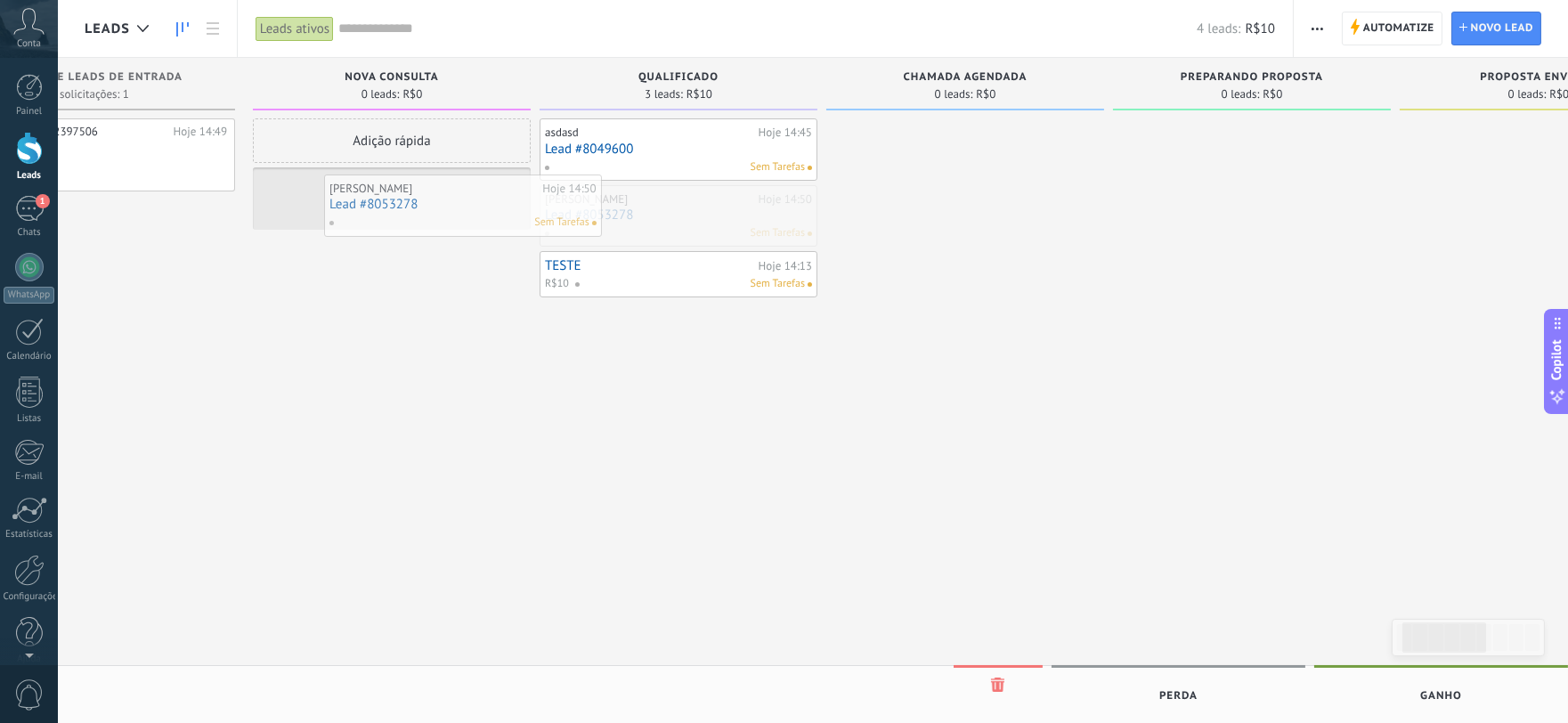
drag, startPoint x: 788, startPoint y: 211, endPoint x: 413, endPoint y: 215, distance: 375.0
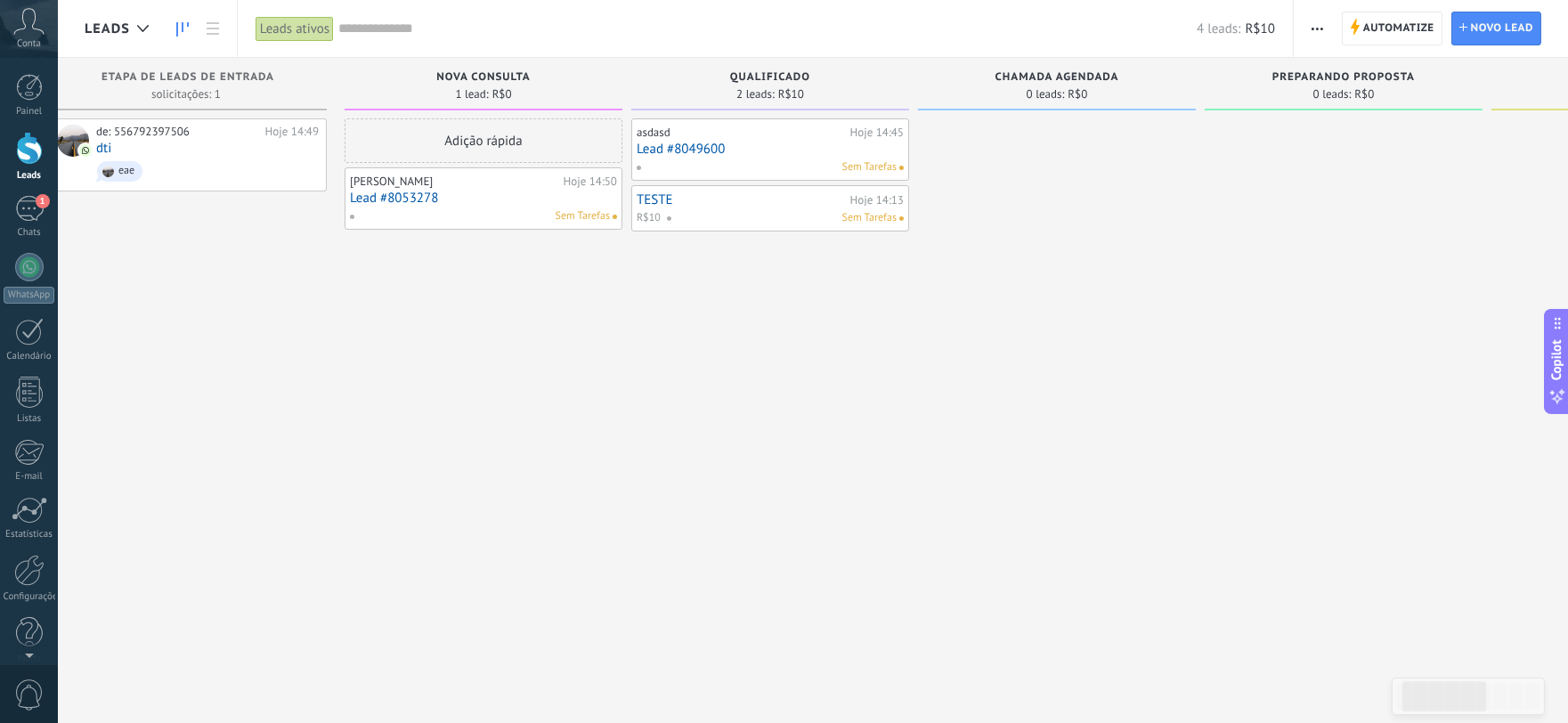
scroll to position [0, 0]
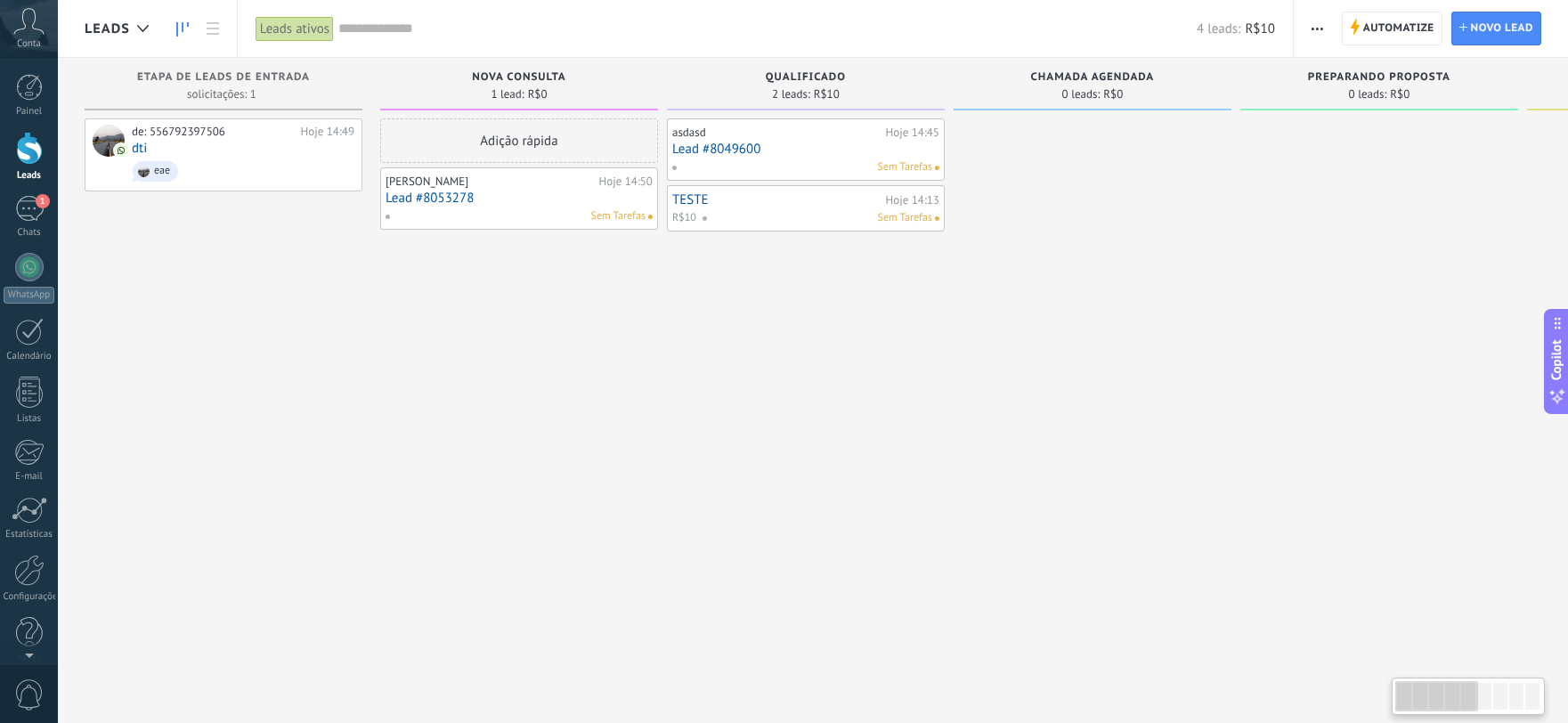
drag, startPoint x: 376, startPoint y: 335, endPoint x: 1165, endPoint y: 324, distance: 789.1
click at [1165, 324] on div "Etapa de leads de entrada solicitações: 1 0 0 0 1 de: 556792397506 Hoje 14:49 d…" at bounding box center [1388, 333] width 2608 height 552
click at [573, 80] on div "Nova consulta" at bounding box center [520, 79] width 260 height 15
click at [552, 75] on span "Nova consulta" at bounding box center [519, 77] width 95 height 12
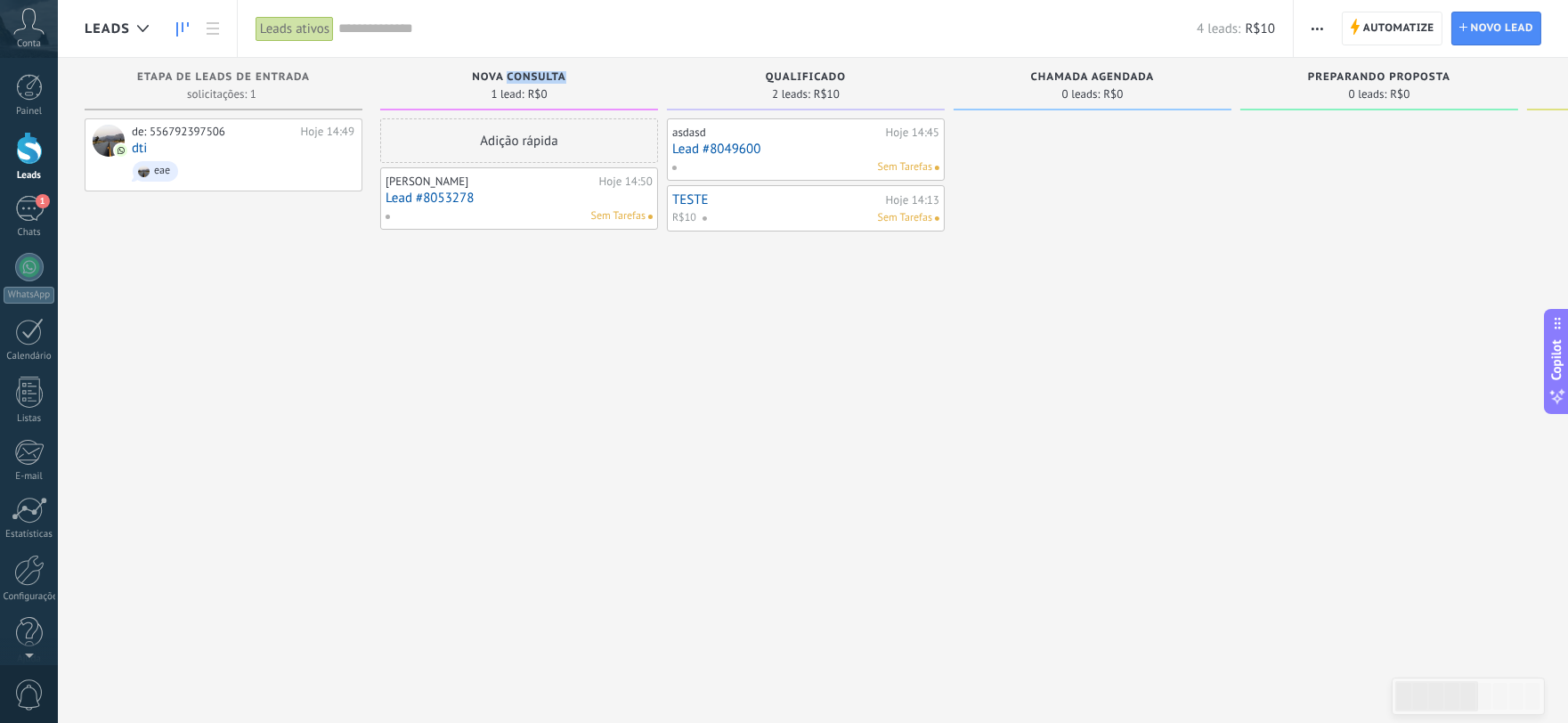
click at [549, 75] on span "Nova consulta" at bounding box center [519, 77] width 95 height 12
click at [147, 152] on div "de: 556792397506 Hoje 14:49 dti eae" at bounding box center [243, 154] width 223 height 60
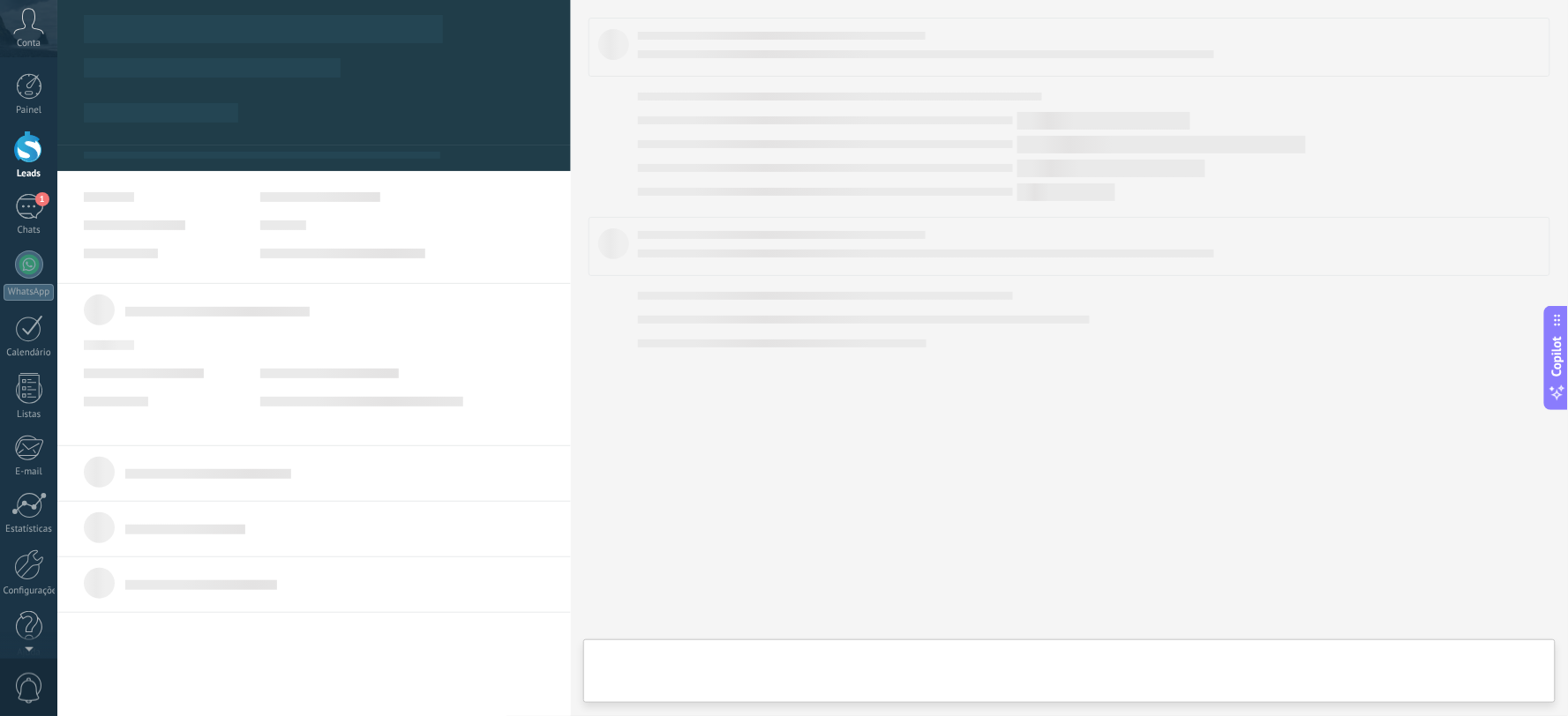
click at [137, 146] on div at bounding box center [314, 158] width 475 height 26
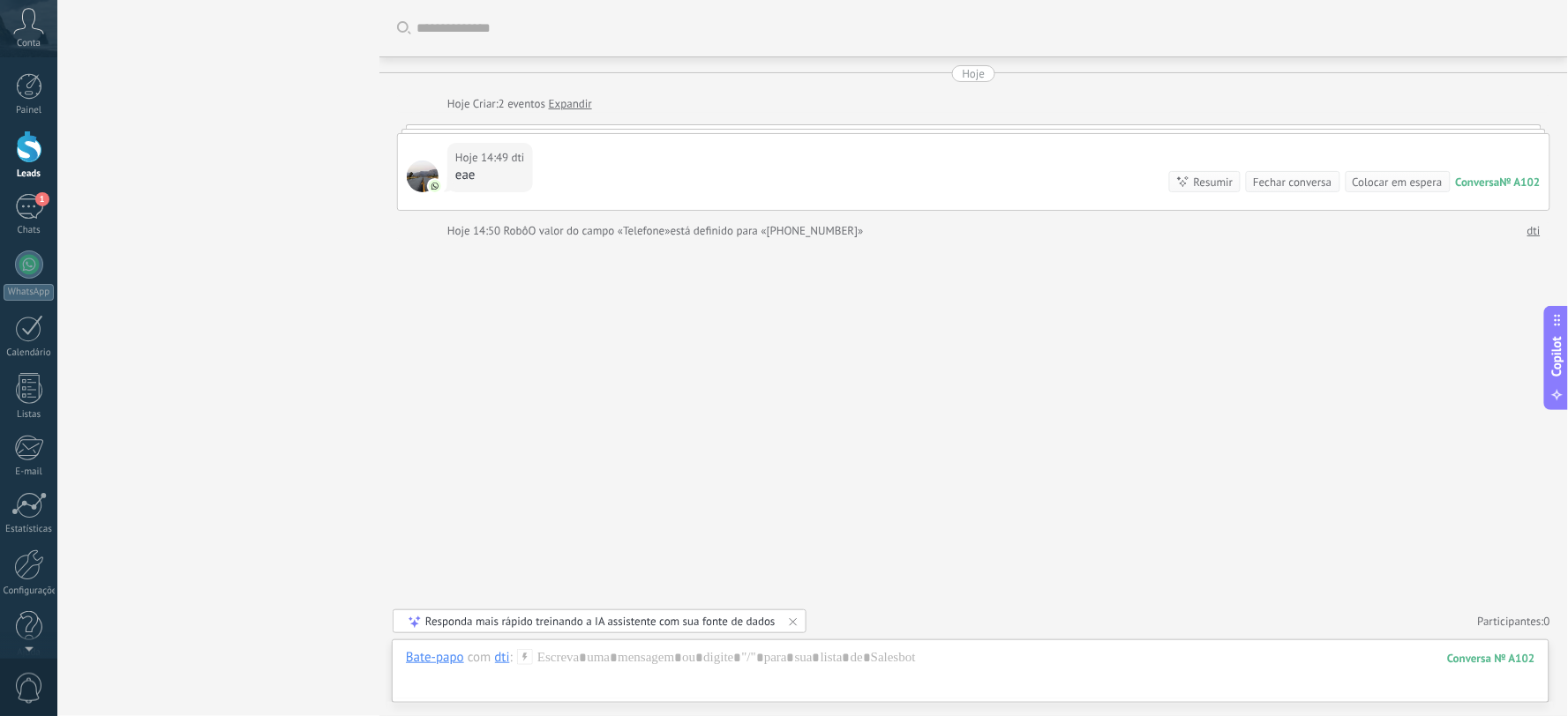
click at [488, 176] on div "eae" at bounding box center [489, 175] width 69 height 18
click at [1251, 160] on div "Hoje 14:49 dti eae Conversa № A102 Conversa № A102 Resumir Resumir Fechar conve…" at bounding box center [974, 172] width 1152 height 76
click at [707, 171] on div "Hoje 14:49 dti eae Conversa № A102 Conversa № A102 Resumir Resumir Fechar conve…" at bounding box center [974, 172] width 1152 height 76
drag, startPoint x: 707, startPoint y: 171, endPoint x: 95, endPoint y: 260, distance: 618.4
click at [687, 171] on div "Hoje 14:49 dti eae Conversa № A102 Conversa № A102 Resumir Resumir Fechar conve…" at bounding box center [974, 172] width 1152 height 76
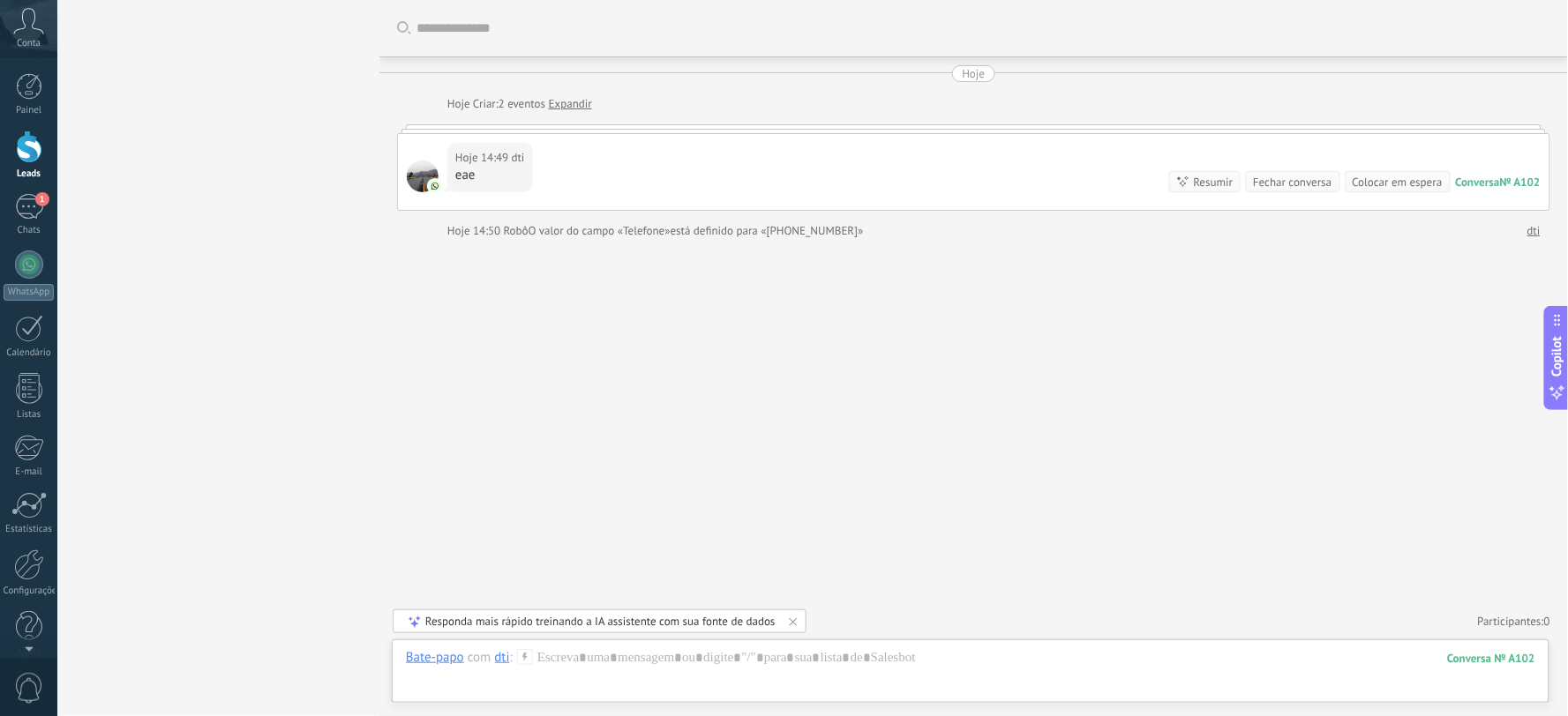
click at [95, 260] on div "Leads Leads ativos Aplicar 4 leads: R$10 Leads ativos Meus leads Leads ganhos L…" at bounding box center [784, 358] width 1568 height 716
click at [509, 153] on body ".abccls-1,.abccls-2{fill-rule:evenodd}.abccls-2{fill:#fff} .abfcls-1{fill:none}…" at bounding box center [784, 358] width 1568 height 716
click at [30, 89] on div at bounding box center [29, 86] width 27 height 27
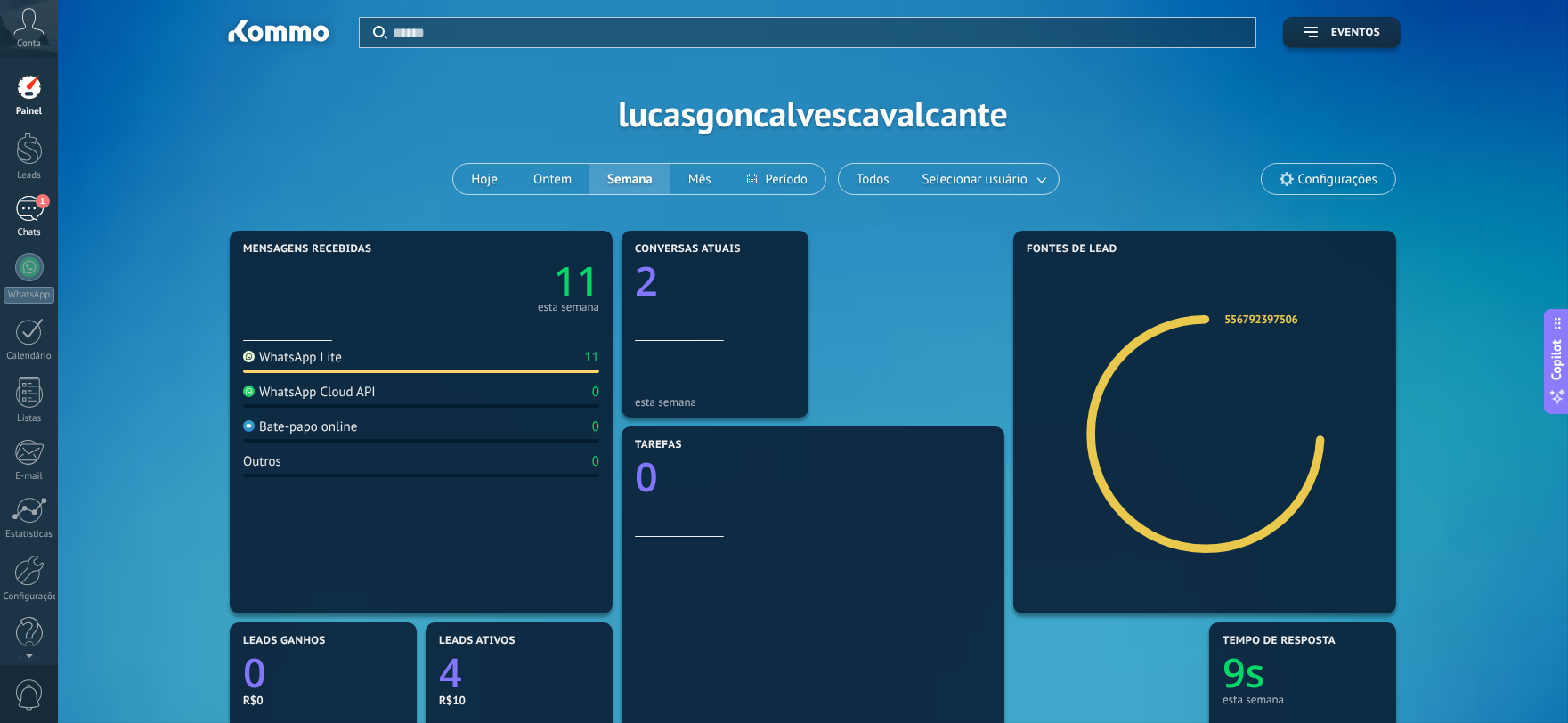
click at [33, 215] on div "1" at bounding box center [30, 209] width 29 height 26
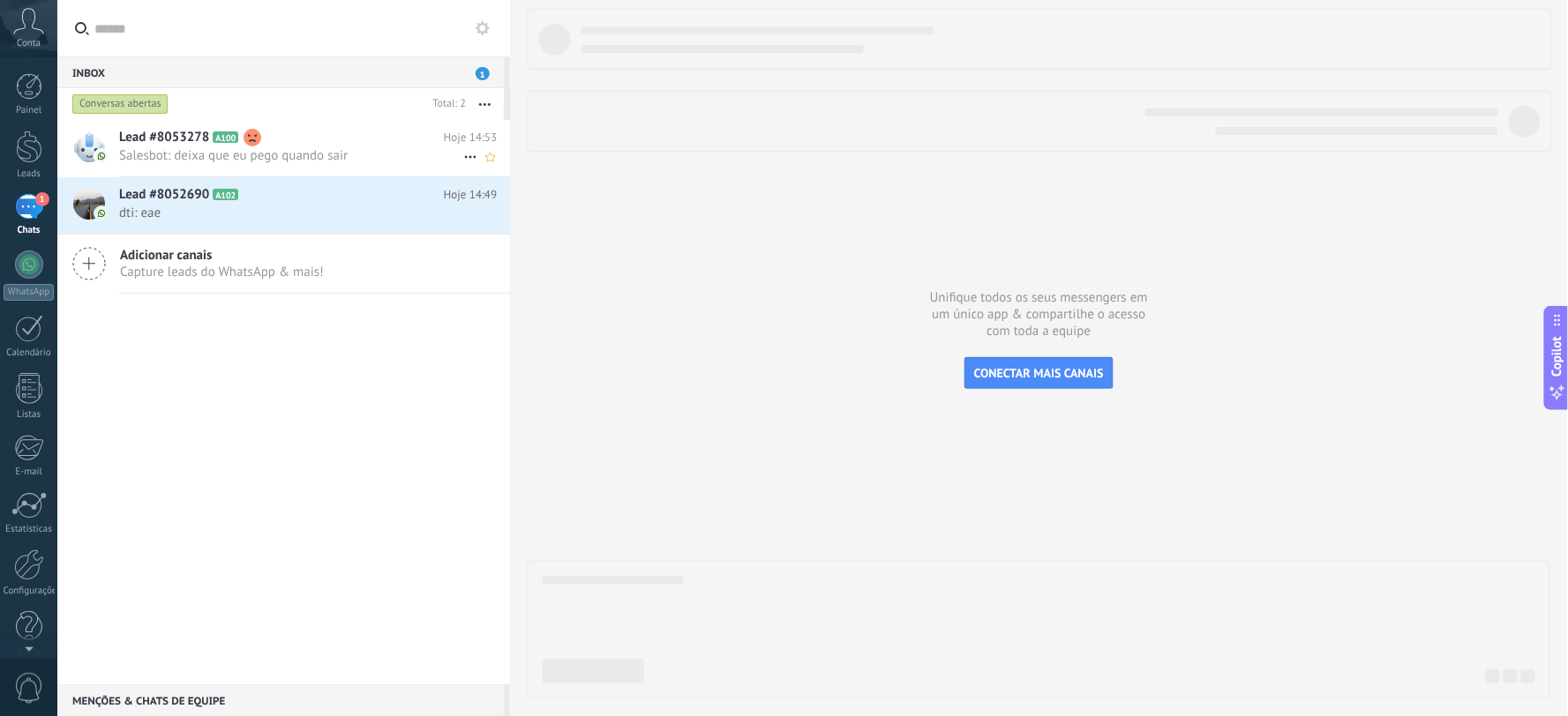
click at [275, 159] on span "Salesbot: deixa que eu pego quando sair" at bounding box center [291, 156] width 344 height 17
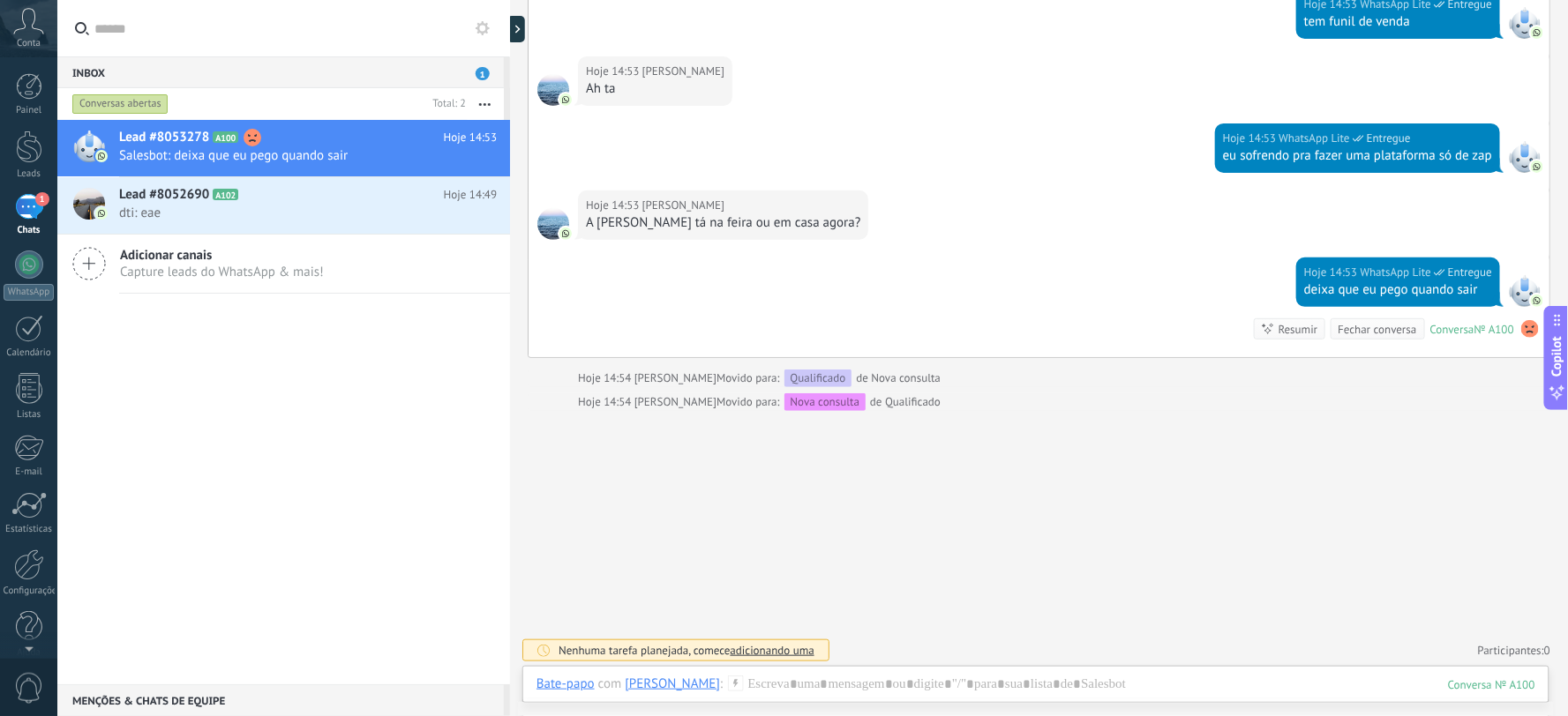
scroll to position [2093, 0]
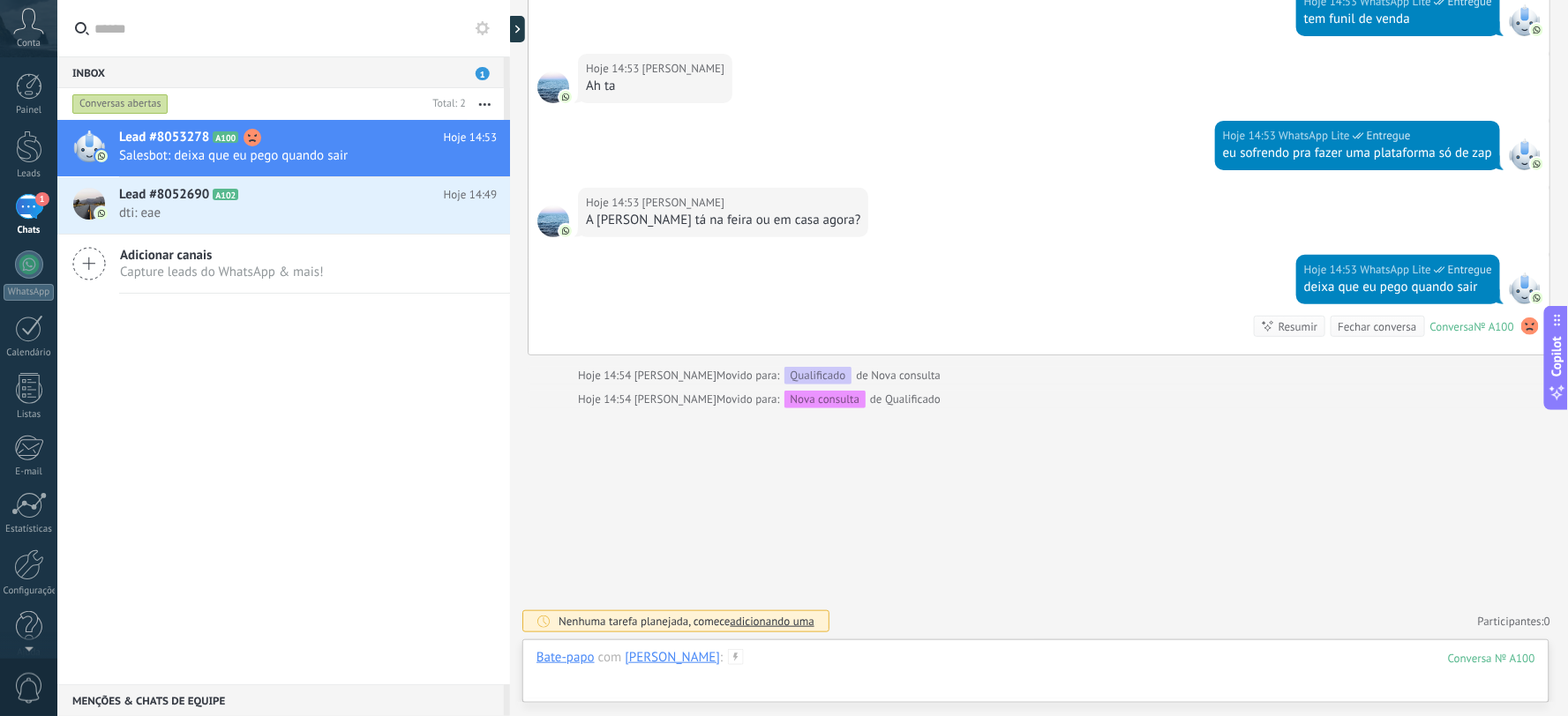
click at [984, 644] on div at bounding box center [1036, 676] width 999 height 53
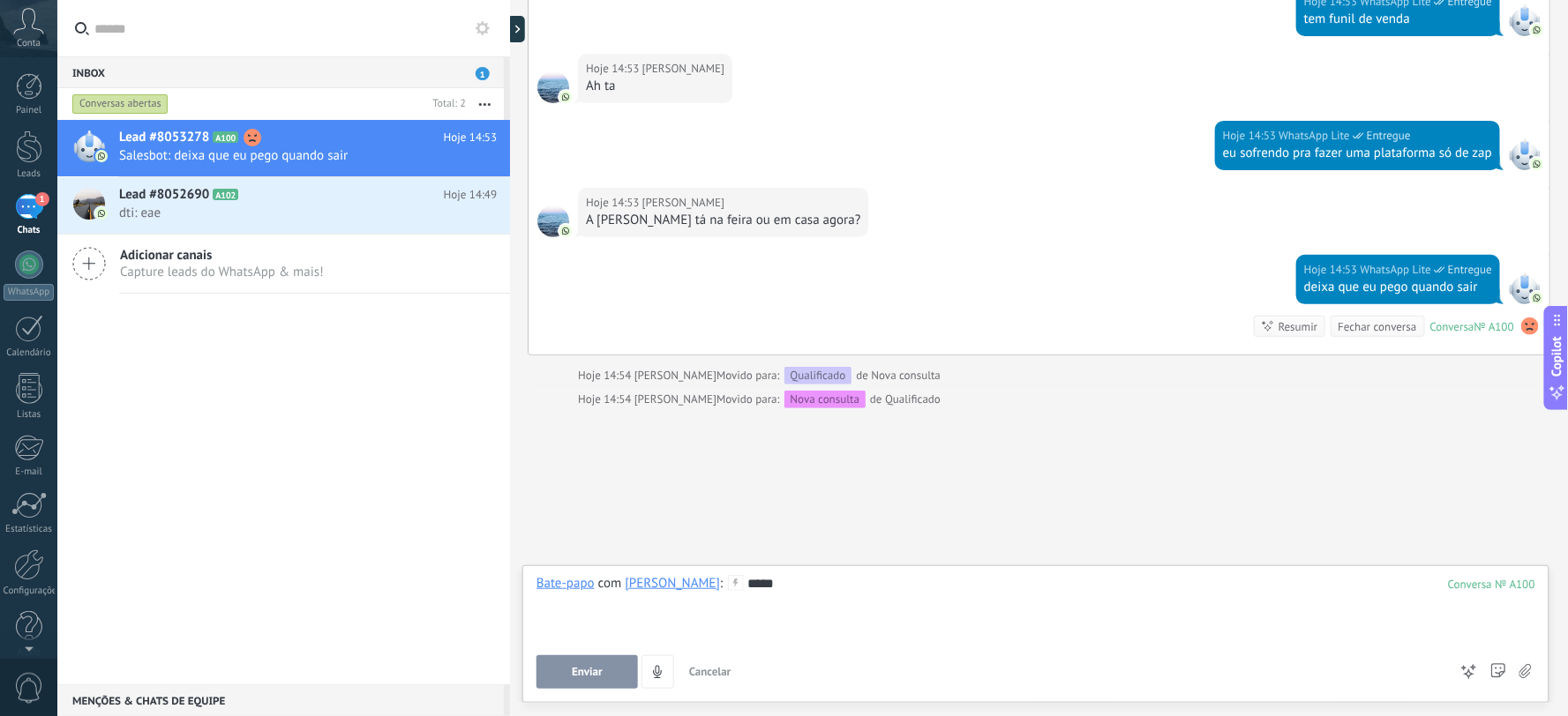
click at [595, 644] on span "Enviar" at bounding box center [587, 671] width 31 height 12
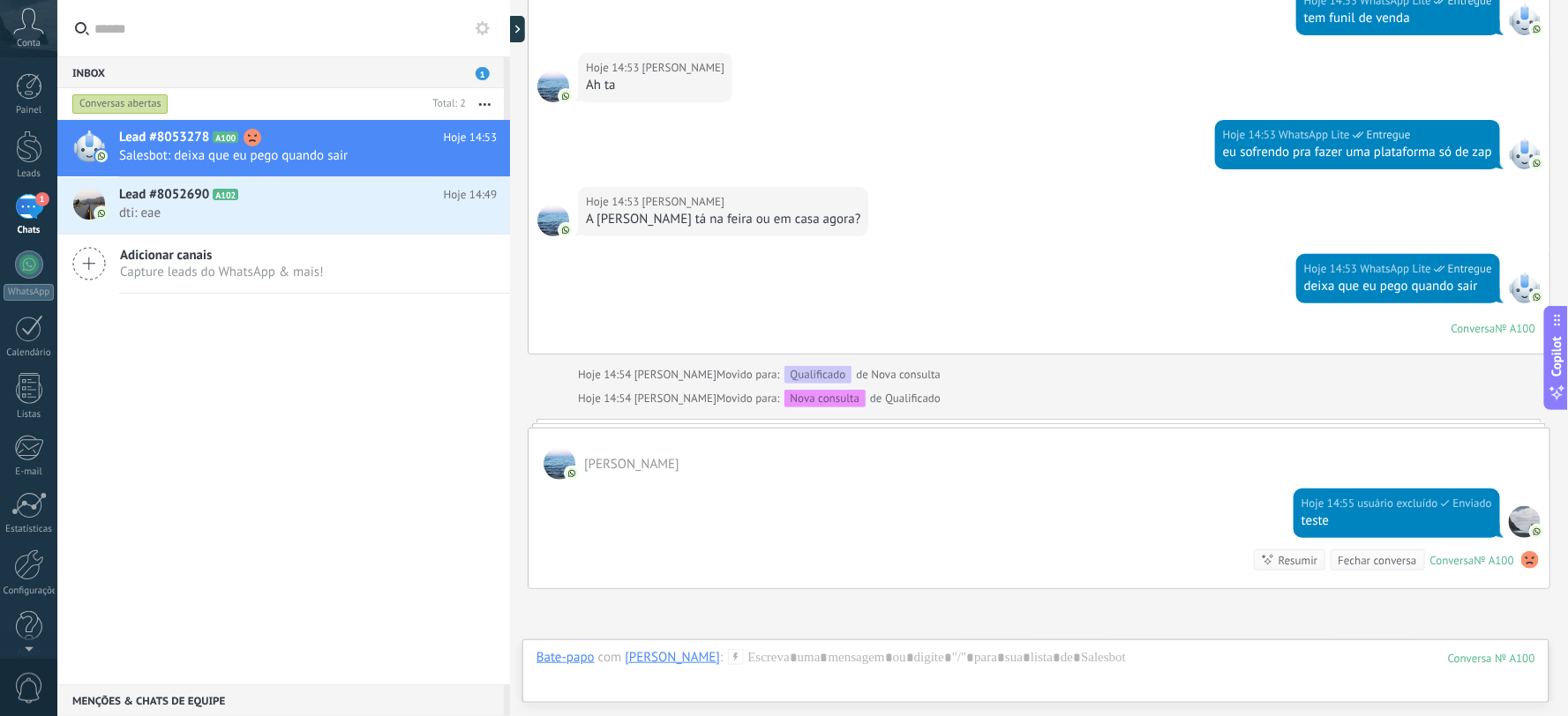
scroll to position [2081, 0]
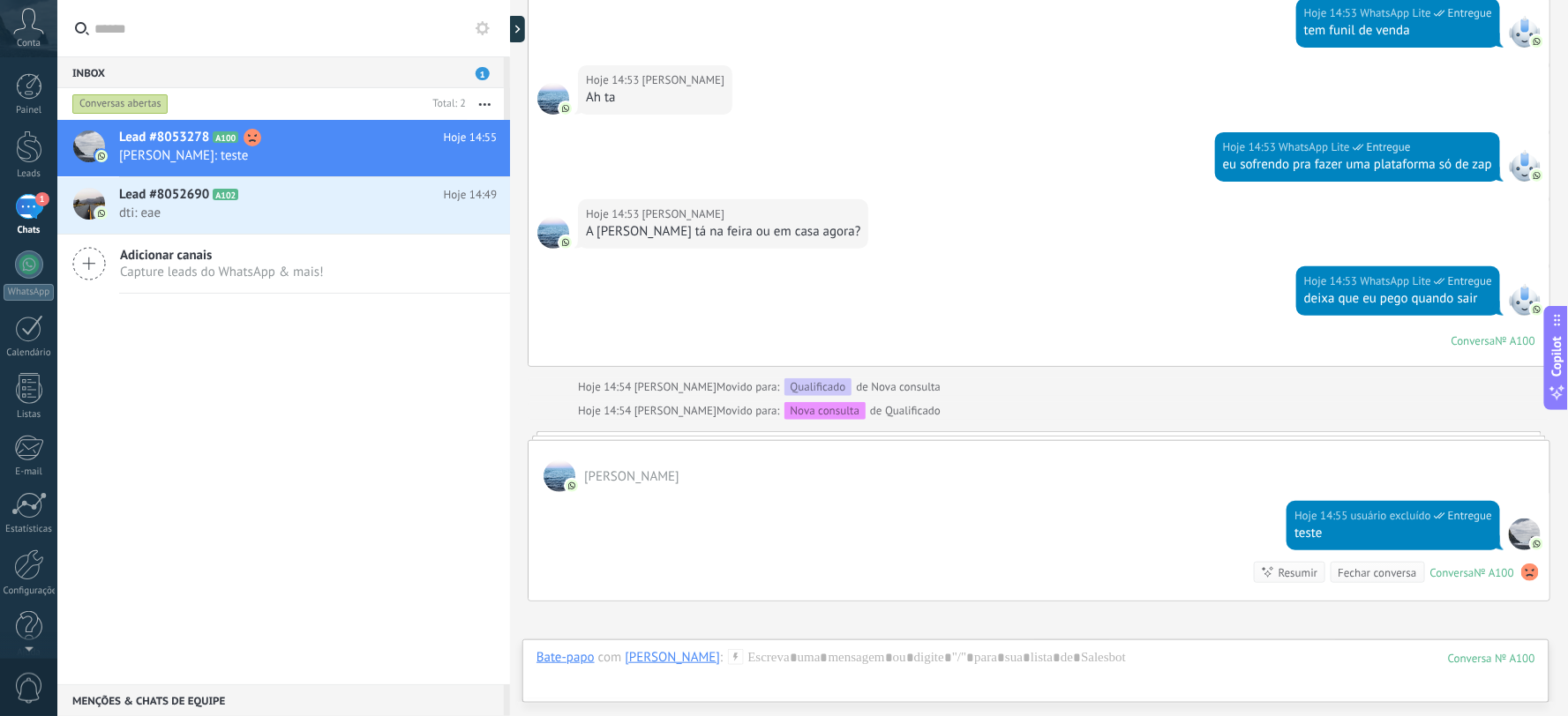
click at [332, 427] on div "Lead #8053278 A100 Hoje 14:55 [PERSON_NAME]: teste Lead #8052690 A102" at bounding box center [283, 402] width 452 height 564
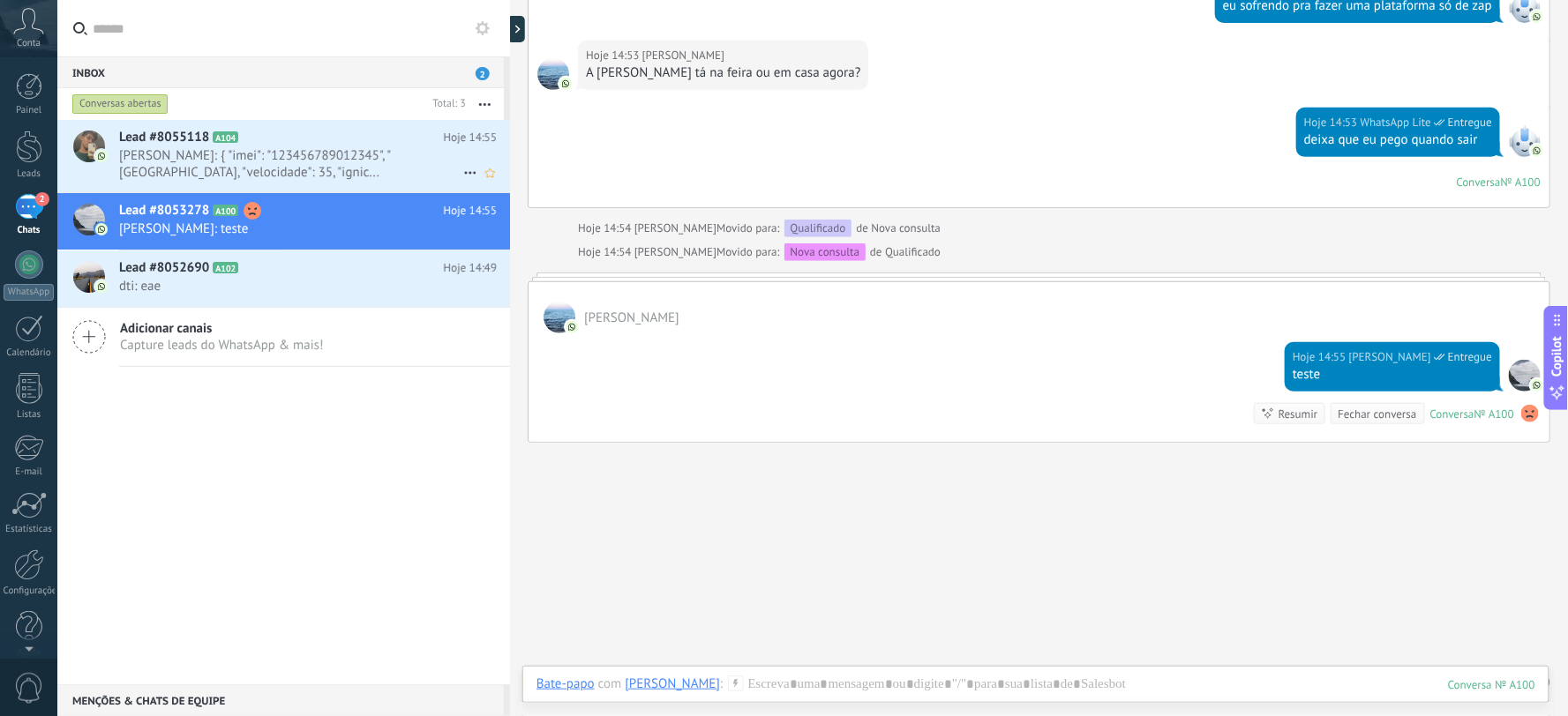
click at [278, 157] on span "Matheus Gonçalves: { "imei": "123456789012345", "latitude": -20.41259, "longitu…" at bounding box center [291, 163] width 344 height 33
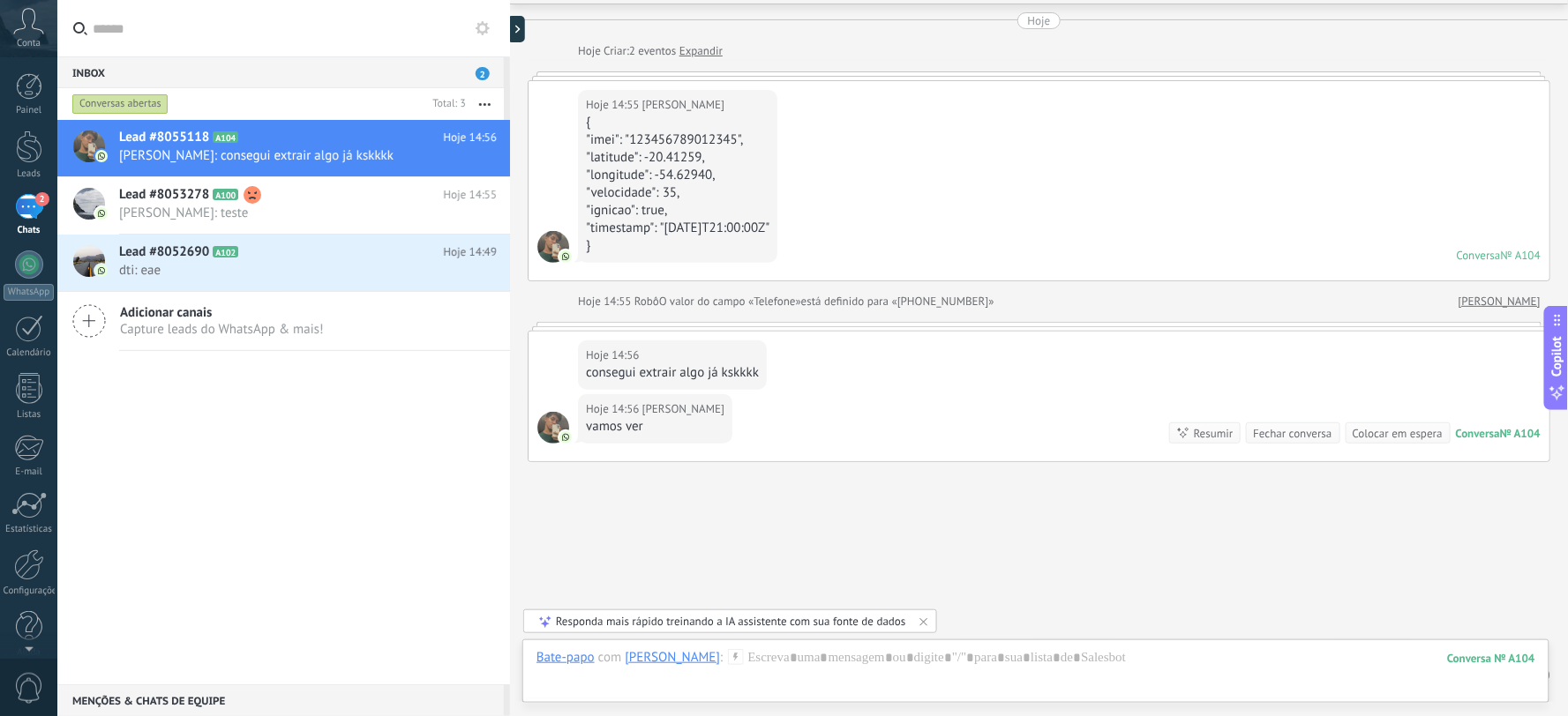
scroll to position [107, 0]
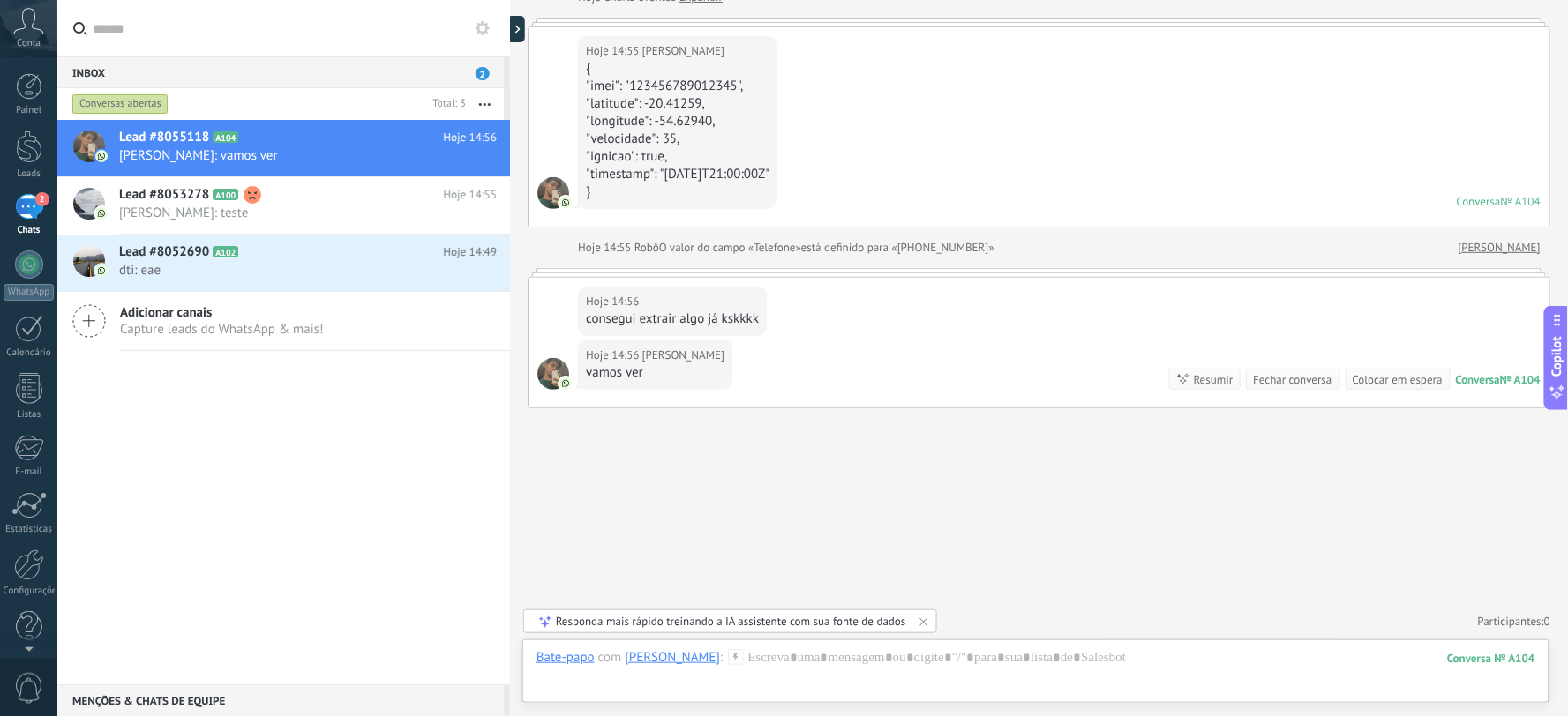
click at [650, 314] on div "consegui extrair algo já kskkkk" at bounding box center [673, 319] width 173 height 18
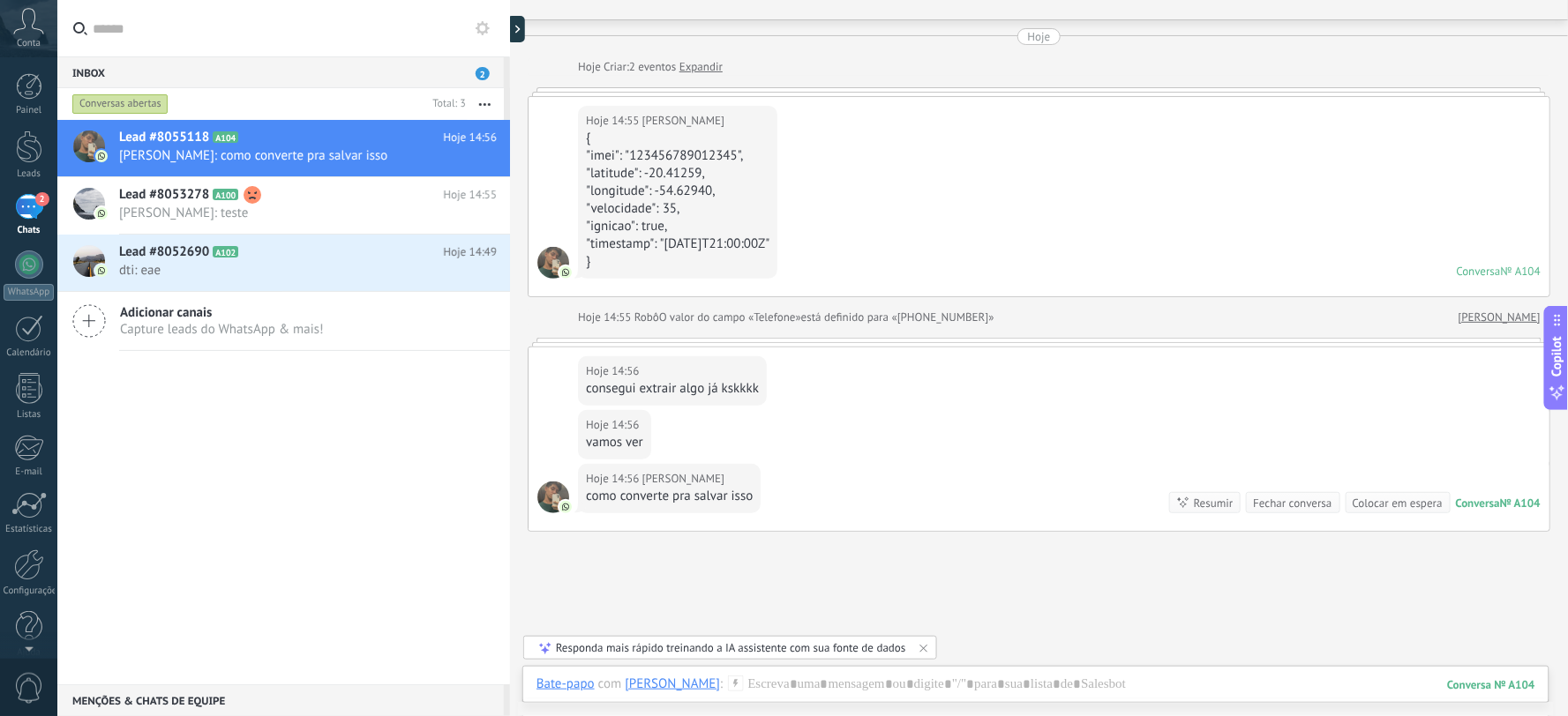
scroll to position [0, 0]
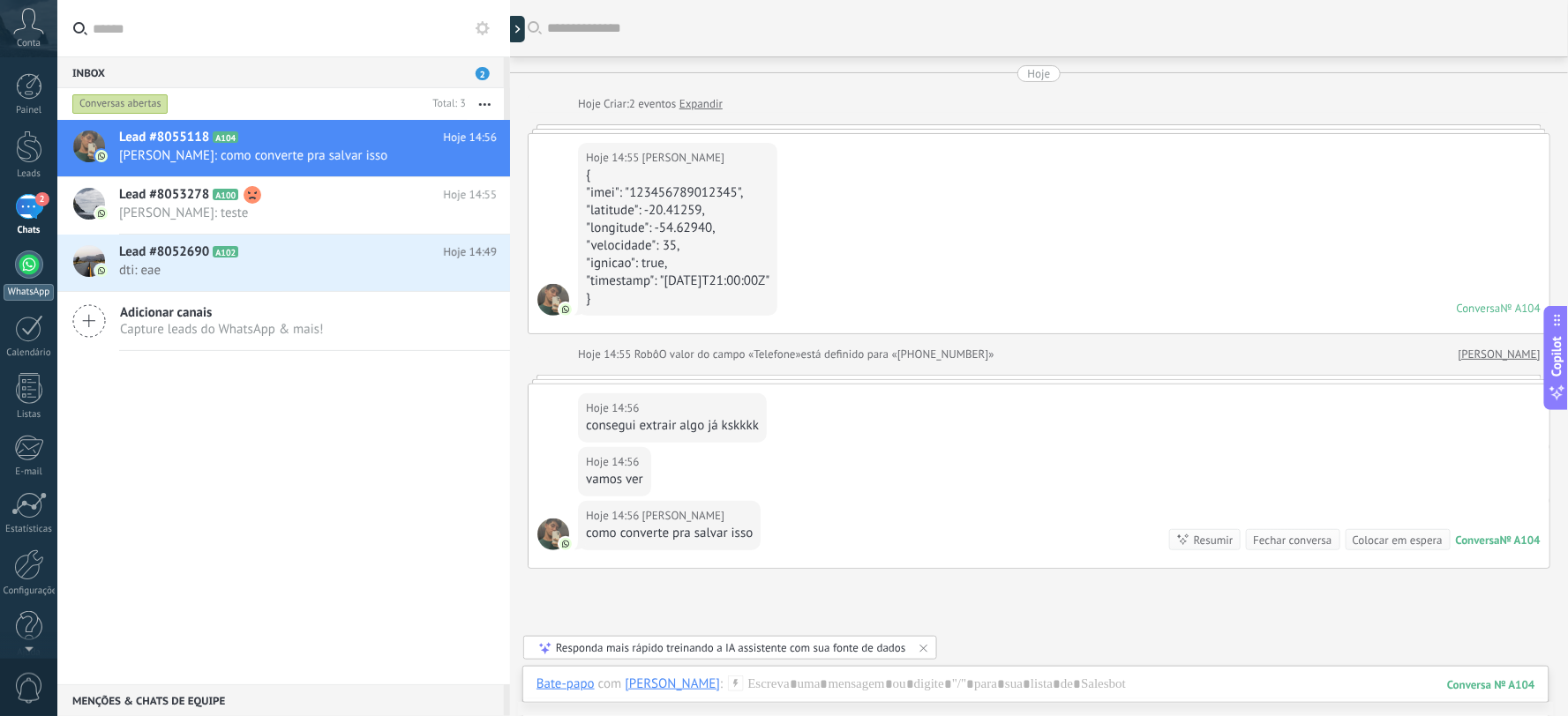
click at [36, 259] on div at bounding box center [29, 265] width 28 height 28
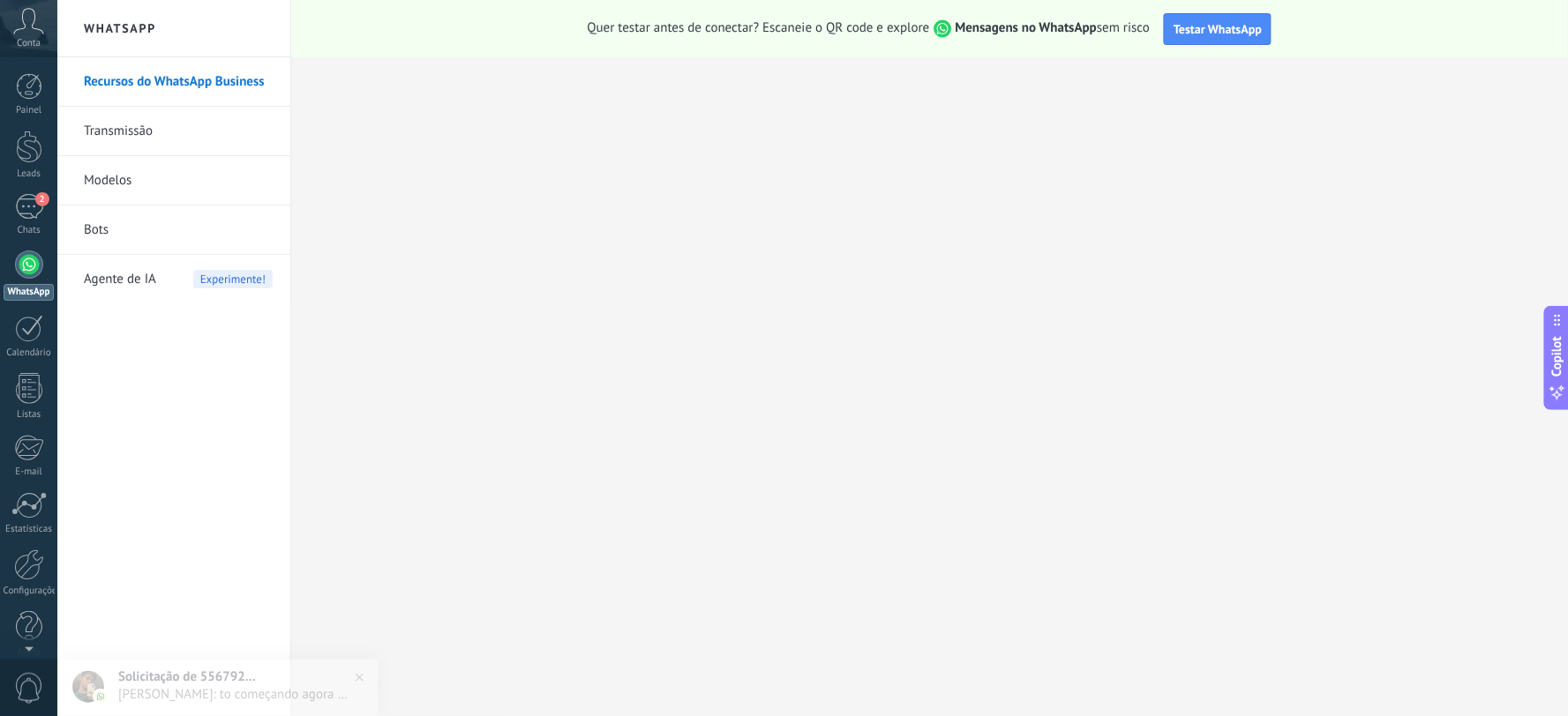
click at [46, 41] on div "Conta" at bounding box center [28, 28] width 57 height 57
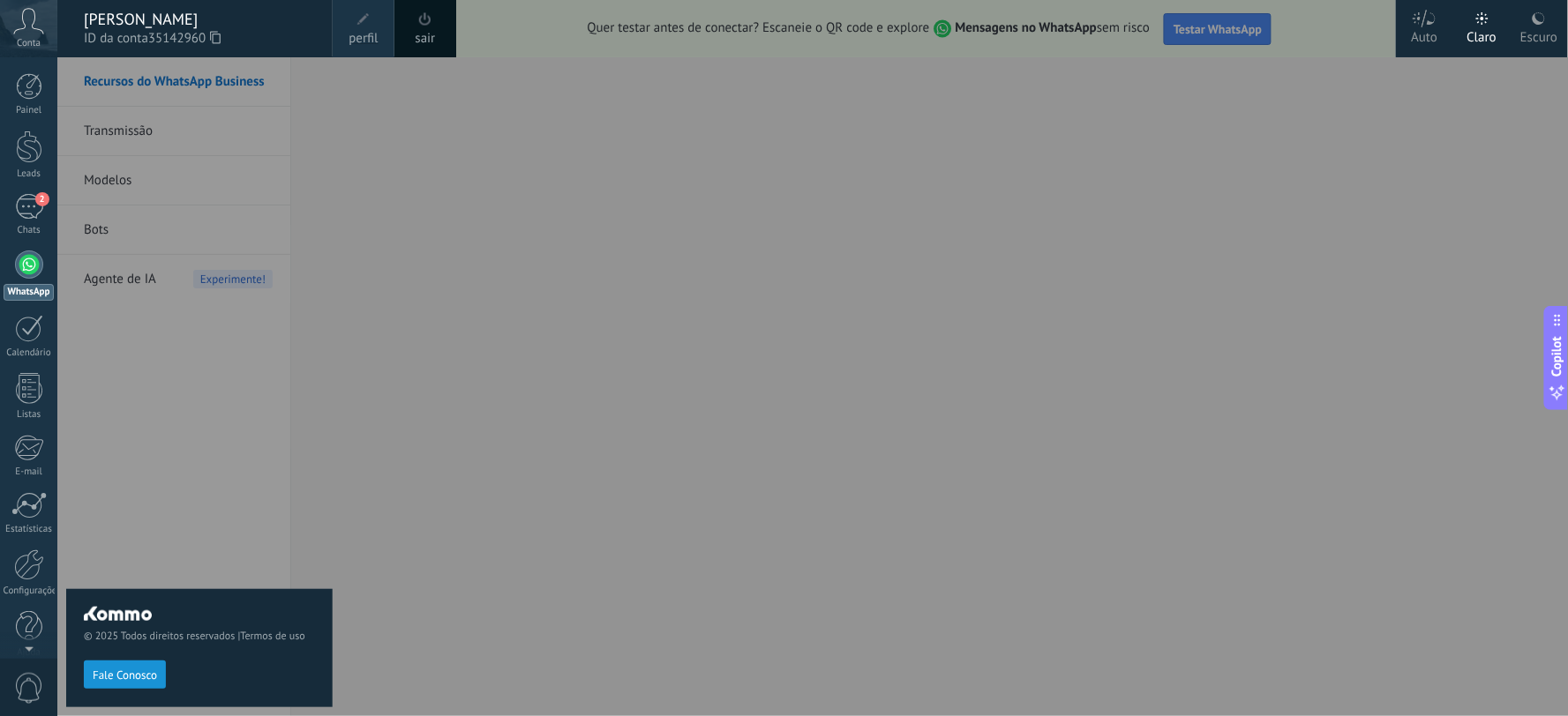
drag, startPoint x: 108, startPoint y: 99, endPoint x: 81, endPoint y: 111, distance: 29.5
click at [108, 100] on div "© 2025 Todos direitos reservados | Termos de uso Fale Conosco" at bounding box center [199, 386] width 267 height 659
click at [41, 234] on div "Chats" at bounding box center [29, 230] width 51 height 11
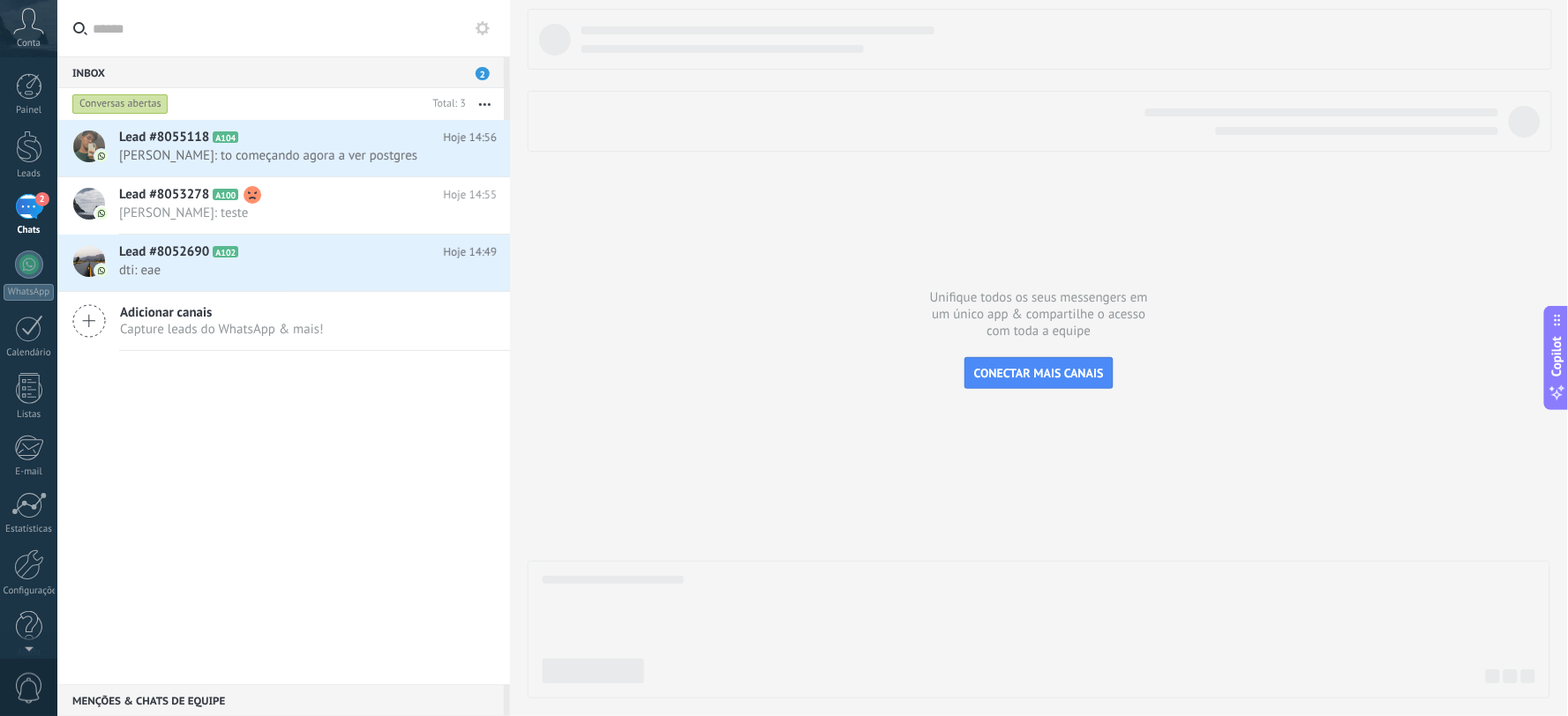
drag, startPoint x: 263, startPoint y: 157, endPoint x: 695, endPoint y: 248, distance: 441.5
click at [697, 248] on div at bounding box center [1039, 354] width 1023 height 690
click at [468, 156] on icon at bounding box center [470, 156] width 21 height 21
click at [489, 207] on span "Conversa fechada" at bounding box center [538, 201] width 99 height 35
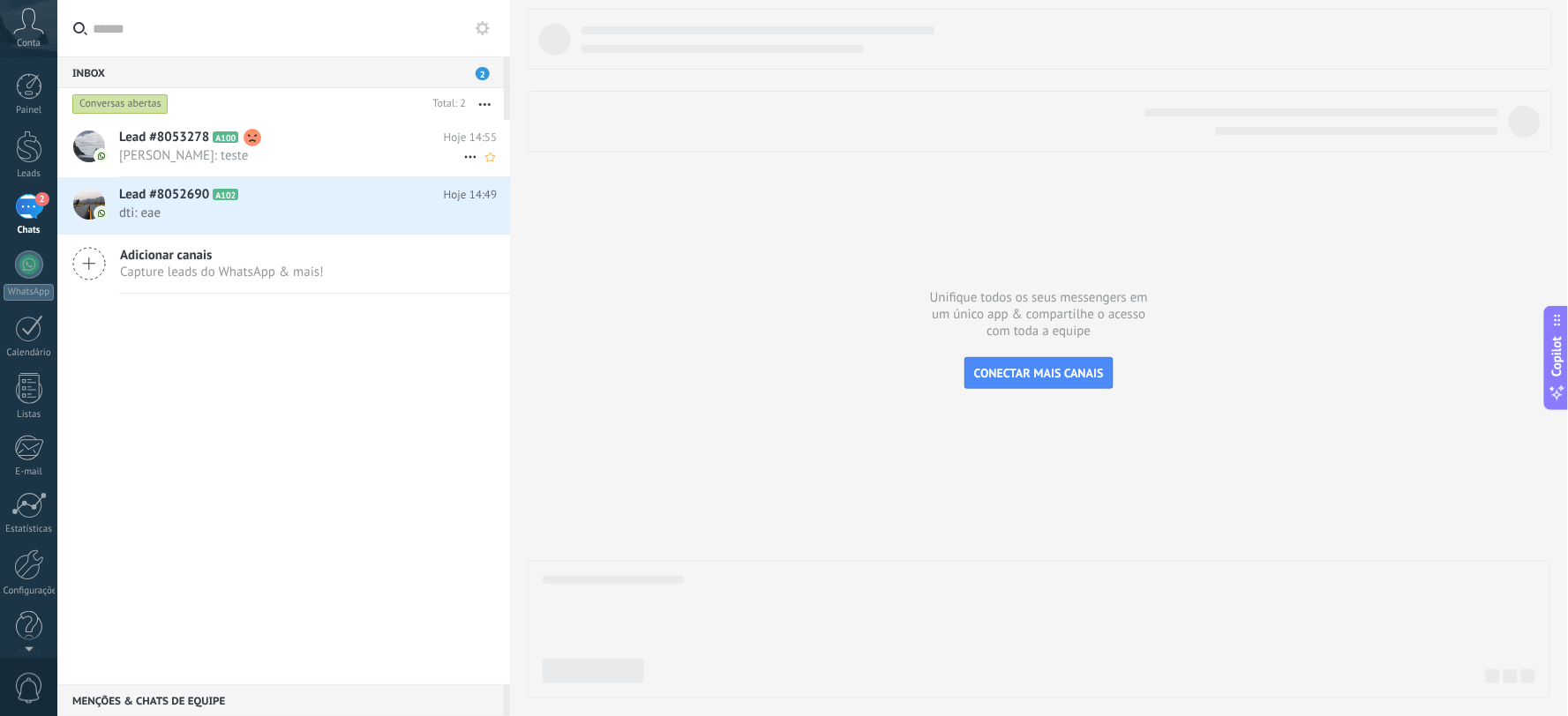
click at [306, 155] on span "[PERSON_NAME]: teste" at bounding box center [291, 156] width 344 height 17
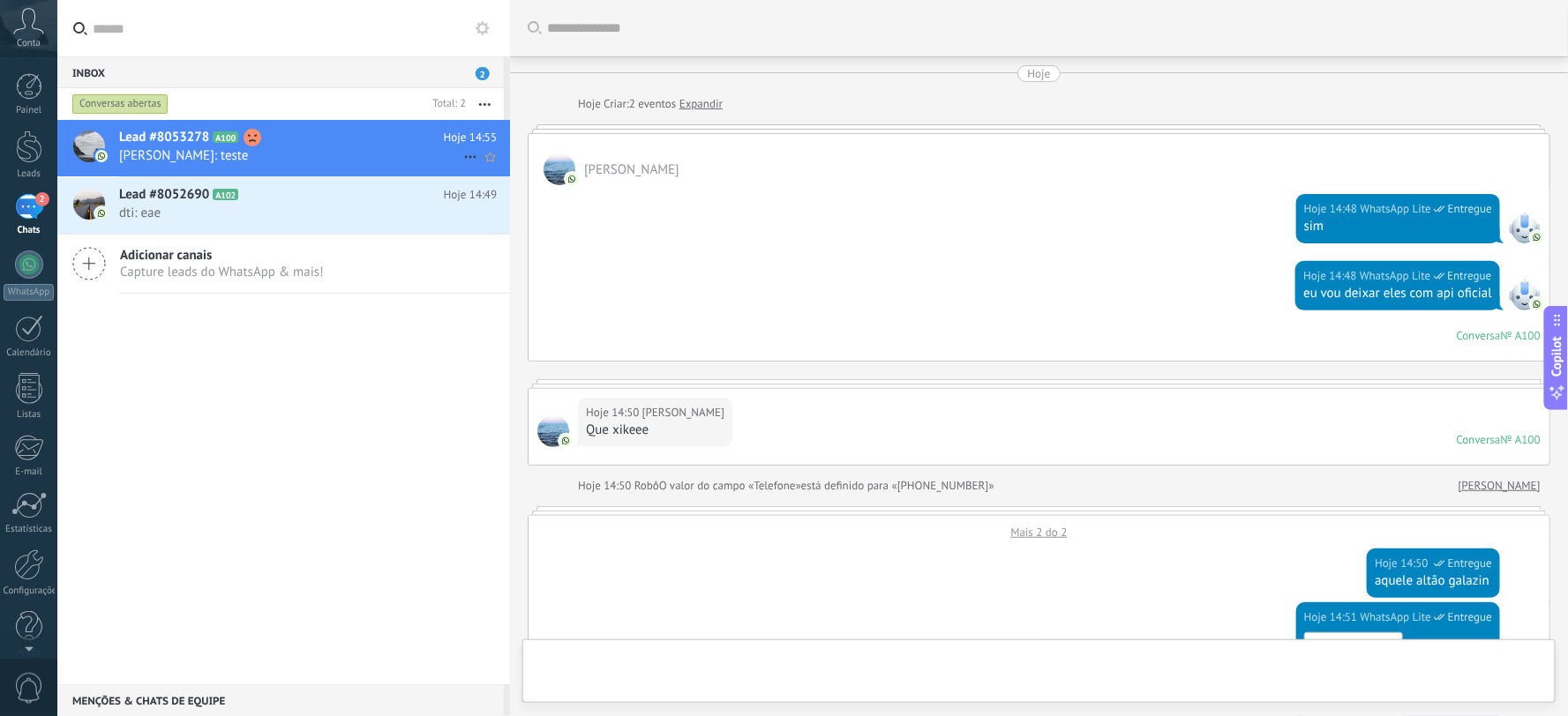
scroll to position [2274, 0]
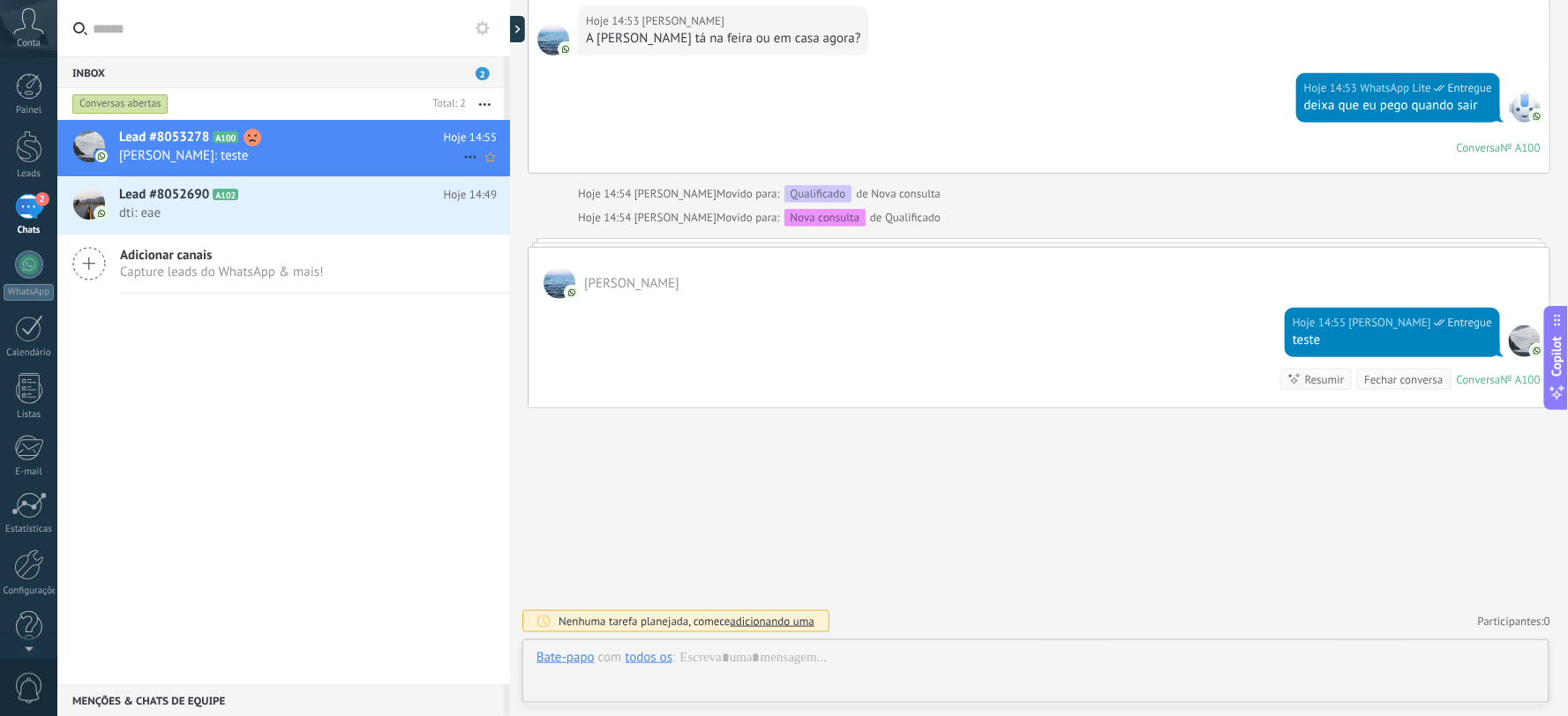
click at [465, 156] on use at bounding box center [470, 157] width 11 height 3
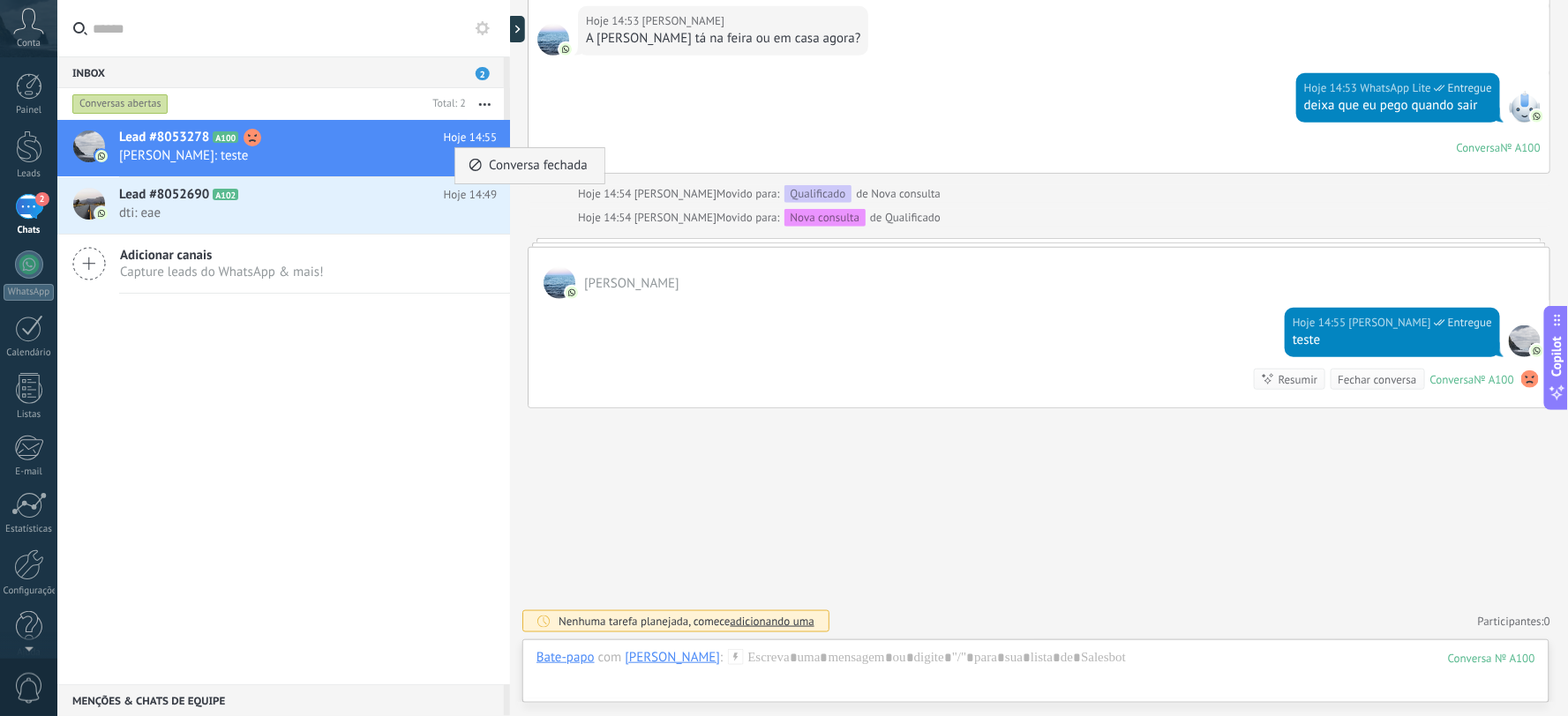
click at [500, 171] on span "Conversa fechada" at bounding box center [538, 165] width 99 height 35
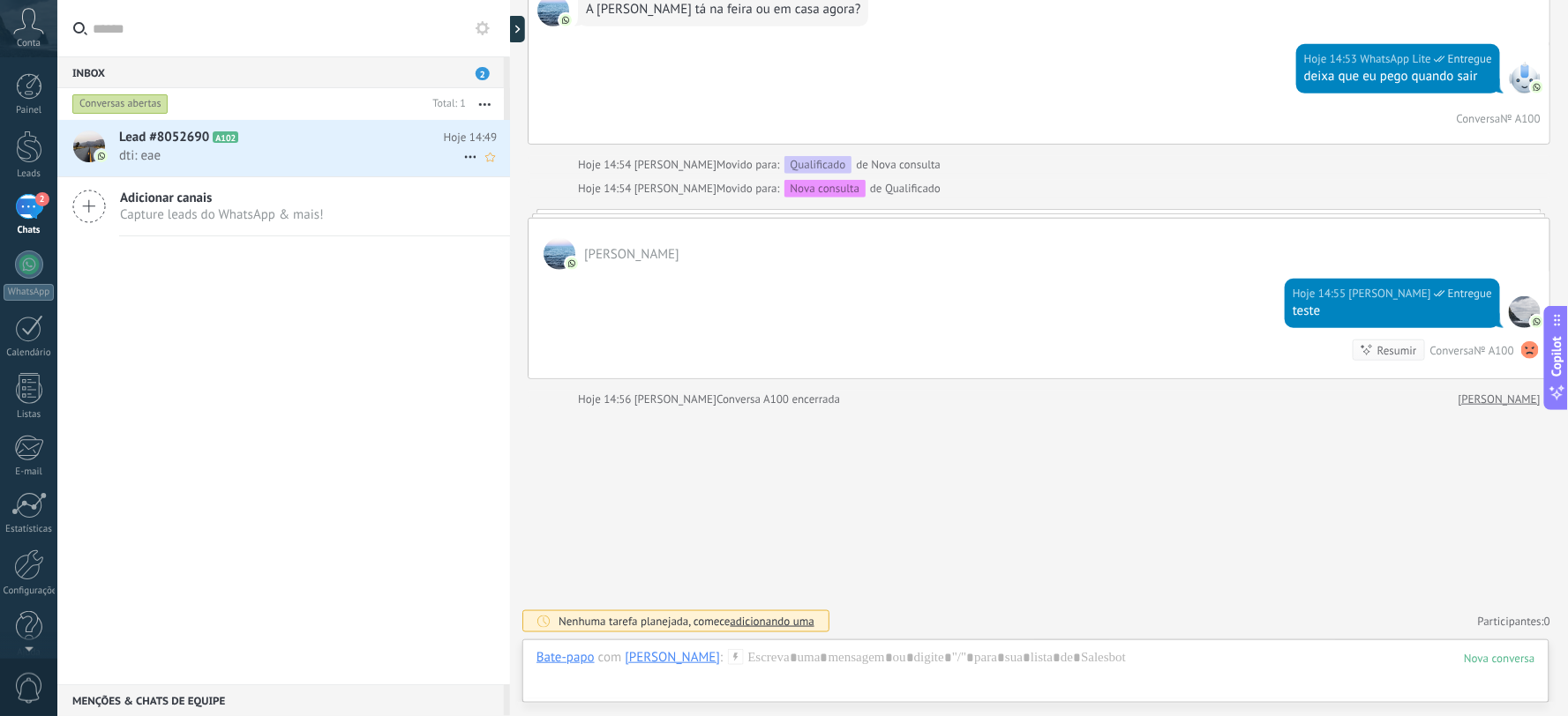
click at [462, 157] on icon at bounding box center [470, 156] width 21 height 21
click at [524, 169] on span "Conversa fechada" at bounding box center [538, 165] width 99 height 35
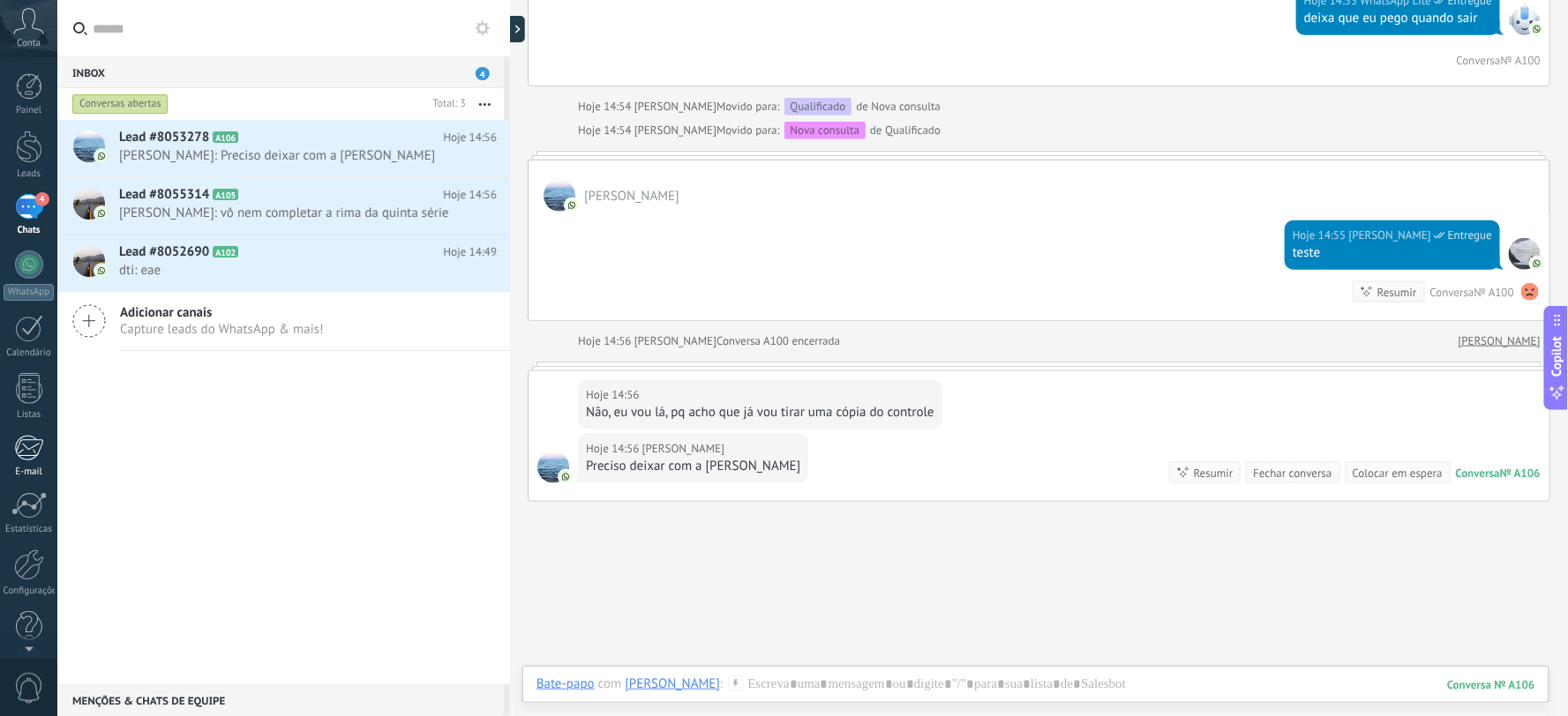
scroll to position [2420, 0]
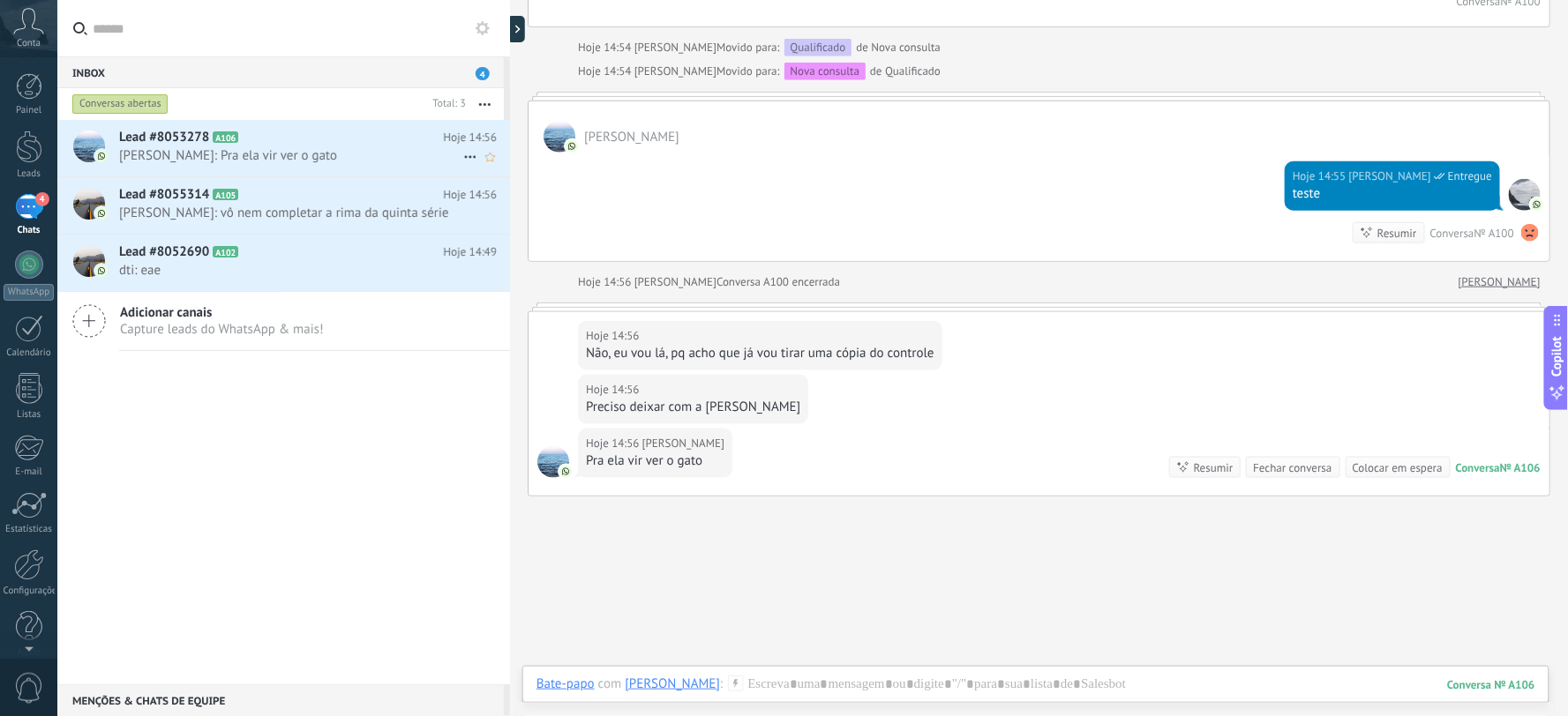
click at [296, 160] on span "Júlia Freitag: Pra ela vir ver o gato" at bounding box center [291, 156] width 344 height 17
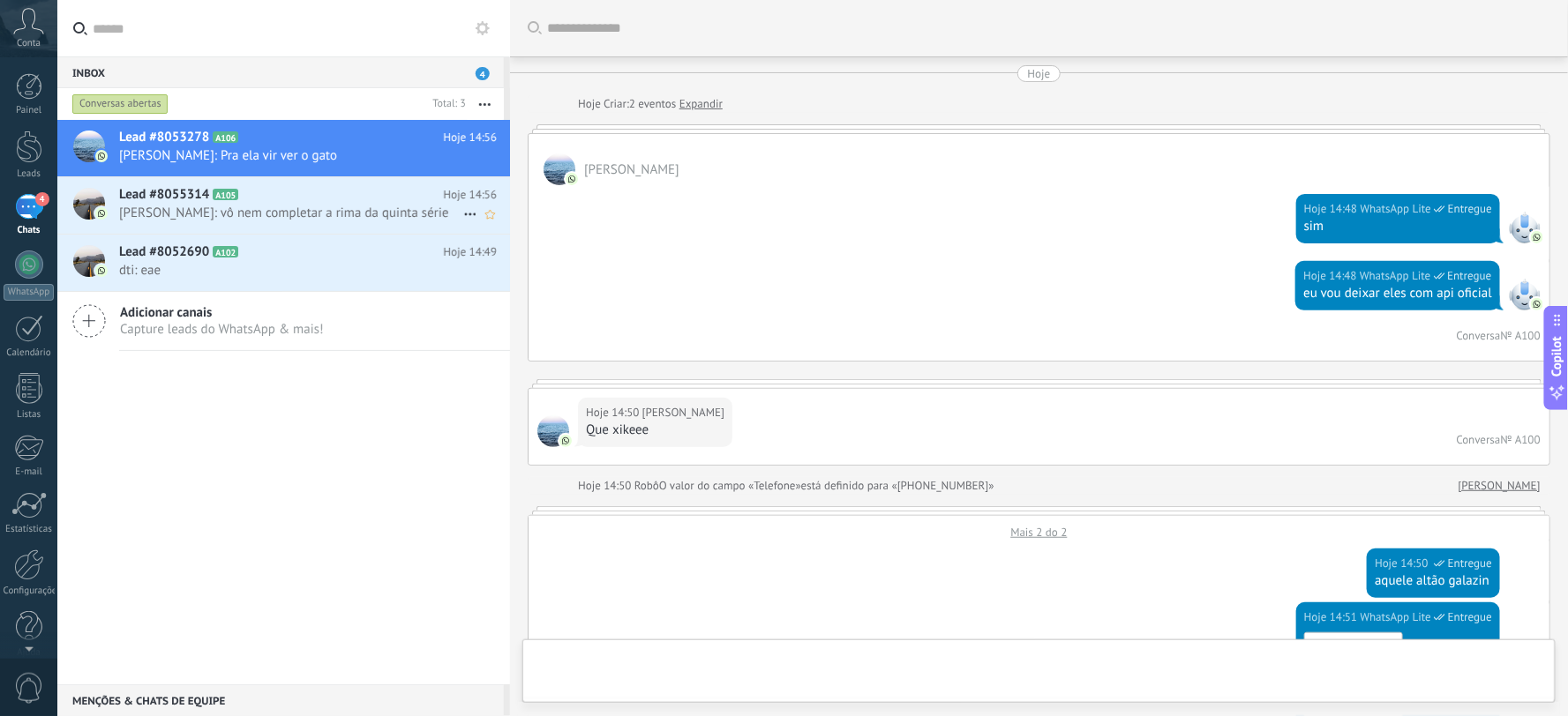
scroll to position [2509, 0]
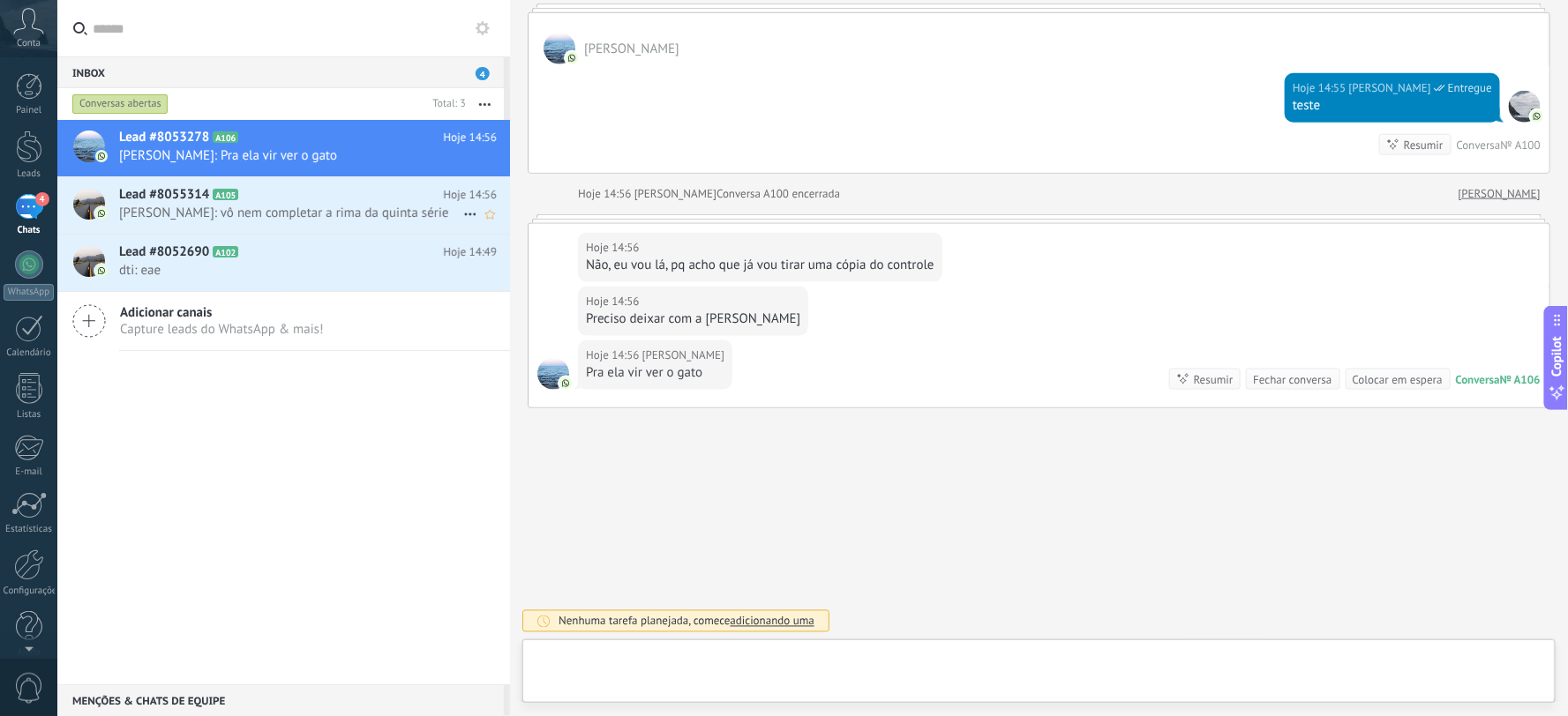
click at [296, 209] on span "Joseph Fernandes: vô nem completar a rima da quinta série" at bounding box center [291, 213] width 344 height 17
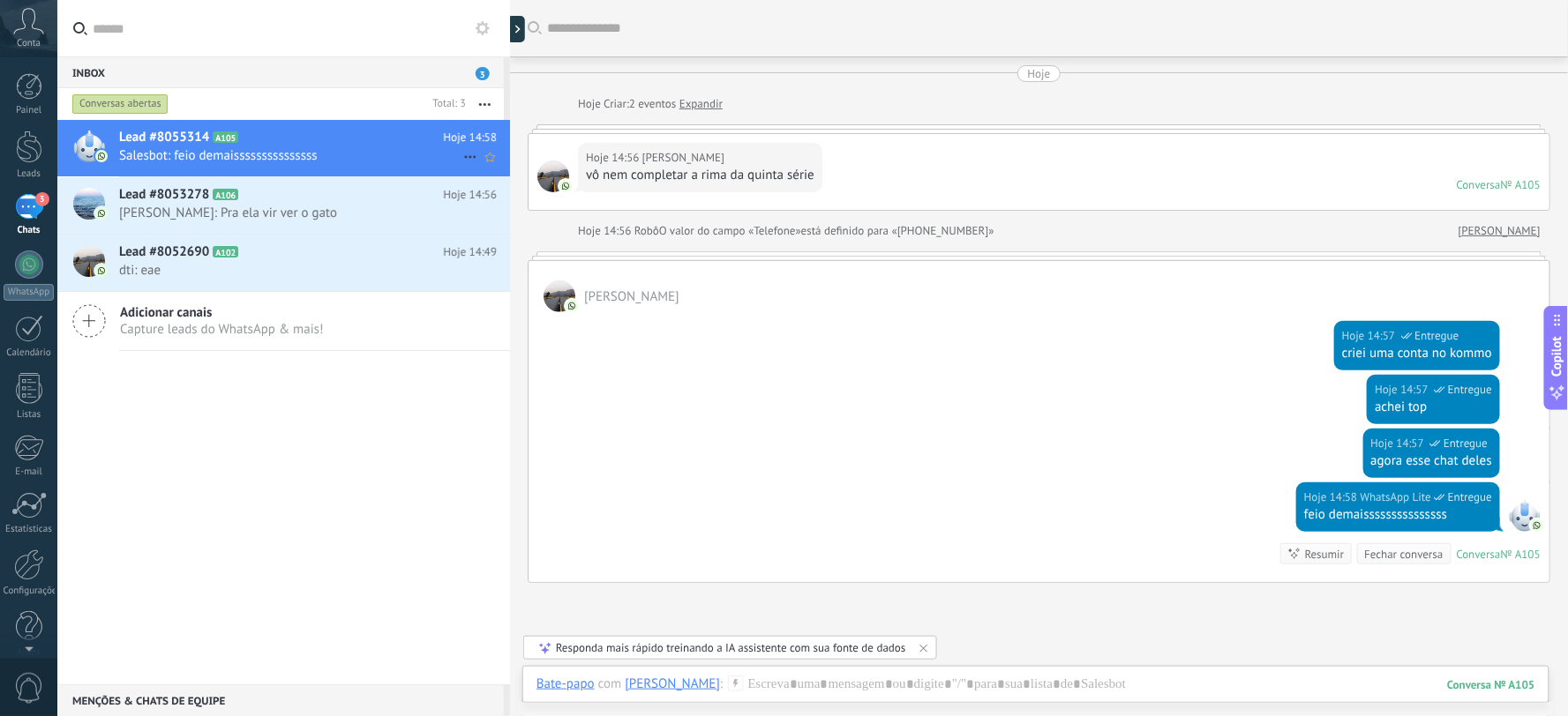
click at [468, 170] on div "Lead #8055314 A105 Hoje 14:58 Salesbot: feio demaisssssssssssssss" at bounding box center [315, 148] width 391 height 56
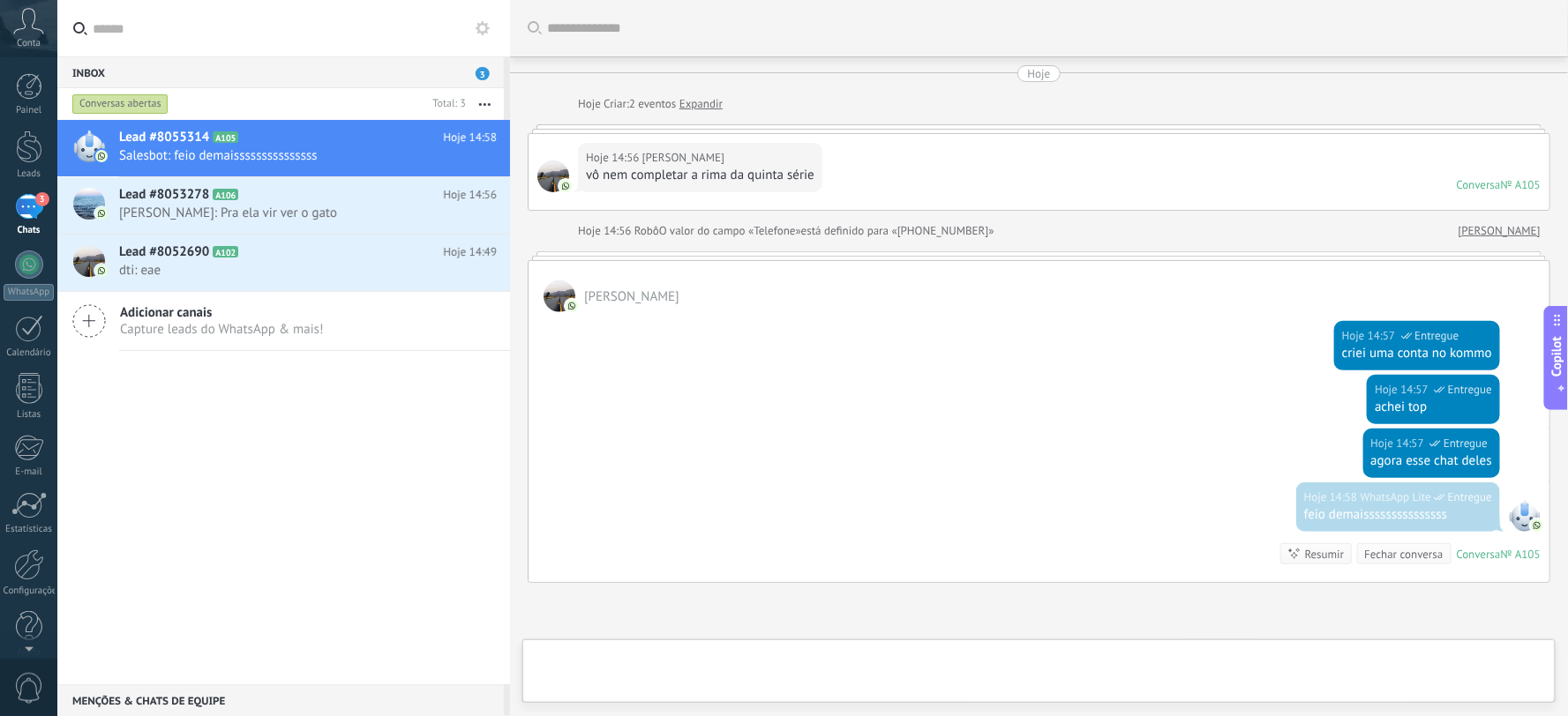
scroll to position [174, 0]
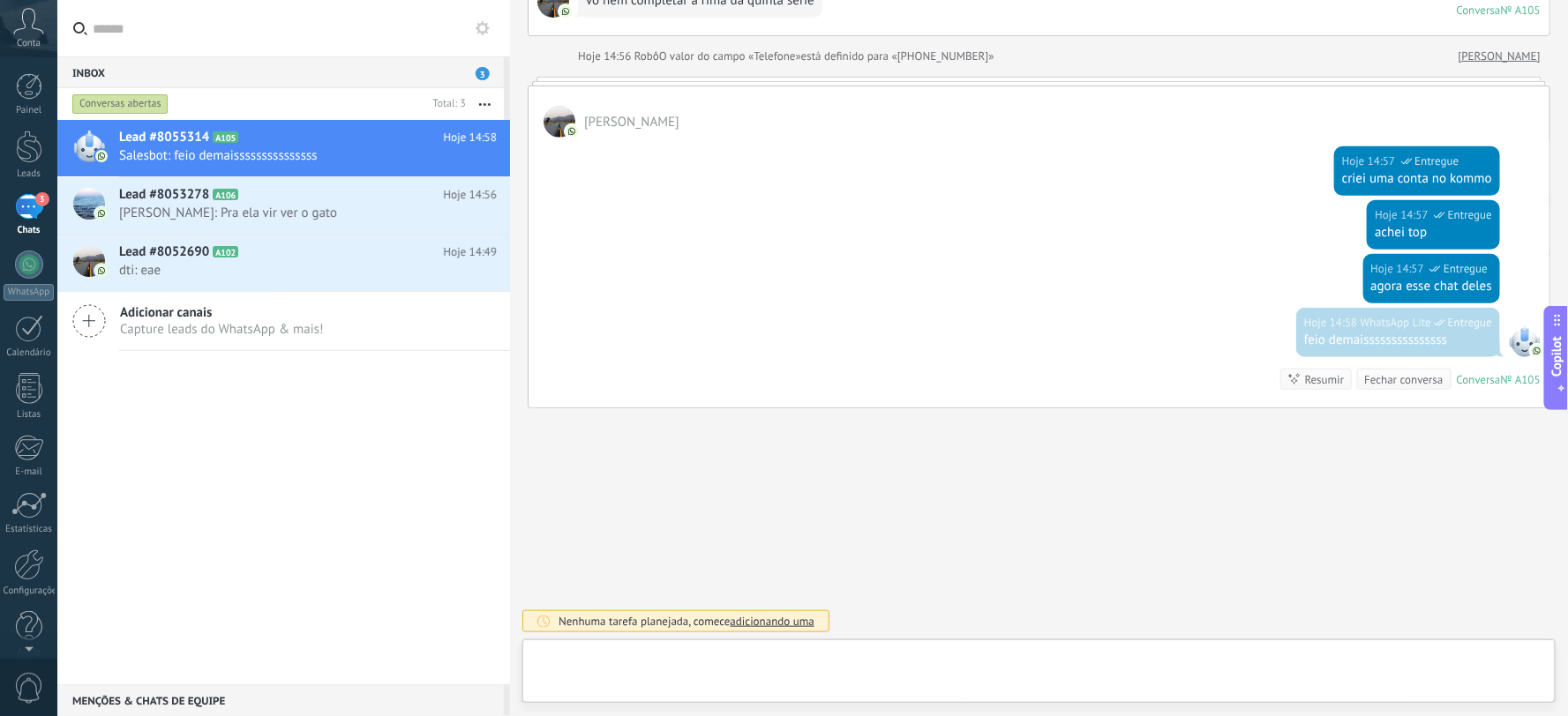
click at [483, 103] on icon "button" at bounding box center [485, 104] width 11 height 3
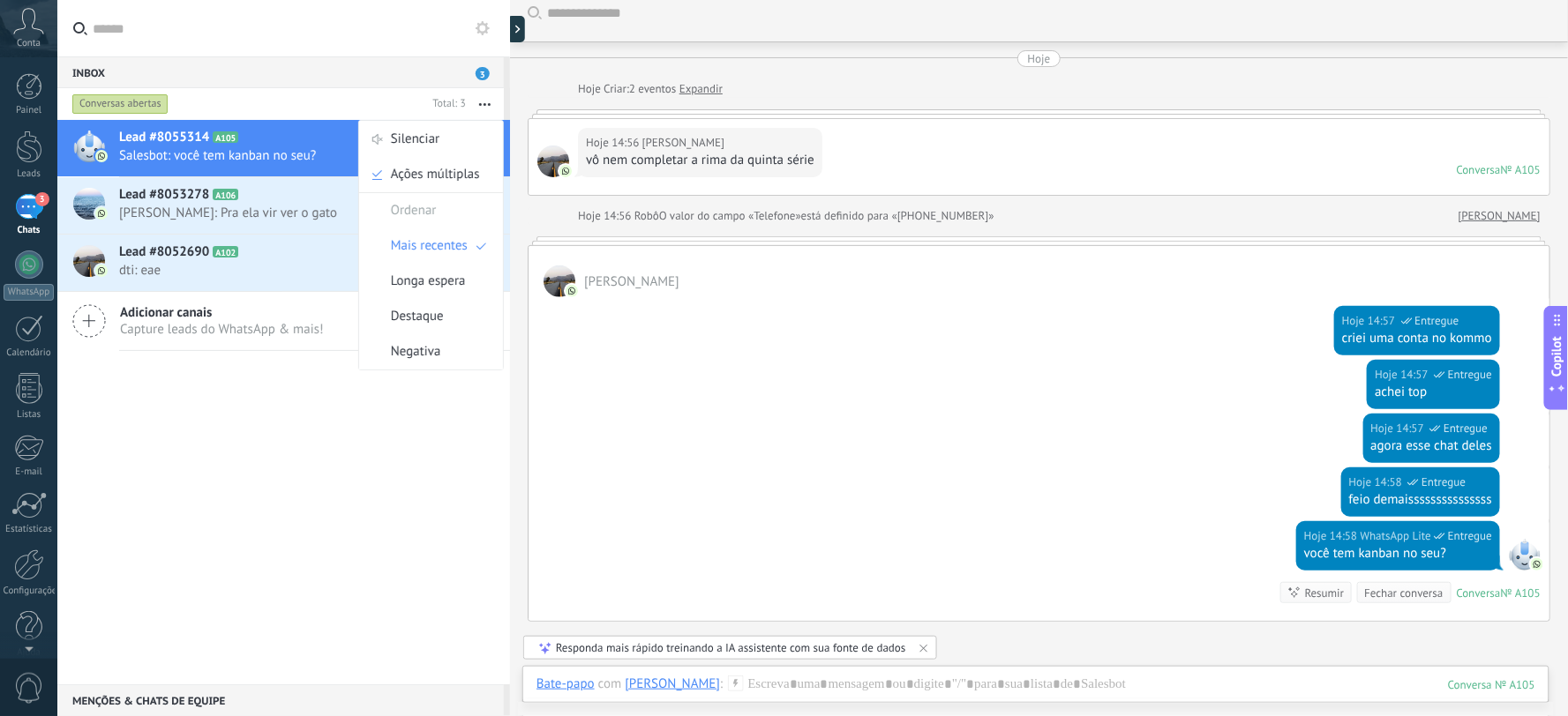
scroll to position [0, 0]
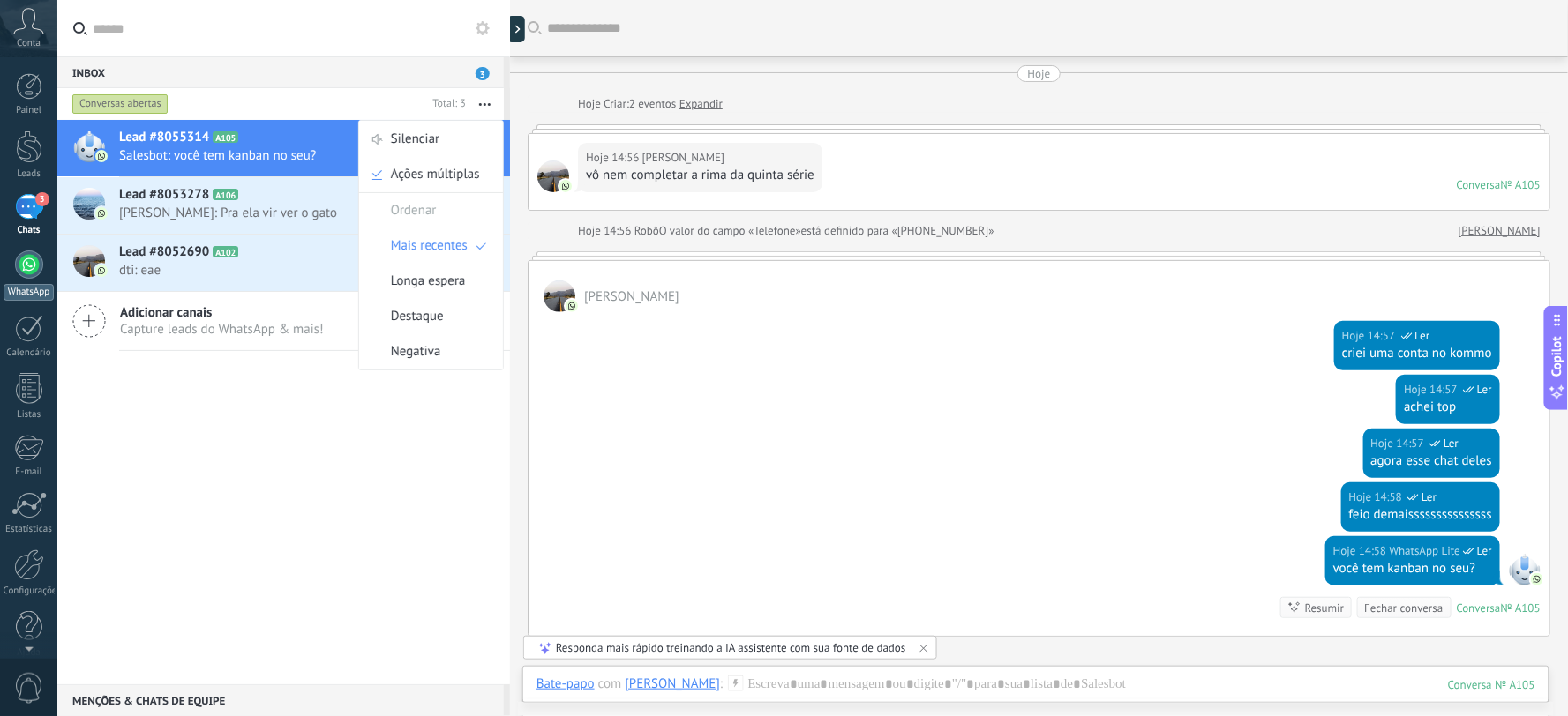
click at [36, 283] on link "WhatsApp" at bounding box center [28, 275] width 57 height 50
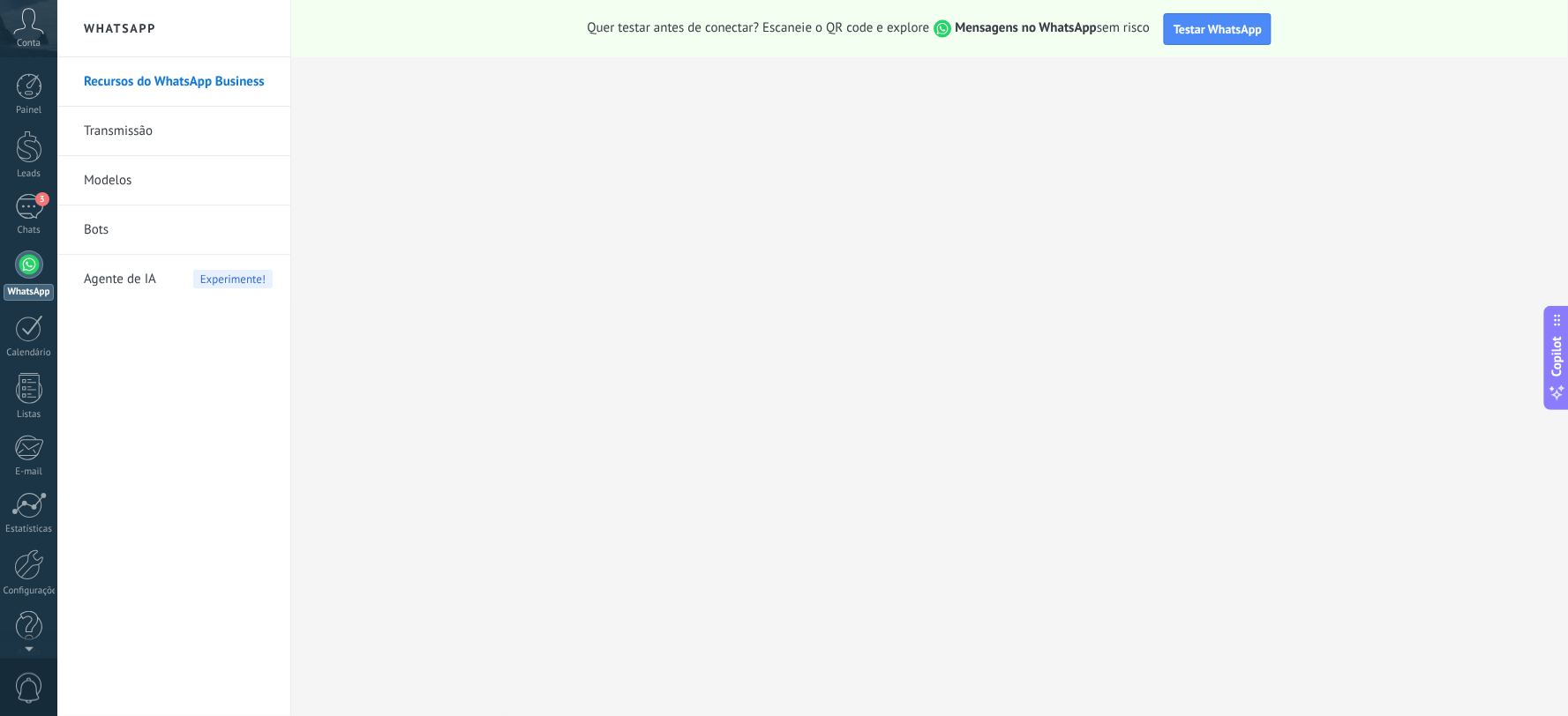
click at [90, 219] on link "Bots" at bounding box center [177, 230] width 189 height 49
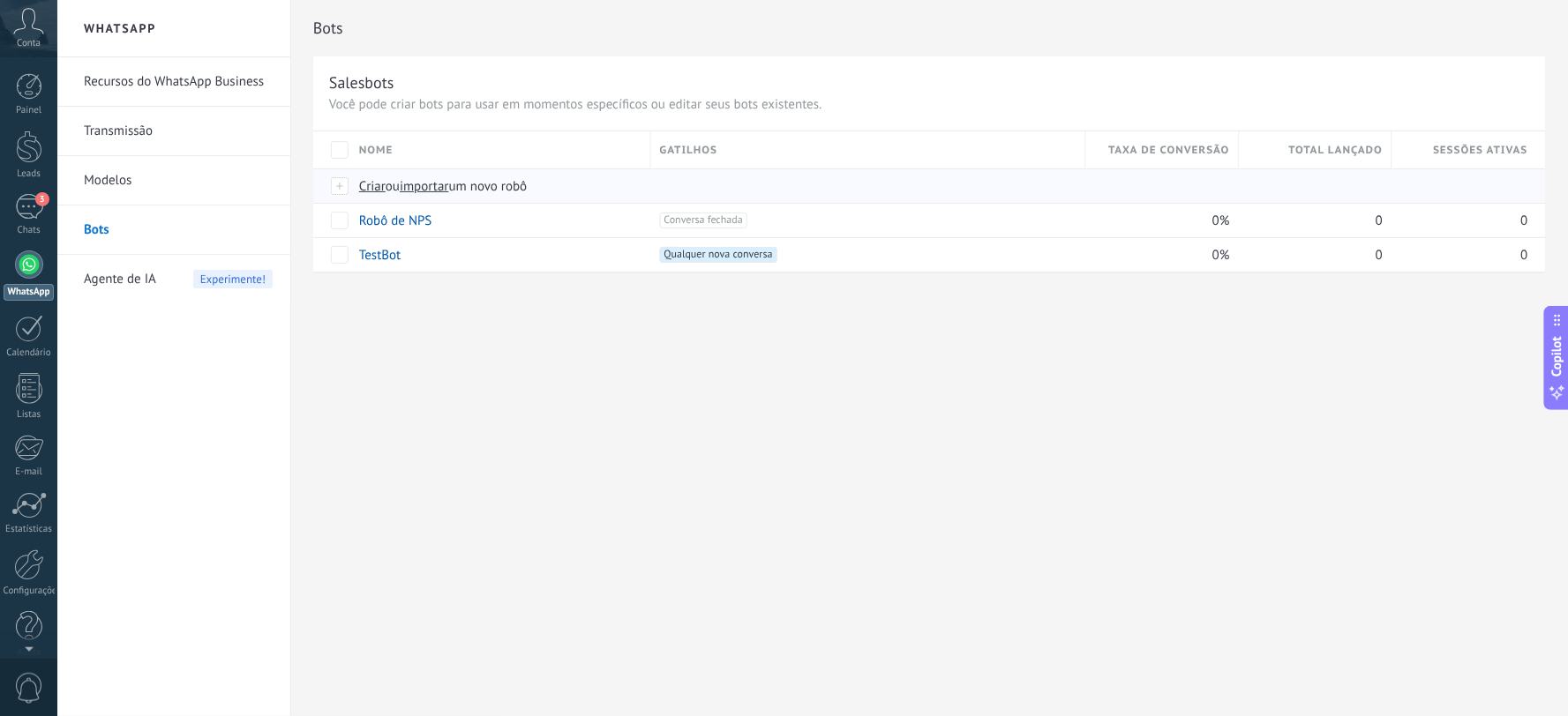
click at [369, 185] on span "Criar" at bounding box center [373, 187] width 27 height 17
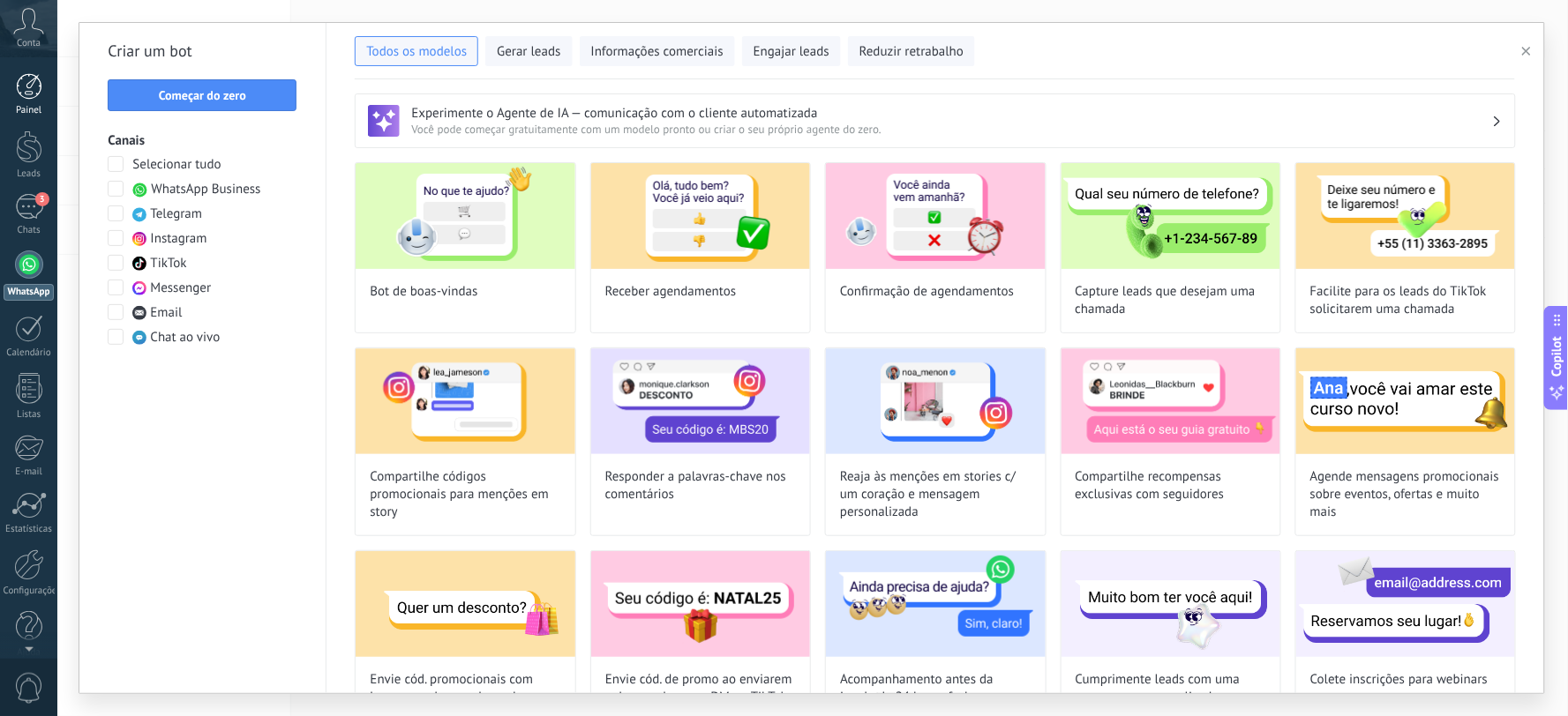
click at [46, 83] on link "Painel" at bounding box center [28, 95] width 57 height 44
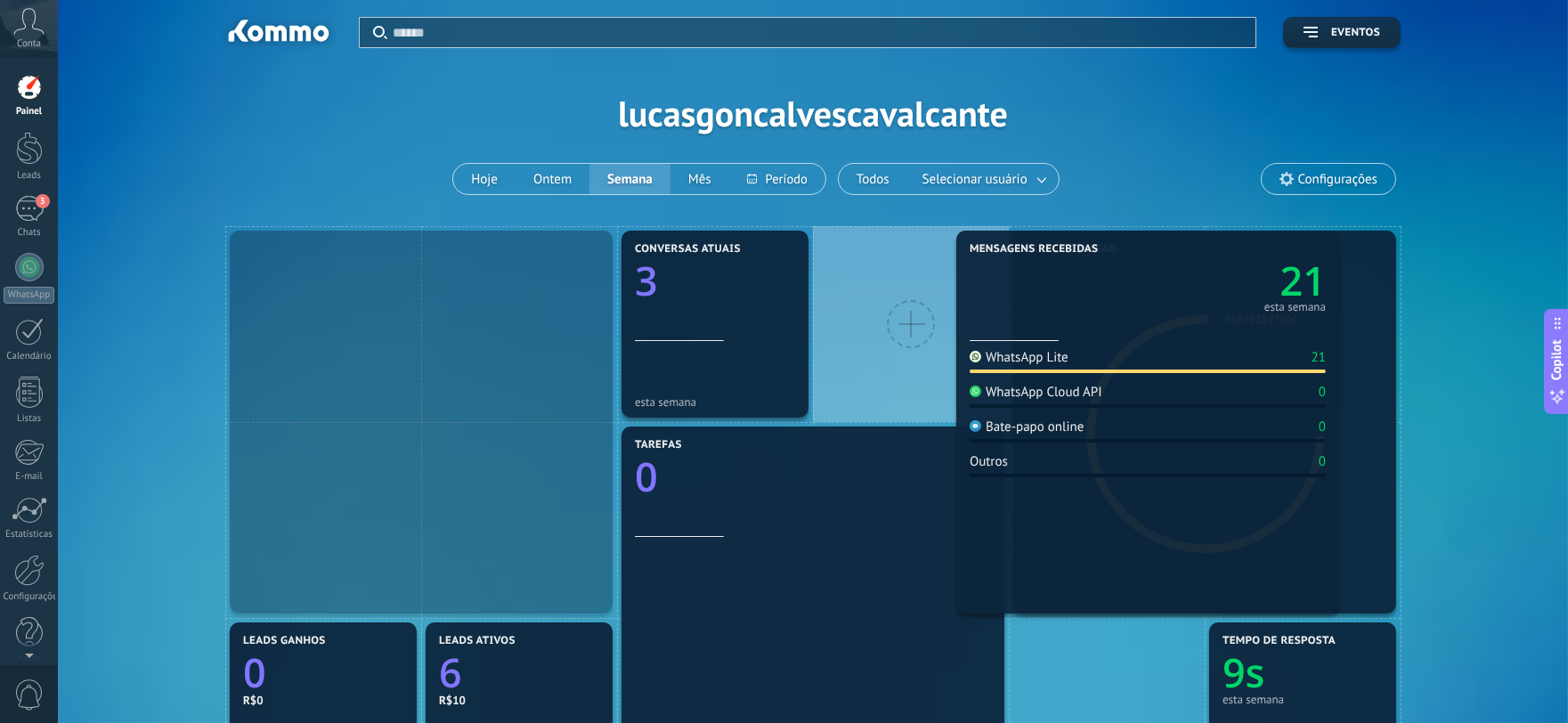
drag, startPoint x: 302, startPoint y: 429, endPoint x: 1052, endPoint y: 274, distance: 765.8
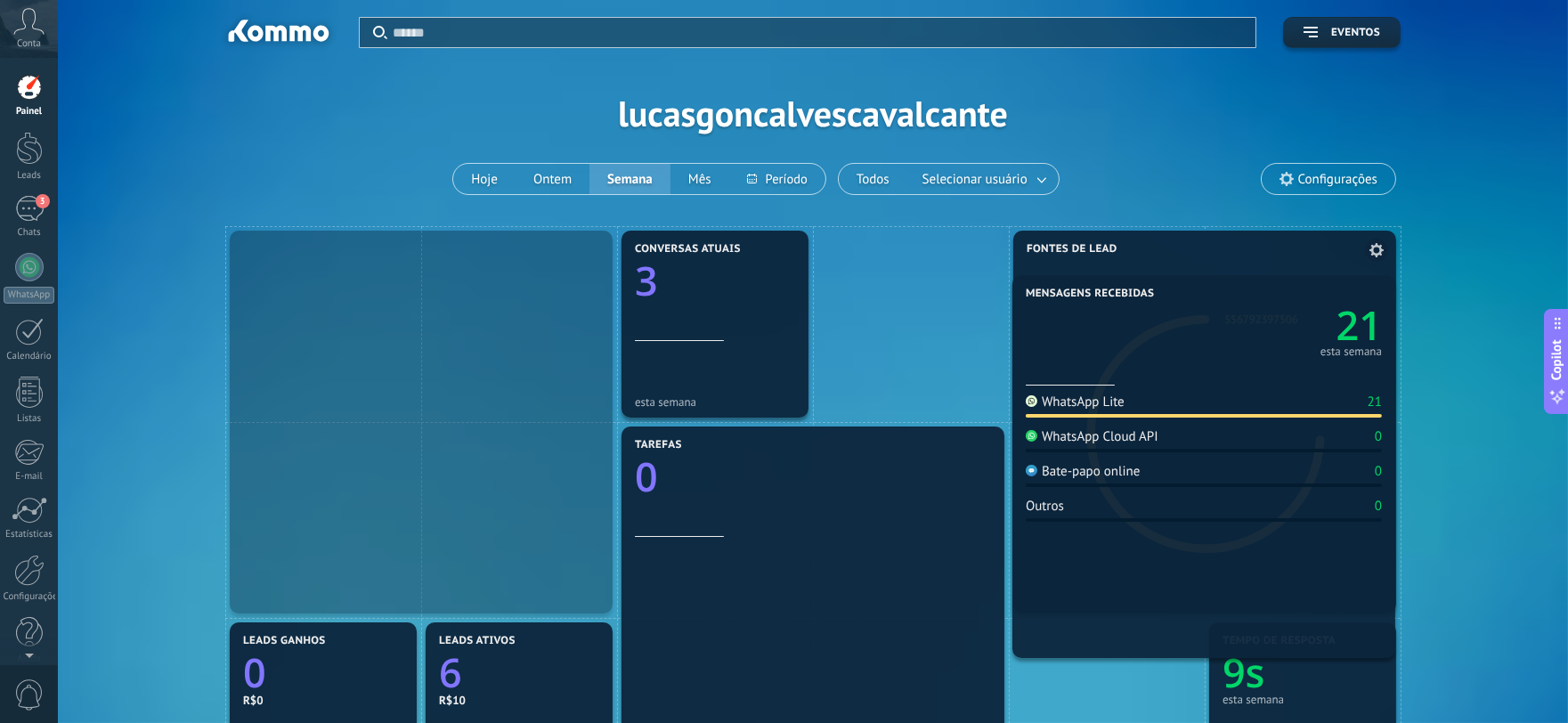
drag, startPoint x: 420, startPoint y: 279, endPoint x: 1242, endPoint y: 307, distance: 822.5
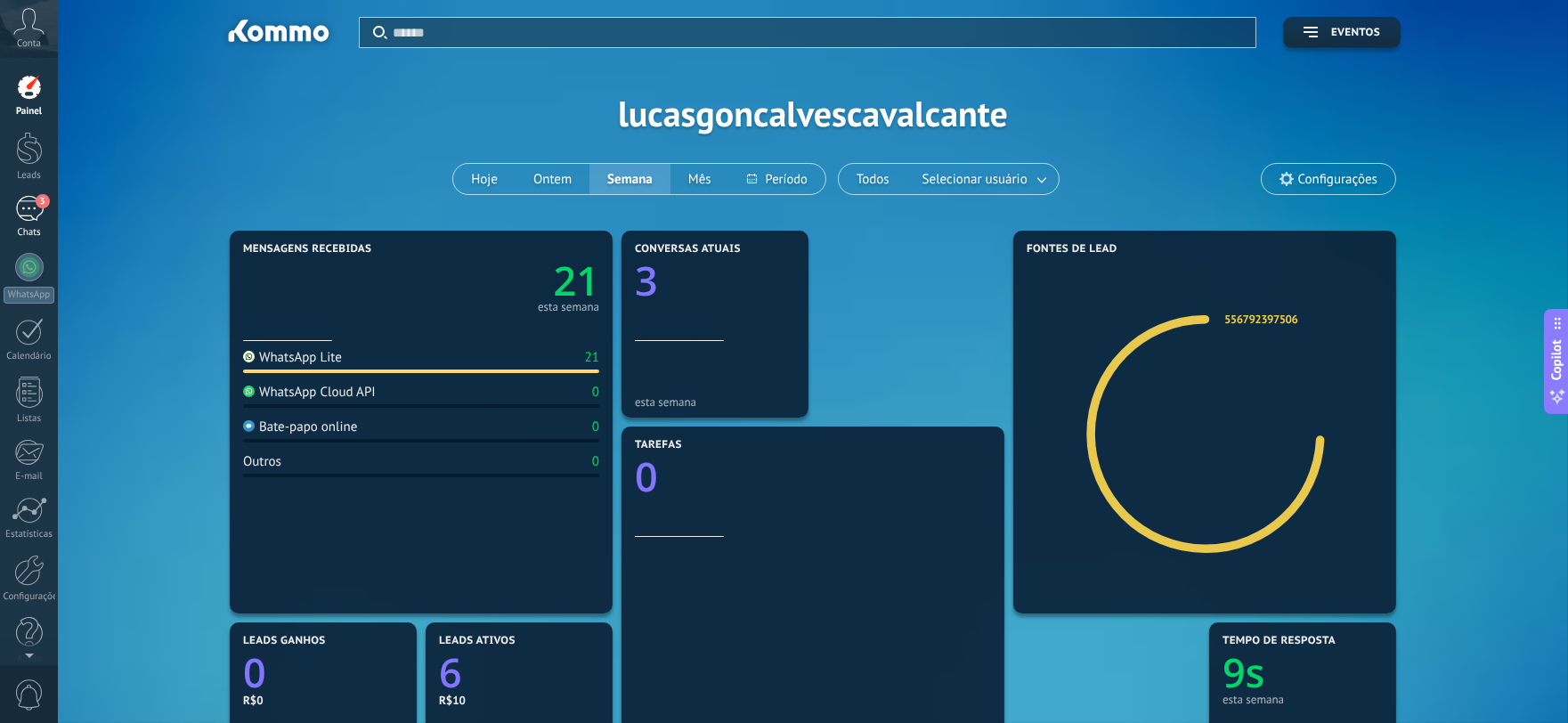
click at [46, 214] on link "3 Chats" at bounding box center [29, 217] width 57 height 43
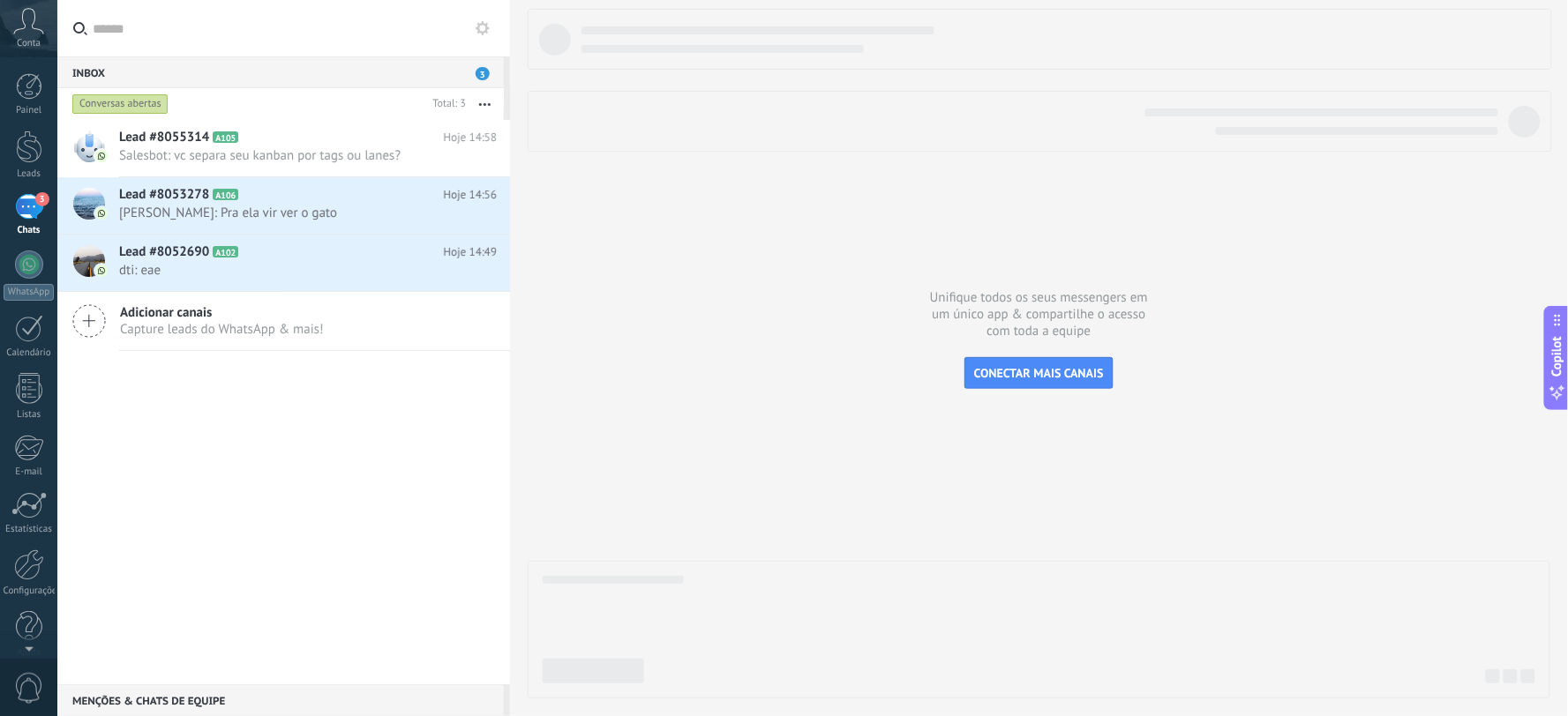
click at [182, 333] on span "Capture leads do WhatsApp & mais!" at bounding box center [222, 330] width 204 height 17
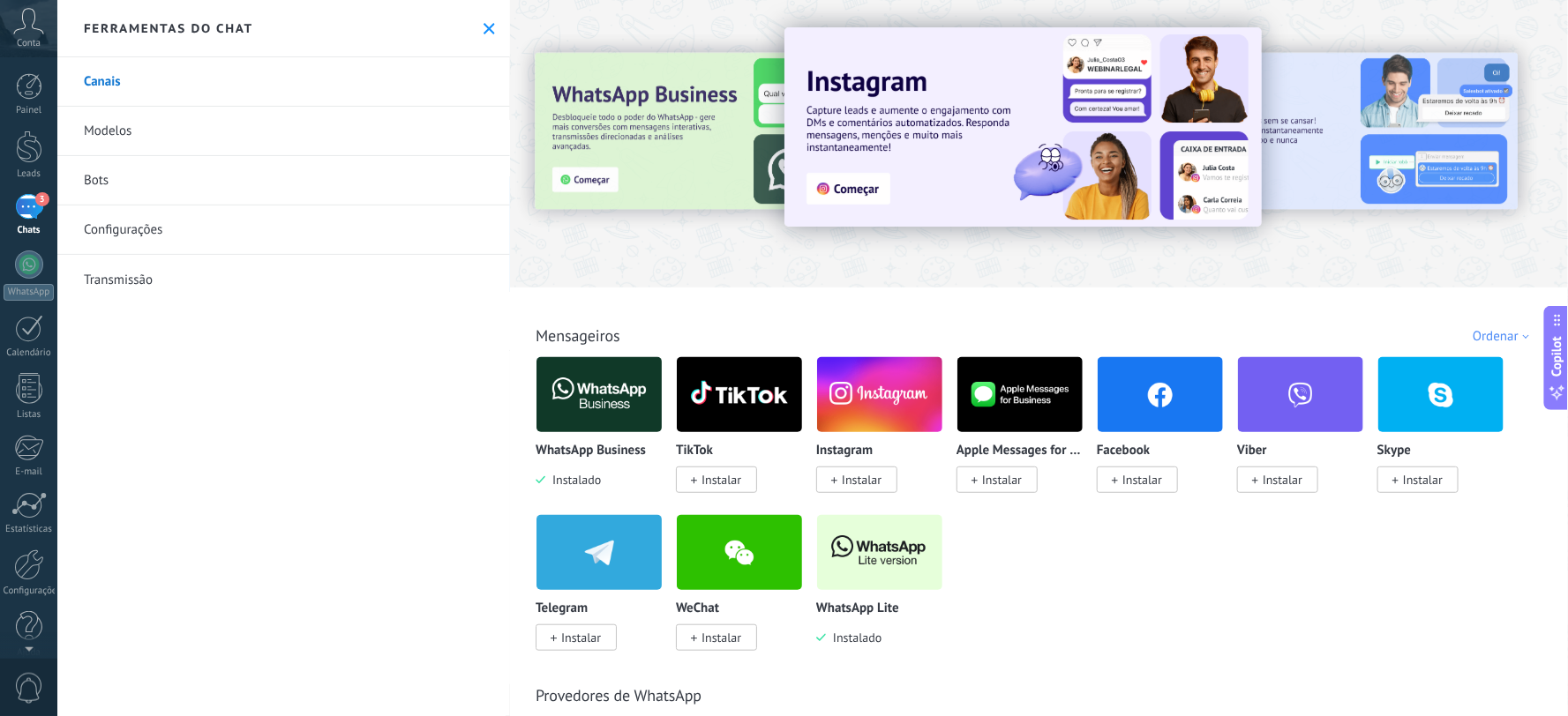
click at [871, 646] on span "Instalado" at bounding box center [854, 637] width 56 height 16
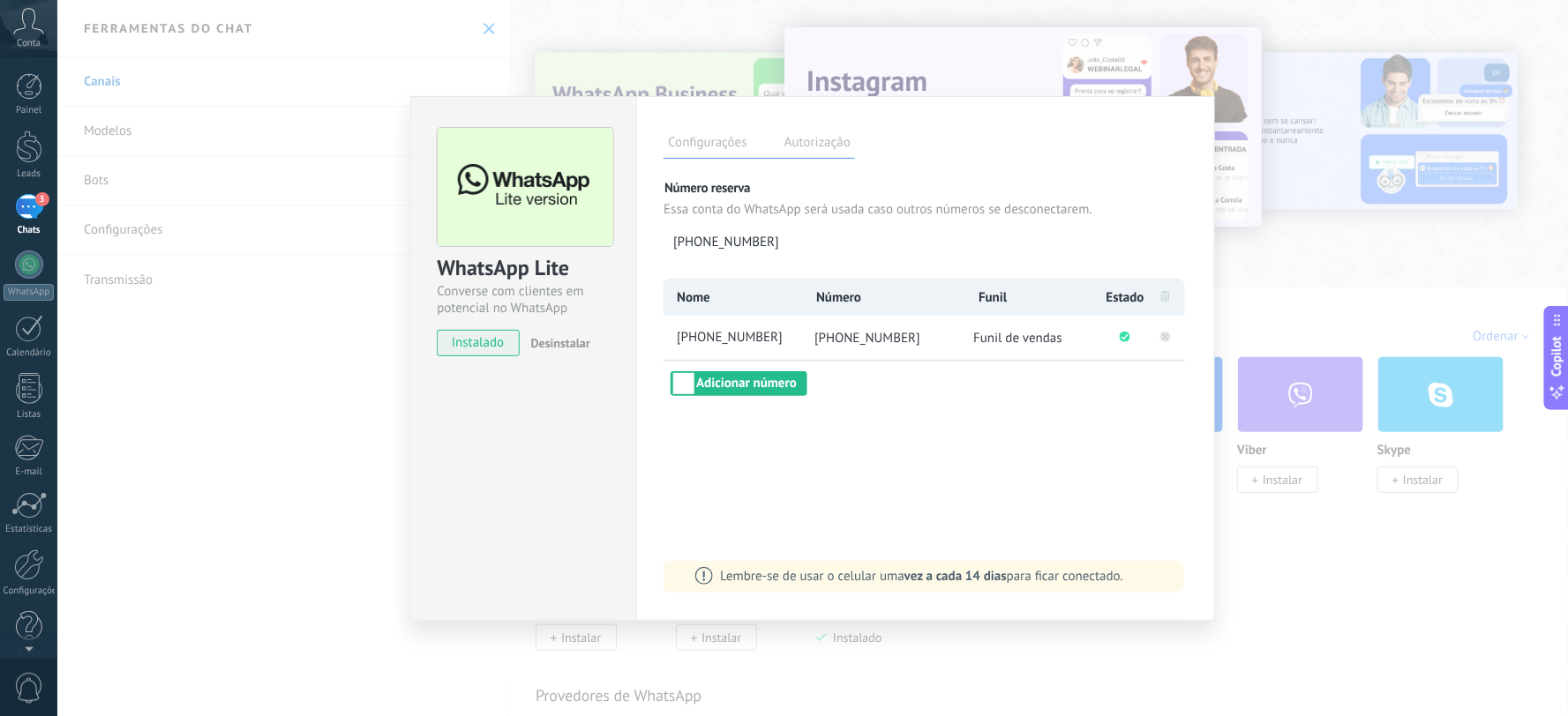
click at [1161, 336] on rect at bounding box center [1165, 337] width 10 height 10
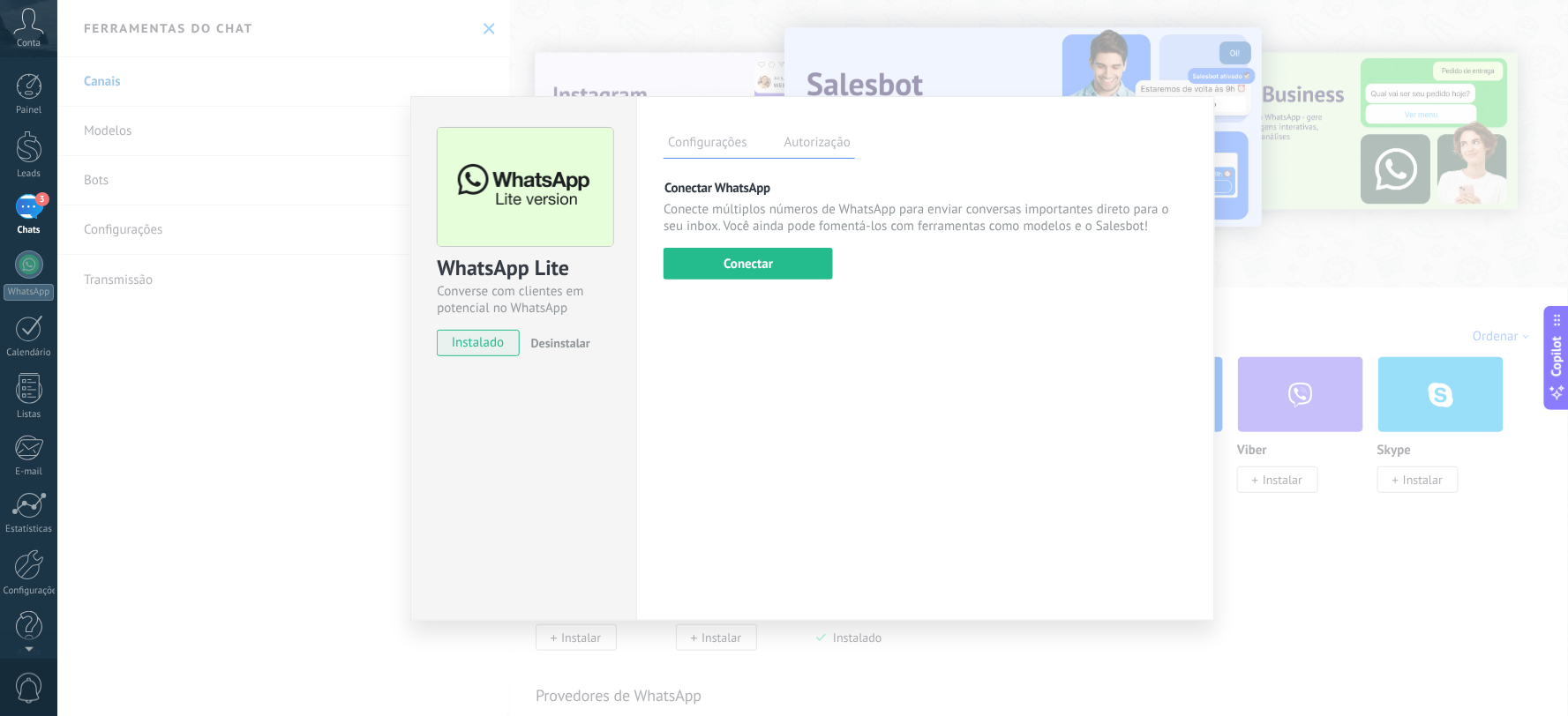
click at [1283, 244] on div "WhatsApp Lite Converse com clientes em potencial no WhatsApp instalado Desinsta…" at bounding box center [812, 358] width 1511 height 716
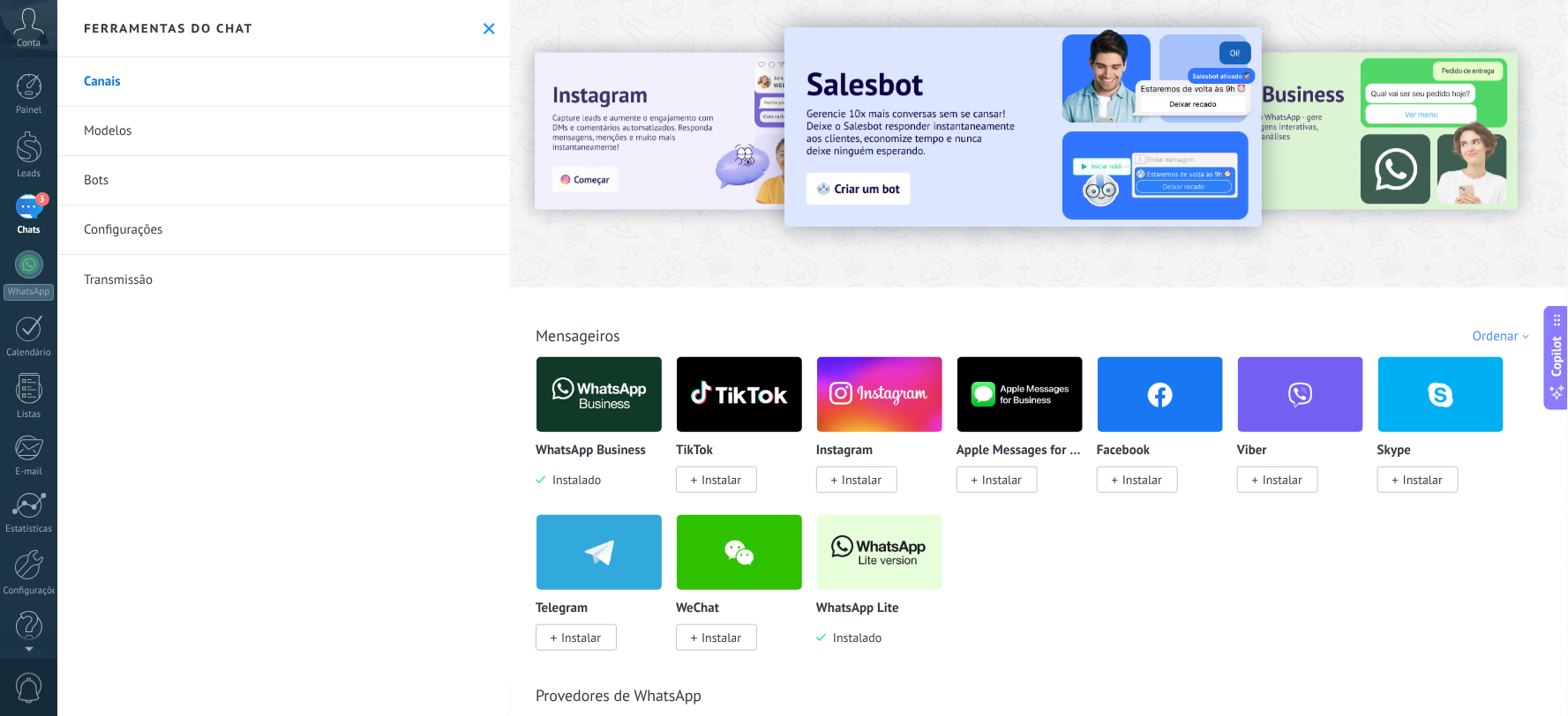
click at [606, 401] on img at bounding box center [600, 395] width 125 height 85
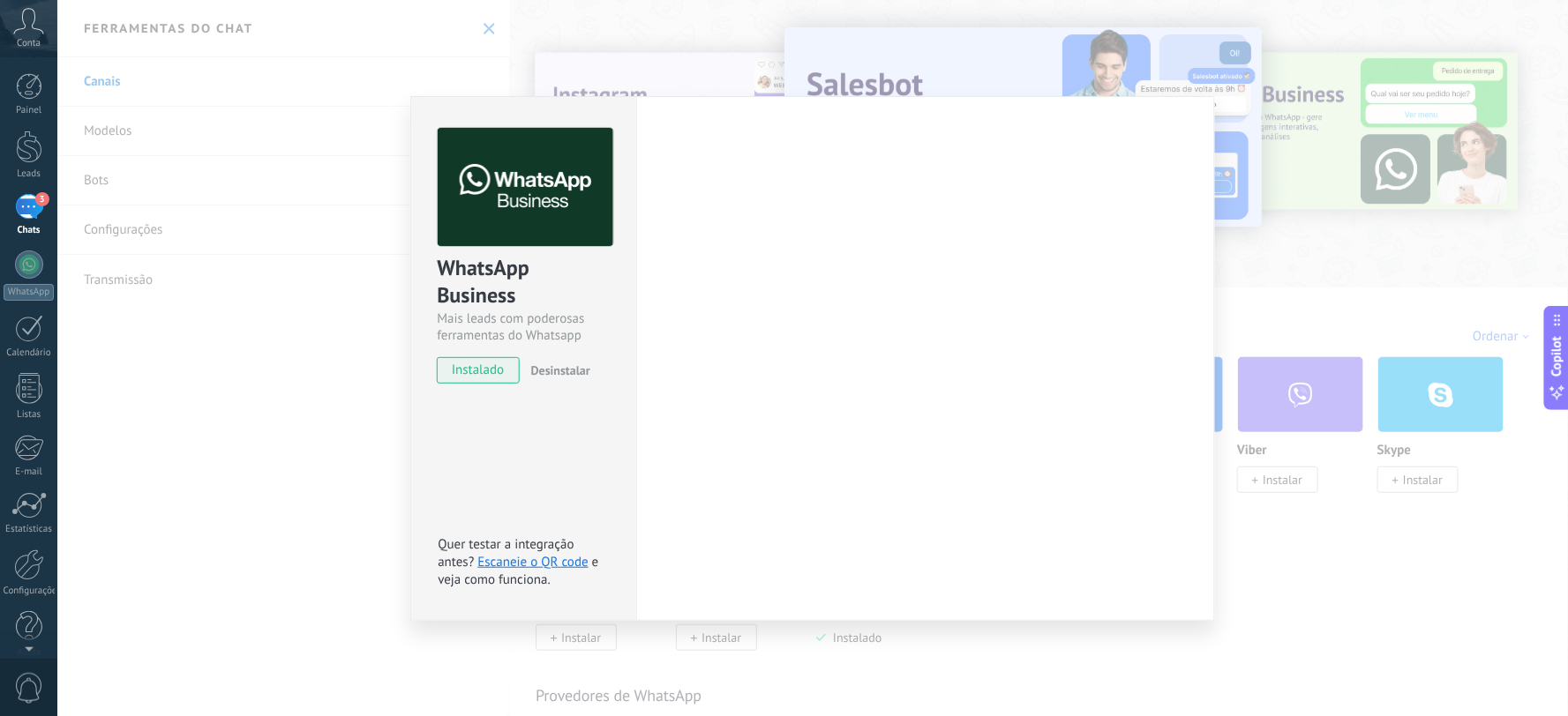
click at [600, 481] on div "WhatsApp Business Mais leads com poderosas ferramentas do Whatsapp instalado De…" at bounding box center [524, 358] width 226 height 525
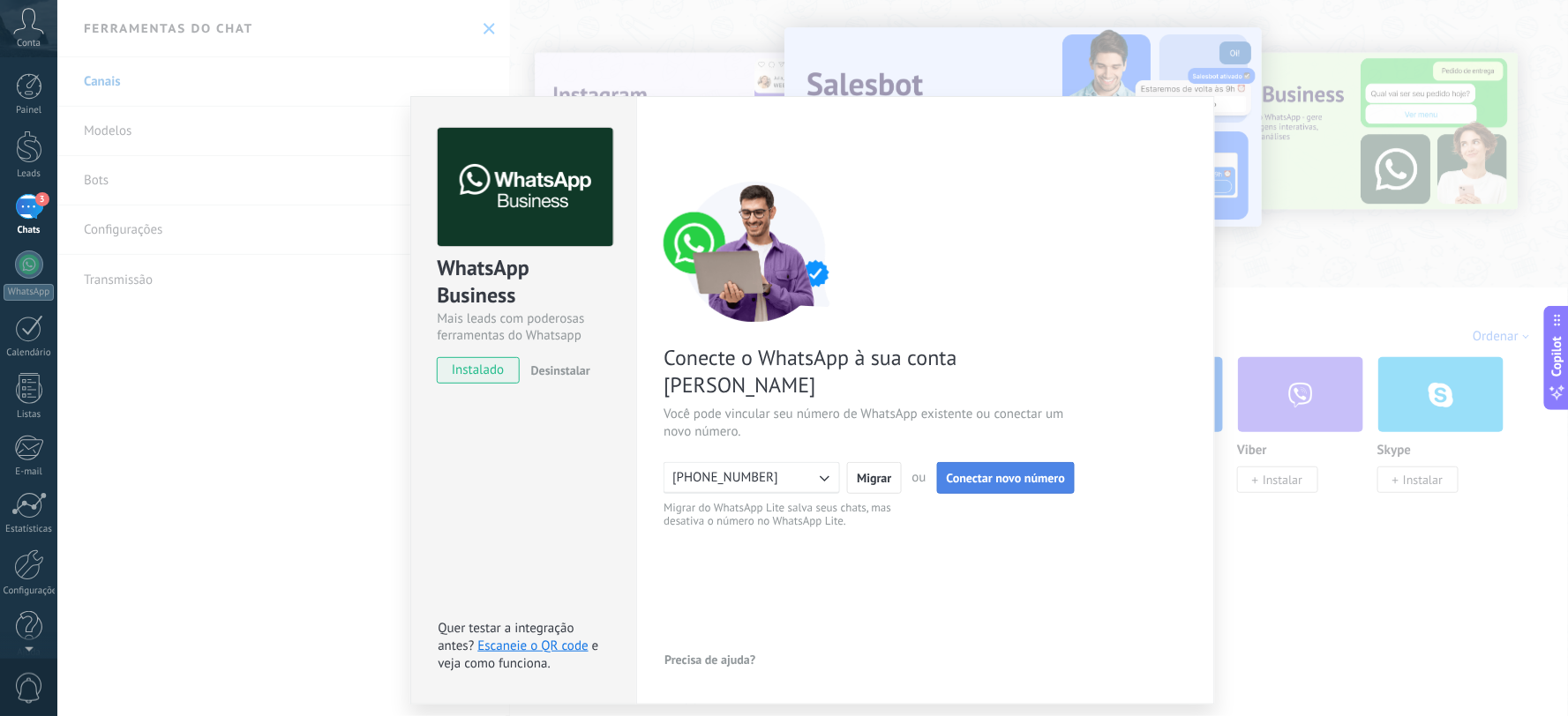
click at [978, 472] on span "Conectar novo número" at bounding box center [1005, 478] width 119 height 12
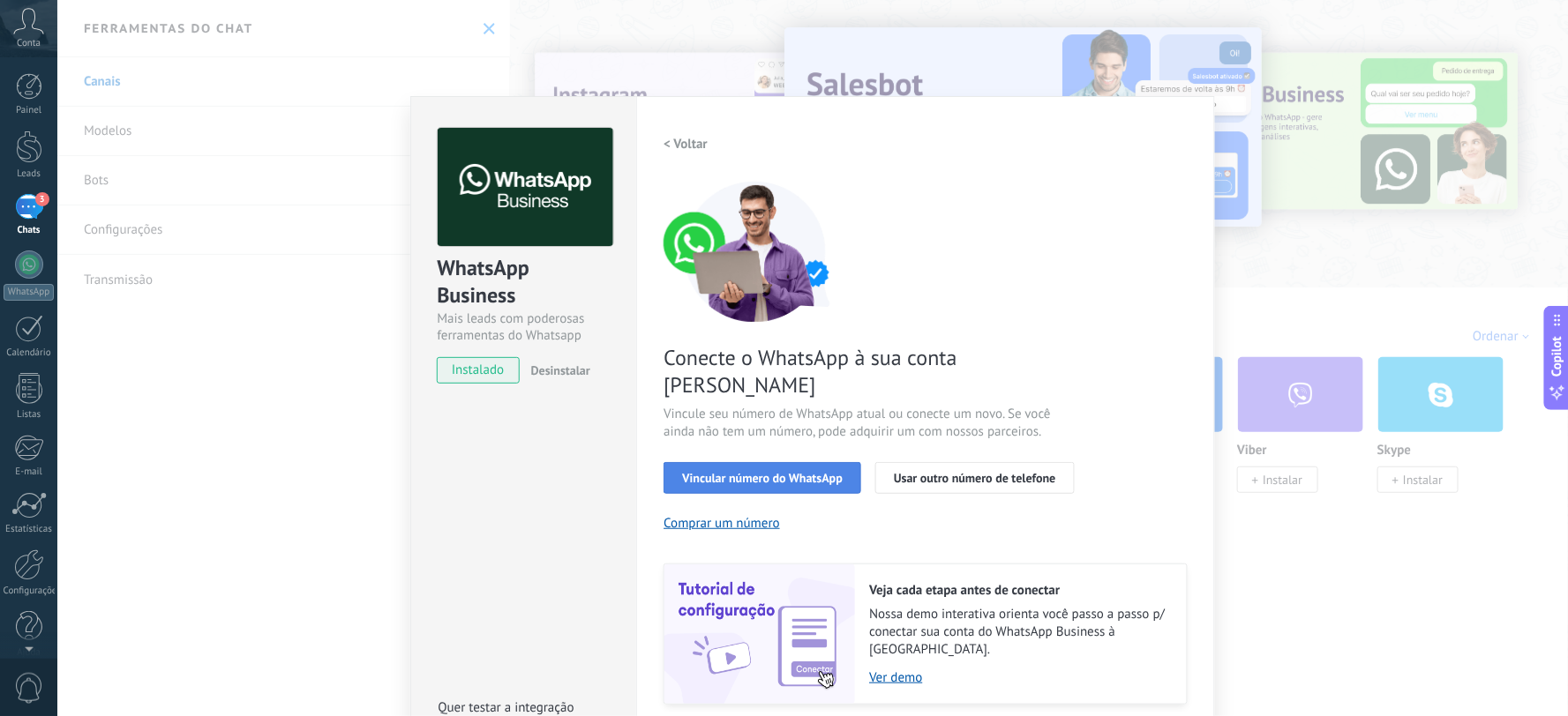
click at [766, 472] on span "Vincular número do WhatsApp" at bounding box center [762, 478] width 160 height 12
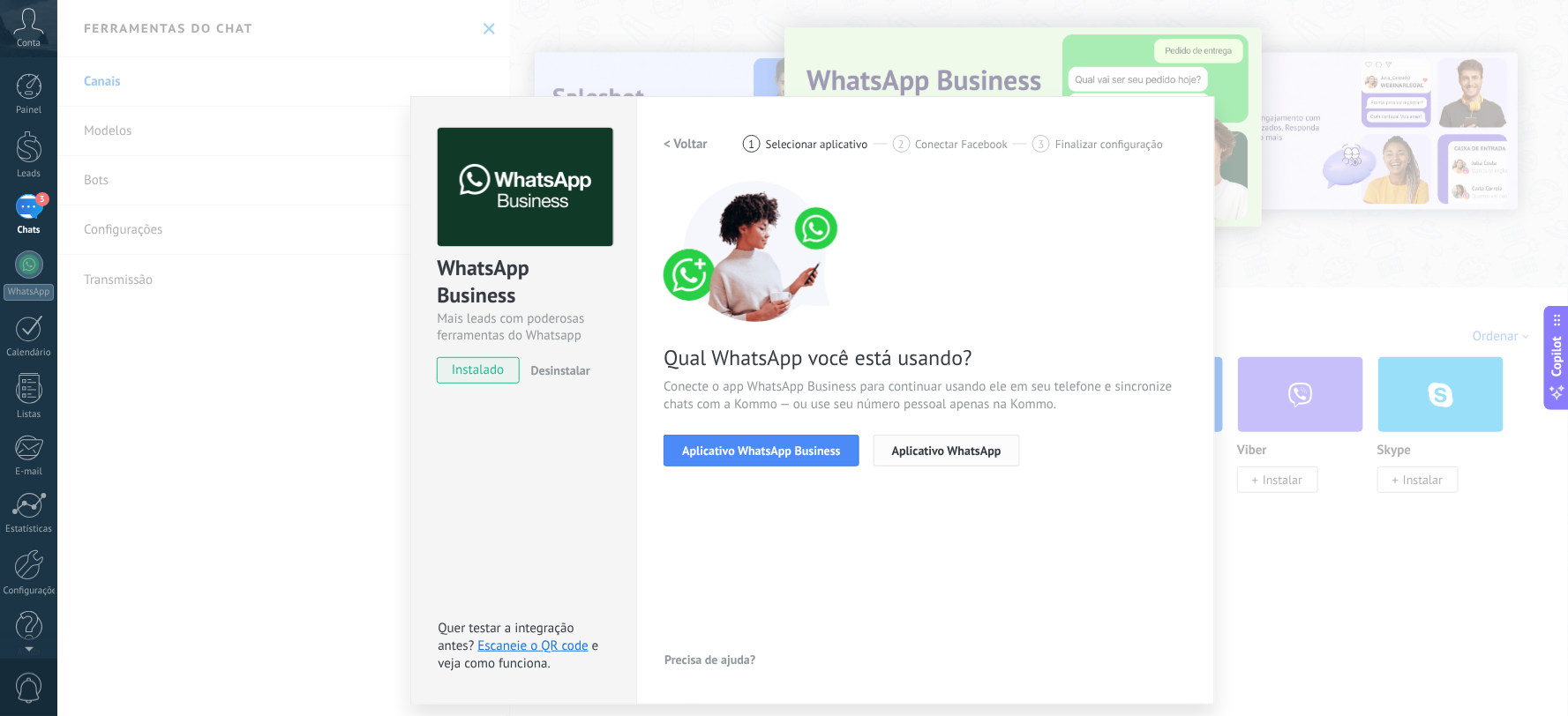
click at [931, 450] on span "Aplicativo WhatsApp" at bounding box center [947, 450] width 109 height 12
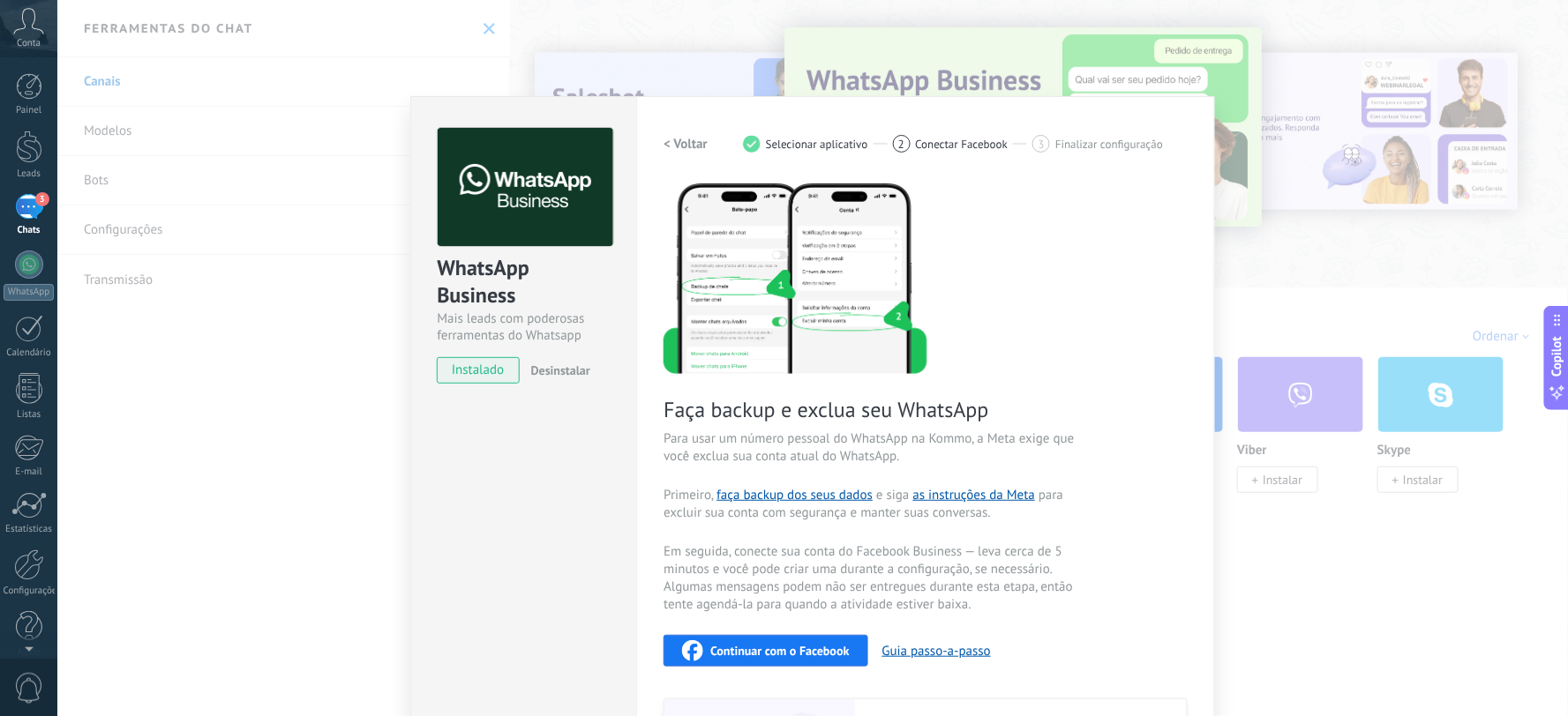
click at [810, 648] on span "Continuar com o Facebook" at bounding box center [780, 651] width 138 height 12
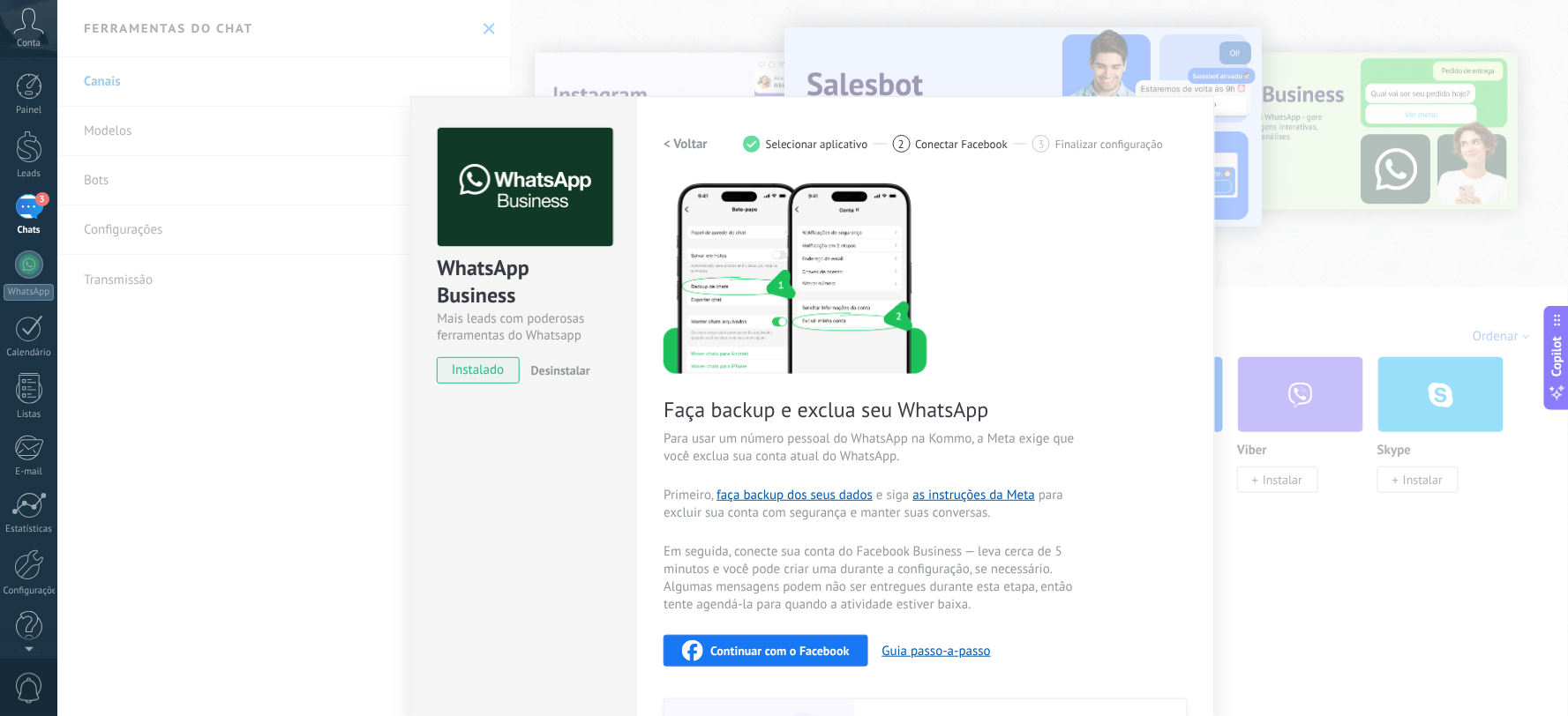
click at [761, 665] on button "Continuar com o Facebook" at bounding box center [766, 651] width 204 height 31
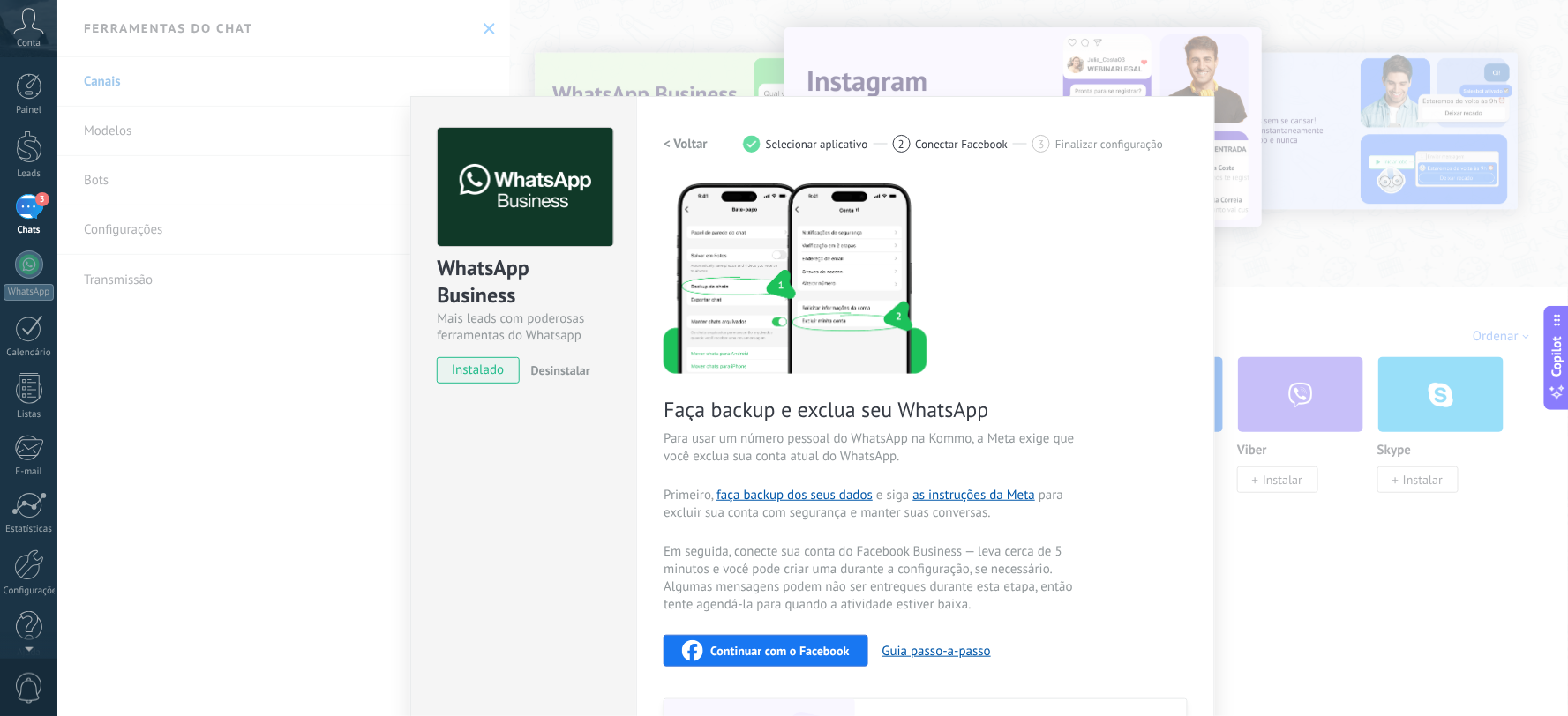
click at [779, 649] on span "Continuar com o Facebook" at bounding box center [780, 651] width 138 height 12
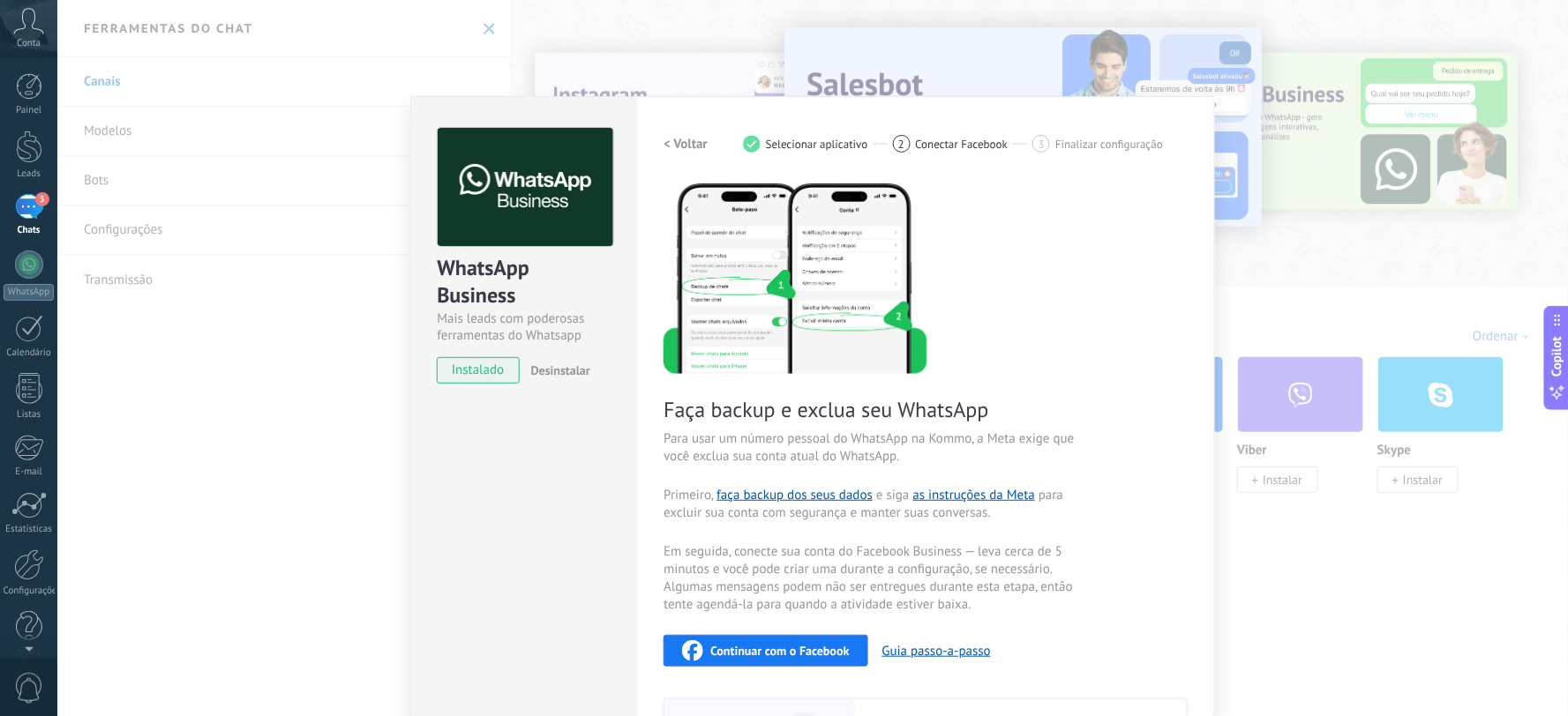
click at [1346, 172] on div "WhatsApp Business Mais leads com poderosas ferramentas do Whatsapp instalado De…" at bounding box center [812, 358] width 1511 height 716
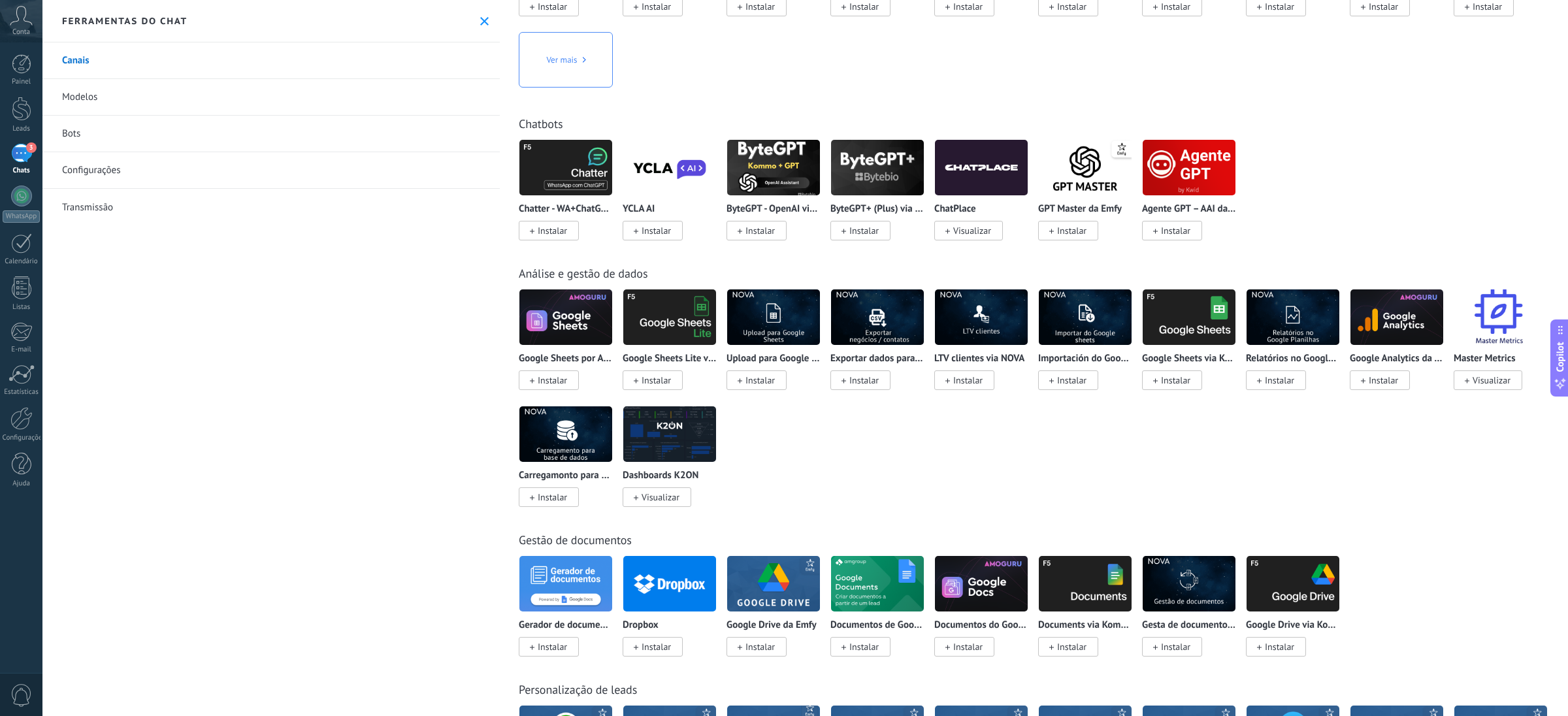
scroll to position [2457, 0]
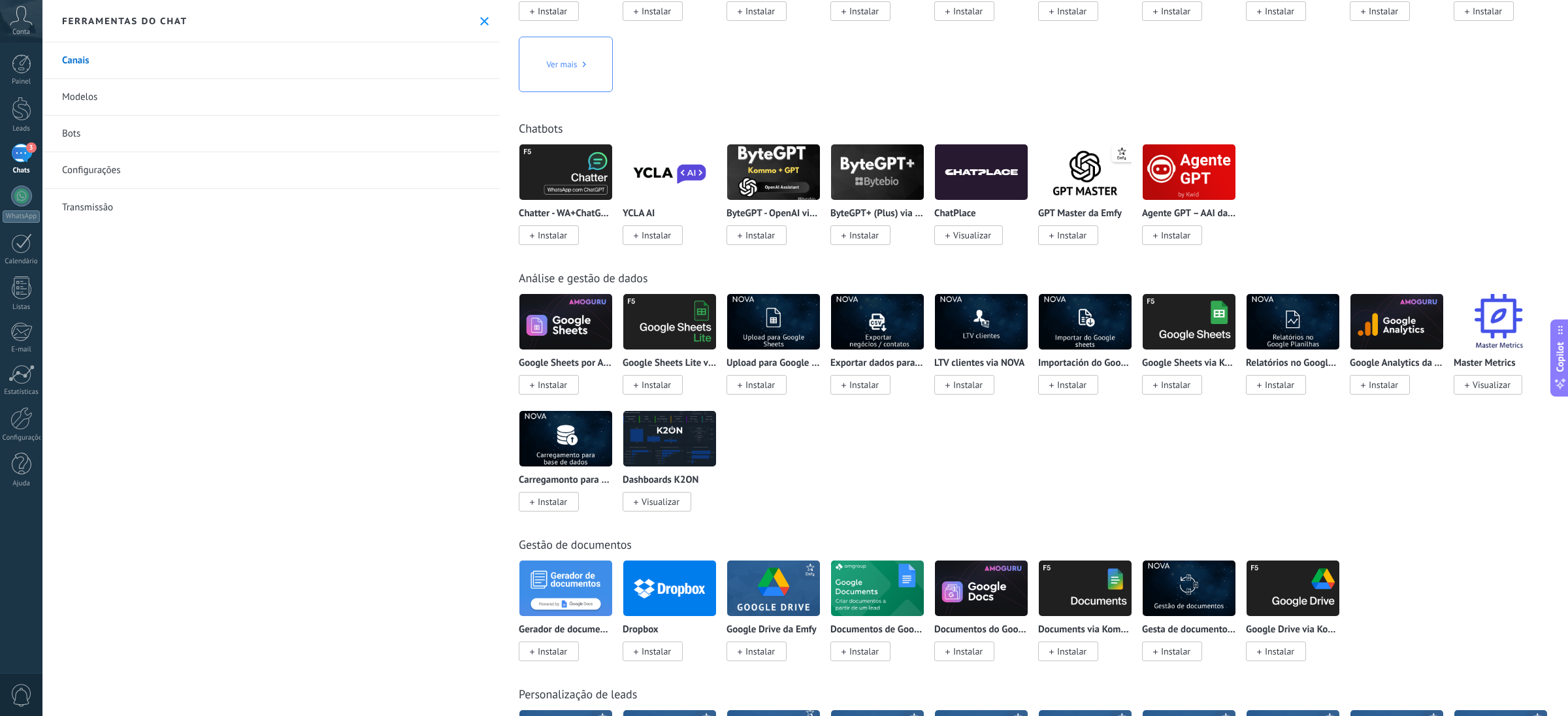
drag, startPoint x: 586, startPoint y: 431, endPoint x: 635, endPoint y: 124, distance: 310.9
click at [635, 124] on div "Chatbots" at bounding box center [1034, 128] width 1030 height 15
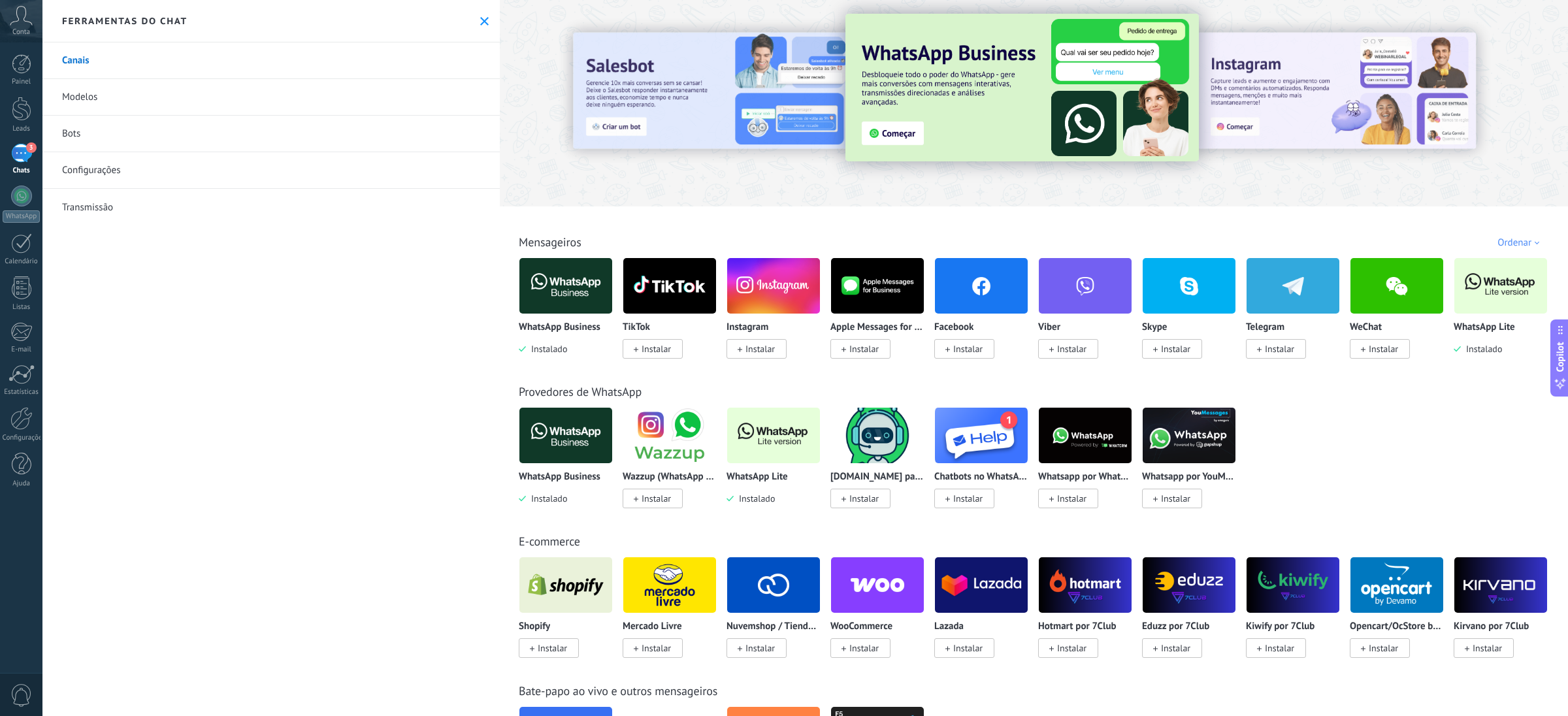
scroll to position [0, 0]
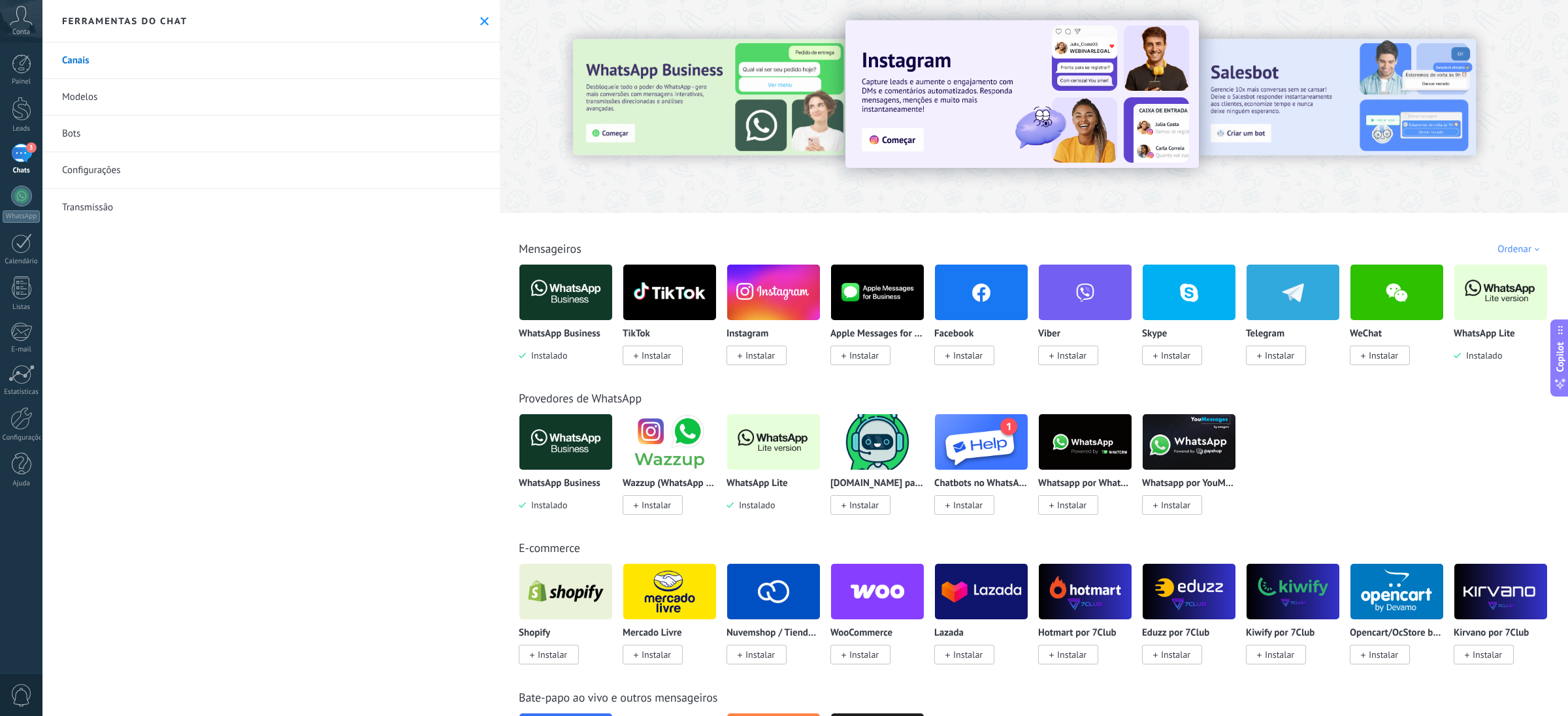
click at [27, 51] on div "Painel Leads 3 Chats WhatsApp Clientes" at bounding box center [42, 357] width 85 height 631
click at [24, 70] on div at bounding box center [22, 64] width 20 height 20
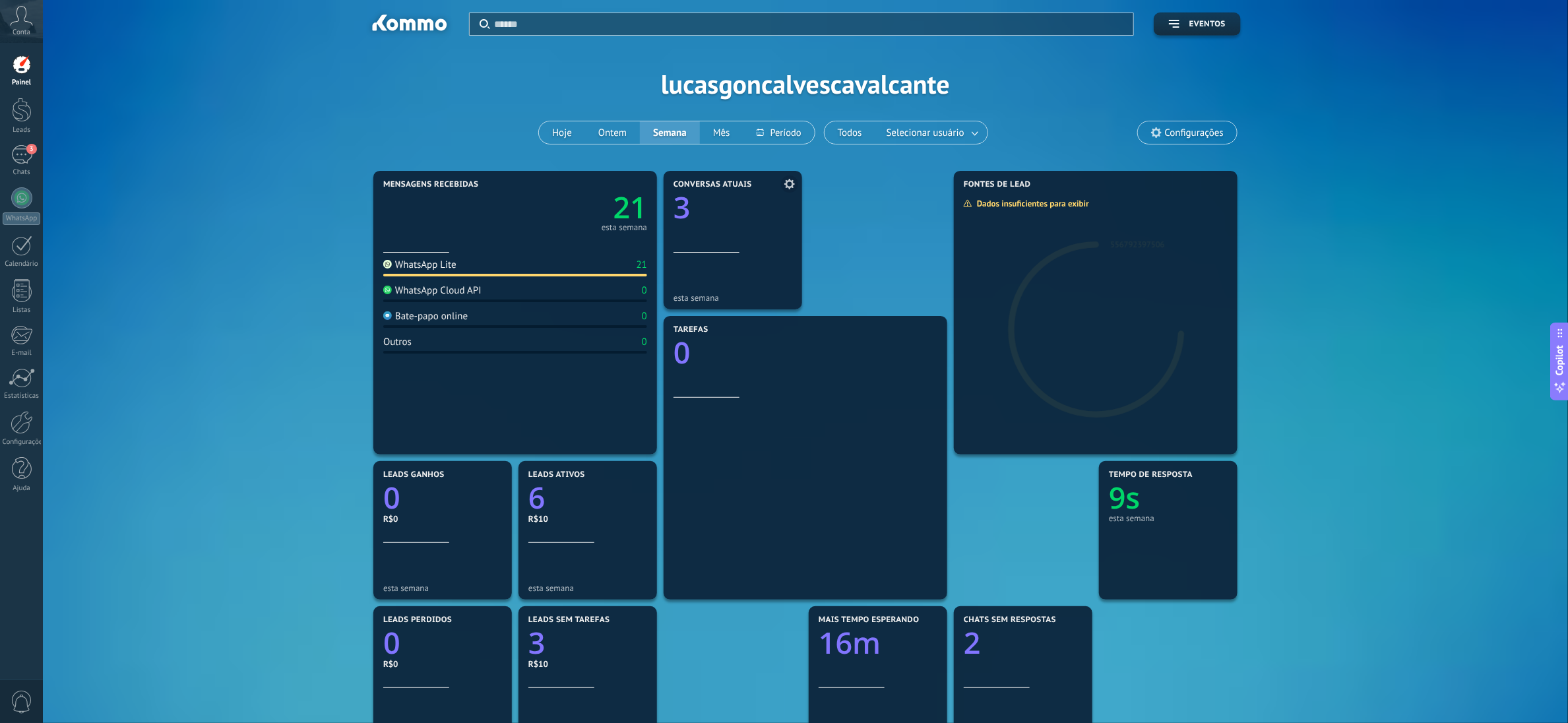
click at [776, 200] on icon "3" at bounding box center [733, 204] width 118 height 30
click at [1018, 257] on div at bounding box center [1096, 323] width 284 height 264
click at [1020, 203] on div "Dados insuficientes para exibir" at bounding box center [1030, 203] width 135 height 11
click at [21, 103] on div at bounding box center [22, 110] width 20 height 24
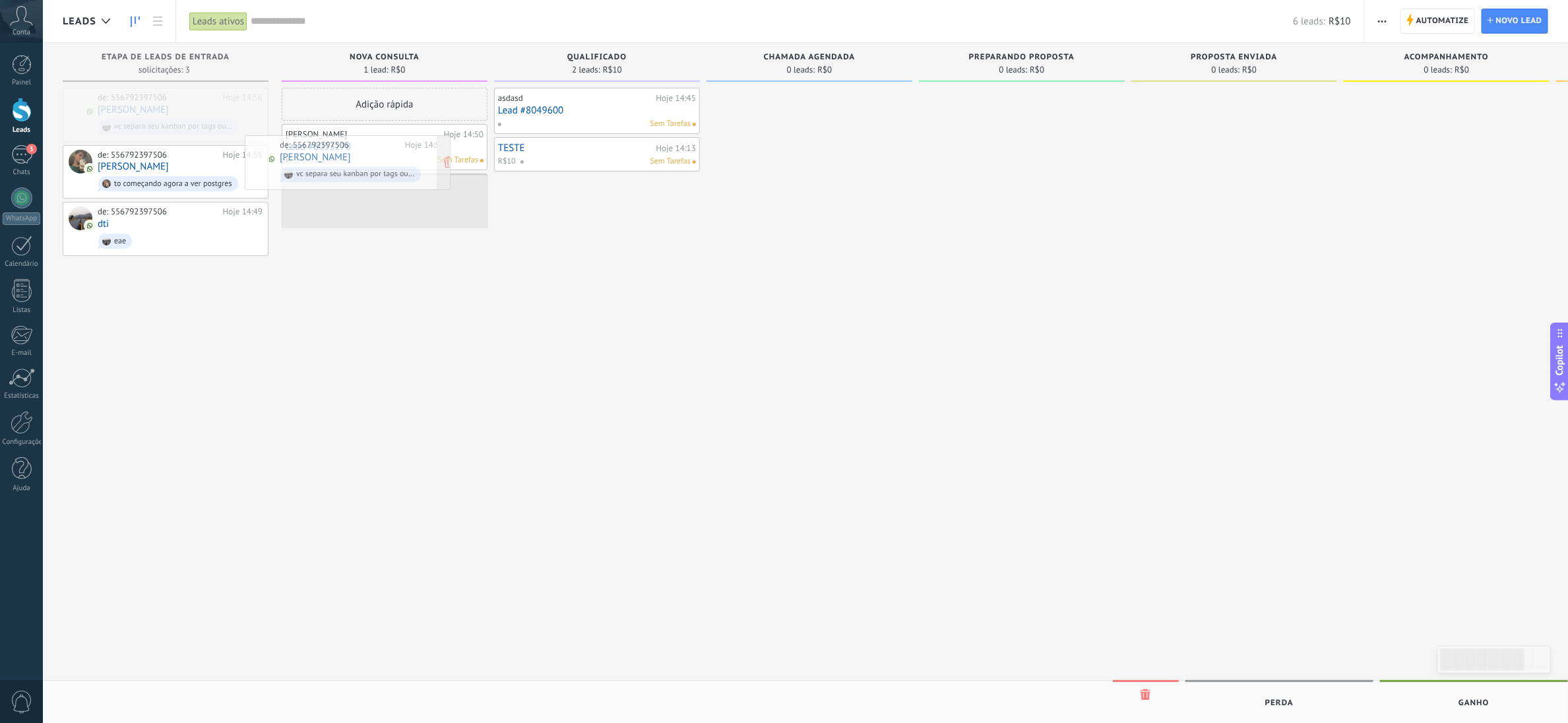
drag, startPoint x: 187, startPoint y: 98, endPoint x: 369, endPoint y: 145, distance: 188.0
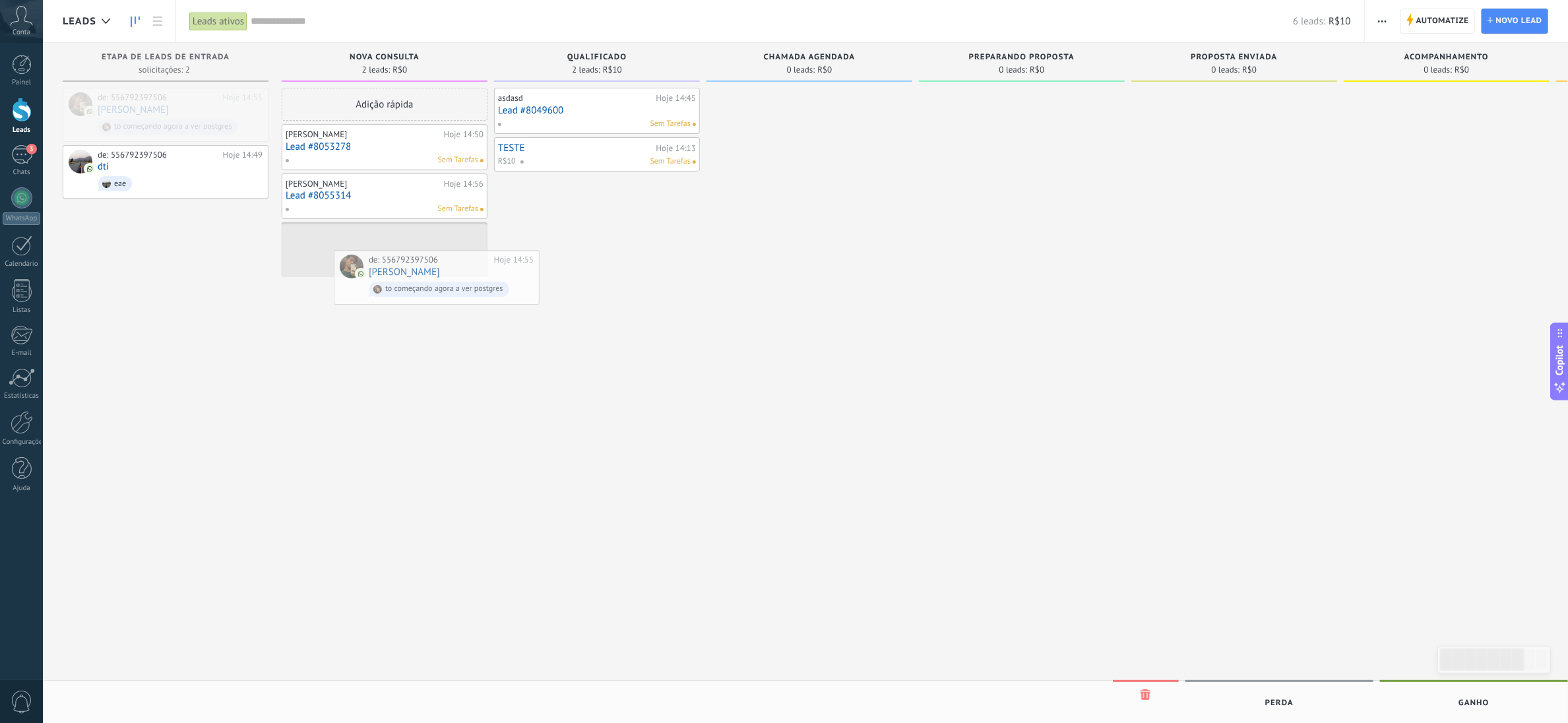
drag, startPoint x: 159, startPoint y: 111, endPoint x: 467, endPoint y: 303, distance: 362.9
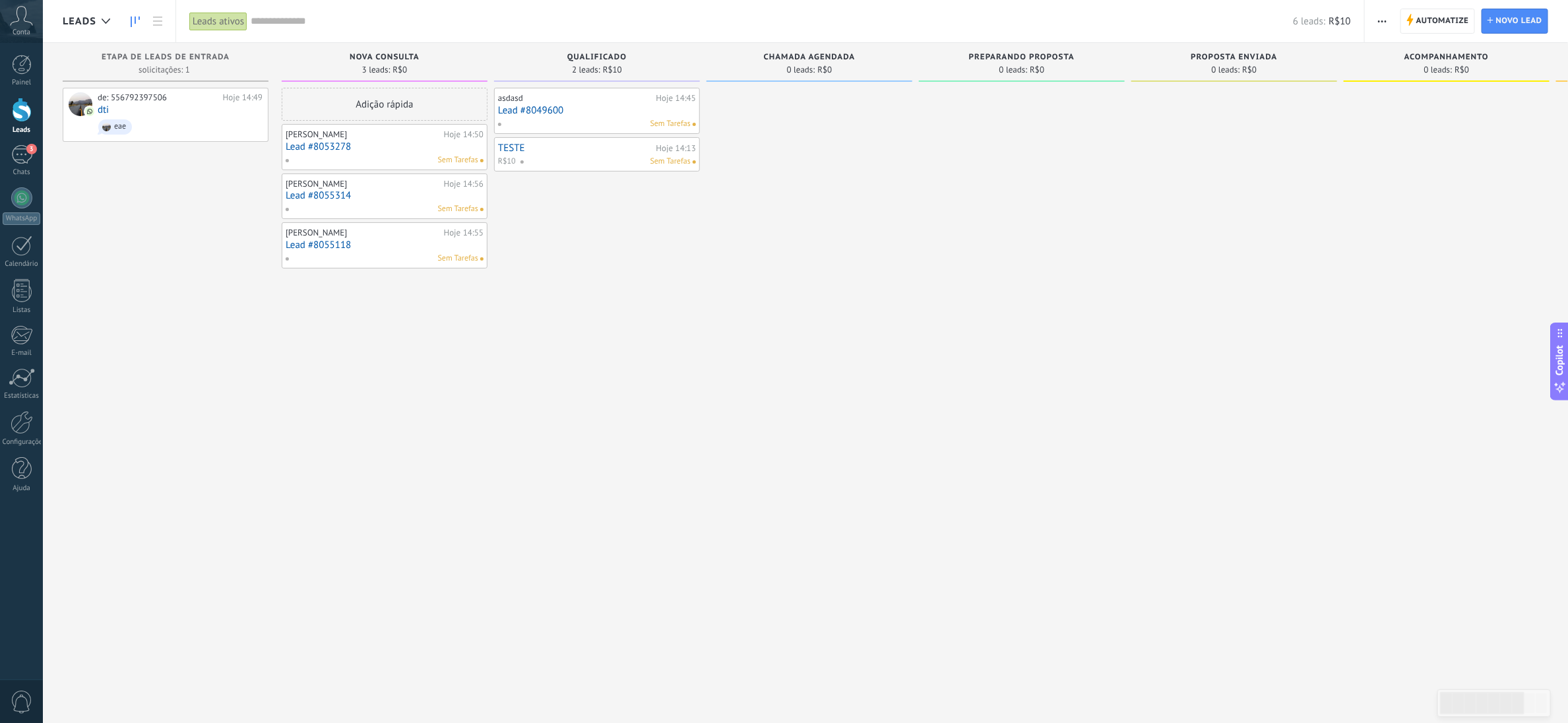
click at [361, 245] on link "Lead #8055118" at bounding box center [384, 245] width 198 height 11
